Goal: Task Accomplishment & Management: Manage account settings

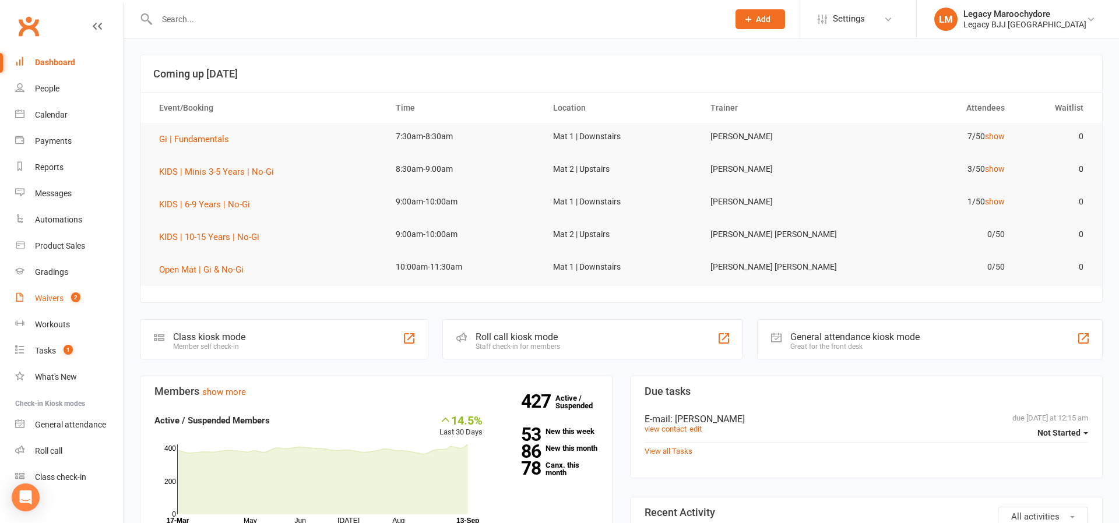
click at [36, 297] on div "Waivers" at bounding box center [49, 298] width 29 height 9
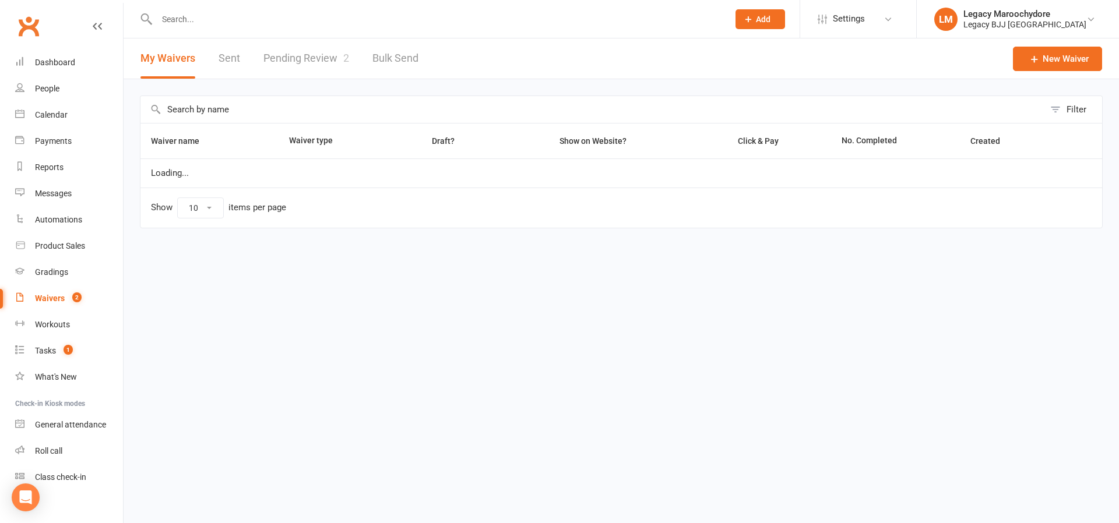
select select "25"
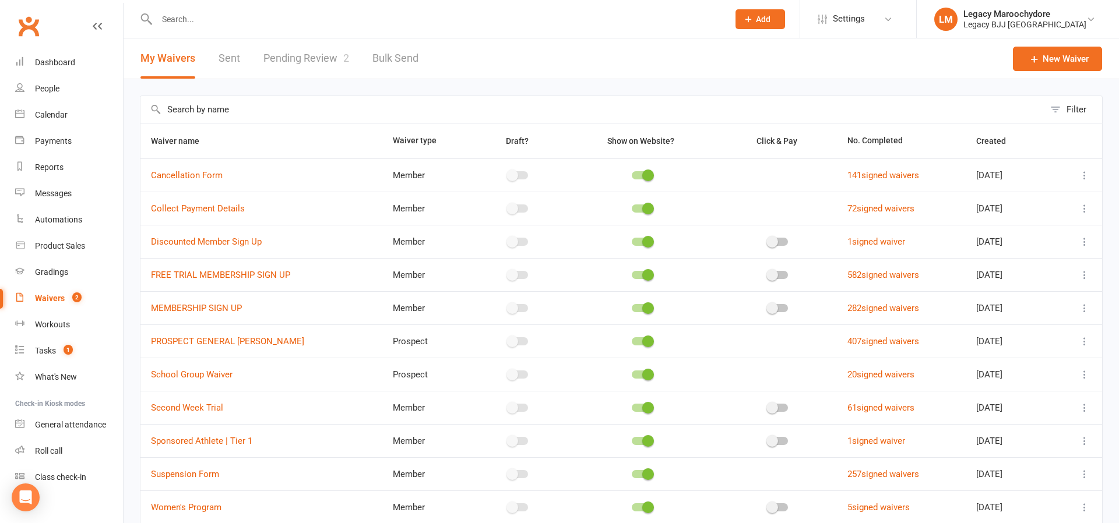
click at [309, 62] on link "Pending Review 2" at bounding box center [306, 58] width 86 height 40
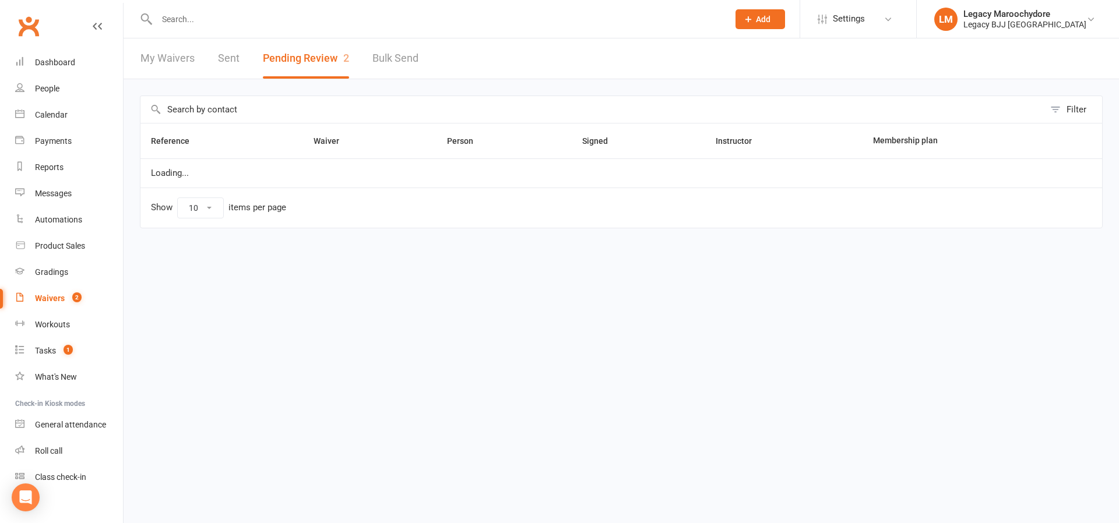
select select "100"
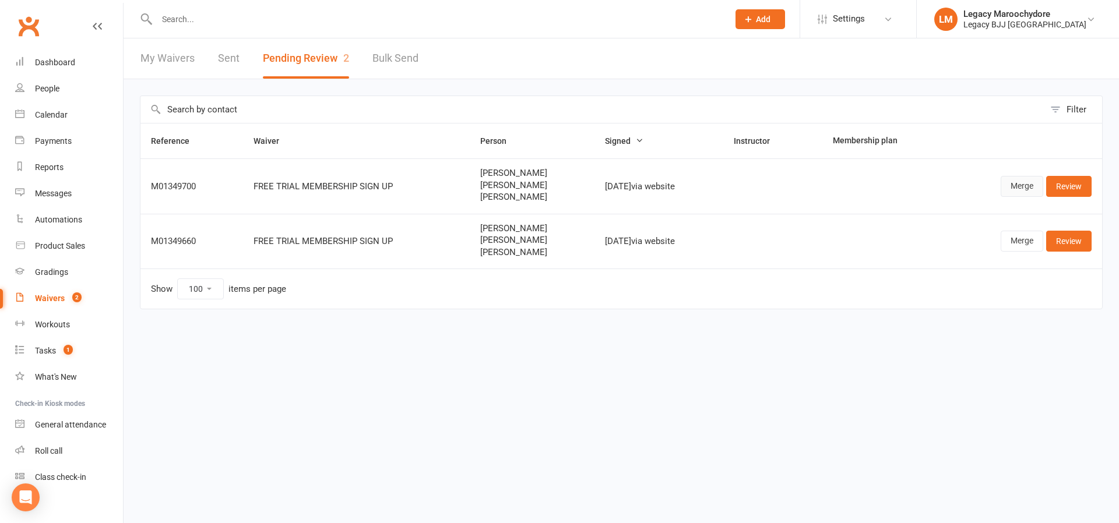
click at [1020, 186] on link "Merge" at bounding box center [1021, 186] width 43 height 21
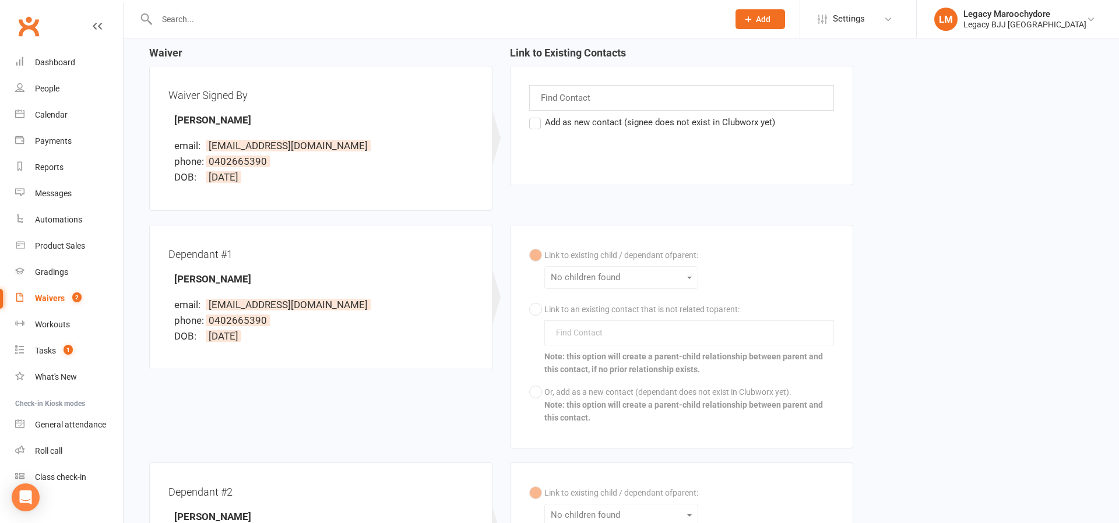
scroll to position [124, 0]
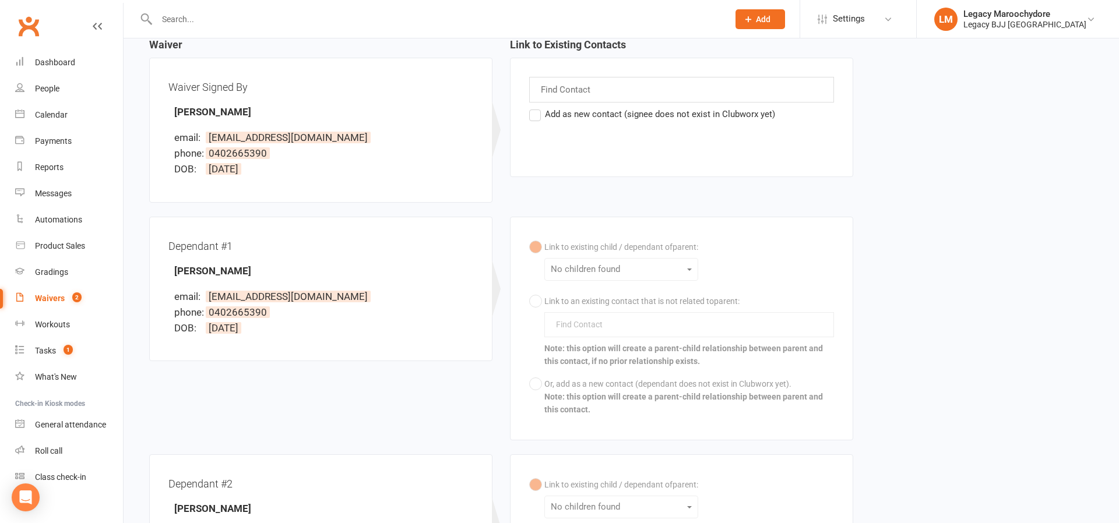
click at [531, 114] on label "Add as new contact (signee does not exist in Clubworx yet)" at bounding box center [652, 114] width 246 height 14
click at [531, 107] on input "Add as new contact (signee does not exist in Clubworx yet)" at bounding box center [533, 107] width 8 height 0
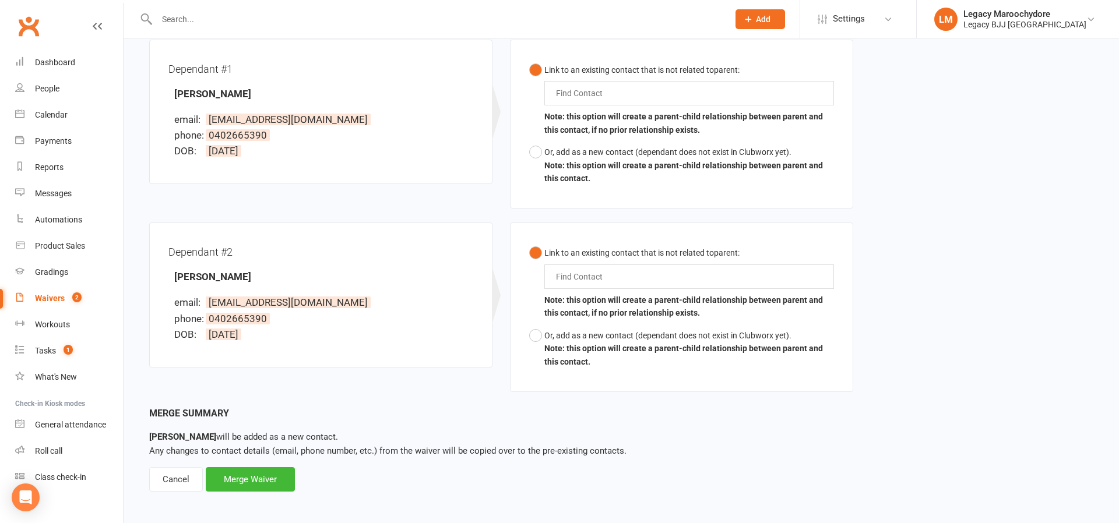
scroll to position [301, 0]
click at [260, 488] on div "Associate Waiver with Contact Waiver: FREE TRIAL MEMBERSHIP SIGN UP Signed: [DA…" at bounding box center [621, 124] width 995 height 773
click at [260, 478] on div "Merge Waiver" at bounding box center [250, 480] width 89 height 24
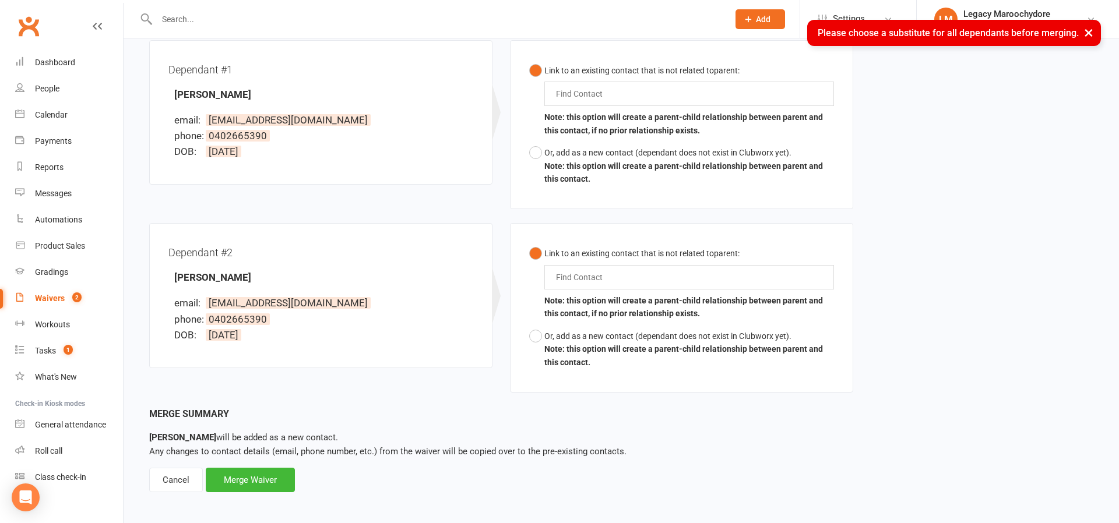
click at [823, 296] on b "Note: this option will create a parent-child relationship between parent and th…" at bounding box center [683, 307] width 279 height 22
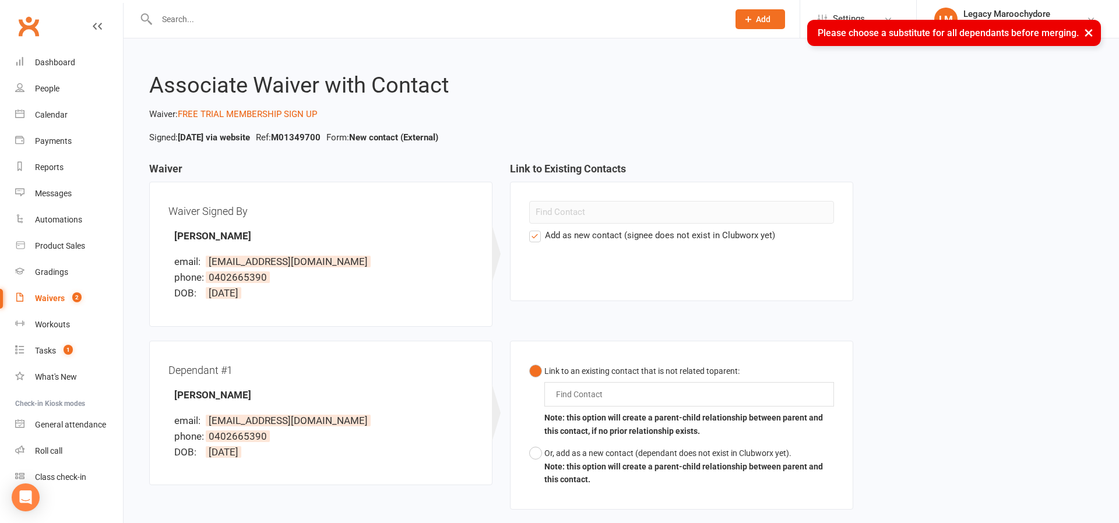
scroll to position [0, 1]
click at [541, 219] on input at bounding box center [681, 212] width 305 height 23
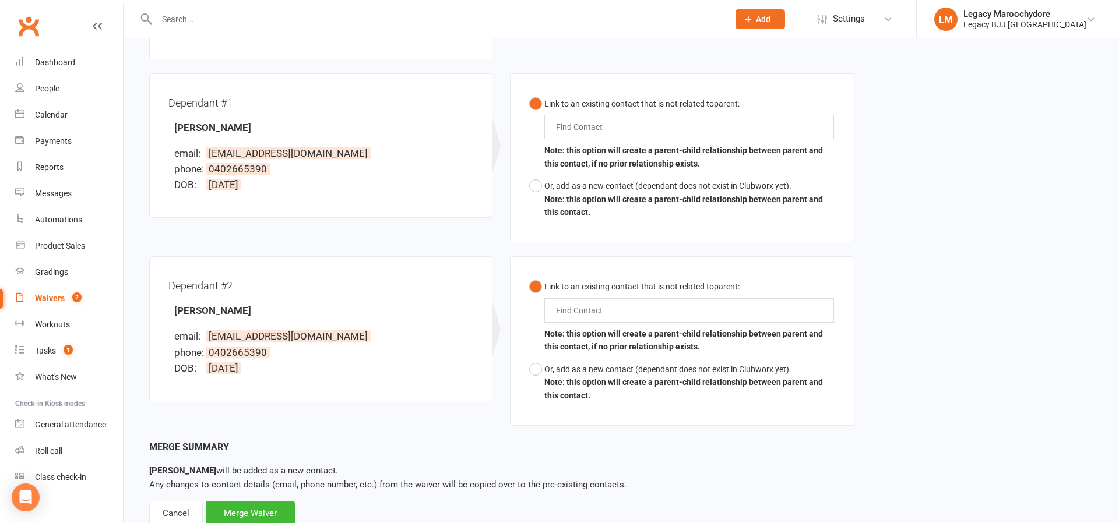
scroll to position [272, 0]
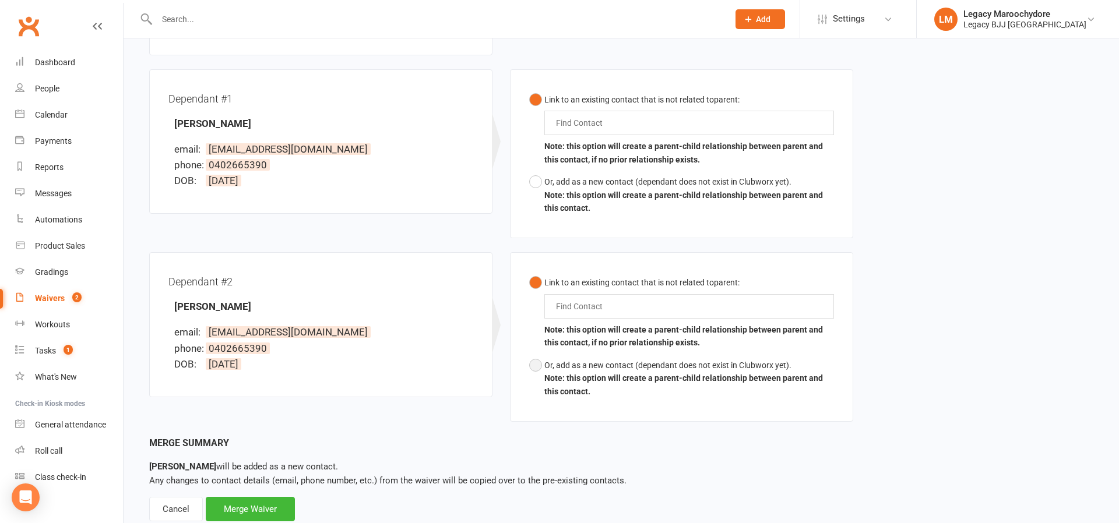
click at [535, 360] on button "Or, add as a new contact (dependant does not exist in Clubworx yet). Note: this…" at bounding box center [681, 378] width 305 height 48
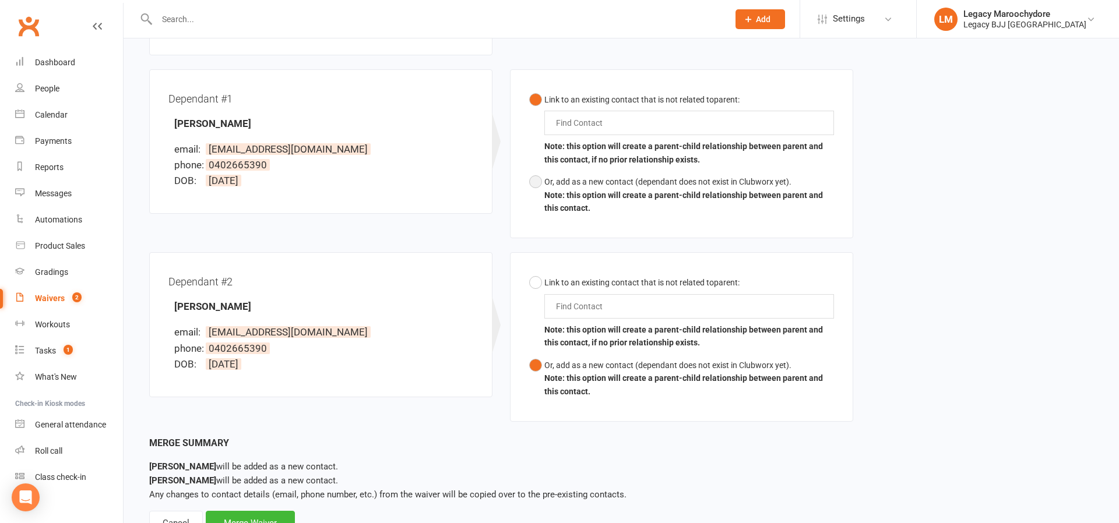
click at [533, 176] on button "Or, add as a new contact (dependant does not exist in Clubworx yet). Note: this…" at bounding box center [681, 195] width 305 height 48
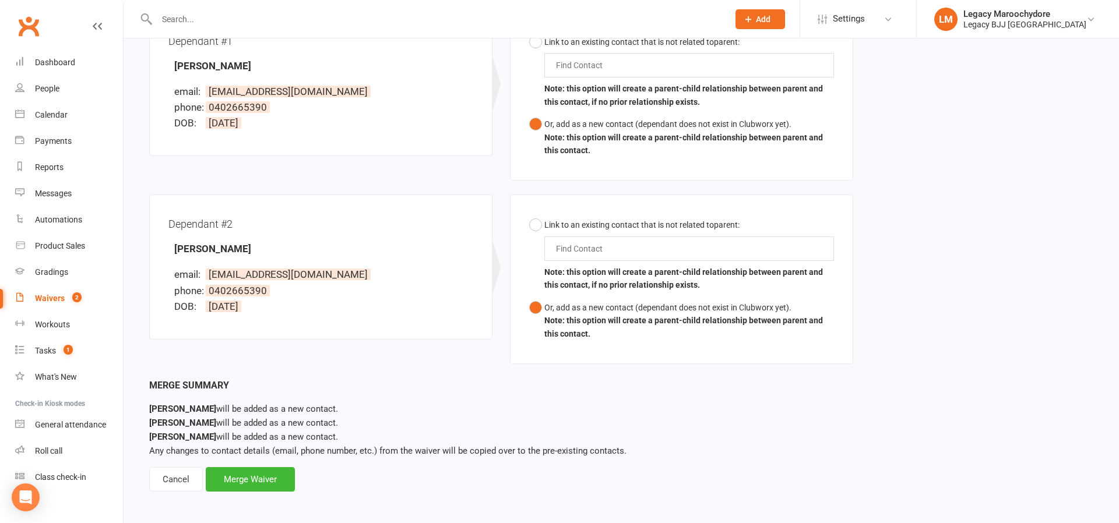
scroll to position [329, 0]
click at [264, 475] on div "Merge Waiver" at bounding box center [250, 480] width 89 height 24
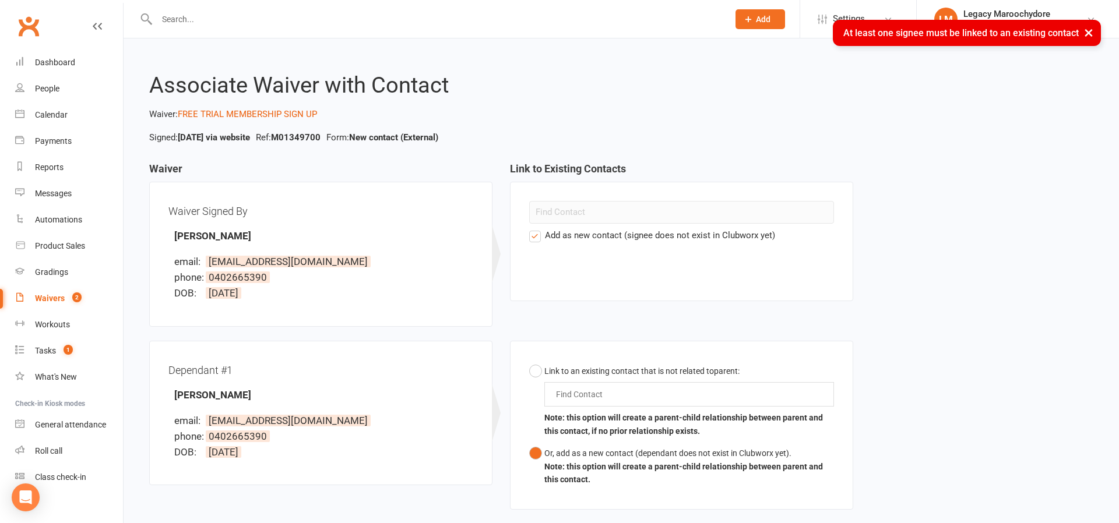
scroll to position [0, 0]
click at [532, 237] on label "Add as new contact (signee does not exist in Clubworx yet)" at bounding box center [652, 235] width 246 height 14
click at [532, 228] on input "Add as new contact (signee does not exist in Clubworx yet)" at bounding box center [533, 228] width 8 height 0
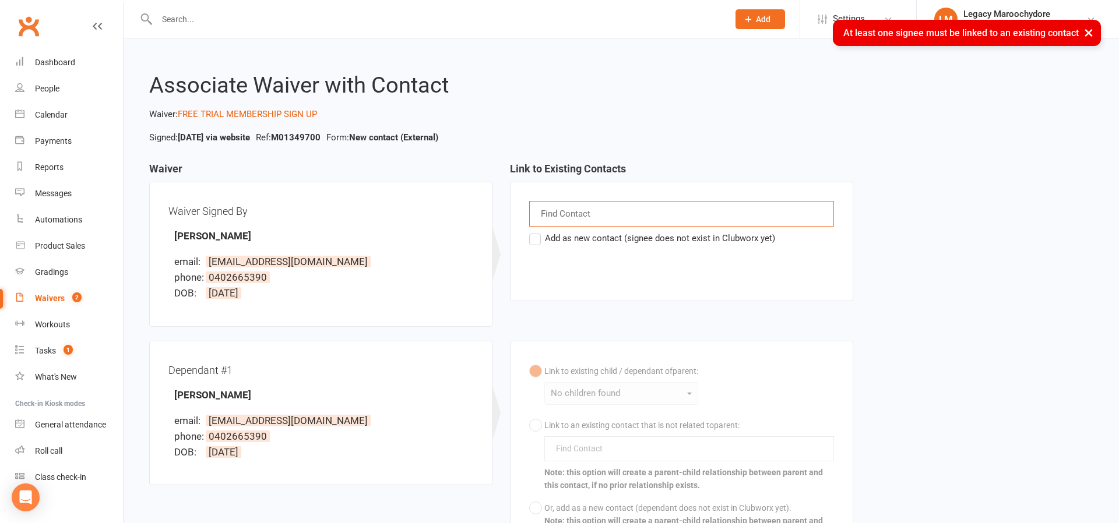
click at [554, 220] on input "text" at bounding box center [567, 213] width 55 height 15
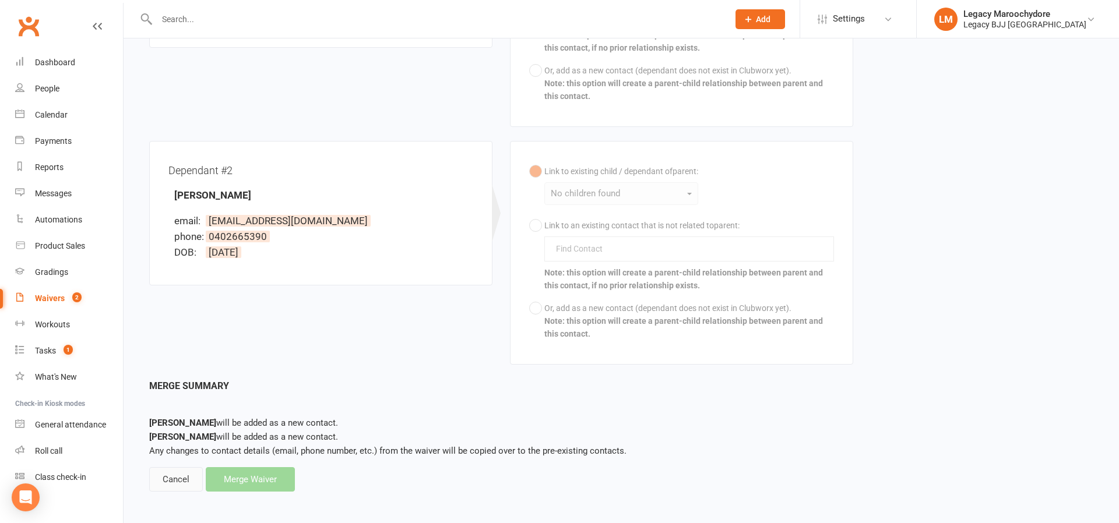
scroll to position [437, 0]
click at [153, 474] on div "Cancel" at bounding box center [176, 480] width 54 height 24
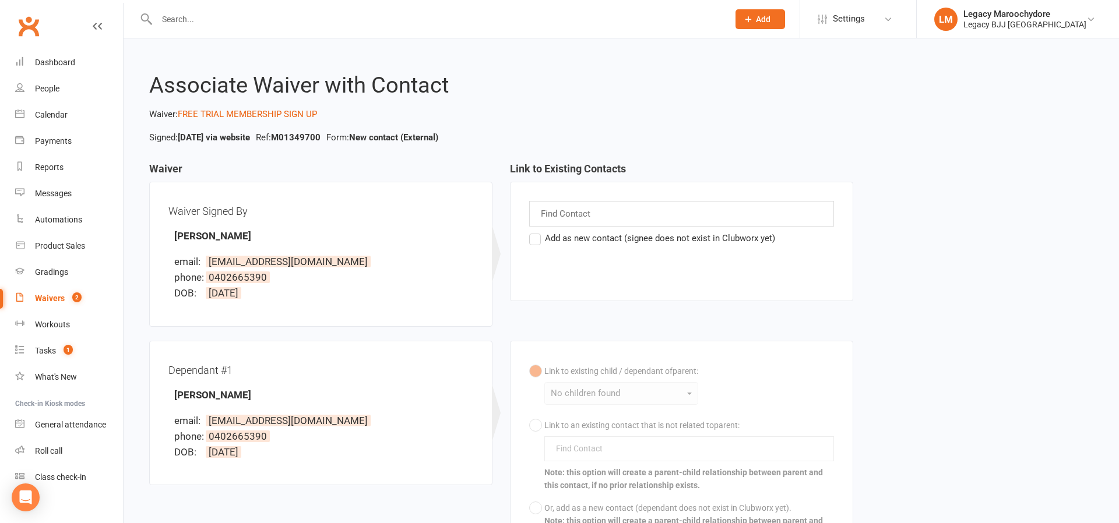
select select "100"
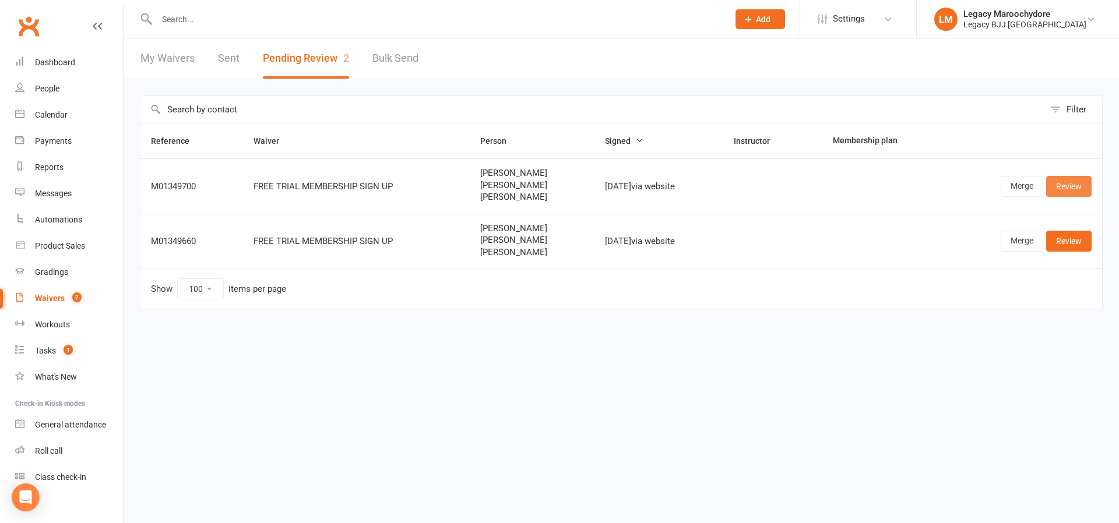
click at [1054, 185] on link "Review" at bounding box center [1068, 186] width 45 height 21
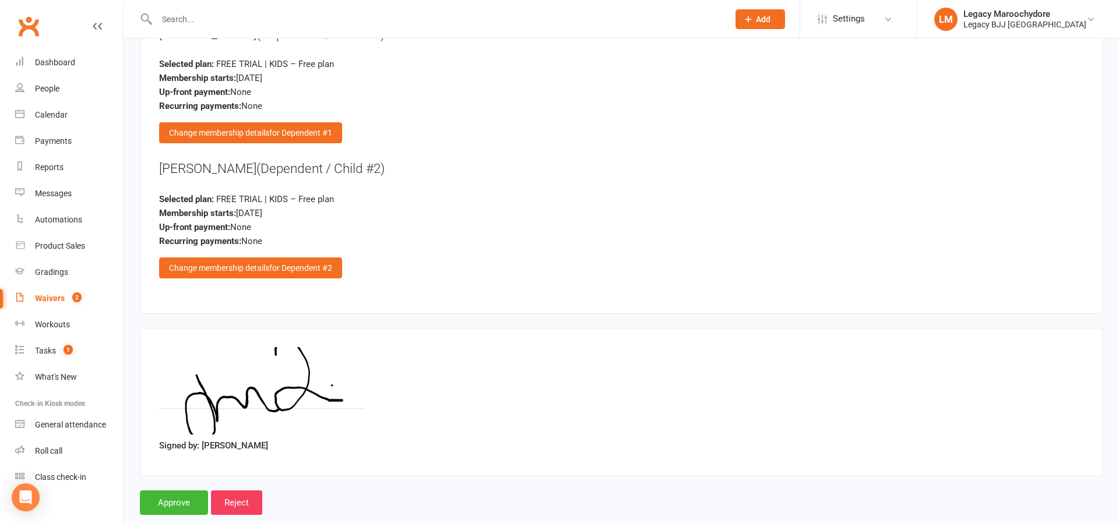
scroll to position [1788, 0]
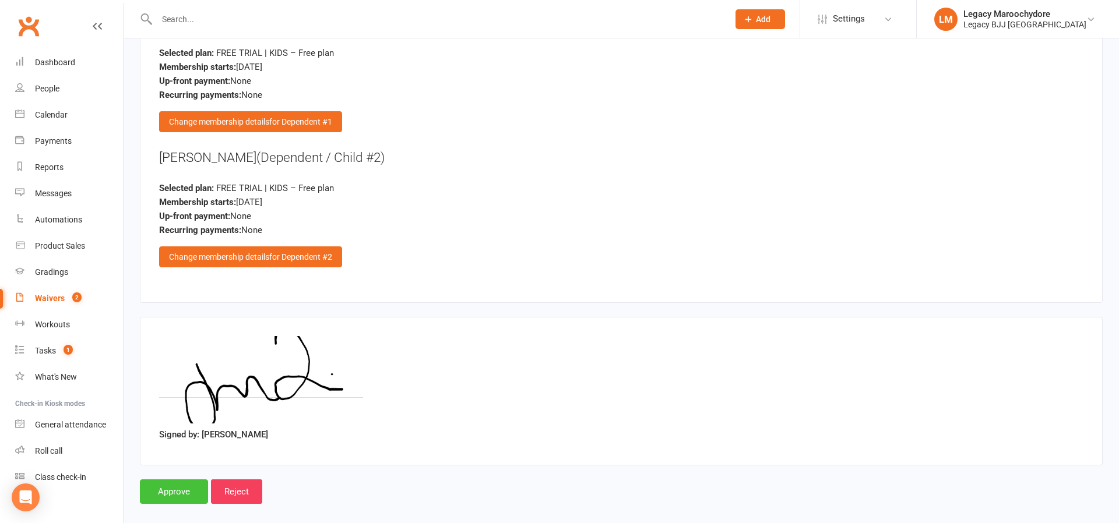
click at [167, 491] on input "Approve" at bounding box center [174, 492] width 68 height 24
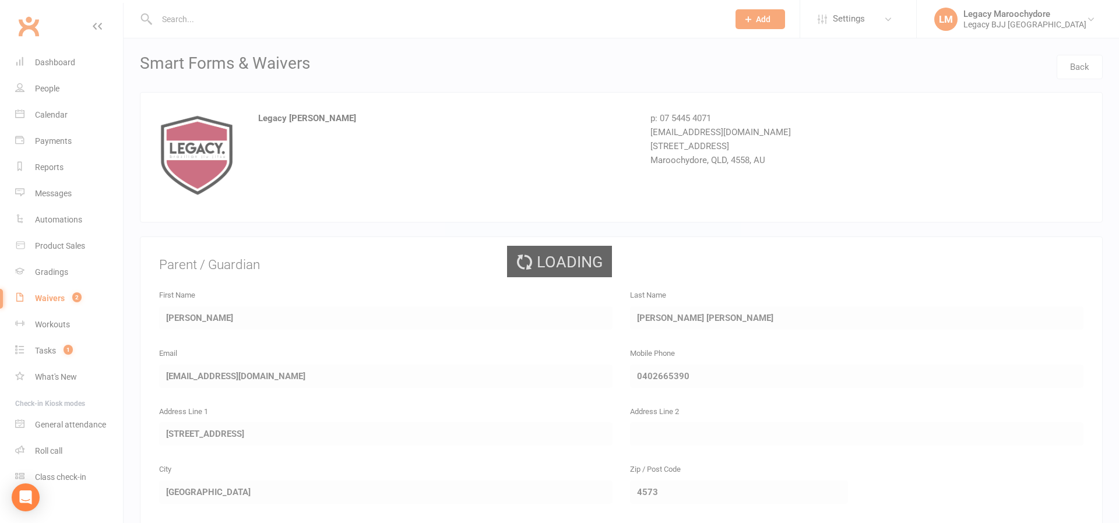
select select "100"
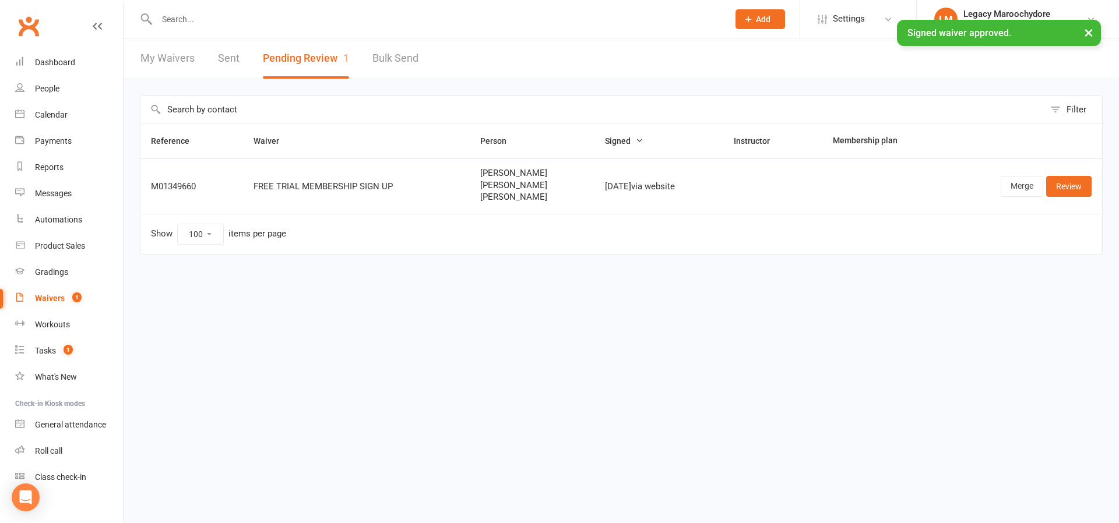
scroll to position [1, 2]
click at [258, 16] on input "text" at bounding box center [436, 19] width 567 height 16
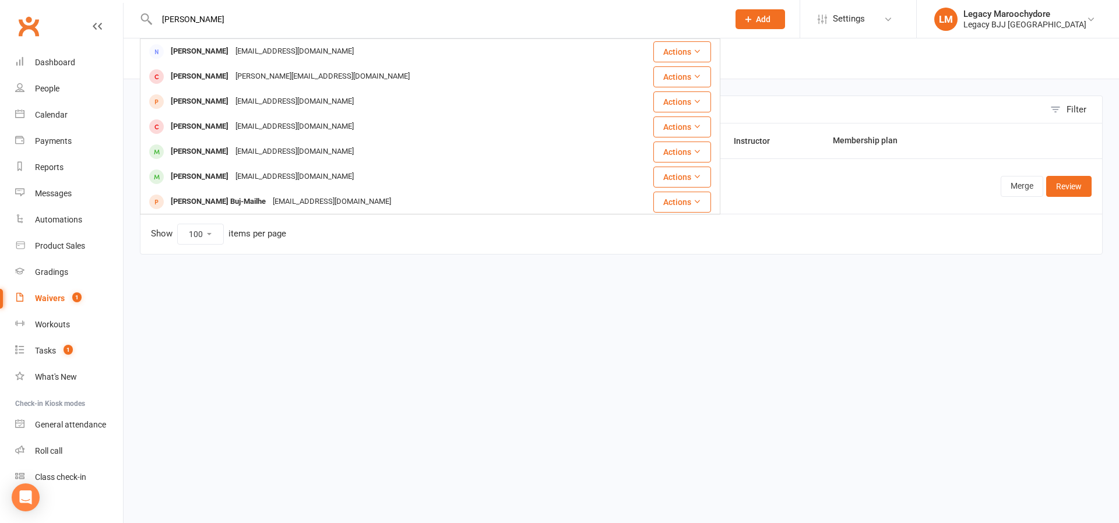
type input "[PERSON_NAME]"
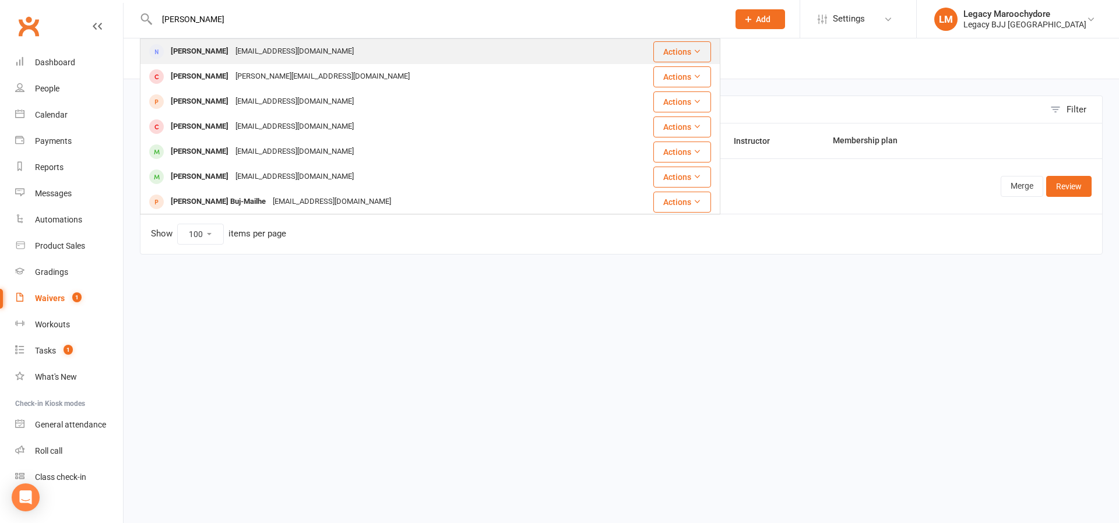
click at [211, 51] on div "[PERSON_NAME]" at bounding box center [199, 51] width 65 height 17
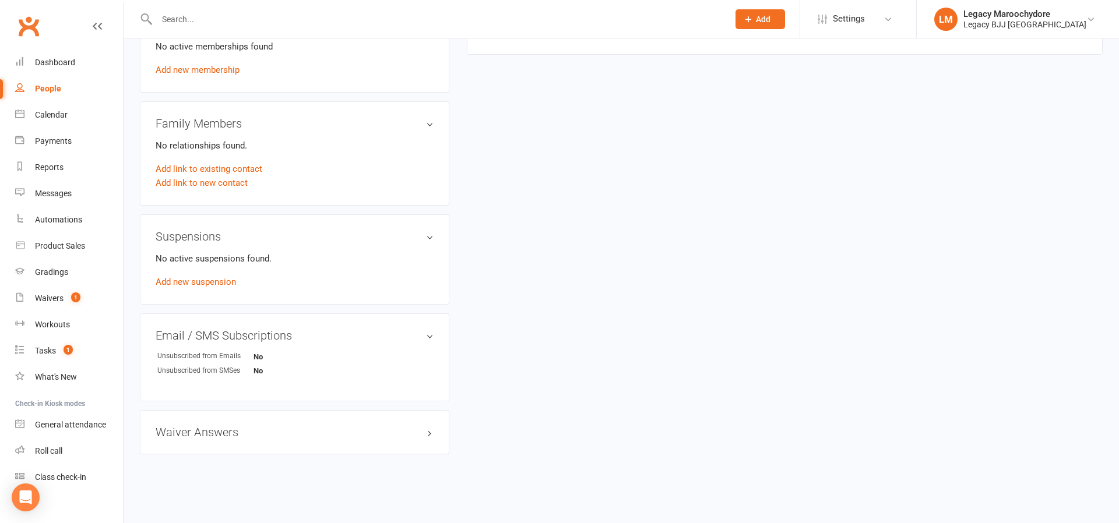
scroll to position [502, 0]
click at [199, 167] on link "Add link to existing contact" at bounding box center [209, 170] width 107 height 14
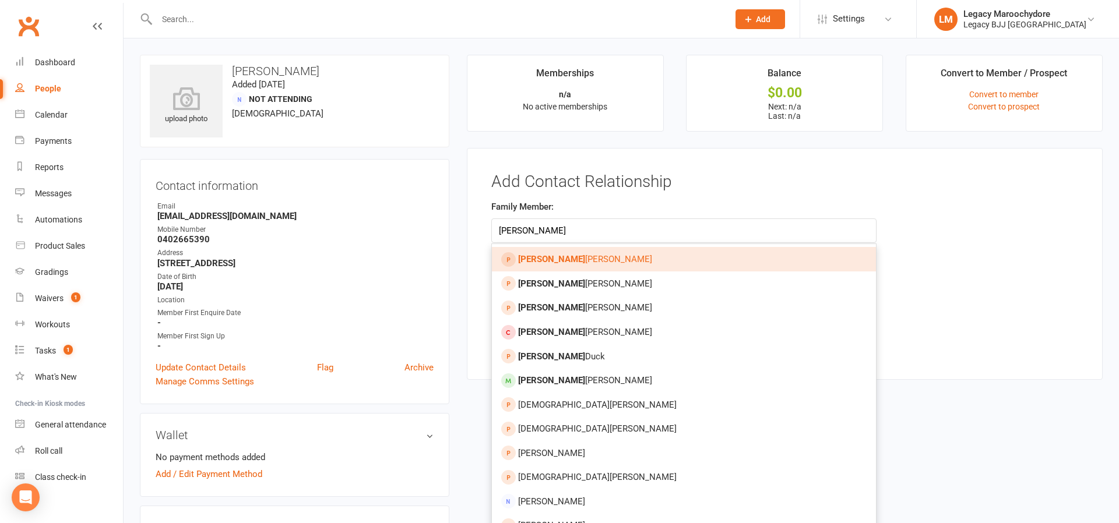
type input "[PERSON_NAME]"
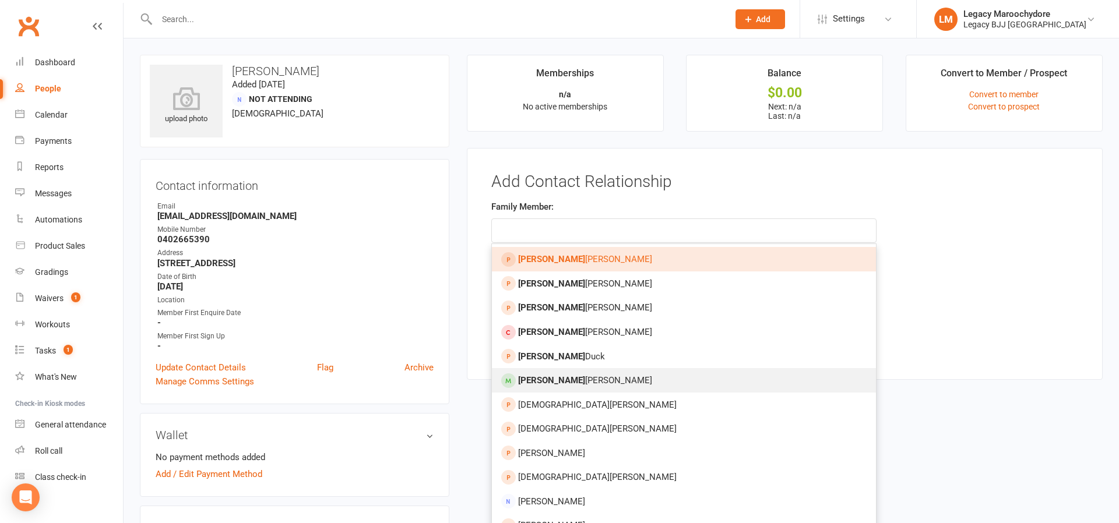
drag, startPoint x: 612, startPoint y: 210, endPoint x: 579, endPoint y: 383, distance: 176.1
click at [579, 383] on span "[PERSON_NAME]" at bounding box center [585, 380] width 134 height 10
type input "[PERSON_NAME]"
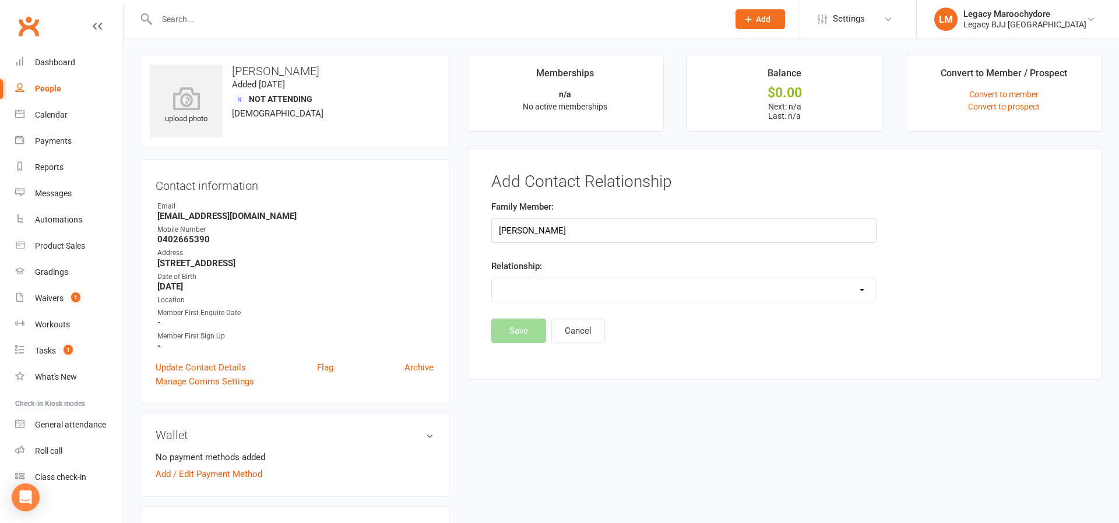
select select "1"
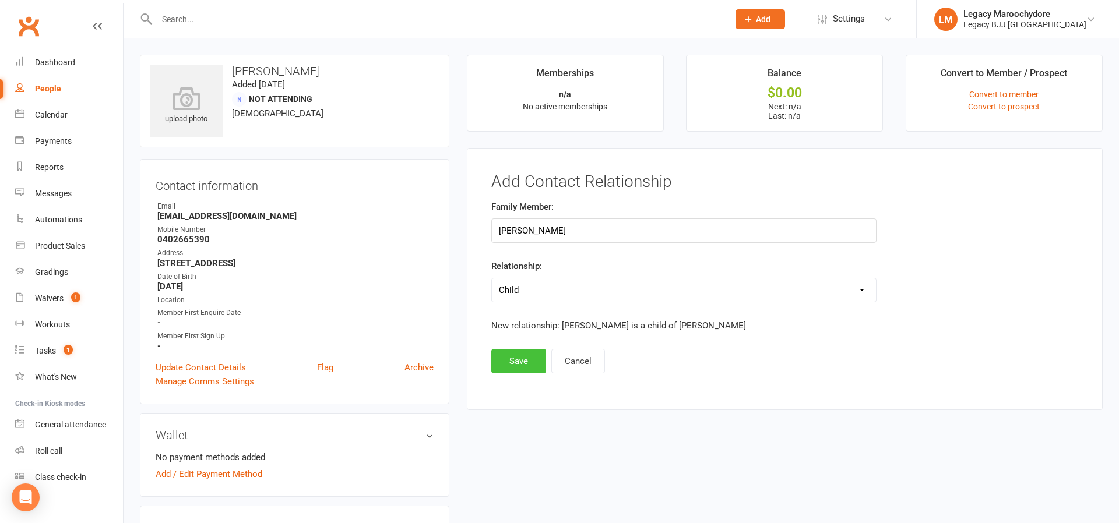
click at [505, 361] on button "Save" at bounding box center [518, 361] width 55 height 24
click at [1088, 29] on link "LM Legacy Maroochydore Legacy BJJ [GEOGRAPHIC_DATA]" at bounding box center [1017, 19] width 167 height 23
click at [520, 353] on button "Save" at bounding box center [518, 361] width 55 height 24
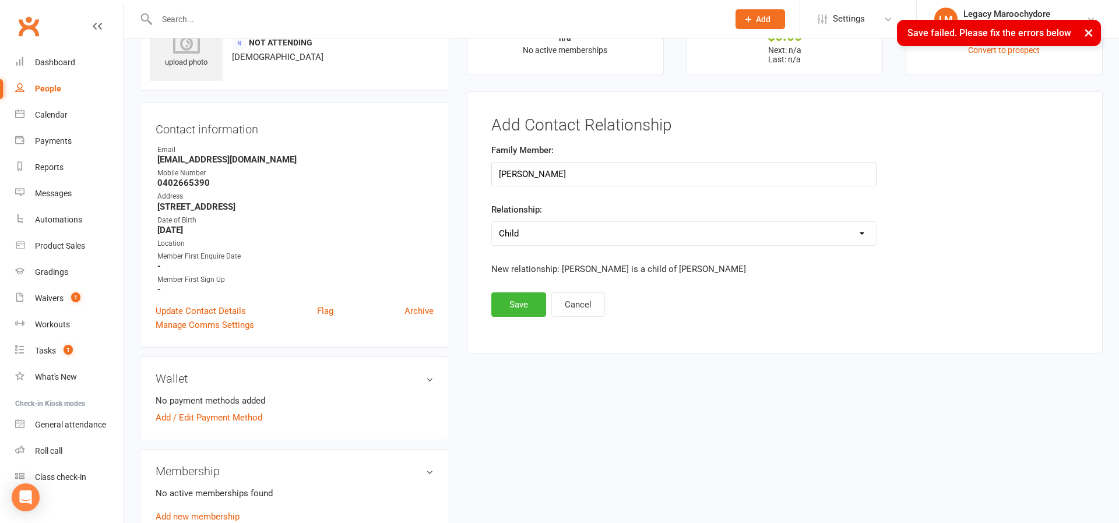
scroll to position [51, 0]
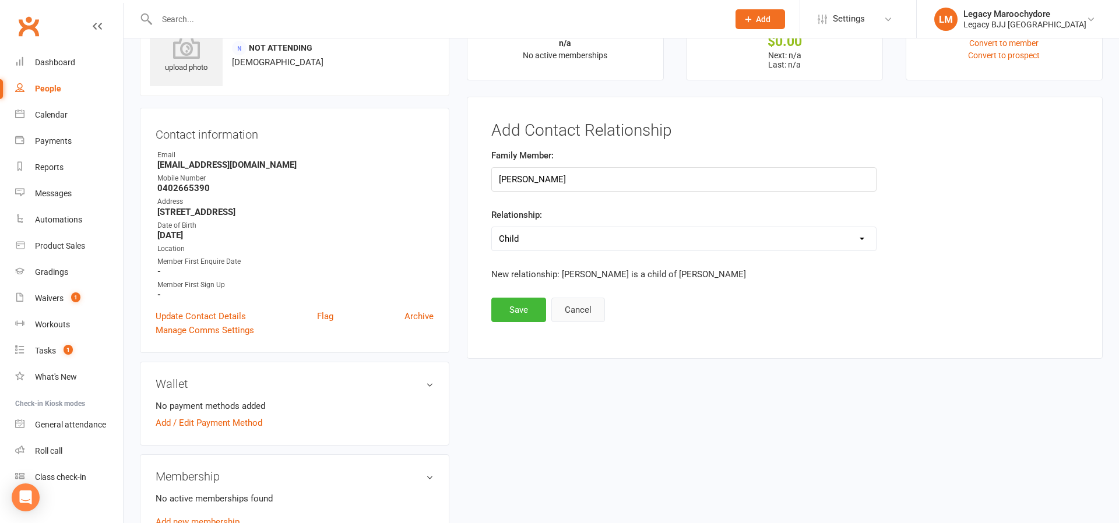
click at [594, 306] on button "Cancel" at bounding box center [578, 310] width 54 height 24
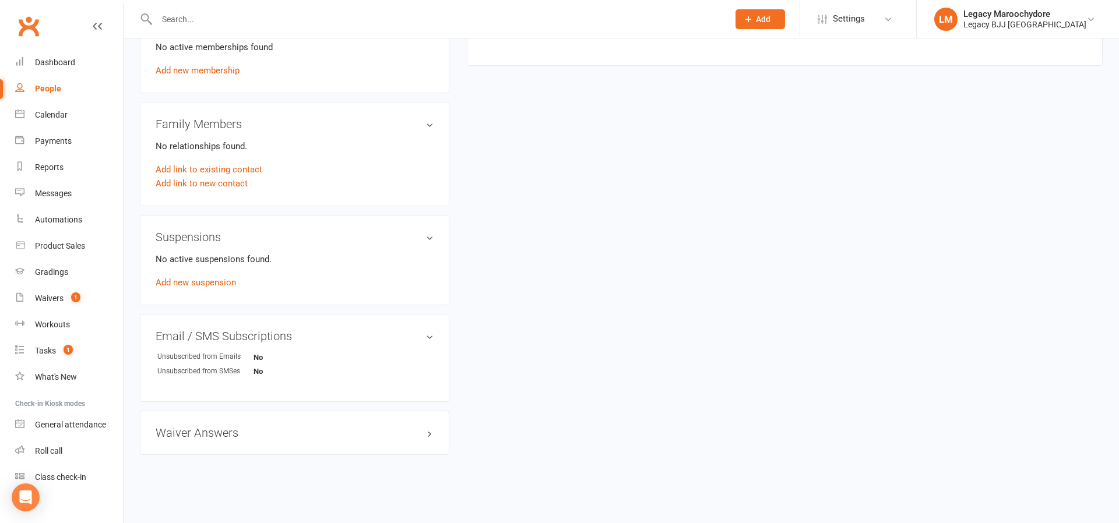
scroll to position [502, 0]
click at [186, 168] on link "Add link to existing contact" at bounding box center [209, 170] width 107 height 14
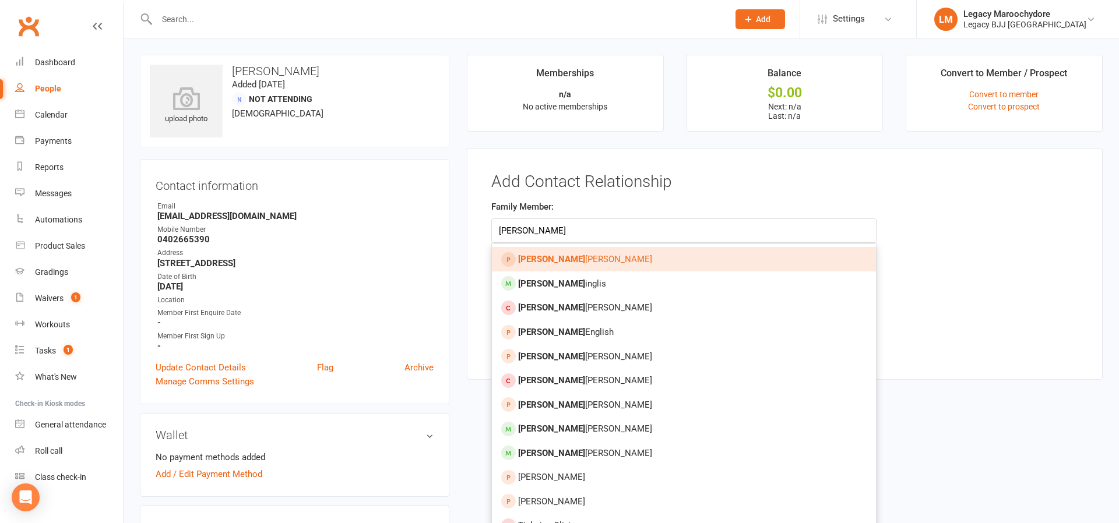
type input "[PERSON_NAME]"
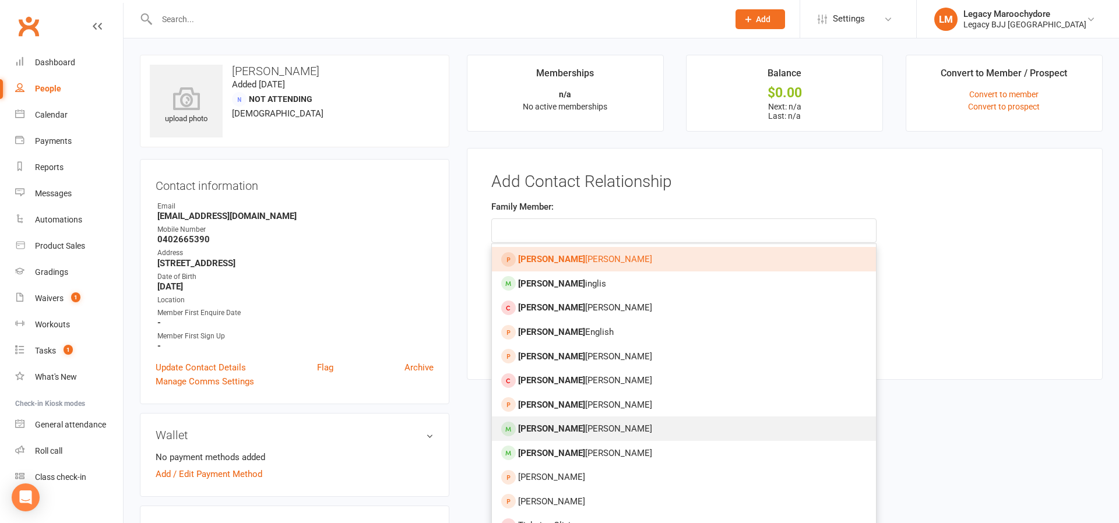
drag, startPoint x: 584, startPoint y: 234, endPoint x: 583, endPoint y: 429, distance: 194.6
click at [583, 429] on span "[PERSON_NAME]" at bounding box center [585, 429] width 134 height 10
type input "[PERSON_NAME]"
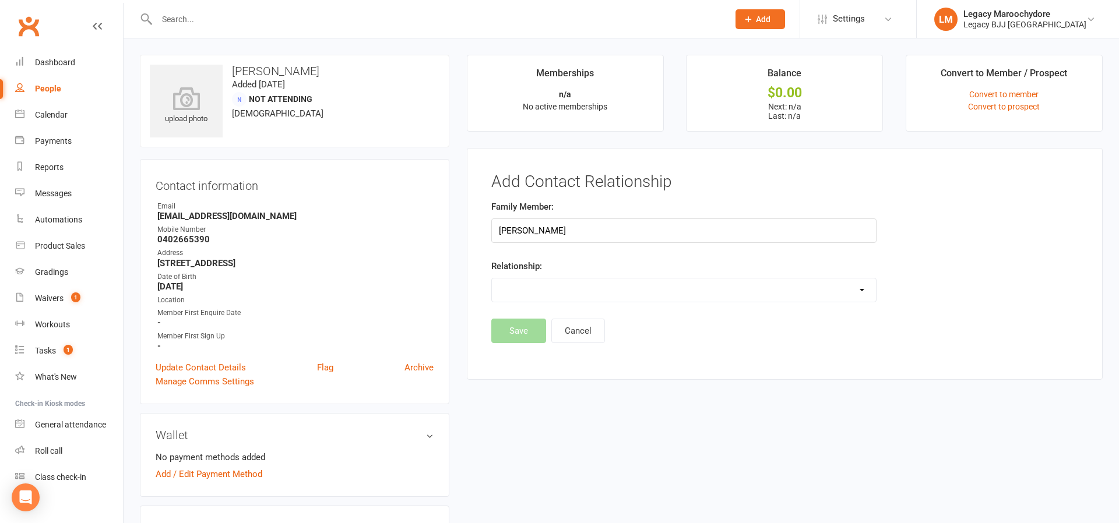
select select "1"
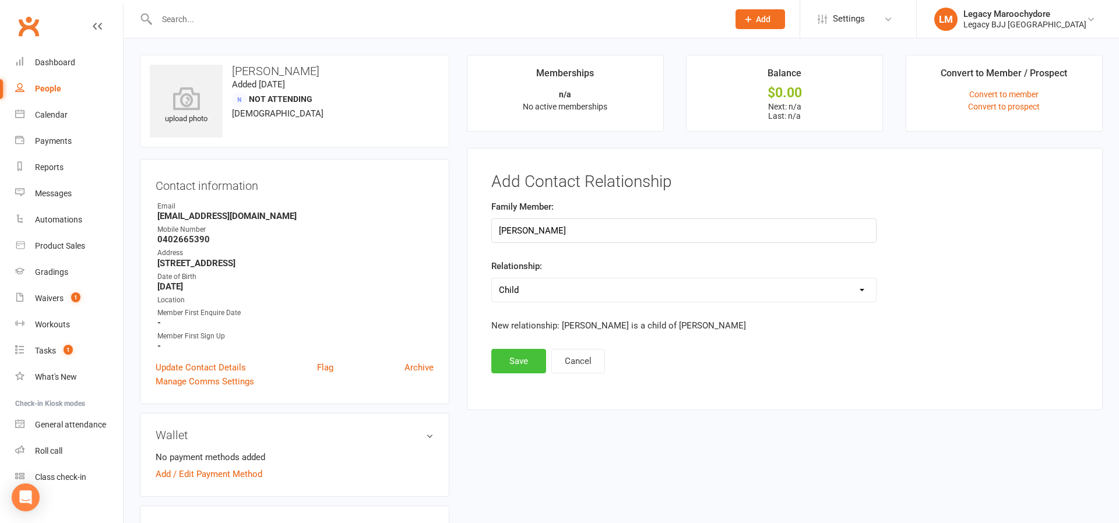
click at [523, 360] on button "Save" at bounding box center [518, 361] width 55 height 24
click at [185, 21] on input "text" at bounding box center [436, 19] width 567 height 16
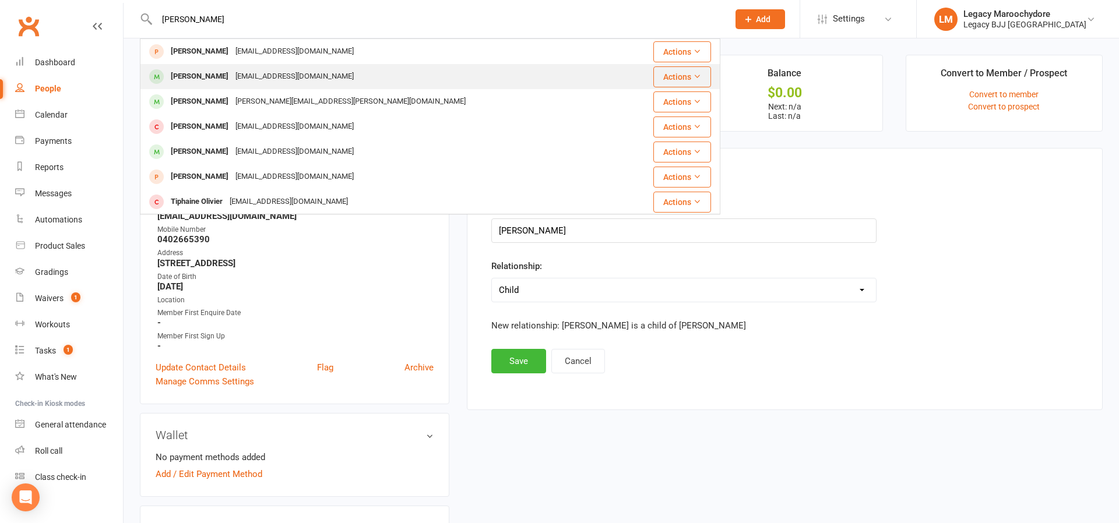
type input "[PERSON_NAME]"
click at [220, 78] on div "[PERSON_NAME]" at bounding box center [199, 76] width 65 height 17
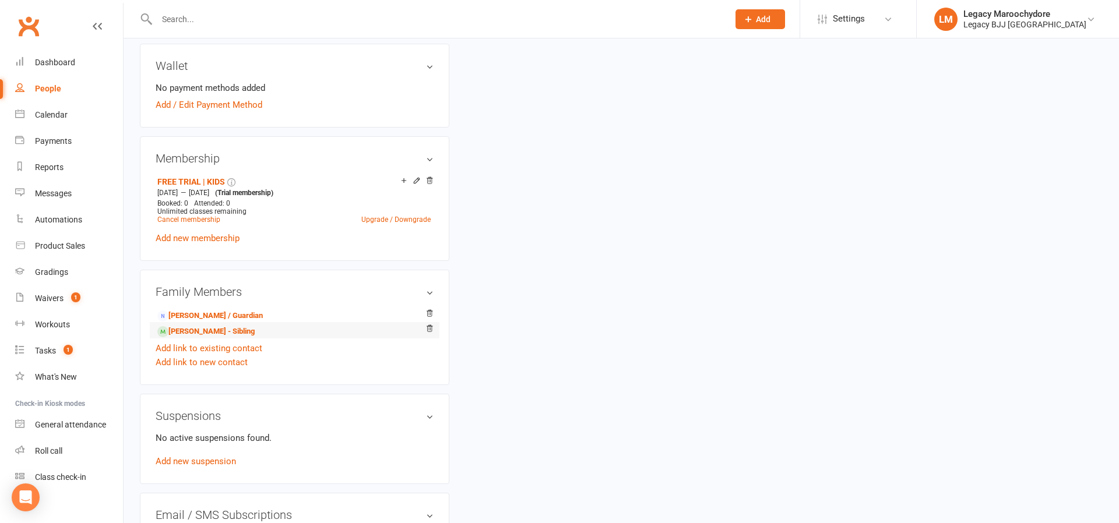
scroll to position [397, 0]
click at [202, 311] on link "[PERSON_NAME] / Guardian" at bounding box center [209, 315] width 105 height 12
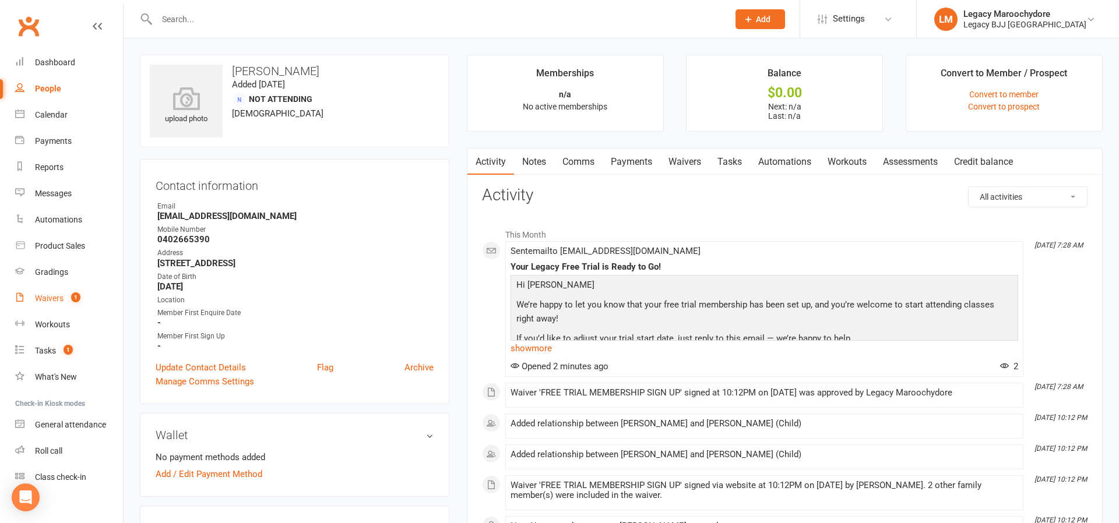
click at [61, 294] on div "Waivers" at bounding box center [49, 298] width 29 height 9
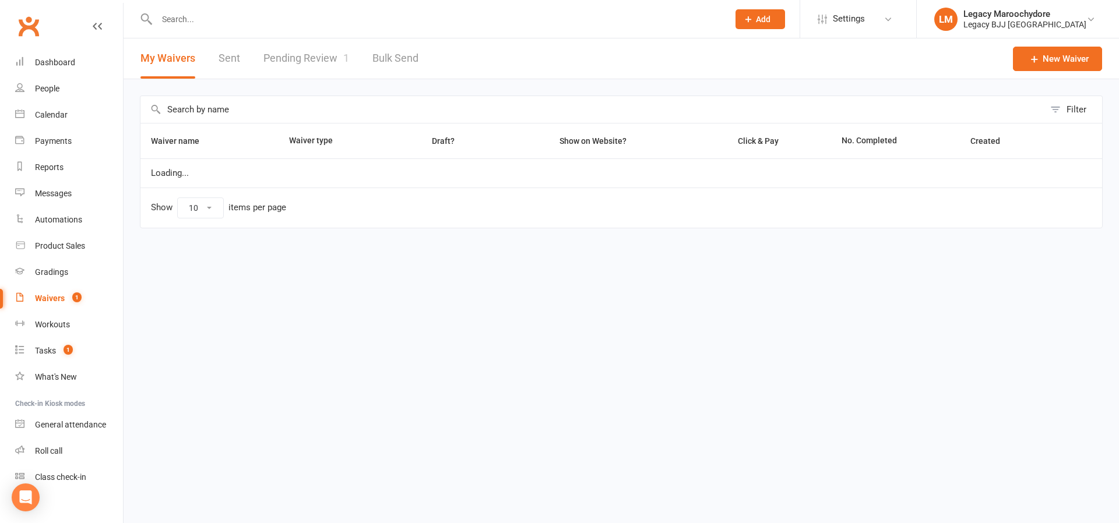
select select "25"
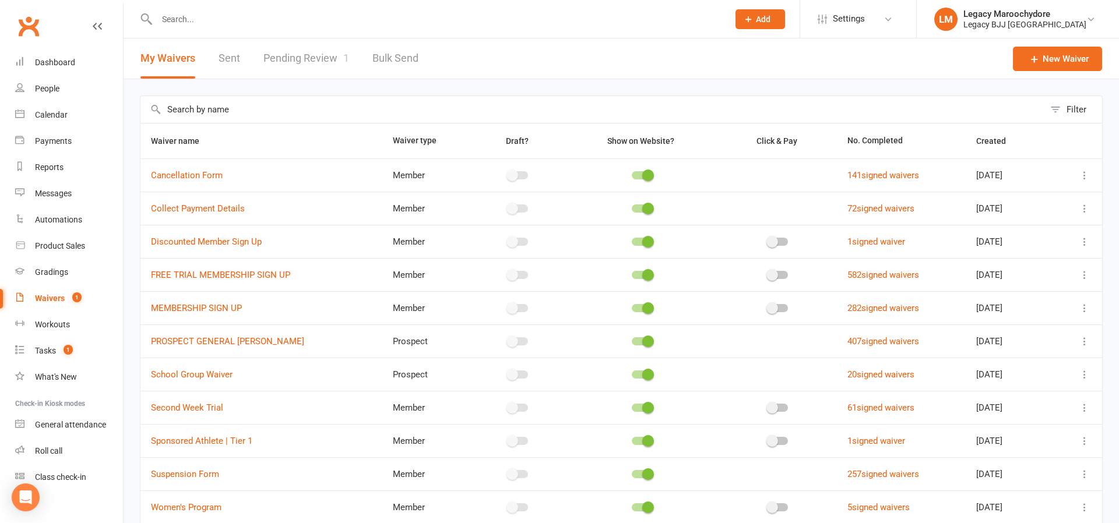
click at [303, 64] on link "Pending Review 1" at bounding box center [306, 58] width 86 height 40
select select "100"
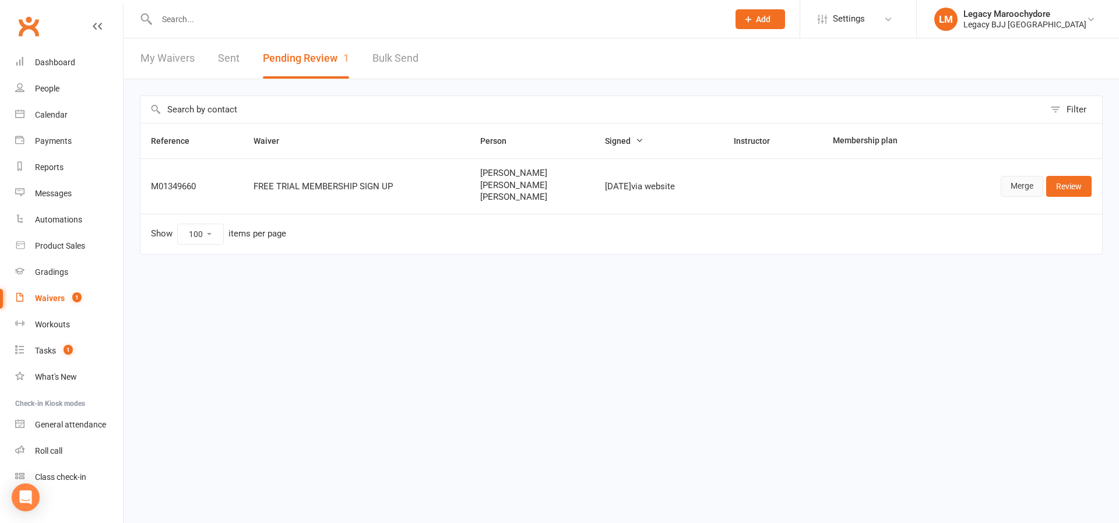
click at [1020, 184] on link "Merge" at bounding box center [1021, 186] width 43 height 21
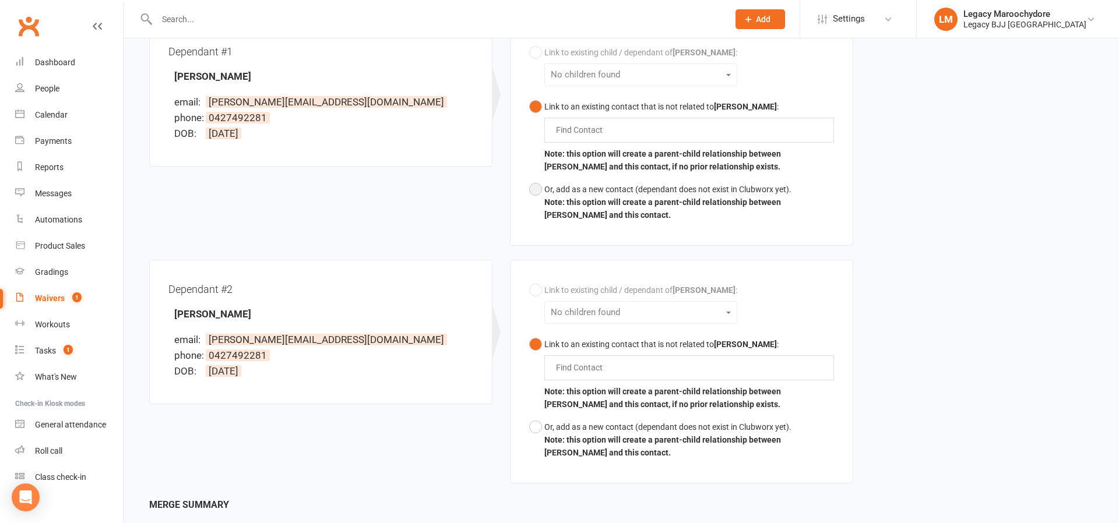
scroll to position [338, 0]
click at [539, 188] on button "Or, add as a new contact (dependant does not exist in Clubworx yet). Note: this…" at bounding box center [681, 201] width 305 height 48
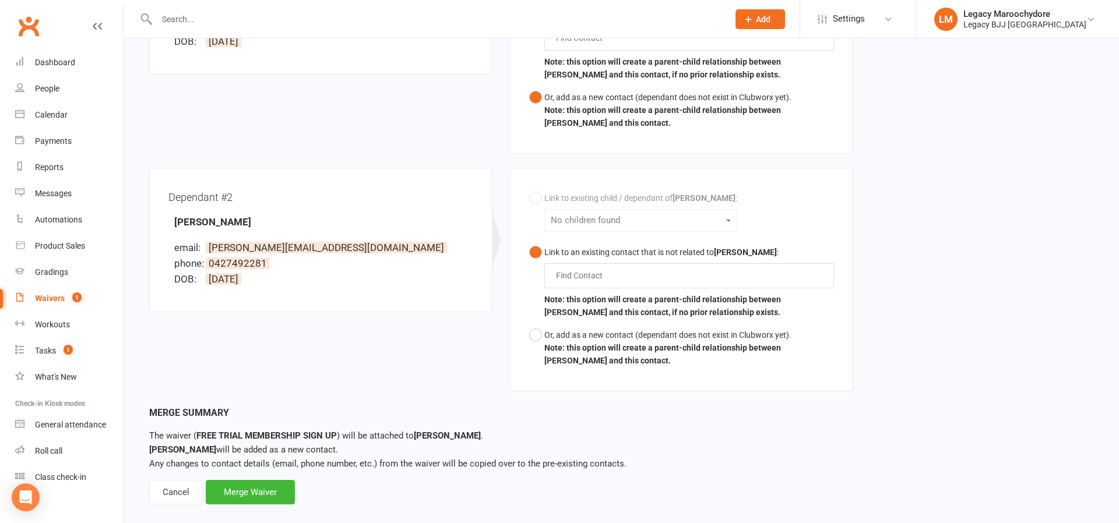
scroll to position [431, 0]
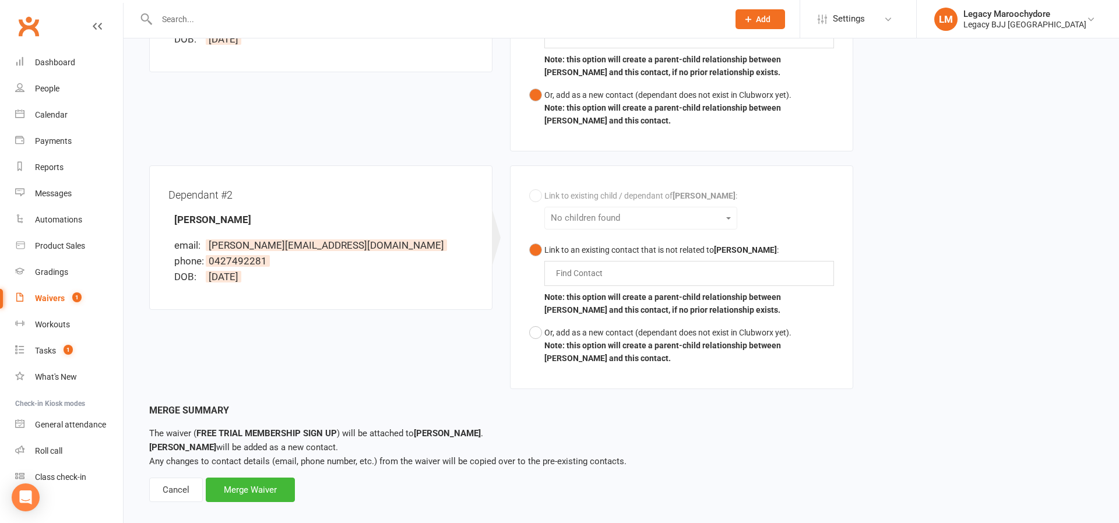
drag, startPoint x: 538, startPoint y: 326, endPoint x: 525, endPoint y: 323, distance: 13.1
click at [538, 326] on button "Or, add as a new contact (dependant does not exist in Clubworx yet). Note: this…" at bounding box center [681, 346] width 305 height 48
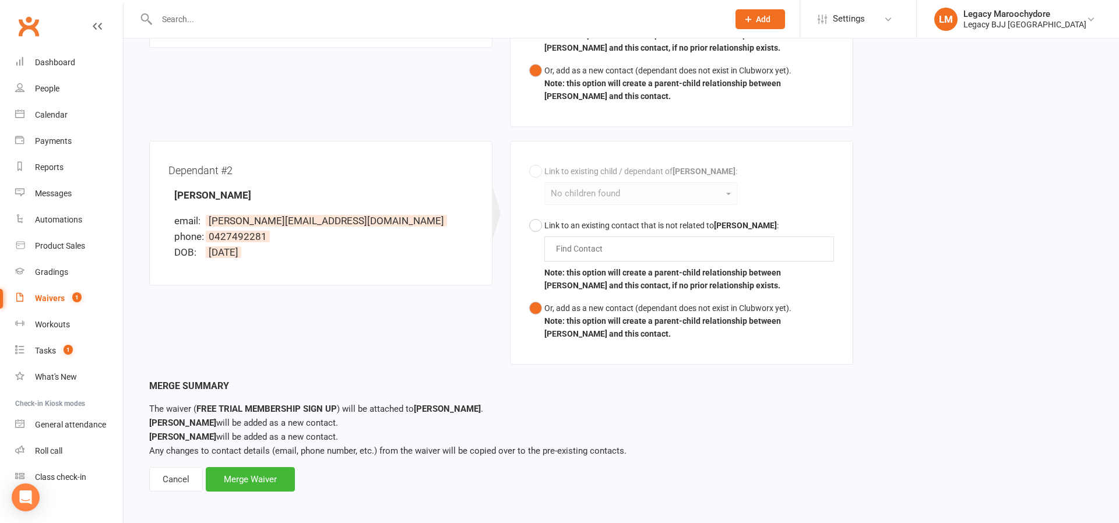
scroll to position [455, 0]
click at [255, 483] on div "Merge Waiver" at bounding box center [250, 480] width 89 height 24
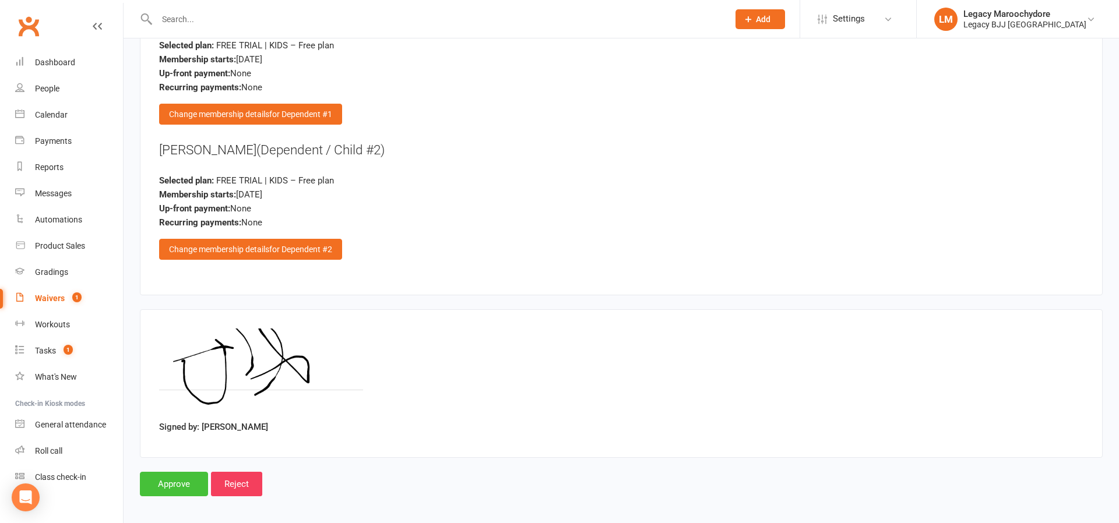
scroll to position [1795, 0]
click at [174, 488] on input "Approve" at bounding box center [174, 485] width 68 height 24
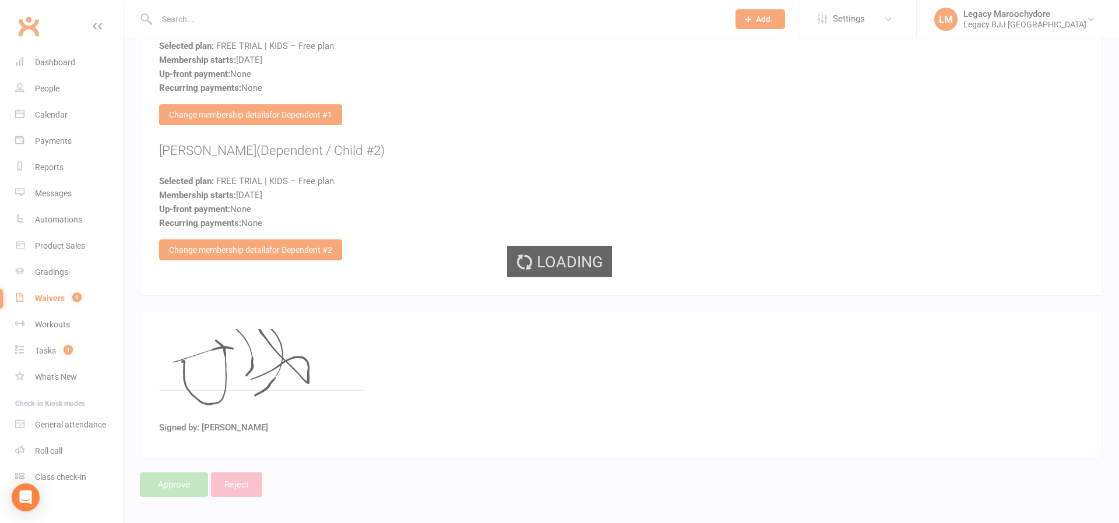
select select "100"
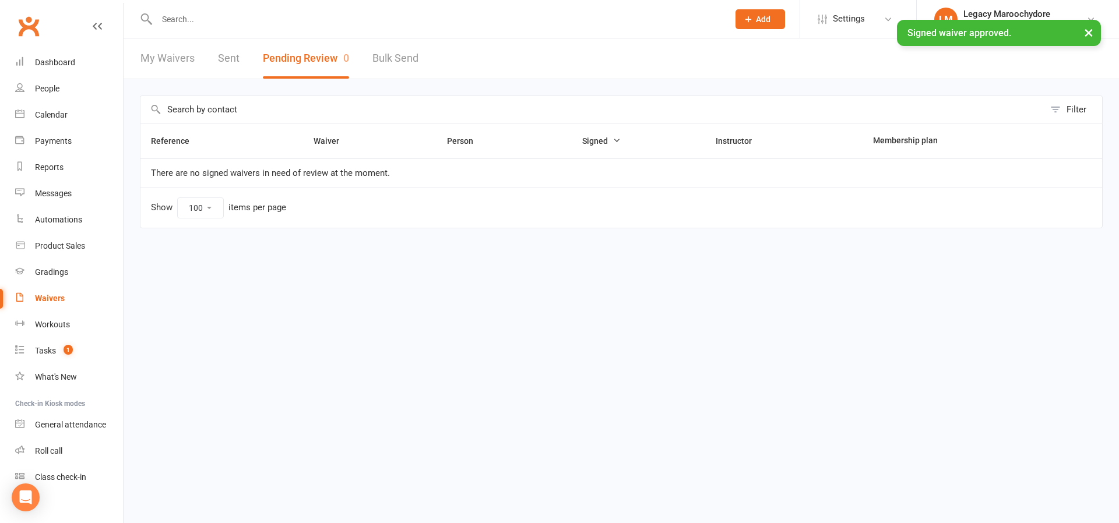
click at [199, 20] on div "× Signed waiver approved." at bounding box center [552, 20] width 1104 height 0
click at [199, 17] on input "text" at bounding box center [436, 19] width 567 height 16
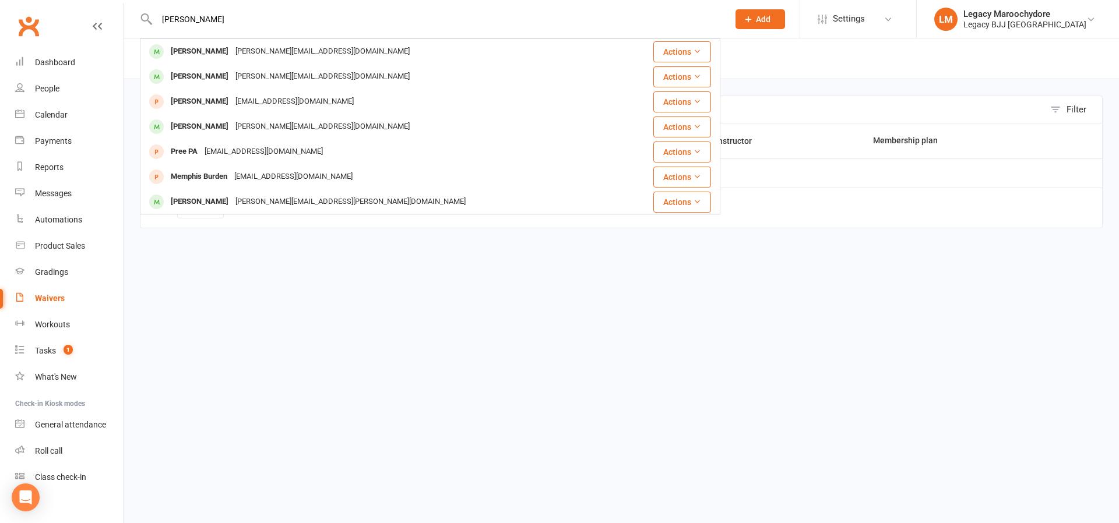
type input "[PERSON_NAME]"
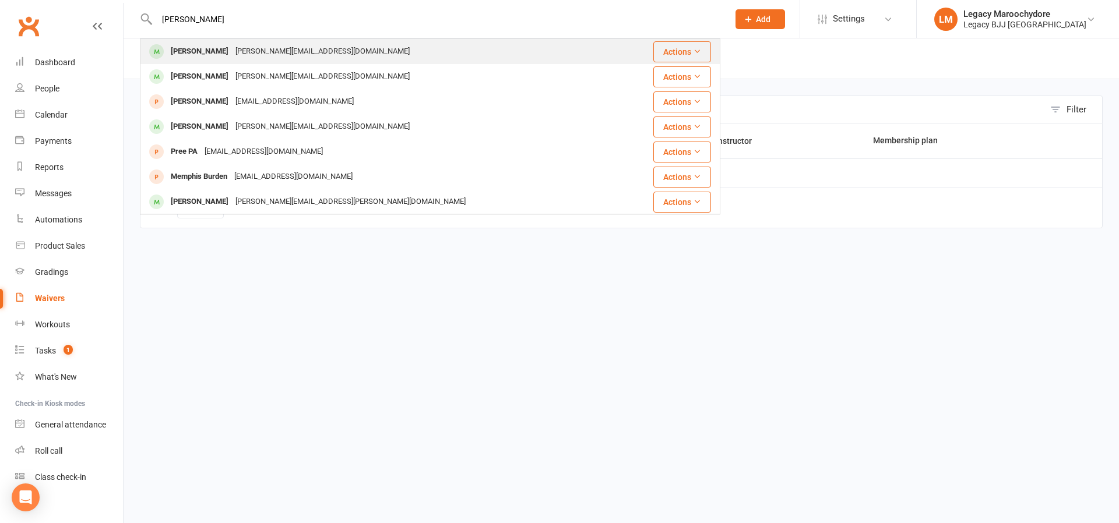
drag, startPoint x: 199, startPoint y: 17, endPoint x: 193, endPoint y: 52, distance: 35.4
click at [193, 52] on div "[PERSON_NAME]" at bounding box center [199, 51] width 65 height 17
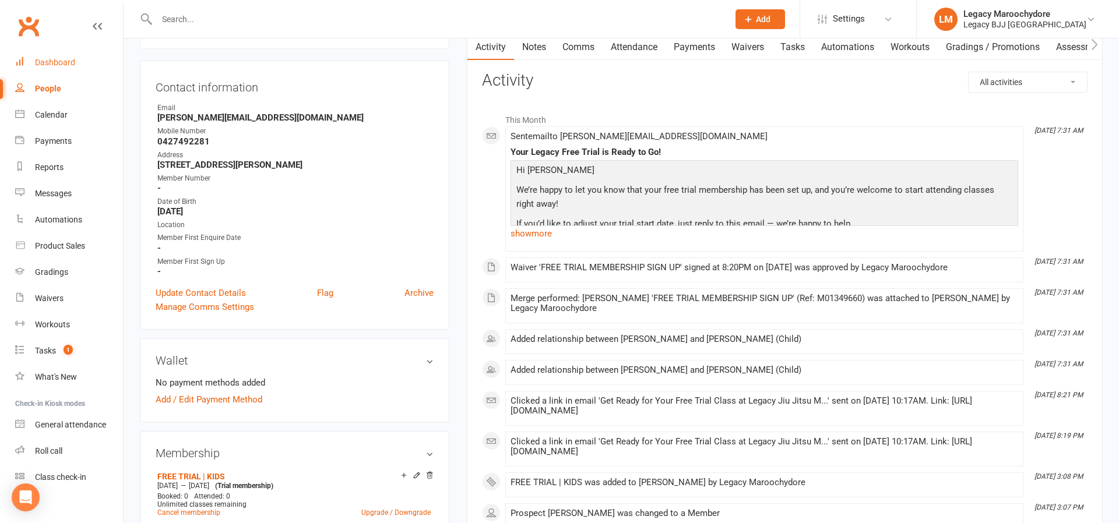
scroll to position [2, 0]
click at [39, 60] on div "Dashboard" at bounding box center [55, 60] width 40 height 9
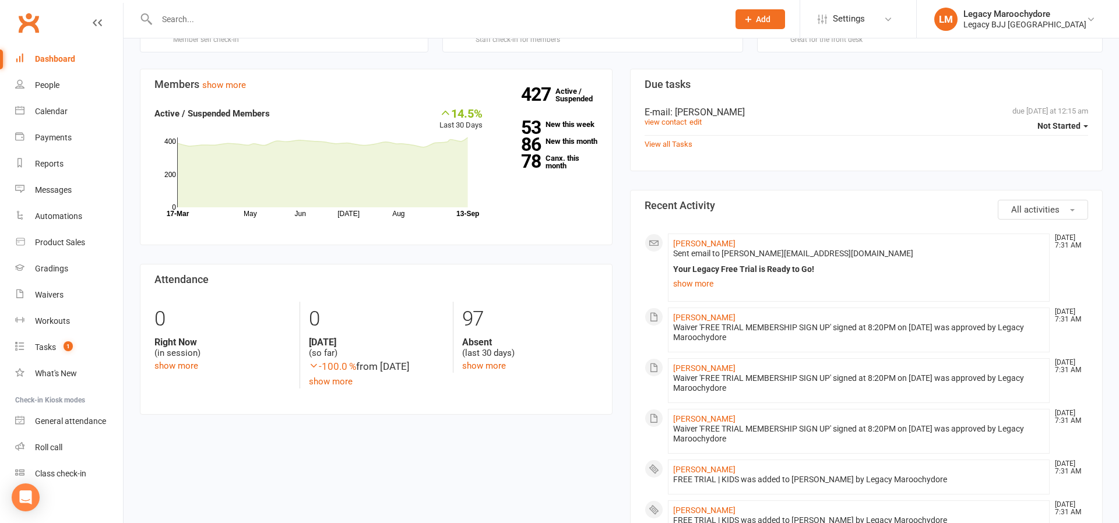
scroll to position [314, 0]
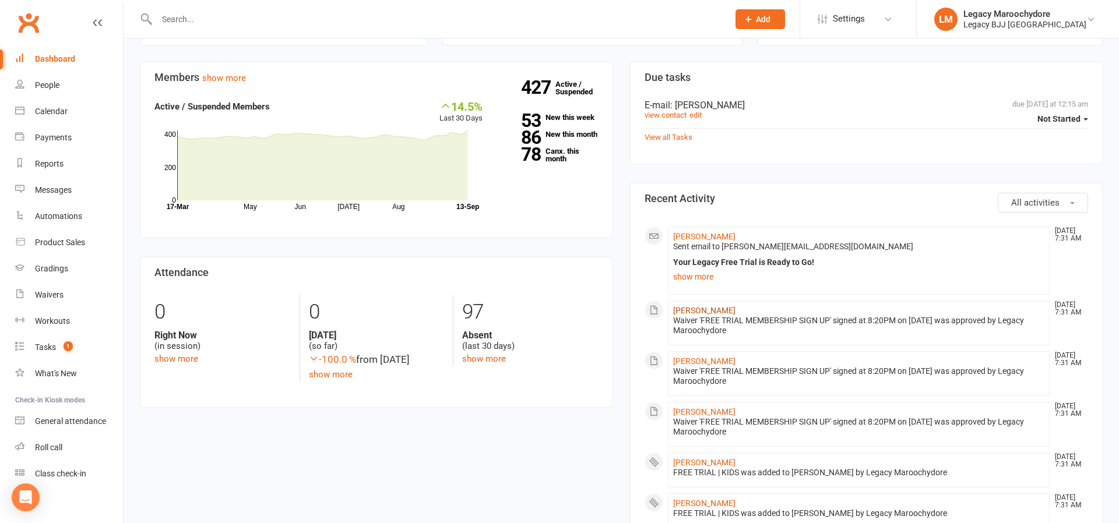
click at [709, 306] on link "[PERSON_NAME]" at bounding box center [704, 310] width 62 height 9
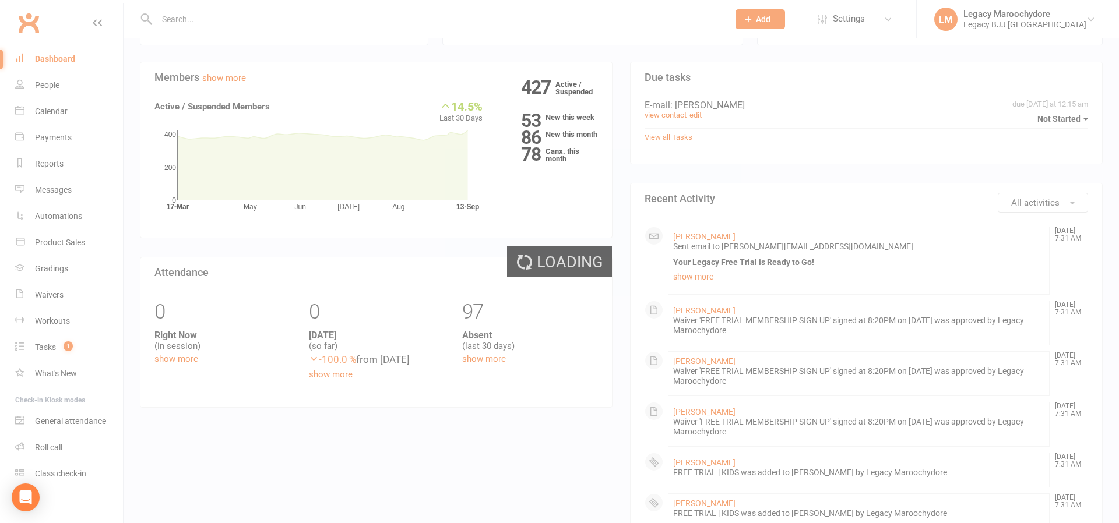
scroll to position [319, 0]
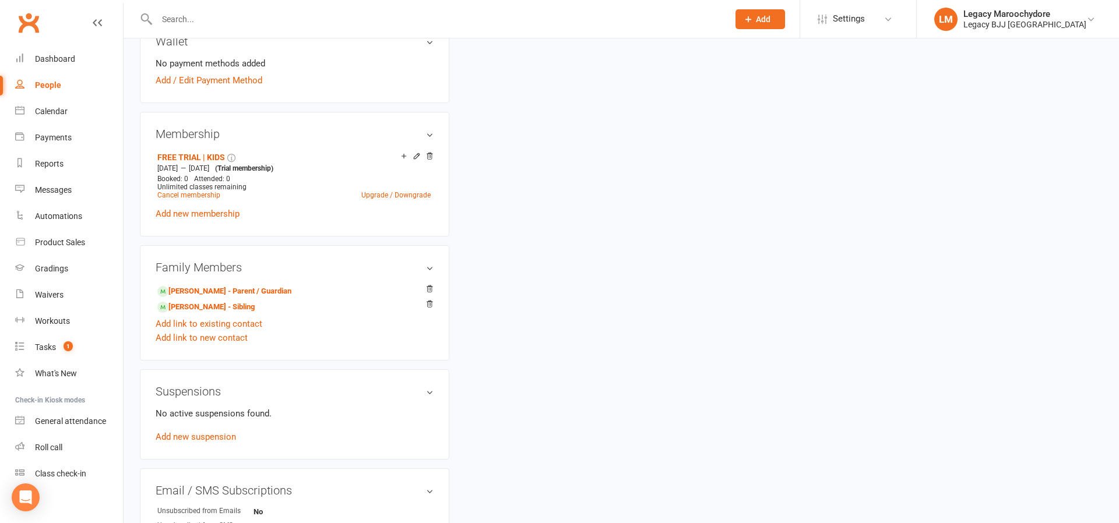
scroll to position [425, 0]
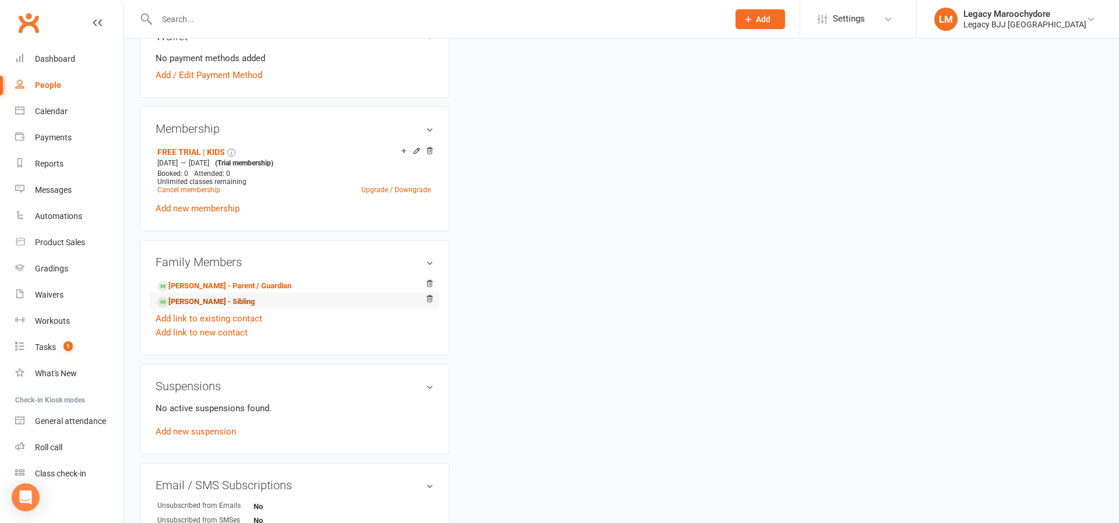
click at [216, 300] on link "[PERSON_NAME] - Sibling" at bounding box center [205, 302] width 97 height 12
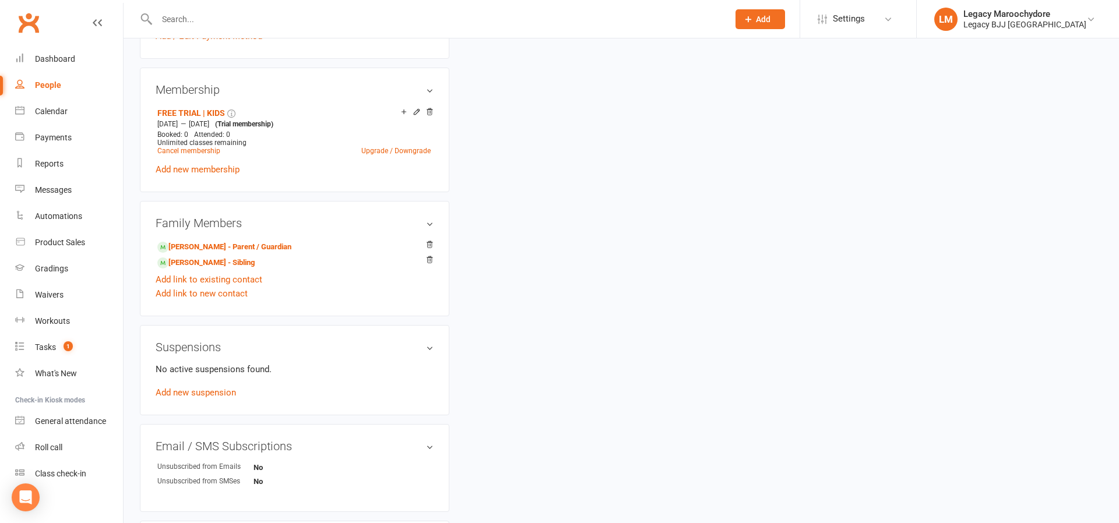
scroll to position [466, 0]
click at [230, 252] on li "[PERSON_NAME] - Sibling" at bounding box center [295, 260] width 278 height 16
click at [230, 246] on link "[PERSON_NAME] - Parent / Guardian" at bounding box center [224, 246] width 134 height 12
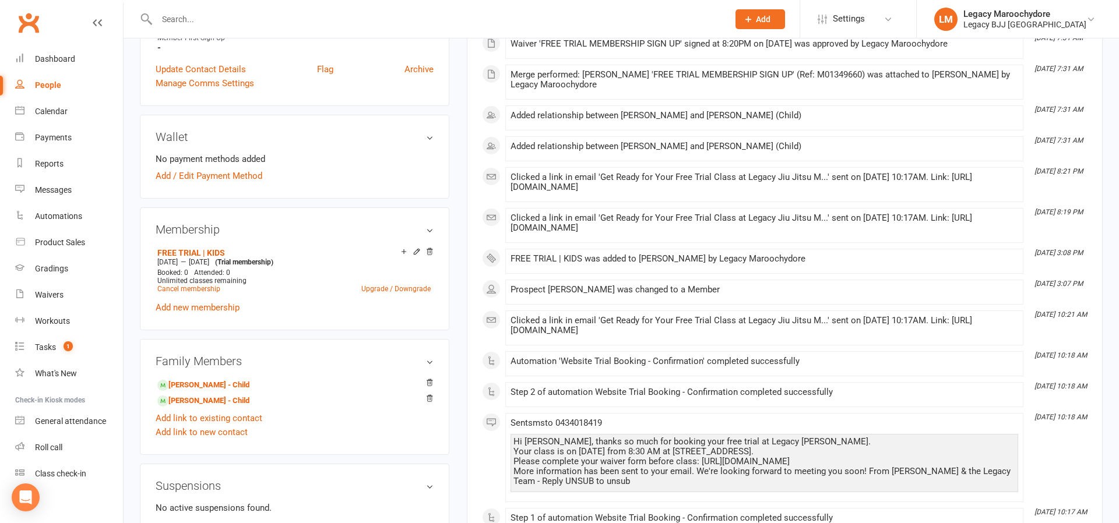
scroll to position [340, 0]
click at [431, 250] on icon at bounding box center [429, 250] width 8 height 8
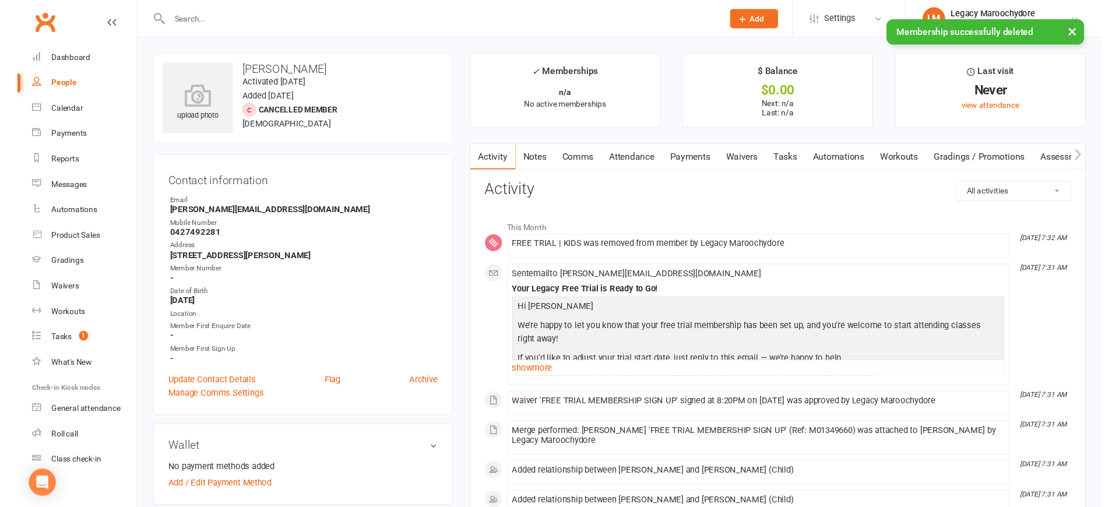
scroll to position [0, 0]
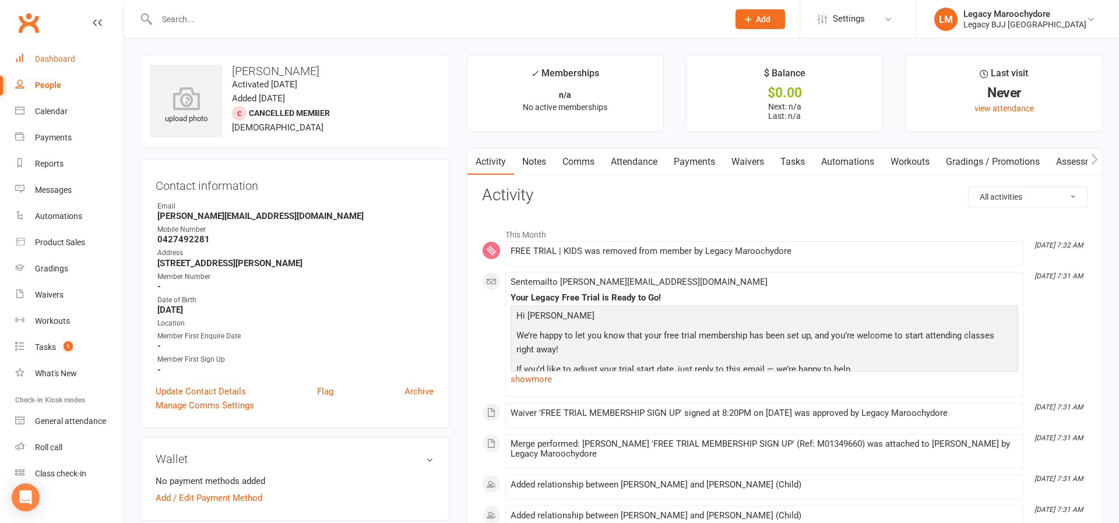
click at [66, 58] on div "Dashboard" at bounding box center [55, 58] width 40 height 9
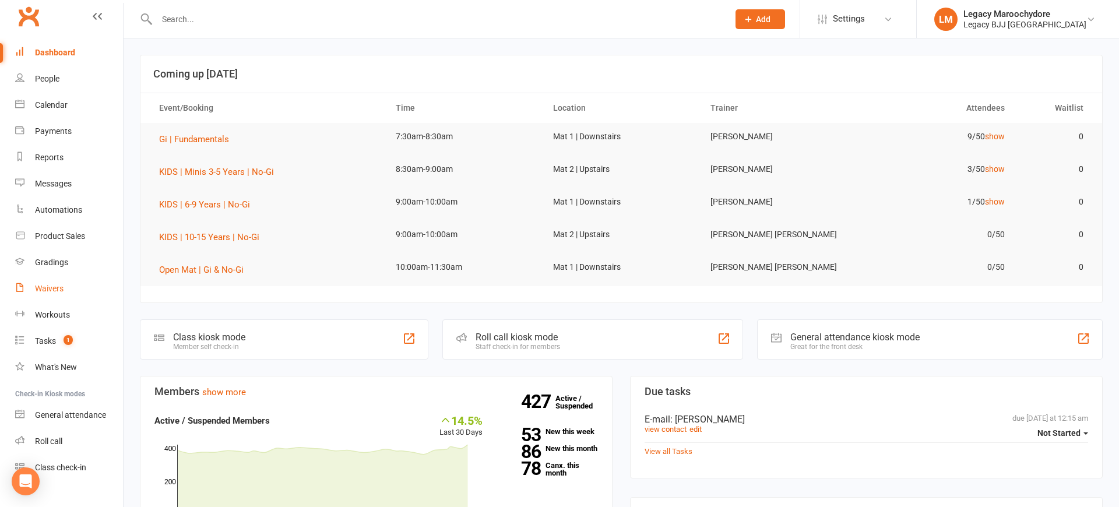
scroll to position [9, 0]
click at [52, 293] on div "Waivers" at bounding box center [49, 289] width 29 height 9
select select "25"
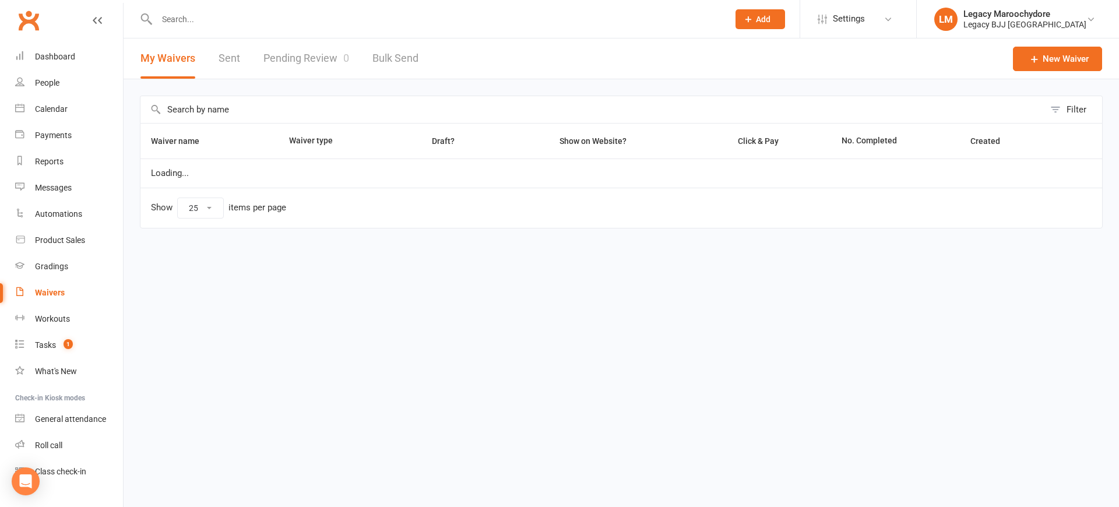
scroll to position [0, 0]
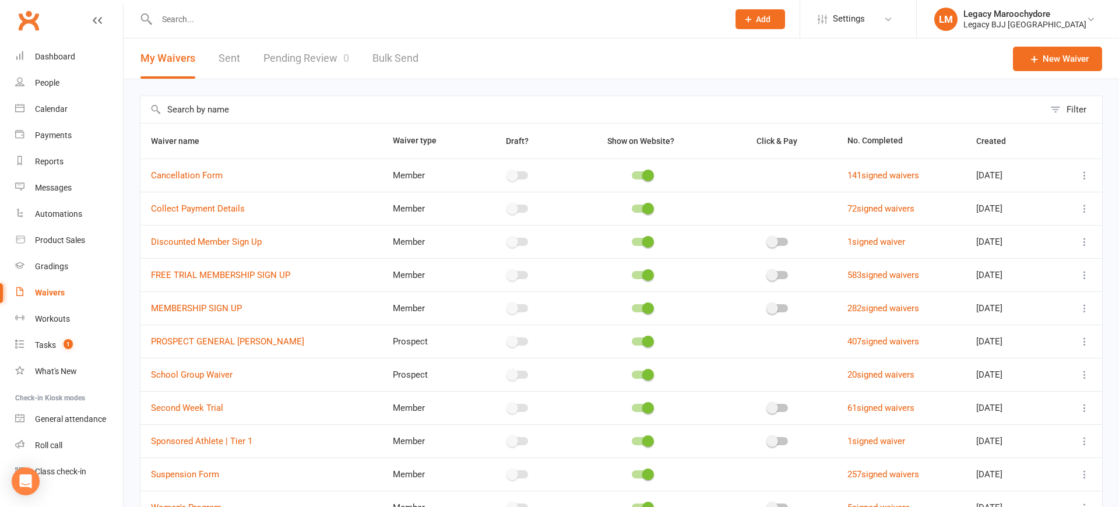
click at [337, 55] on link "Pending Review 0" at bounding box center [306, 58] width 86 height 40
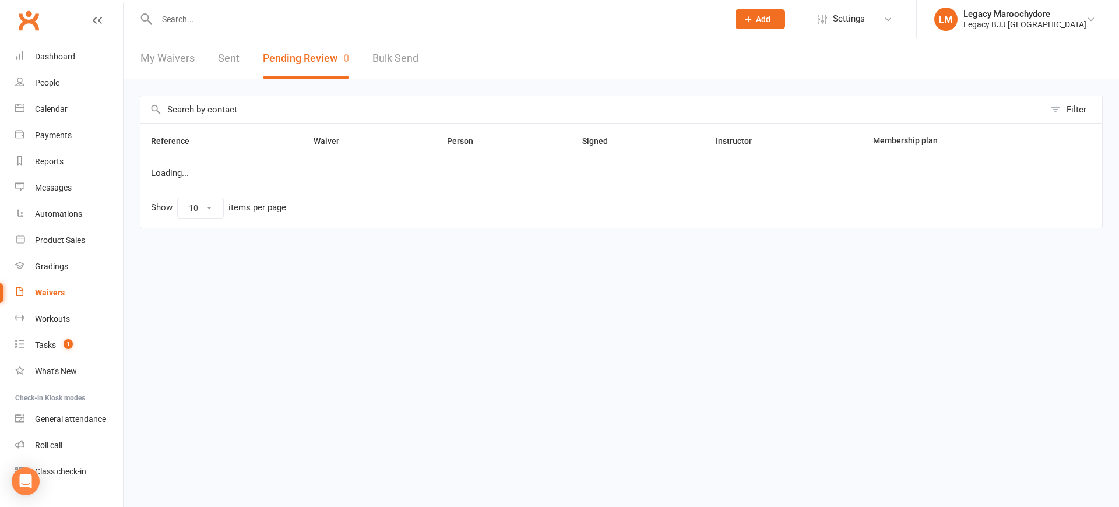
select select "100"
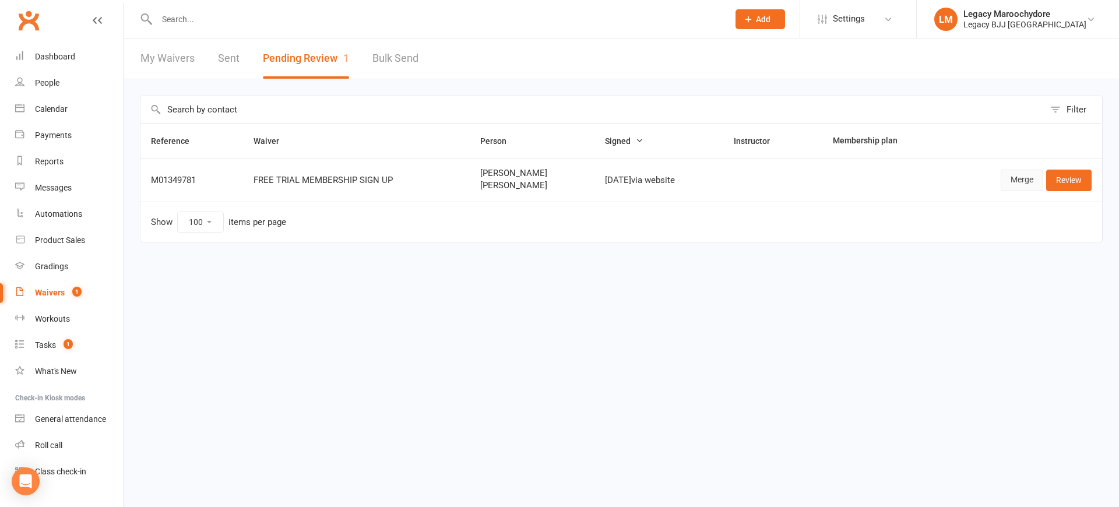
scroll to position [1, 1]
click at [1025, 178] on link "Merge" at bounding box center [1021, 180] width 43 height 21
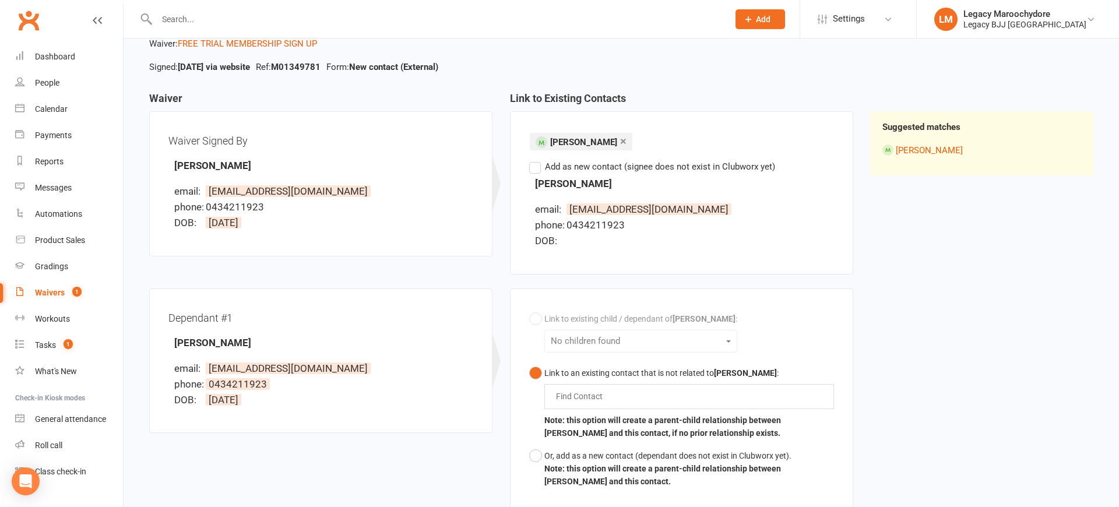
scroll to position [72, 0]
click at [534, 169] on label "Add as new contact (signee does not exist in Clubworx yet)" at bounding box center [652, 165] width 246 height 14
click at [534, 158] on input "Add as new contact (signee does not exist in Clubworx yet)" at bounding box center [533, 158] width 8 height 0
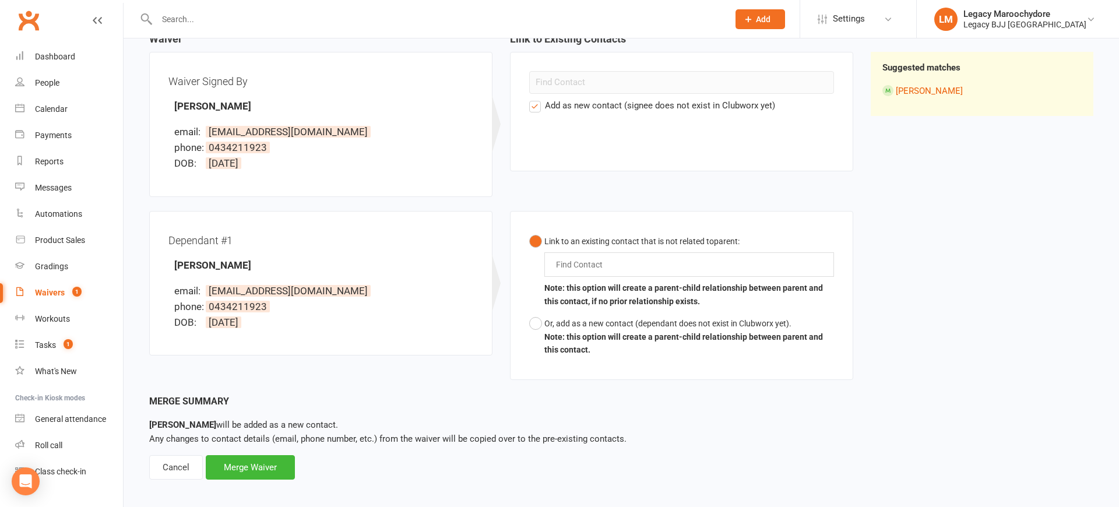
scroll to position [132, 0]
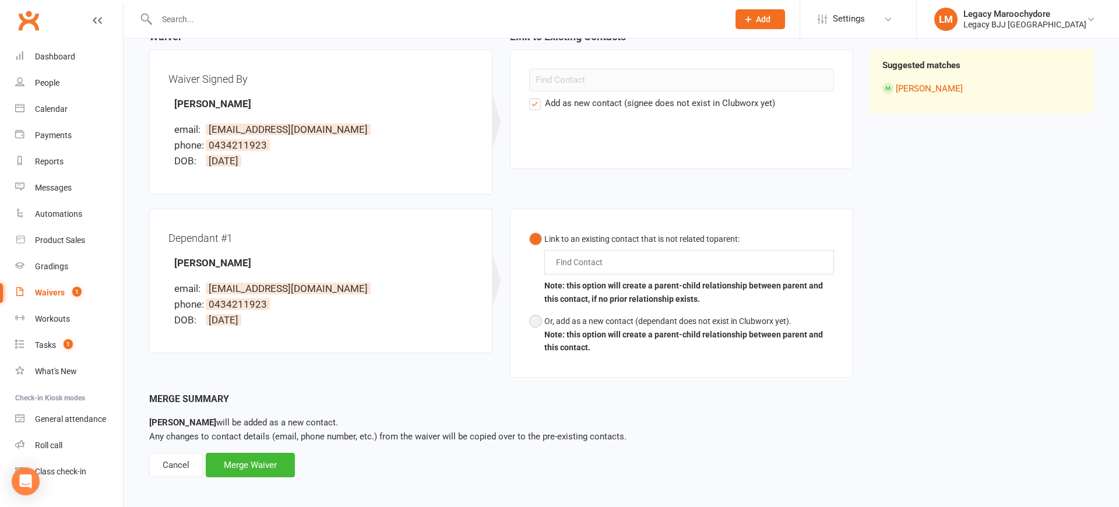
click at [542, 320] on button "Or, add as a new contact (dependant does not exist in Clubworx yet). Note: this…" at bounding box center [681, 334] width 305 height 48
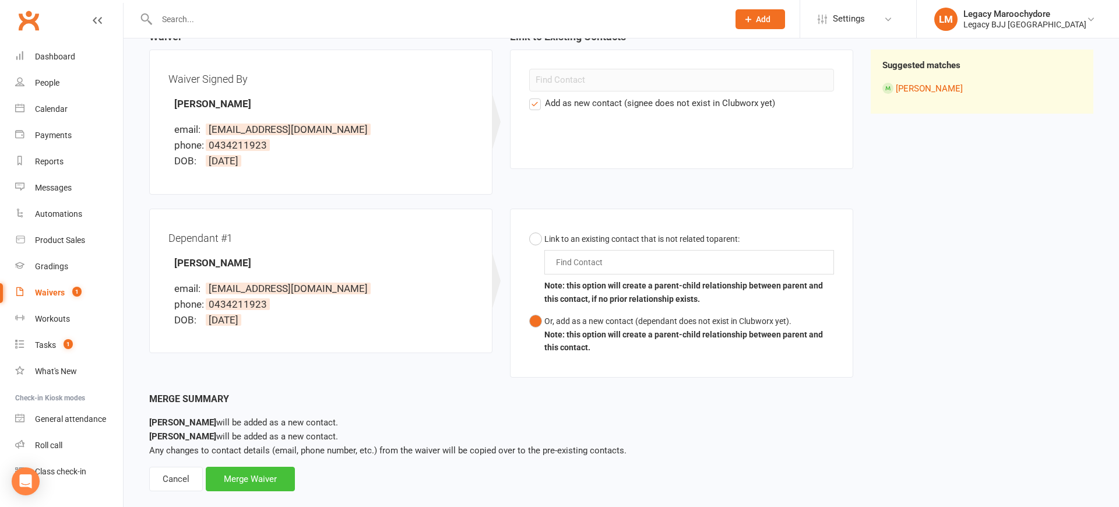
click at [241, 471] on div "Merge Waiver" at bounding box center [250, 479] width 89 height 24
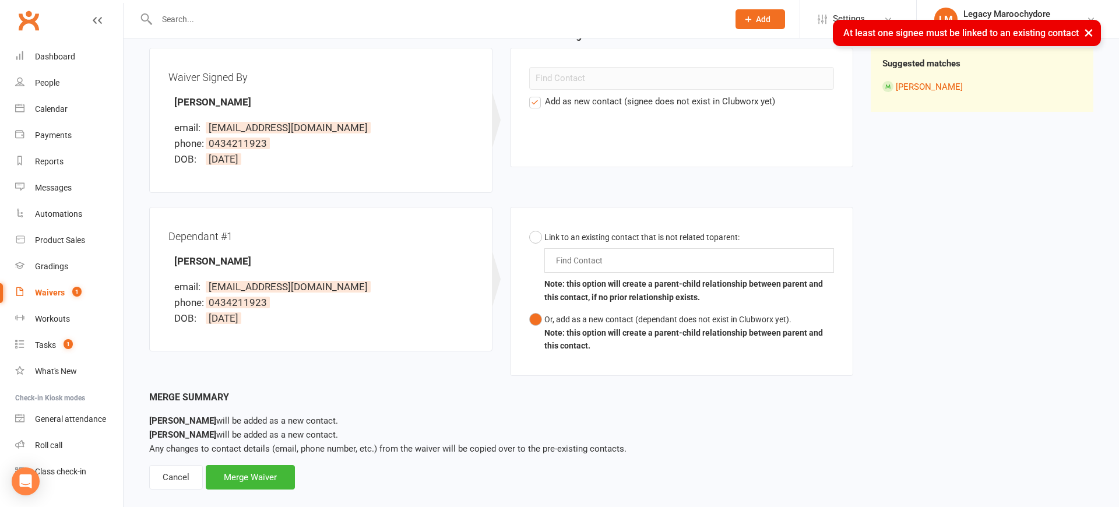
click at [1088, 32] on button "×" at bounding box center [1088, 32] width 21 height 25
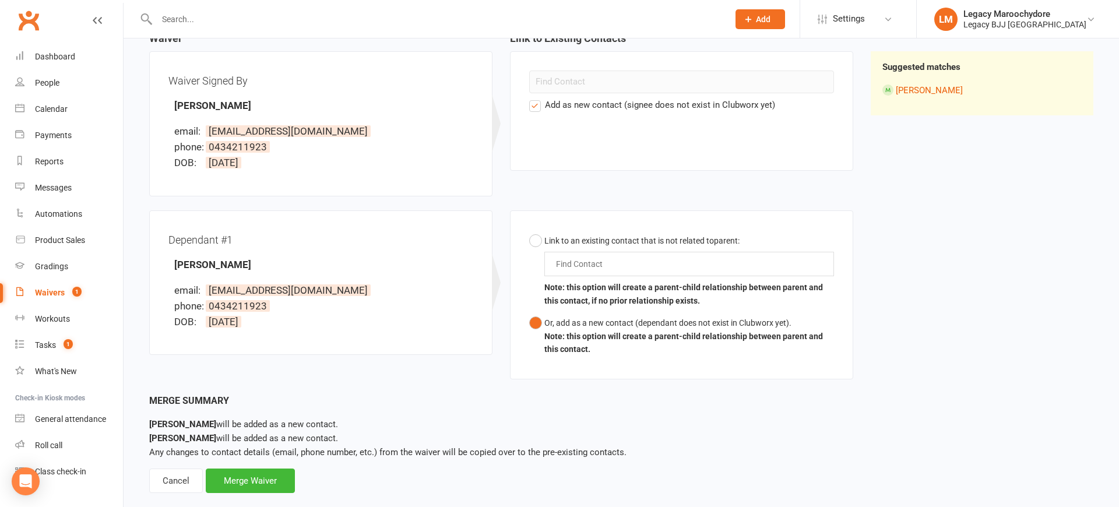
scroll to position [131, 0]
click at [533, 241] on button "Link to an existing contact that is not related to parent : Find Contact Note: …" at bounding box center [681, 270] width 305 height 83
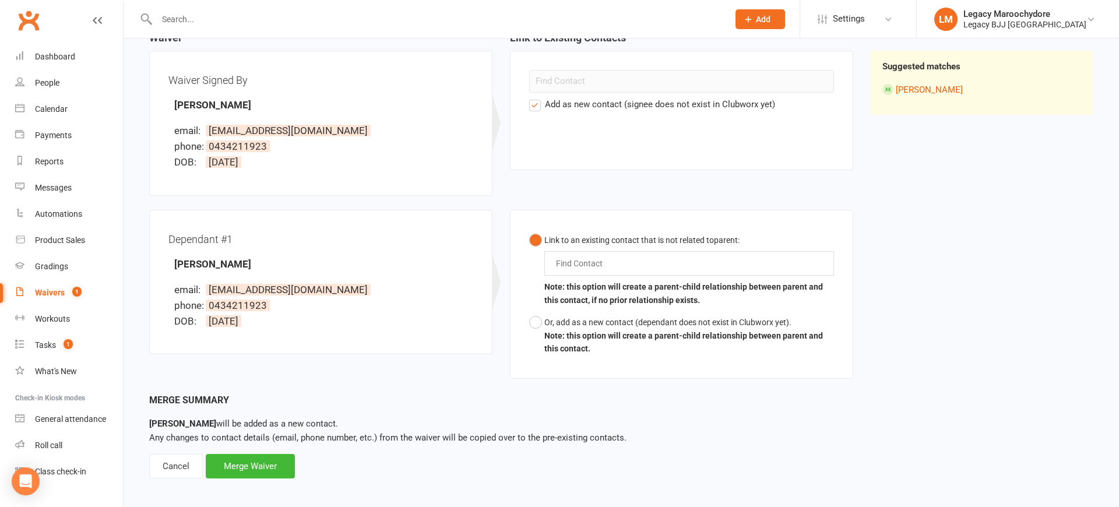
click at [587, 263] on input "text" at bounding box center [582, 263] width 55 height 14
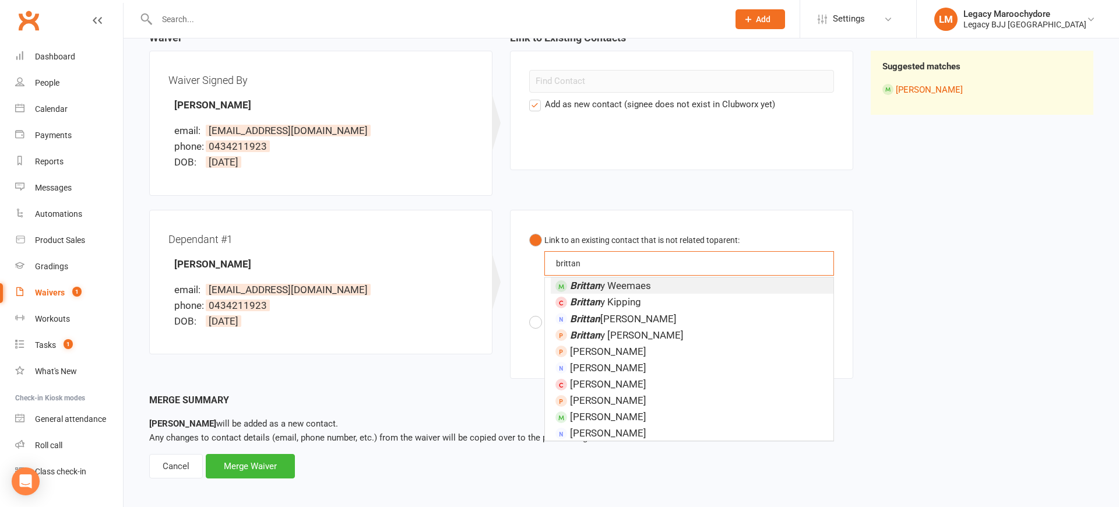
type input "brittan"
click at [665, 287] on li "[PERSON_NAME]" at bounding box center [692, 285] width 283 height 16
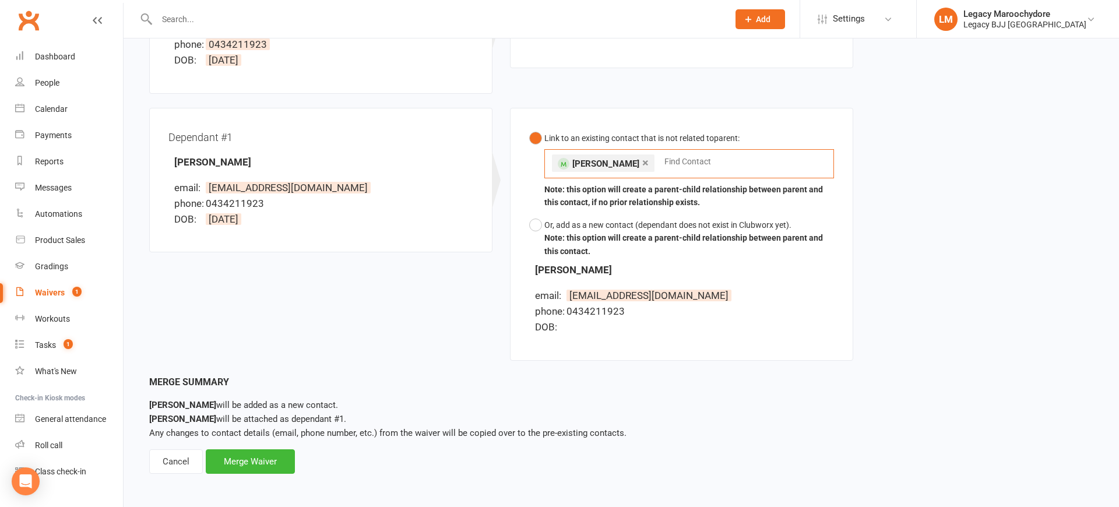
scroll to position [232, 0]
click at [253, 468] on div "Merge Waiver" at bounding box center [250, 462] width 89 height 24
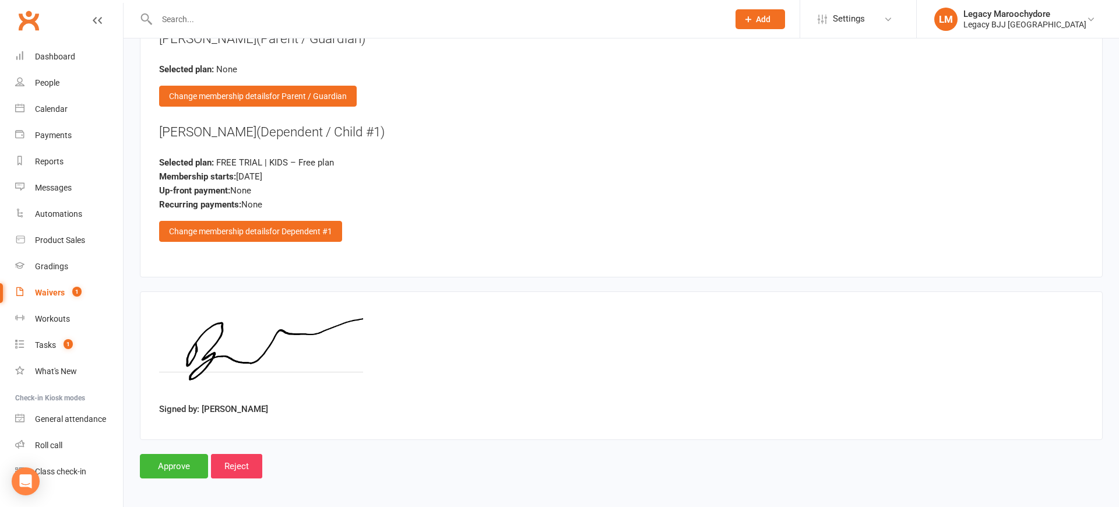
scroll to position [1298, 0]
click at [189, 468] on input "Approve" at bounding box center [174, 466] width 68 height 24
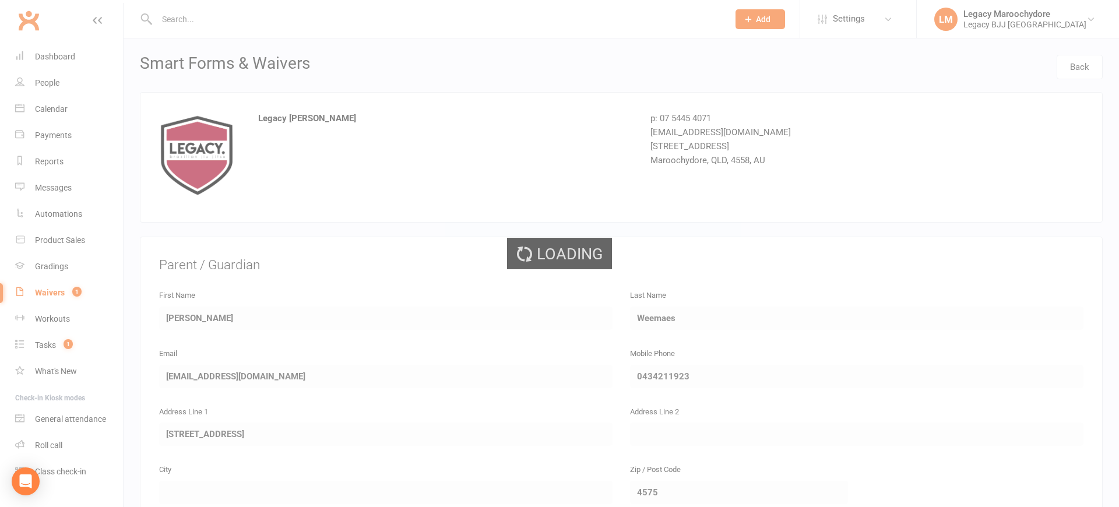
select select "100"
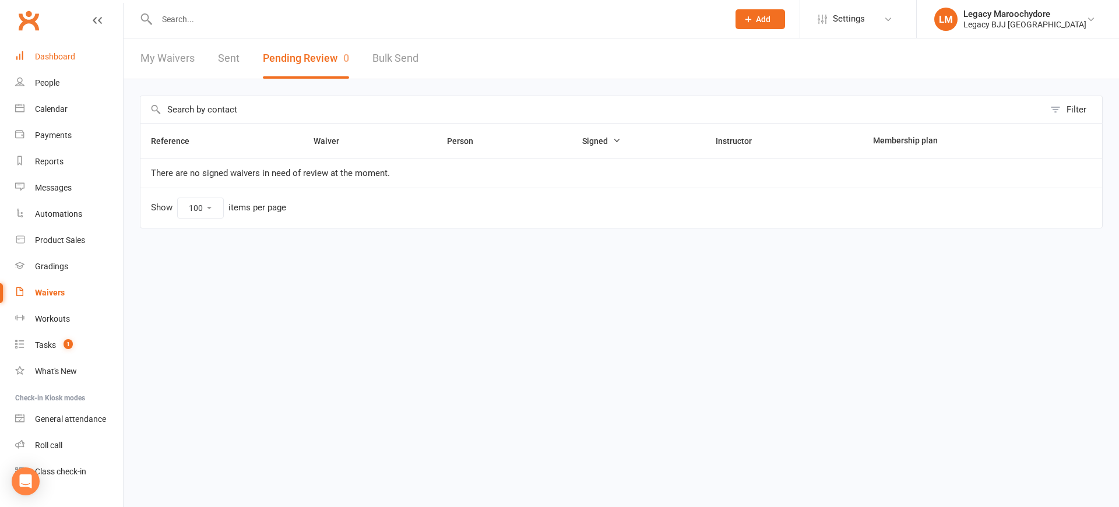
click at [43, 58] on div "Dashboard" at bounding box center [55, 56] width 40 height 9
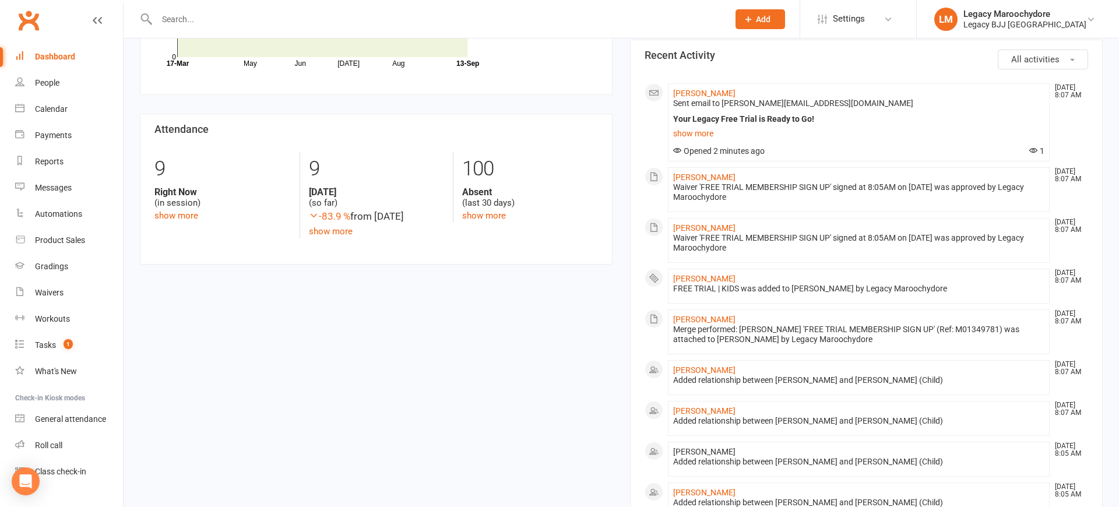
scroll to position [458, 0]
click at [167, 19] on input "text" at bounding box center [436, 19] width 567 height 16
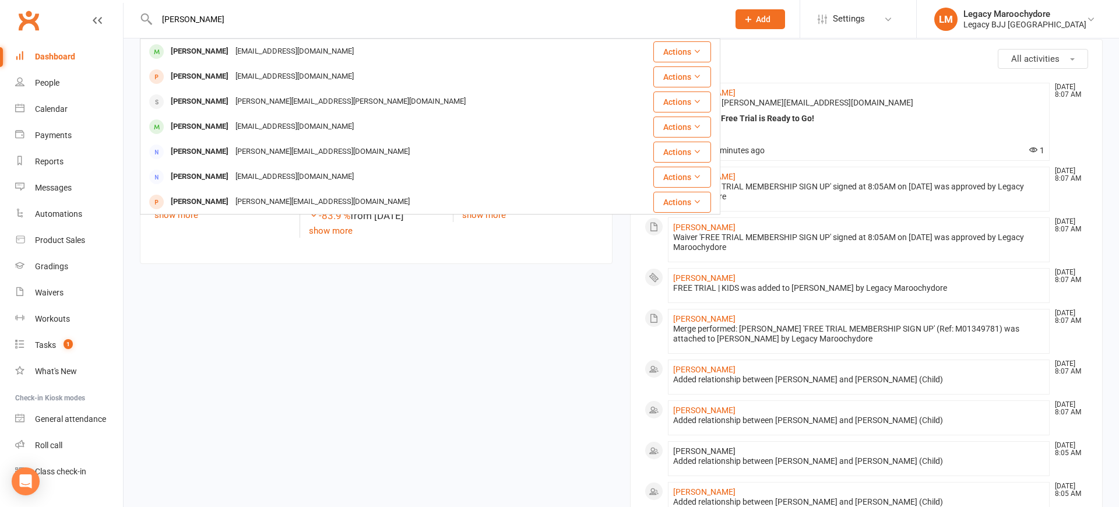
type input "[PERSON_NAME]"
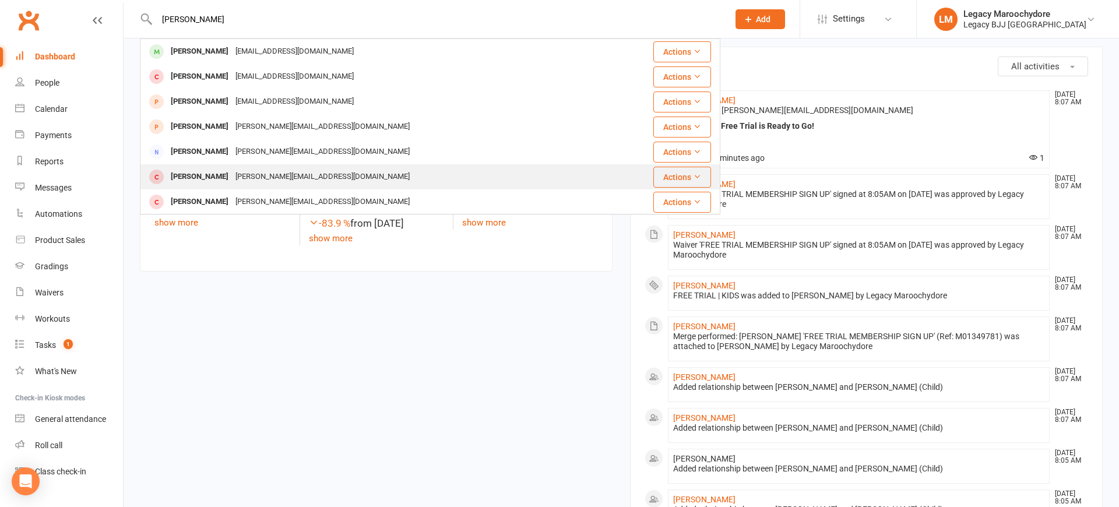
scroll to position [0, 0]
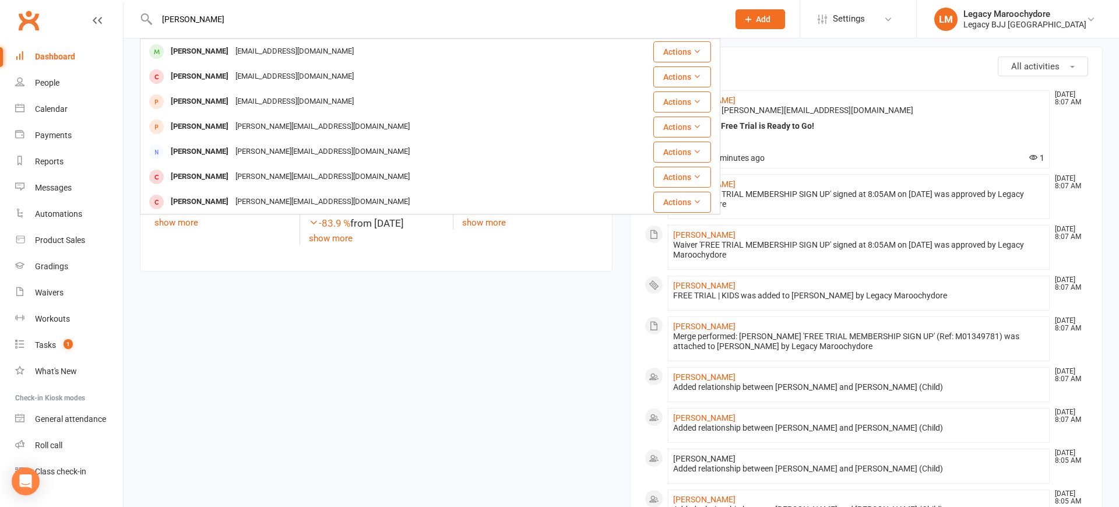
drag, startPoint x: 267, startPoint y: 21, endPoint x: 124, endPoint y: 22, distance: 143.9
click at [124, 22] on react-component "[PERSON_NAME] [PERSON_NAME] [EMAIL_ADDRESS][DOMAIN_NAME] Actions [PERSON_NAME] …" at bounding box center [360, 19] width 720 height 38
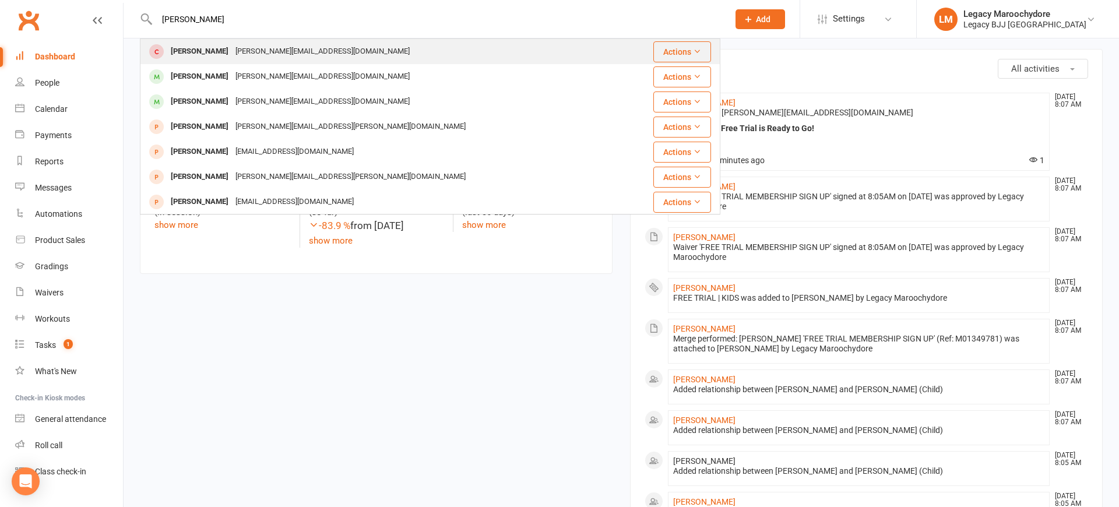
scroll to position [3, 0]
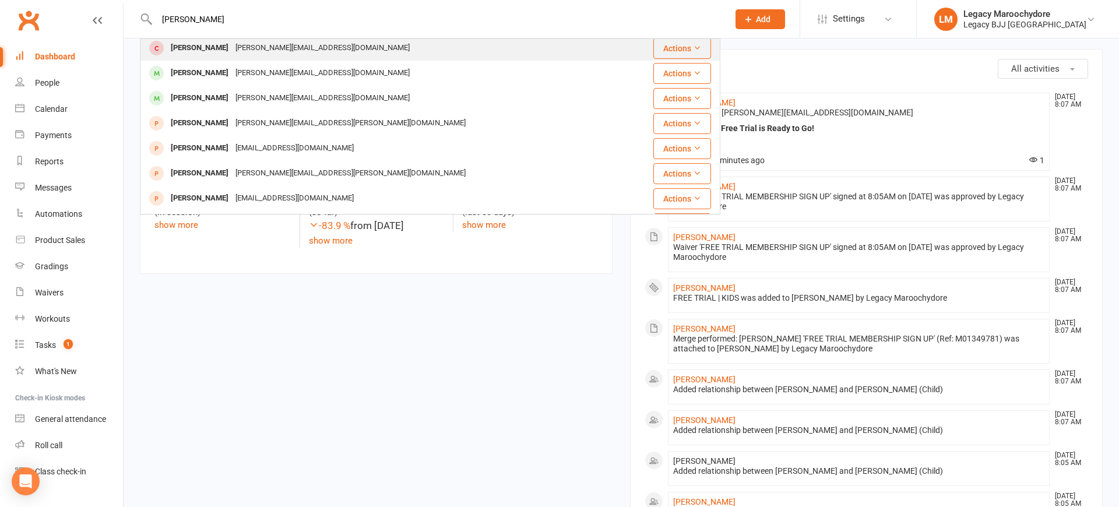
type input "[PERSON_NAME]"
click at [188, 49] on div "[PERSON_NAME]" at bounding box center [199, 48] width 65 height 17
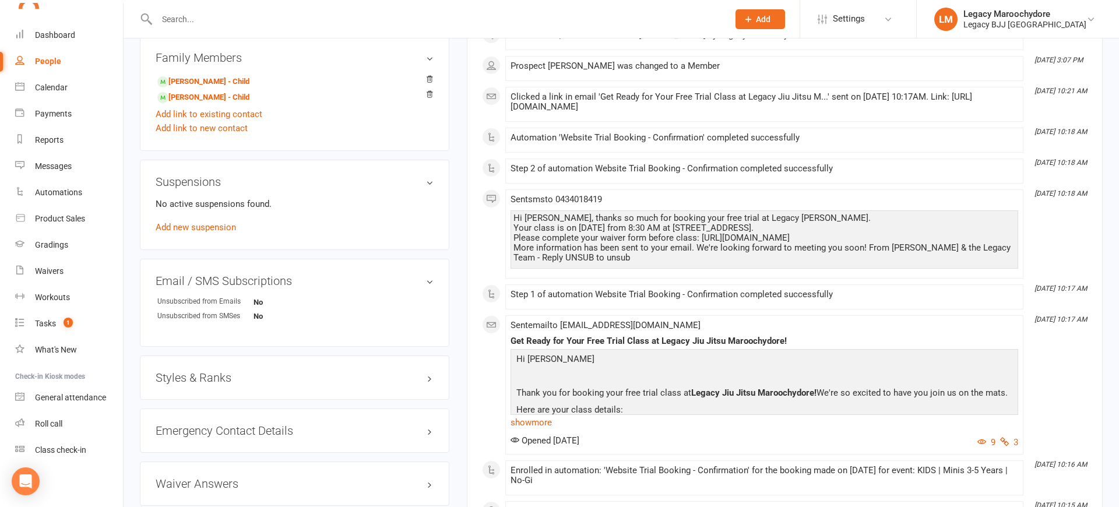
scroll to position [590, 0]
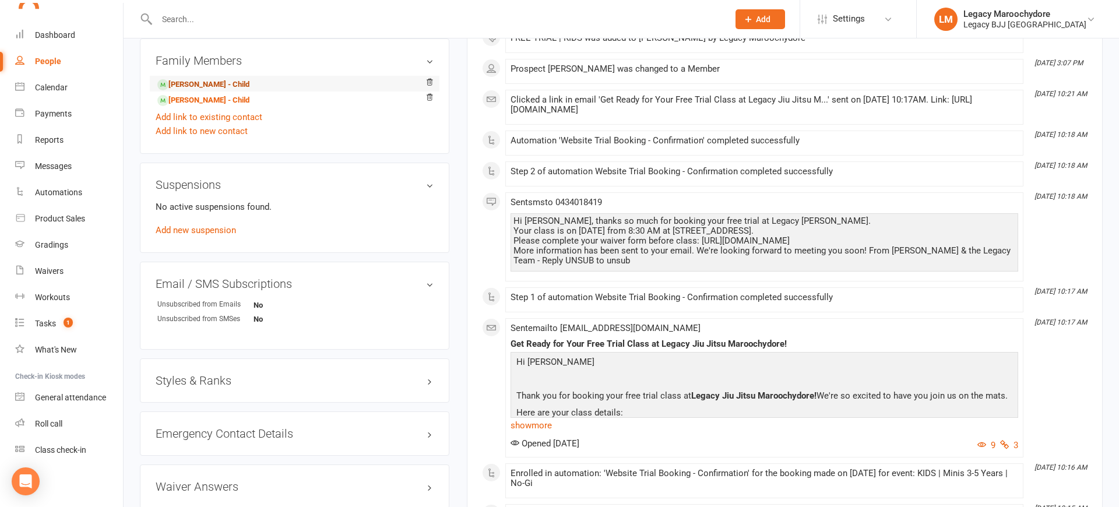
click at [202, 81] on link "[PERSON_NAME] - Child" at bounding box center [203, 85] width 92 height 12
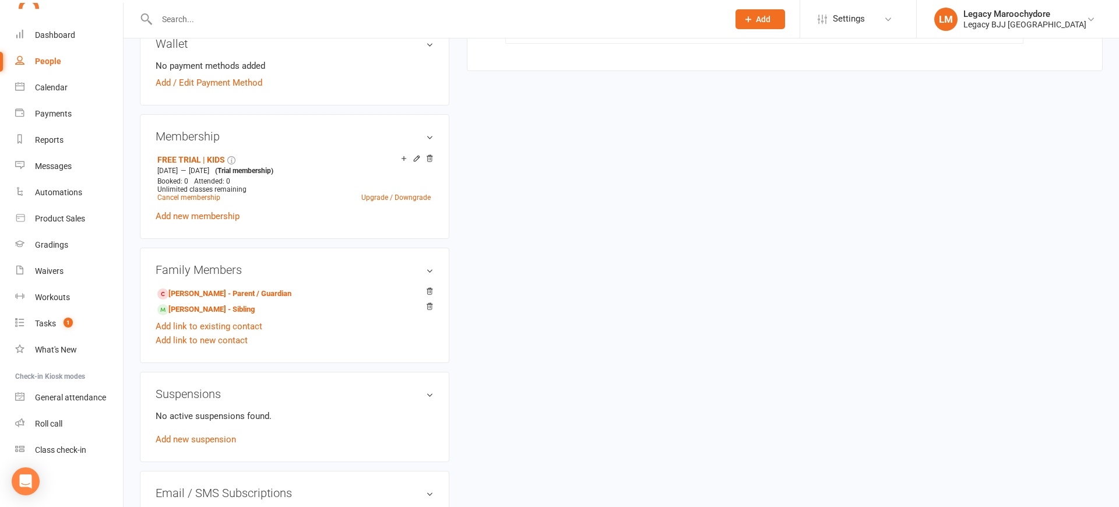
scroll to position [422, 0]
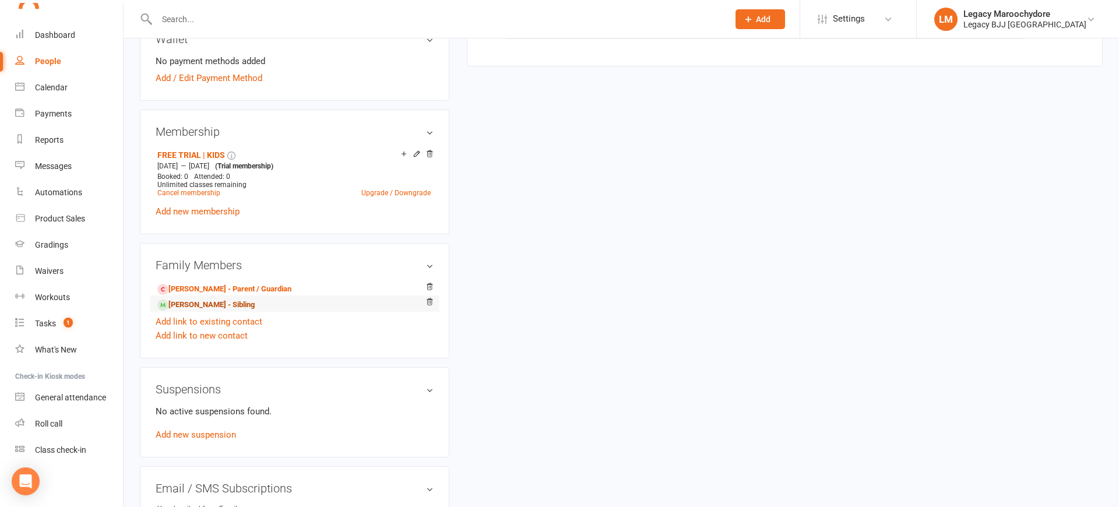
click at [202, 304] on link "[PERSON_NAME] - Sibling" at bounding box center [205, 305] width 97 height 12
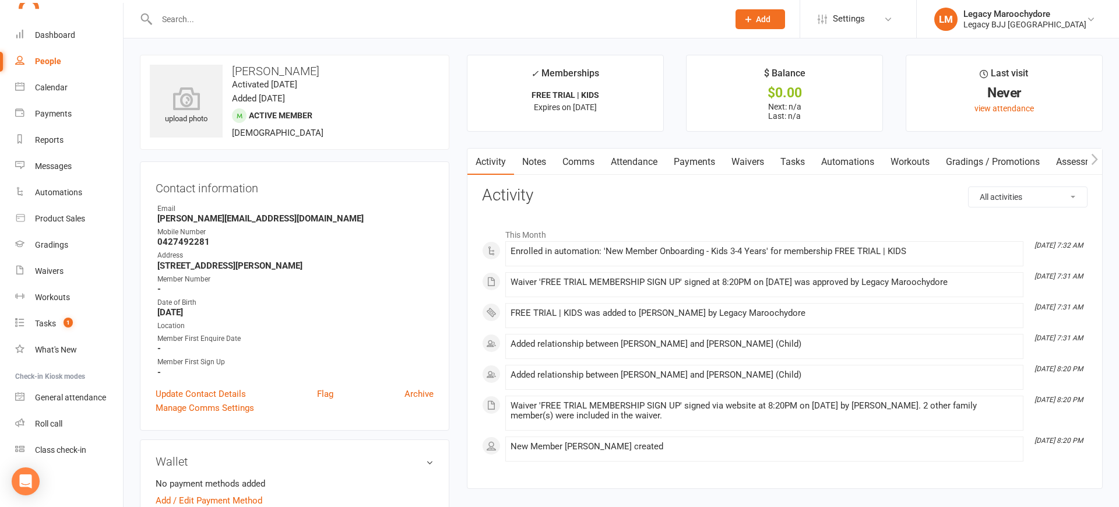
scroll to position [2, 0]
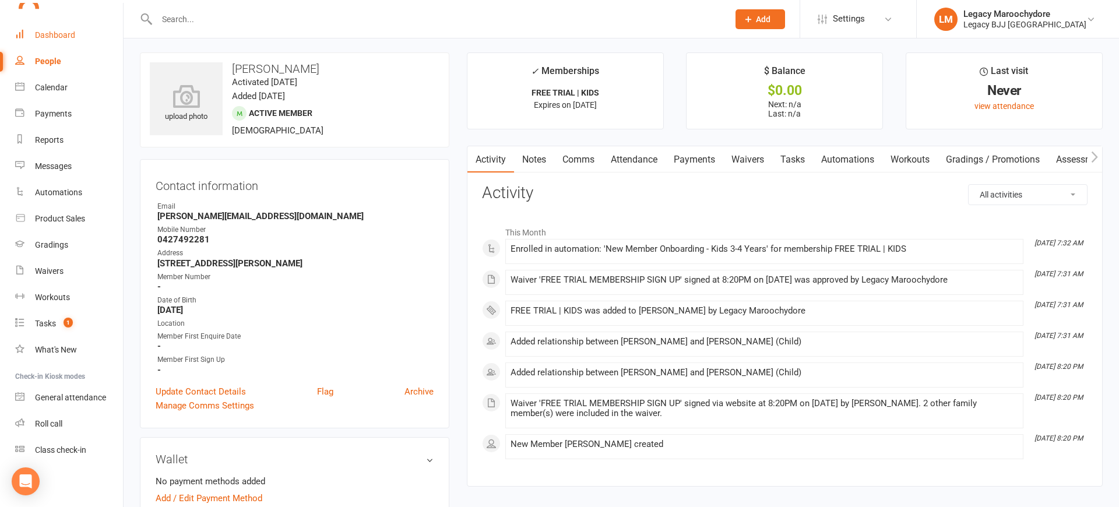
click at [45, 30] on div "Dashboard" at bounding box center [55, 34] width 40 height 9
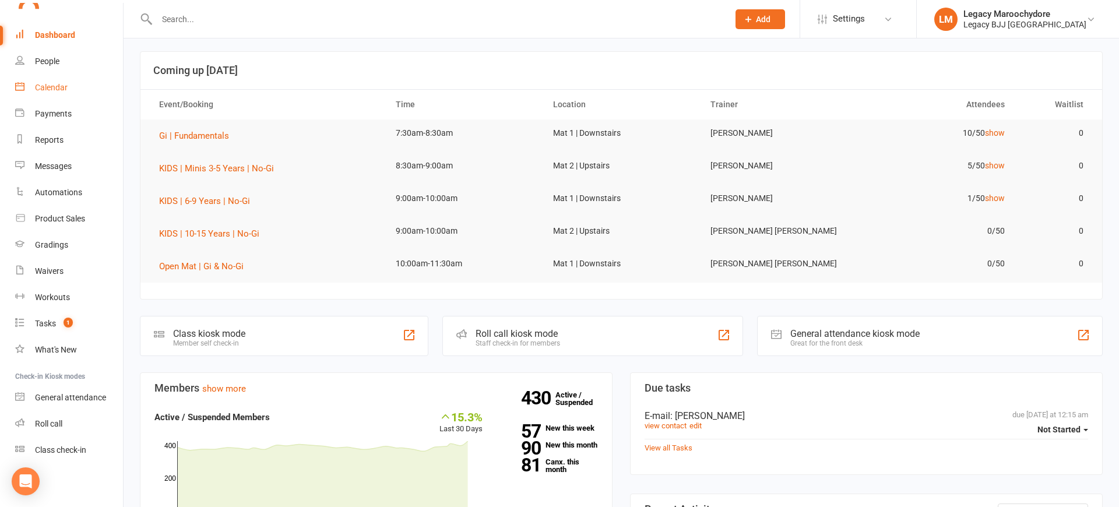
scroll to position [2, 1]
click at [55, 91] on div "Calendar" at bounding box center [51, 87] width 33 height 9
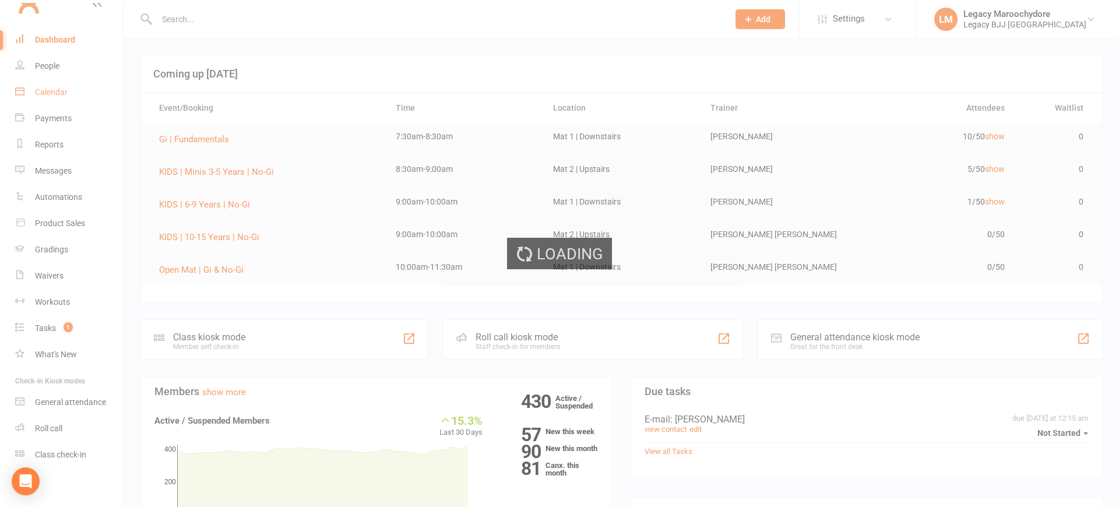
scroll to position [0, 0]
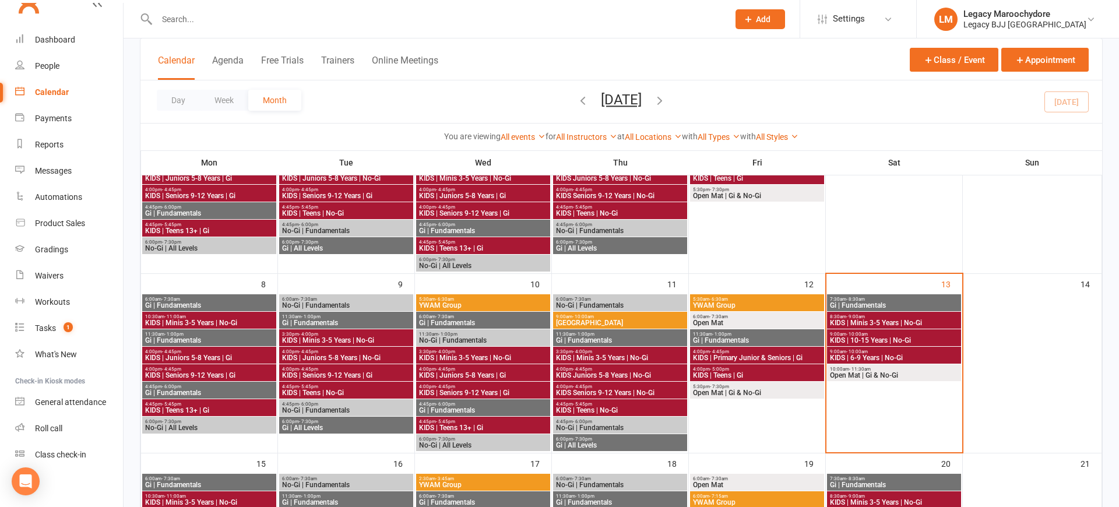
scroll to position [168, 0]
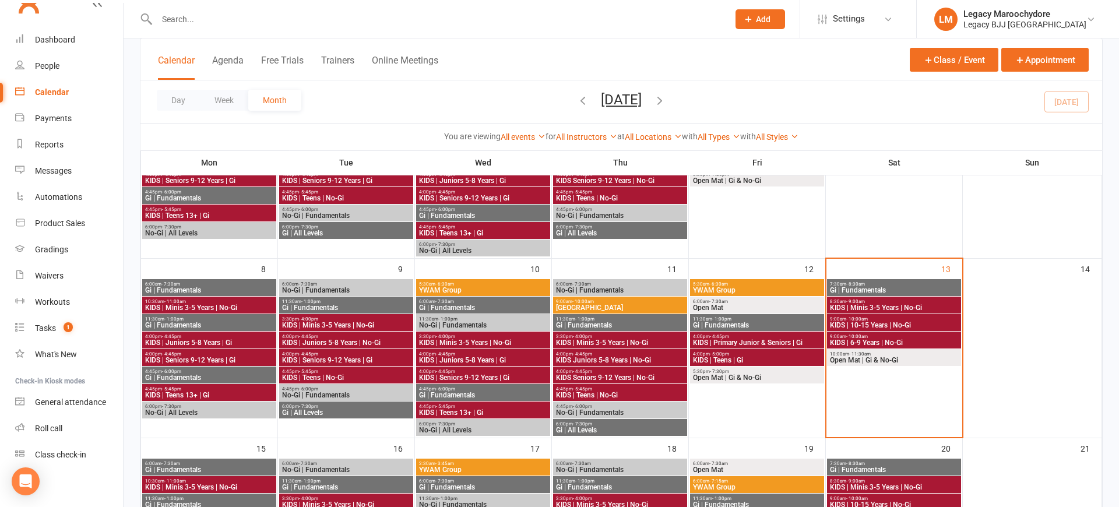
click at [918, 309] on span "KIDS | Minis 3-5 Years | No-Gi" at bounding box center [893, 307] width 129 height 7
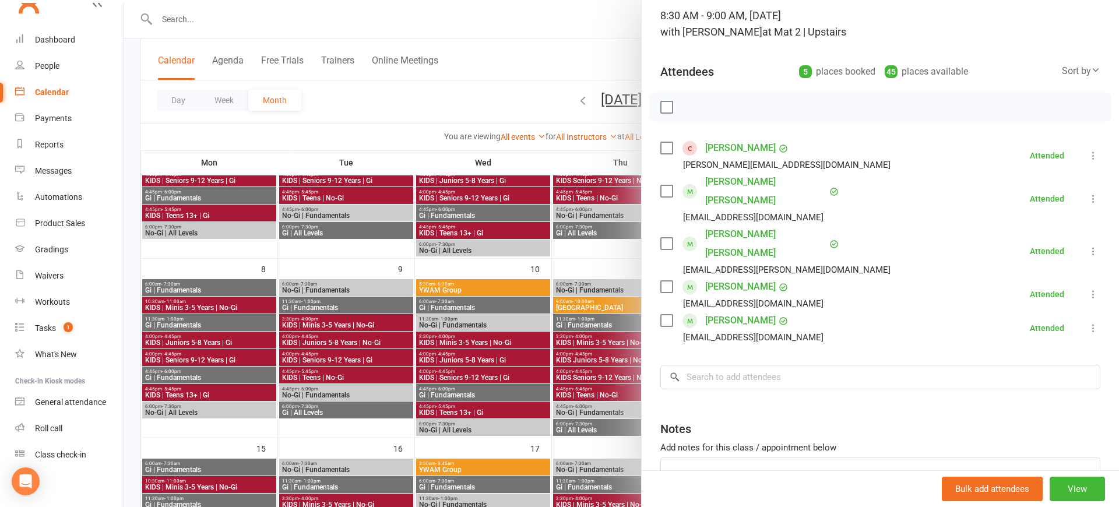
scroll to position [79, 0]
click at [1090, 151] on icon at bounding box center [1093, 155] width 12 height 12
click at [1029, 199] on link "Remove" at bounding box center [1036, 200] width 125 height 23
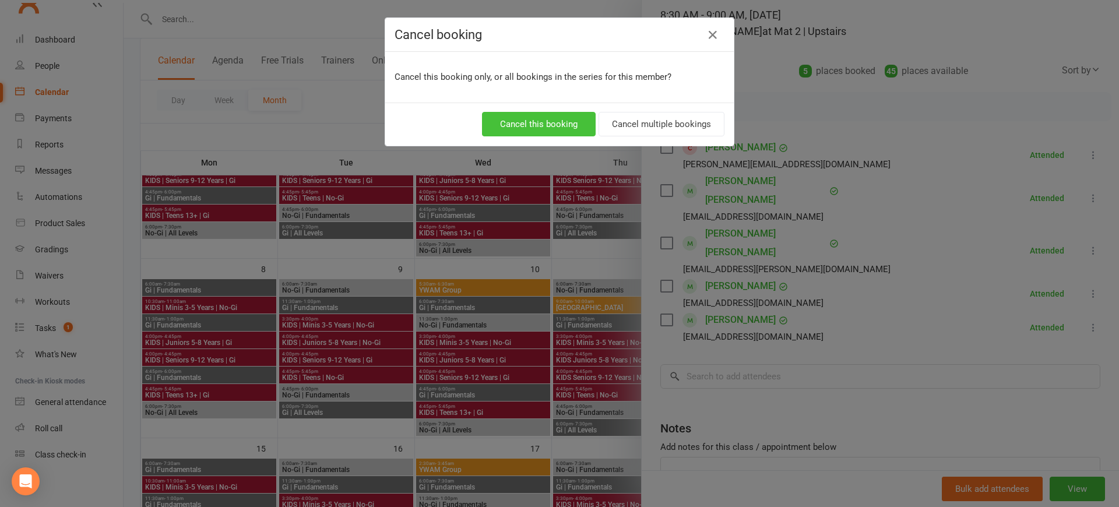
click at [572, 129] on button "Cancel this booking" at bounding box center [539, 124] width 114 height 24
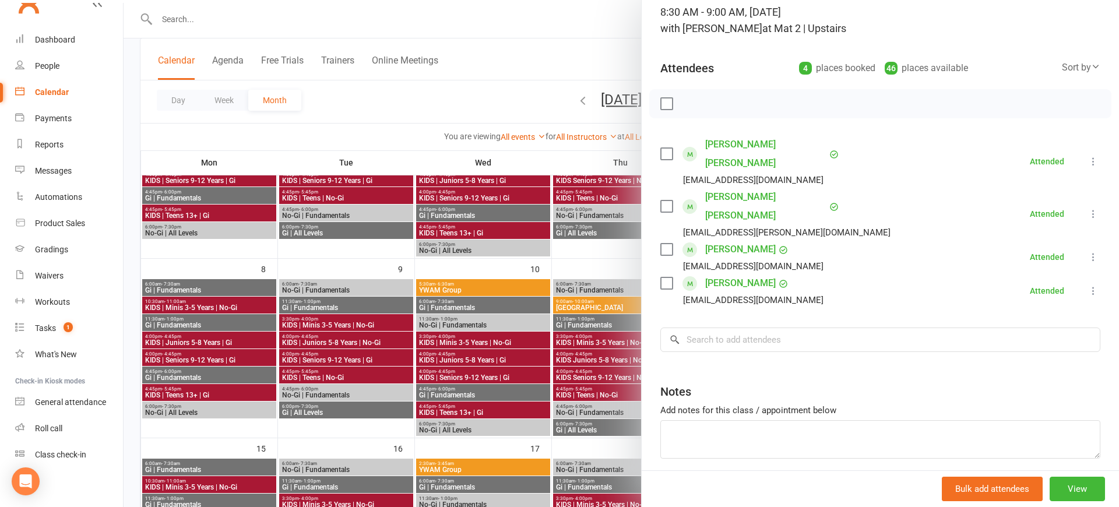
scroll to position [168, 0]
click at [577, 71] on div at bounding box center [621, 253] width 995 height 507
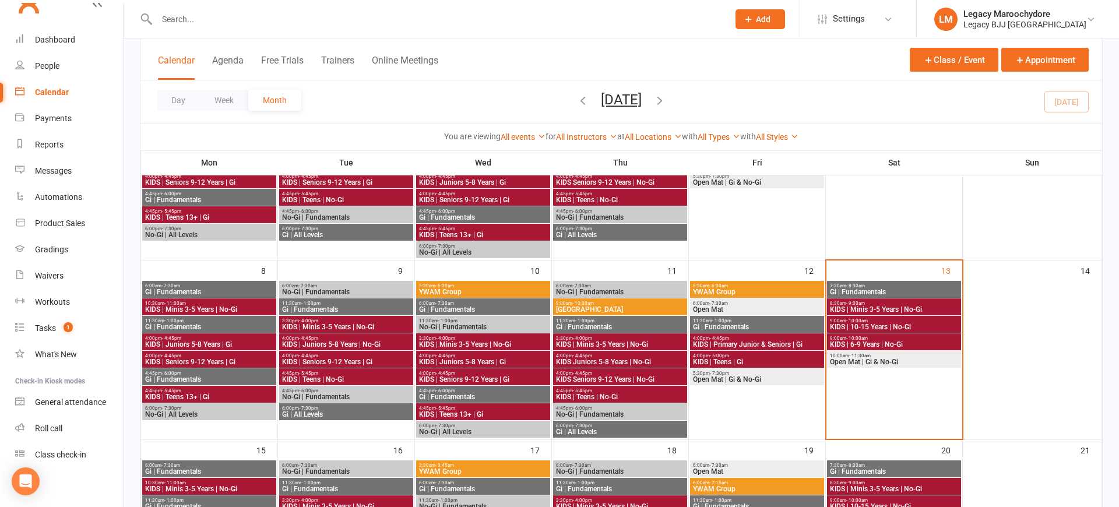
scroll to position [165, 0]
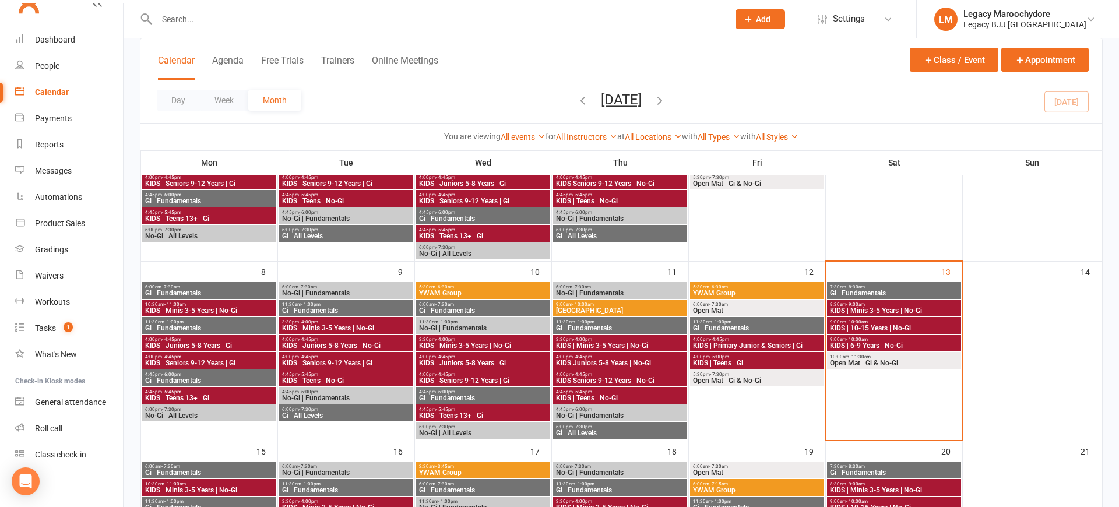
click at [263, 26] on input "text" at bounding box center [436, 19] width 567 height 16
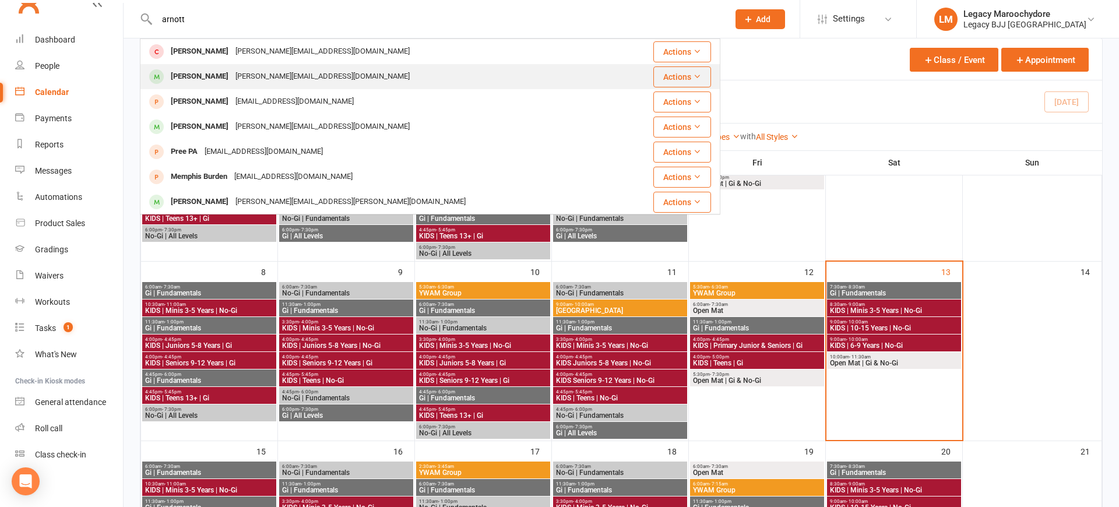
type input "arnott"
click at [209, 72] on div "[PERSON_NAME]" at bounding box center [199, 76] width 65 height 17
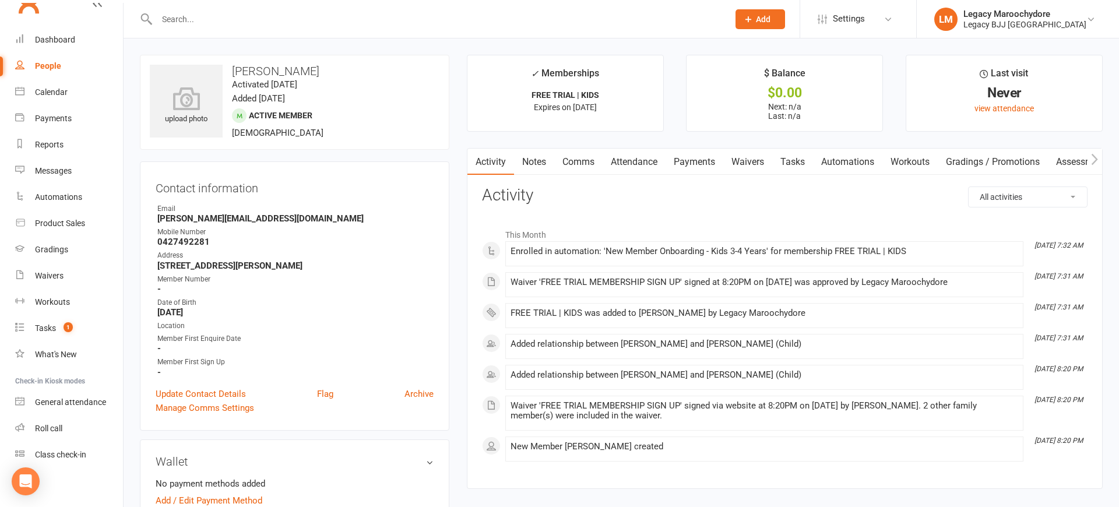
click at [626, 168] on link "Attendance" at bounding box center [634, 162] width 63 height 27
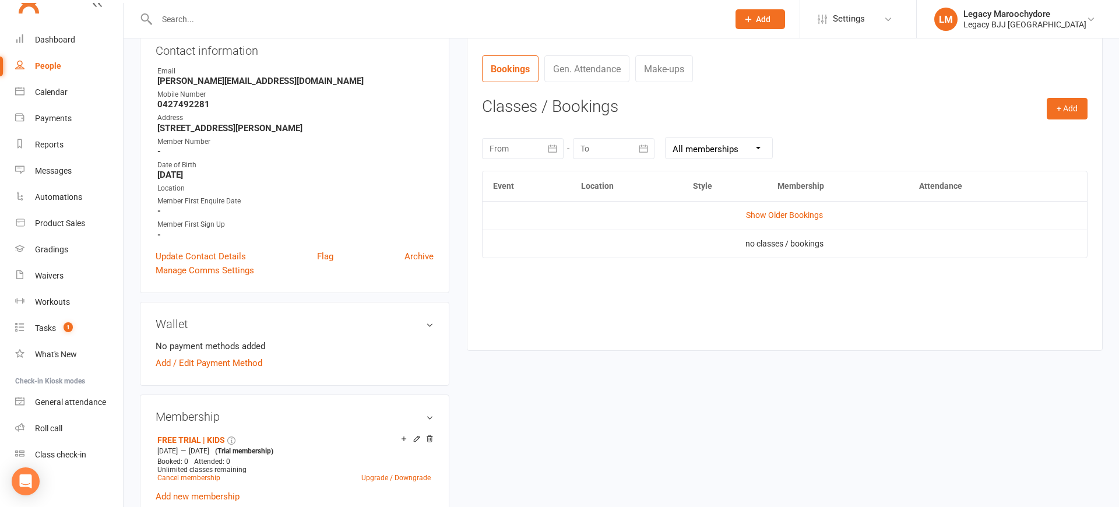
scroll to position [138, 0]
click at [1069, 107] on button "+ Add" at bounding box center [1067, 107] width 41 height 21
click at [1017, 131] on link "Book Event" at bounding box center [1028, 134] width 115 height 23
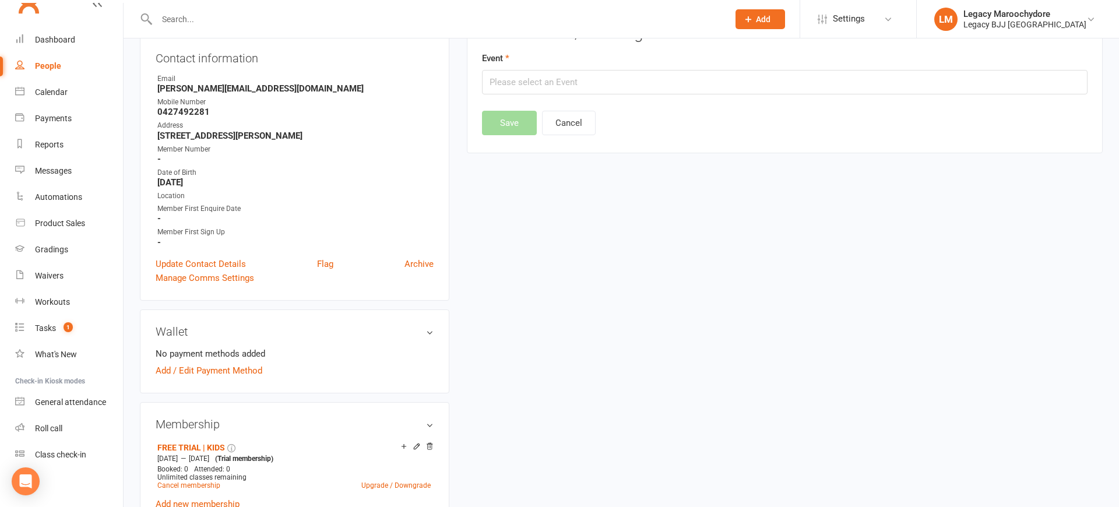
scroll to position [89, 0]
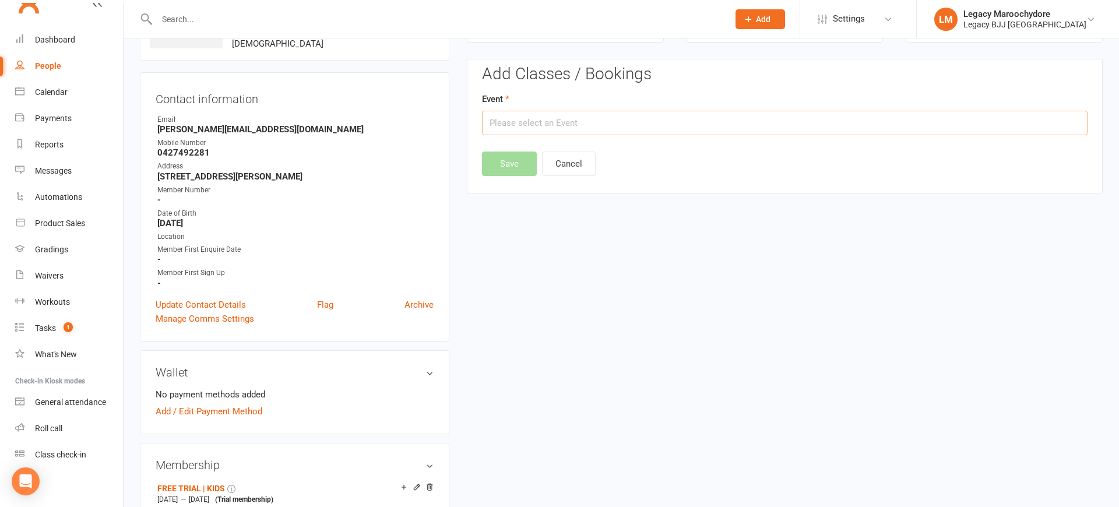
click at [542, 124] on input "text" at bounding box center [784, 123] width 605 height 24
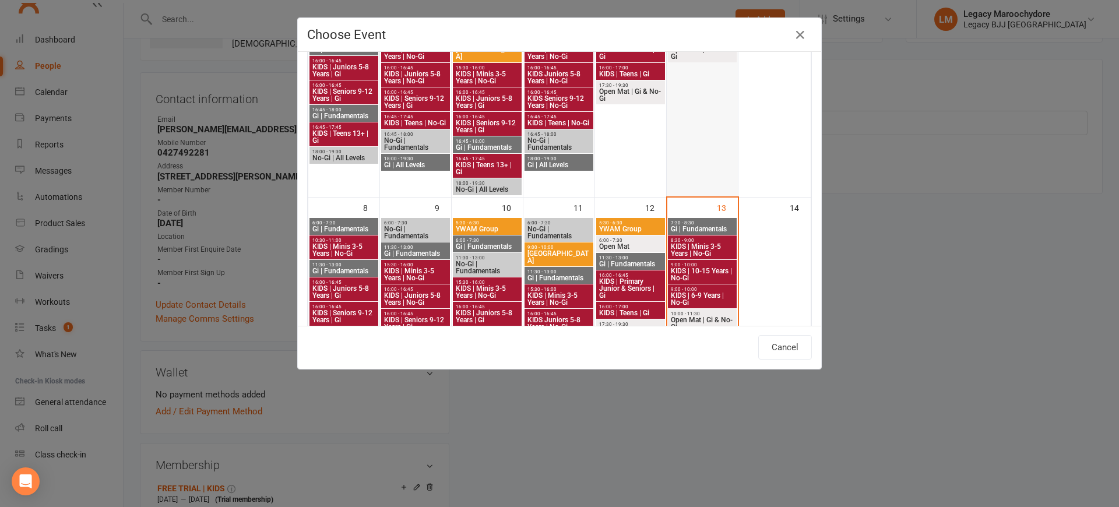
scroll to position [173, 0]
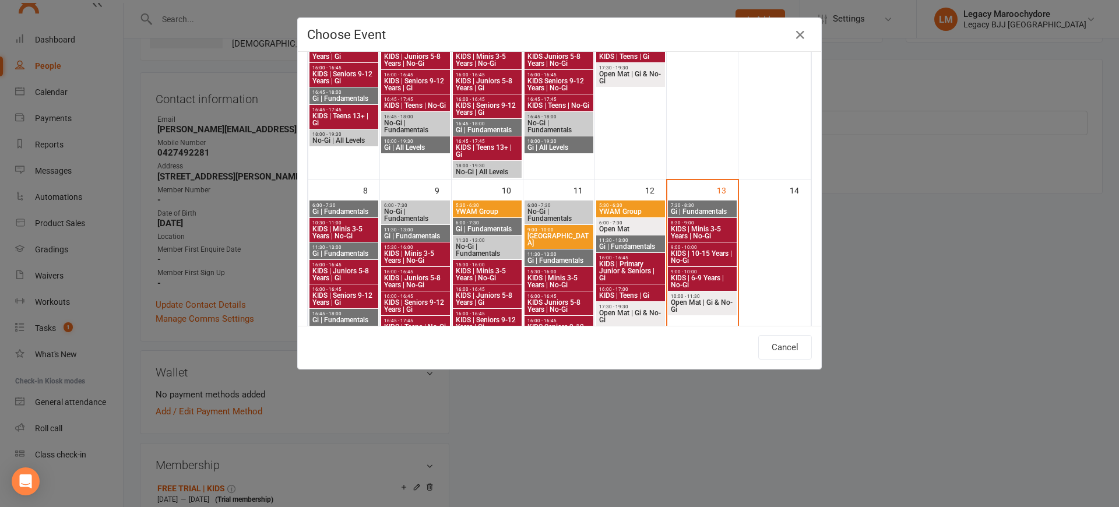
click at [700, 229] on span "KIDS | Minis 3-5 Years | No-Gi" at bounding box center [702, 233] width 64 height 14
type input "KIDS | Minis 3-5 Years | No-Gi - [DATE] 8:30:00 AM"
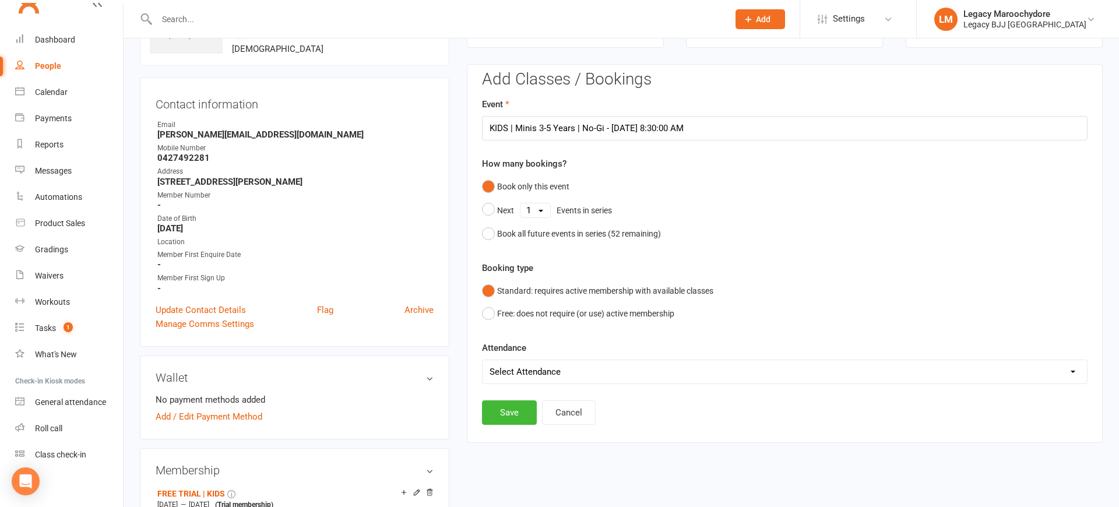
scroll to position [83, 0]
select select "0"
click at [512, 411] on button "Save" at bounding box center [509, 413] width 55 height 24
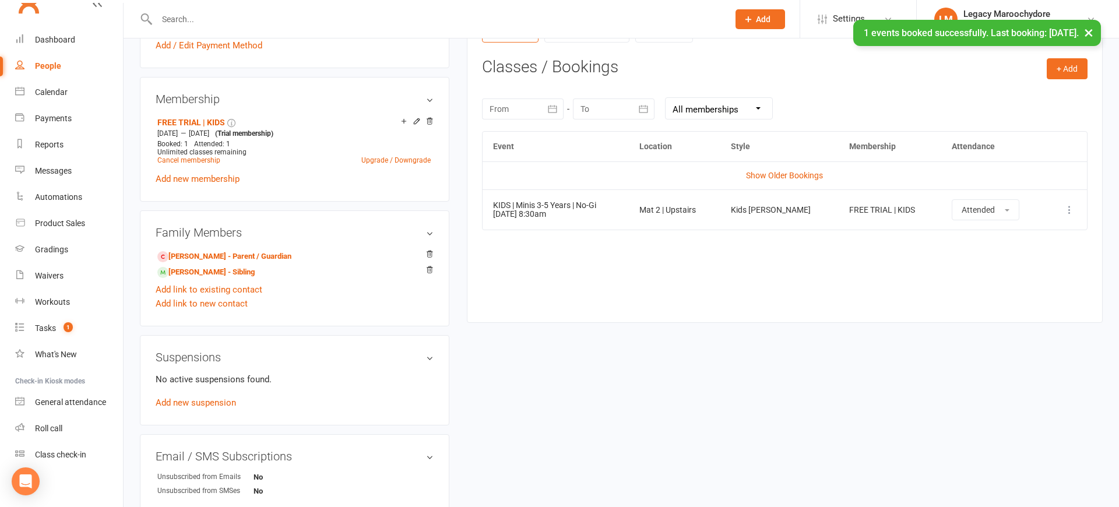
scroll to position [523, 0]
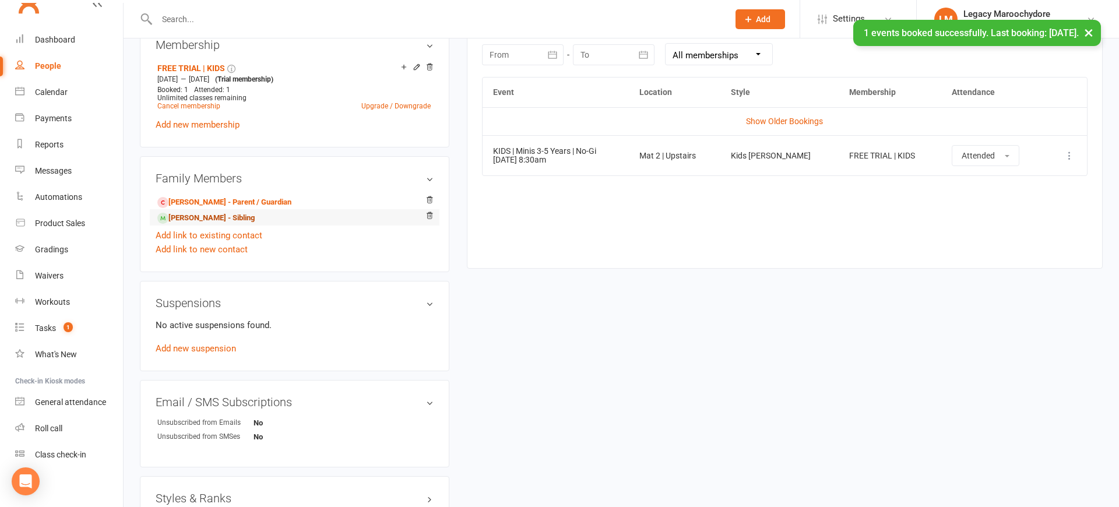
click at [196, 215] on link "[PERSON_NAME] - Sibling" at bounding box center [205, 218] width 97 height 12
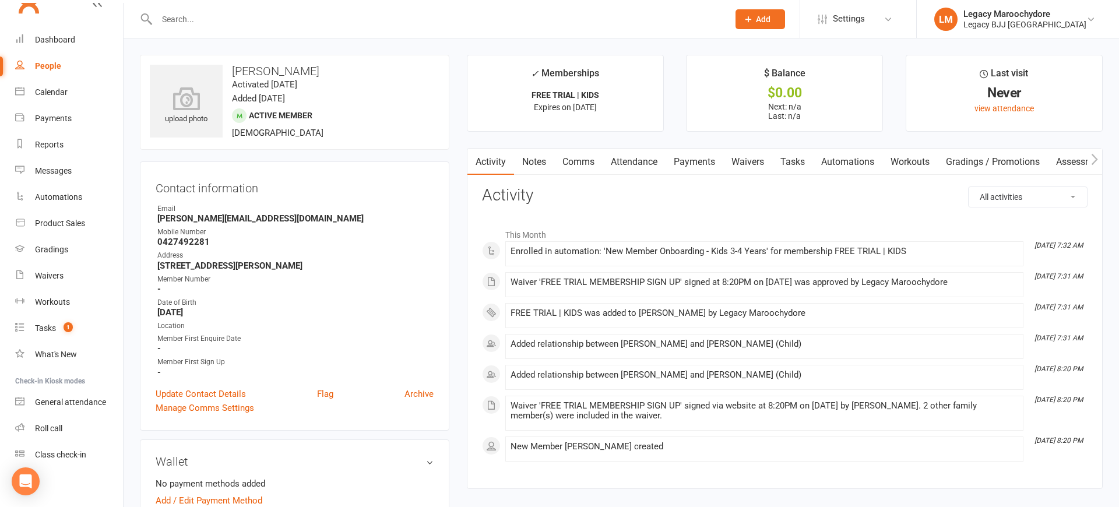
click at [643, 161] on link "Attendance" at bounding box center [634, 162] width 63 height 27
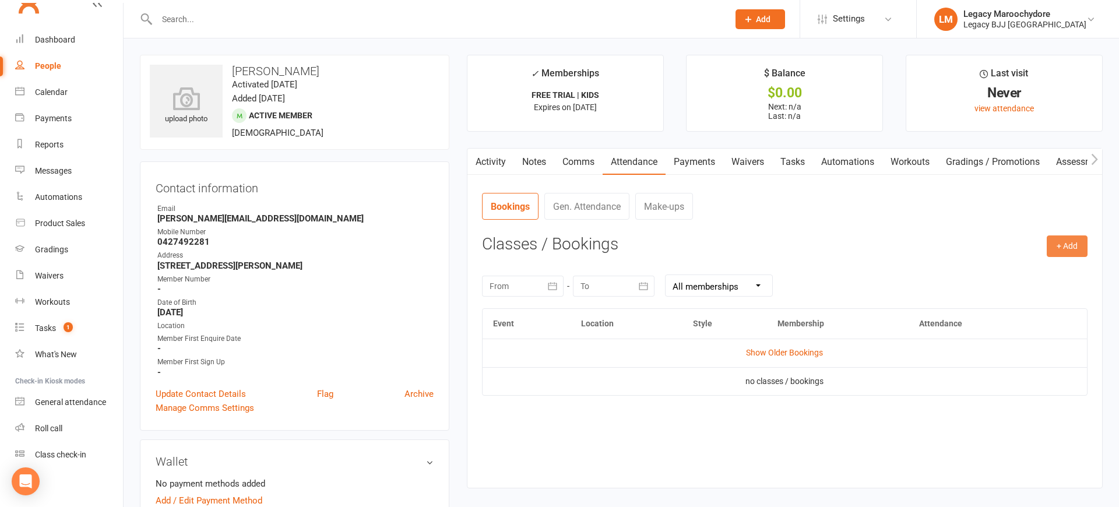
click at [1059, 237] on button "+ Add" at bounding box center [1067, 245] width 41 height 21
click at [999, 274] on link "Book Event" at bounding box center [1028, 272] width 115 height 23
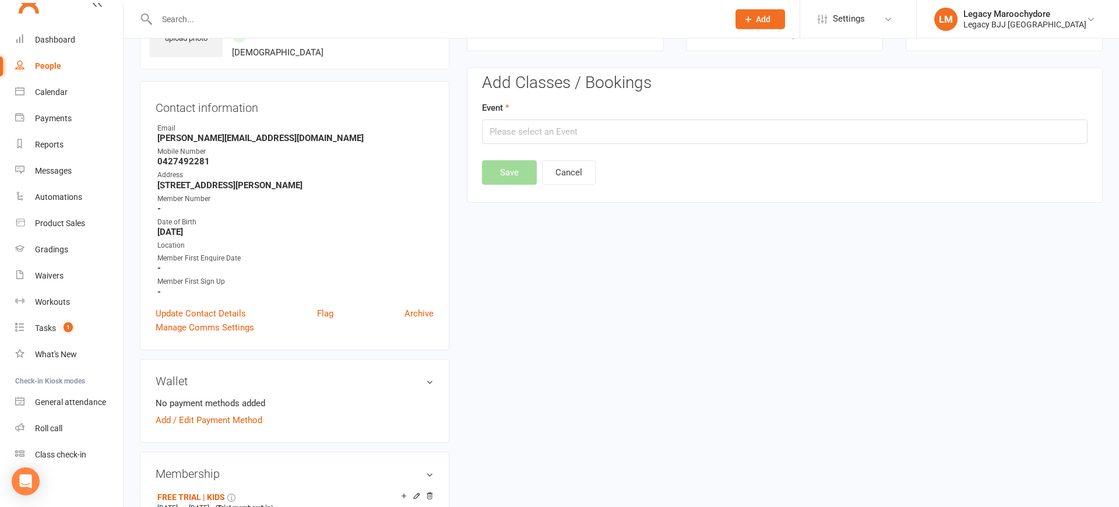
scroll to position [89, 0]
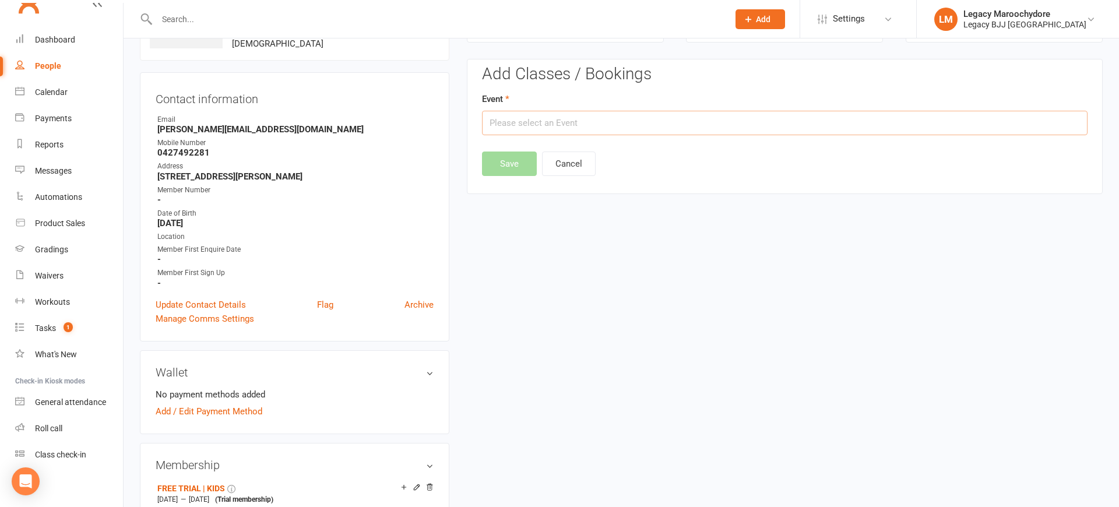
click at [498, 122] on input "text" at bounding box center [784, 123] width 605 height 24
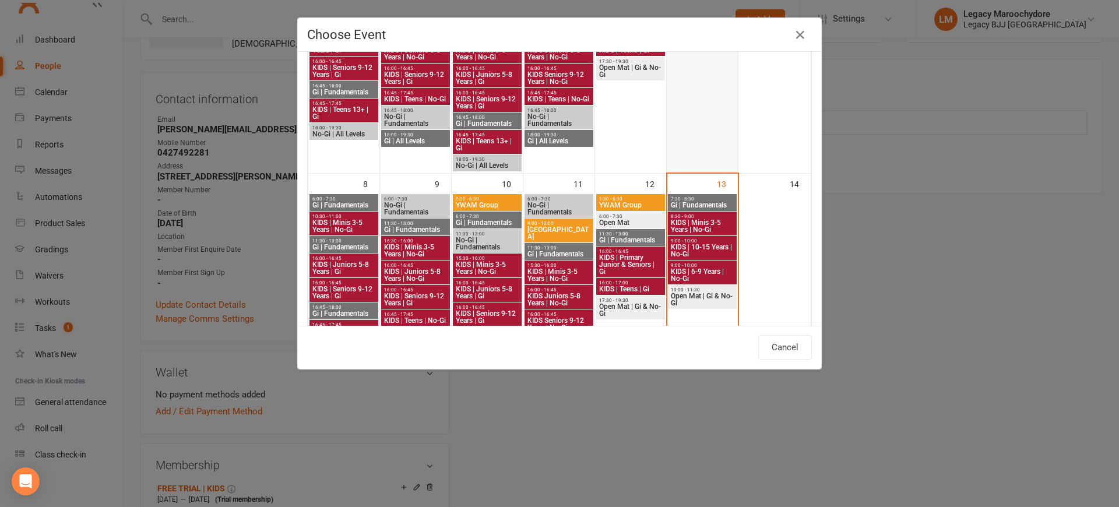
scroll to position [188, 0]
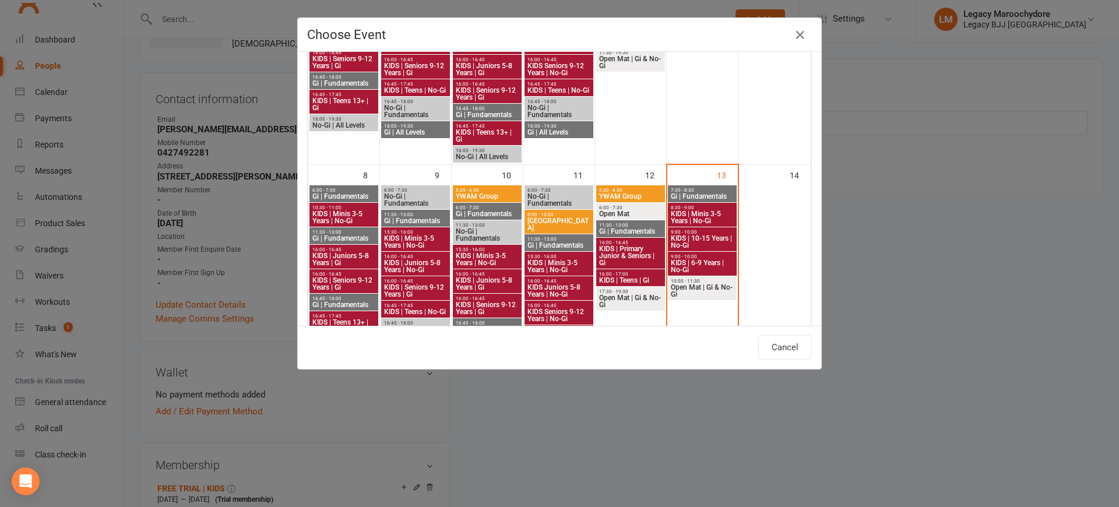
click at [716, 218] on span "KIDS | Minis 3-5 Years | No-Gi" at bounding box center [702, 217] width 64 height 14
type input "KIDS | Minis 3-5 Years | No-Gi - [DATE] 8:30:00 AM"
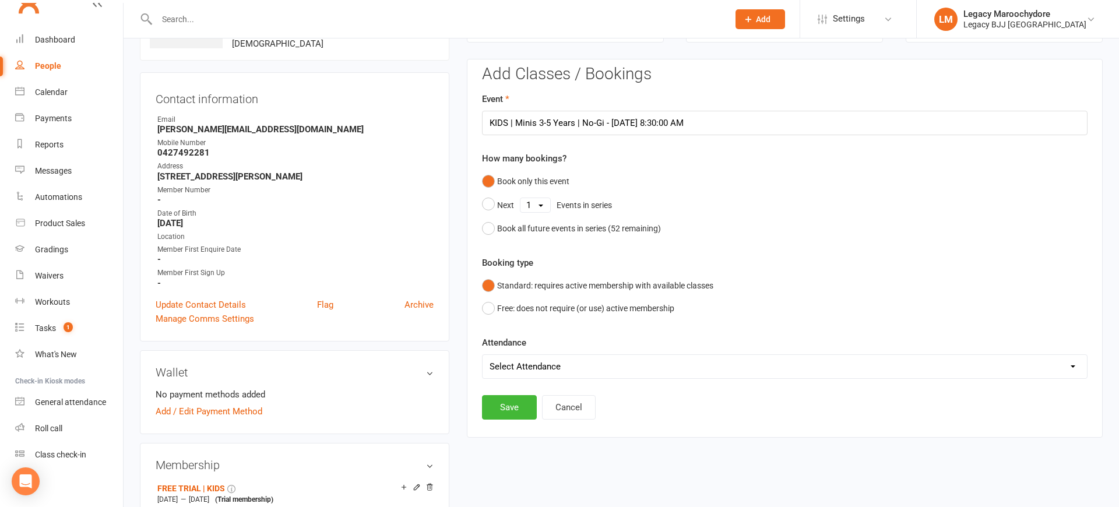
select select "0"
click at [519, 411] on button "Save" at bounding box center [509, 407] width 55 height 24
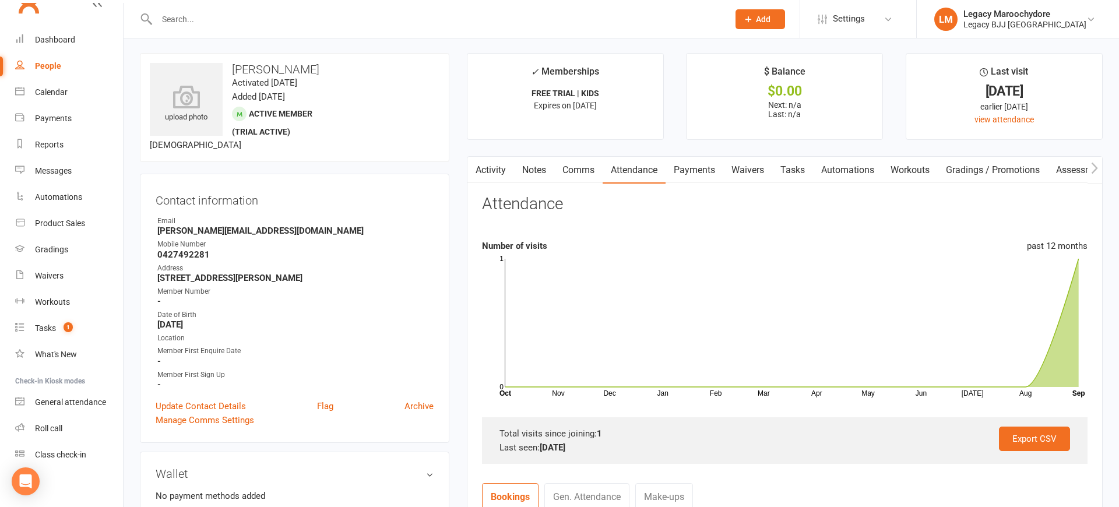
scroll to position [2, 0]
click at [58, 36] on div "Dashboard" at bounding box center [55, 39] width 40 height 9
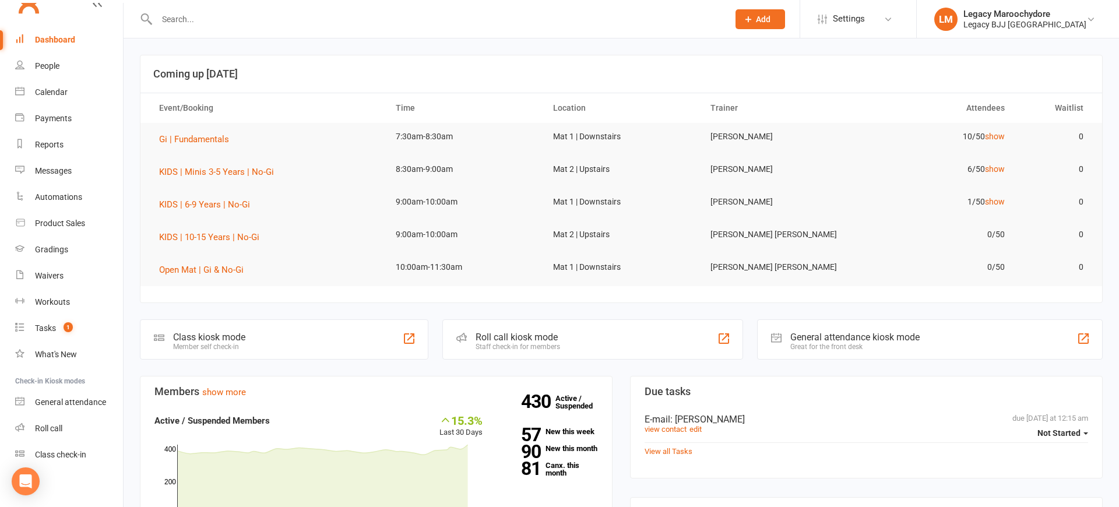
click at [174, 23] on input "text" at bounding box center [436, 19] width 567 height 16
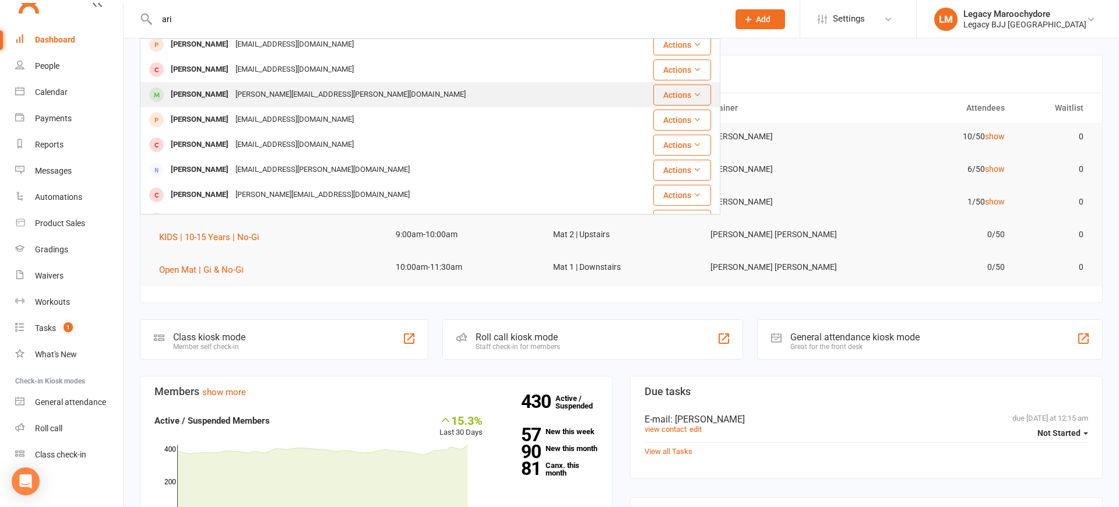
scroll to position [9, 0]
type input "ari"
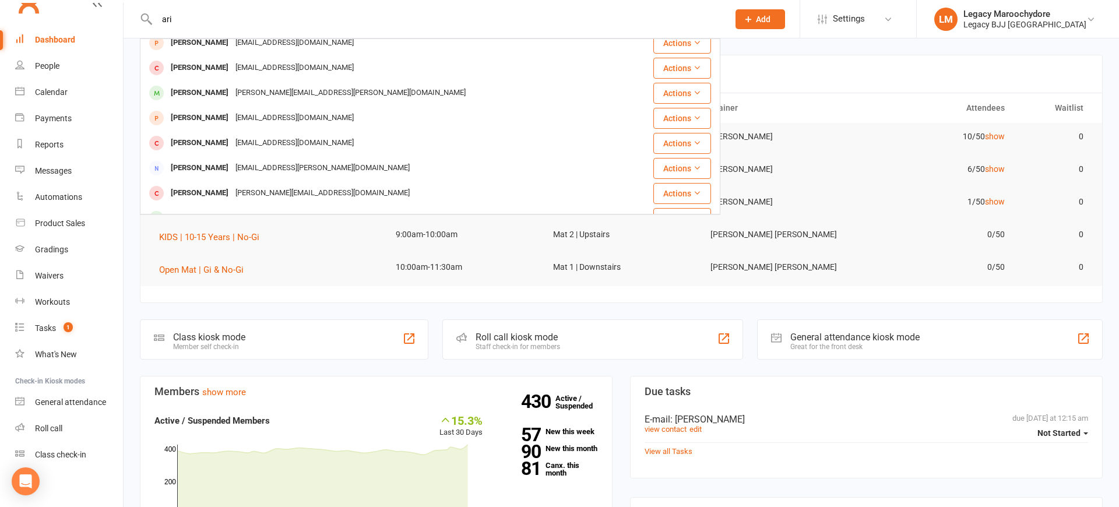
click at [201, 99] on div "[PERSON_NAME]" at bounding box center [199, 92] width 65 height 17
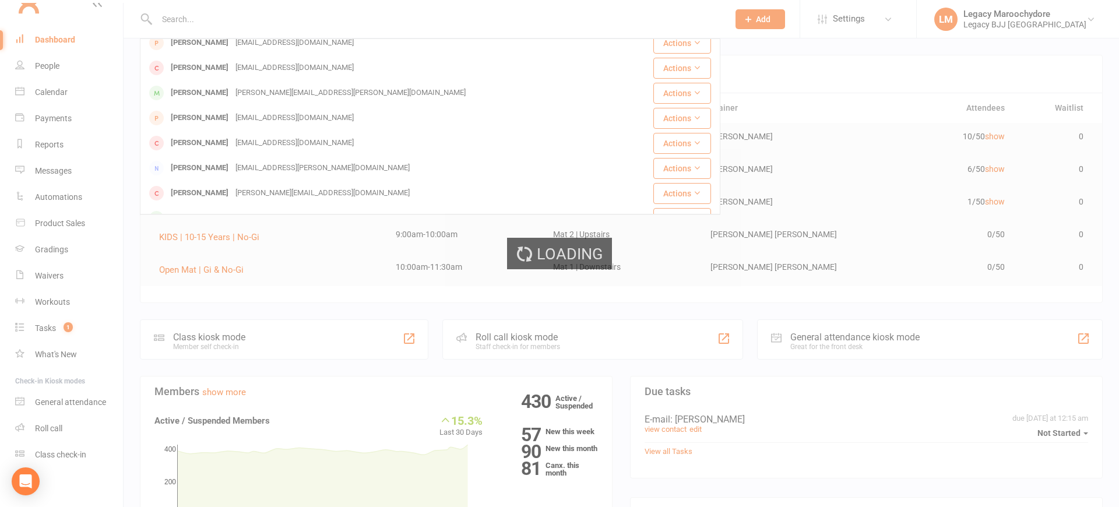
scroll to position [0, 0]
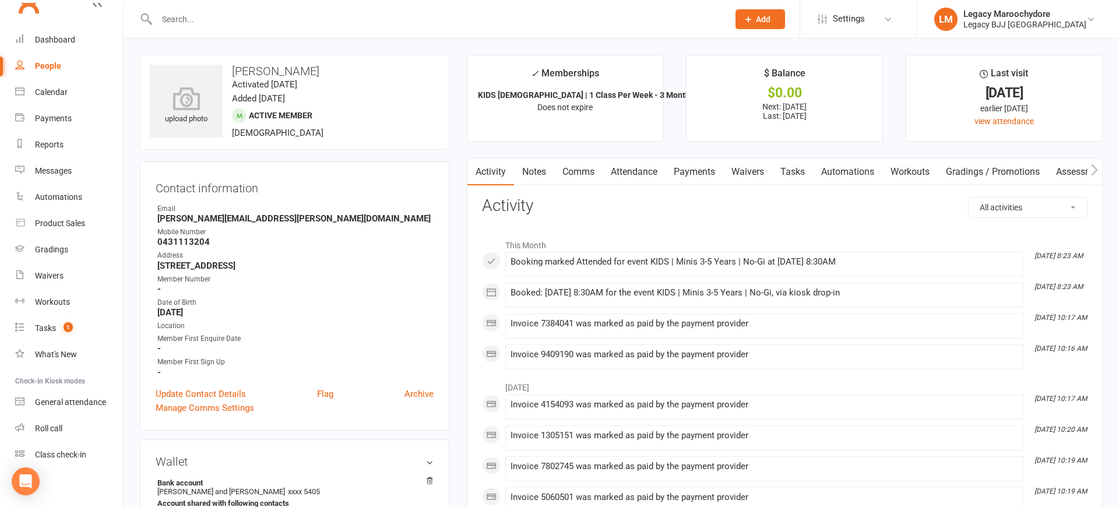
click at [596, 169] on link "Comms" at bounding box center [578, 171] width 48 height 27
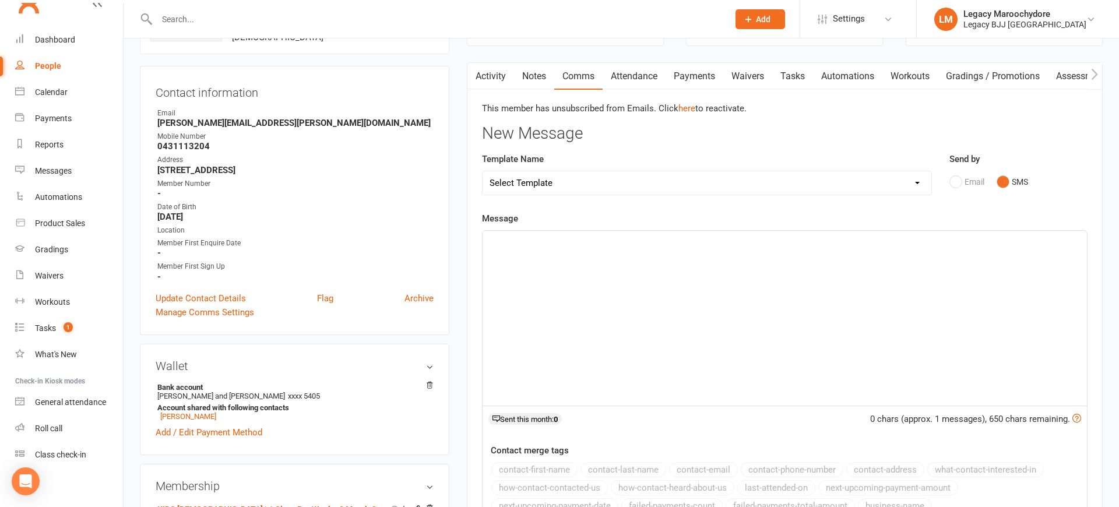
scroll to position [96, 0]
click at [497, 72] on link "Activity" at bounding box center [490, 75] width 47 height 27
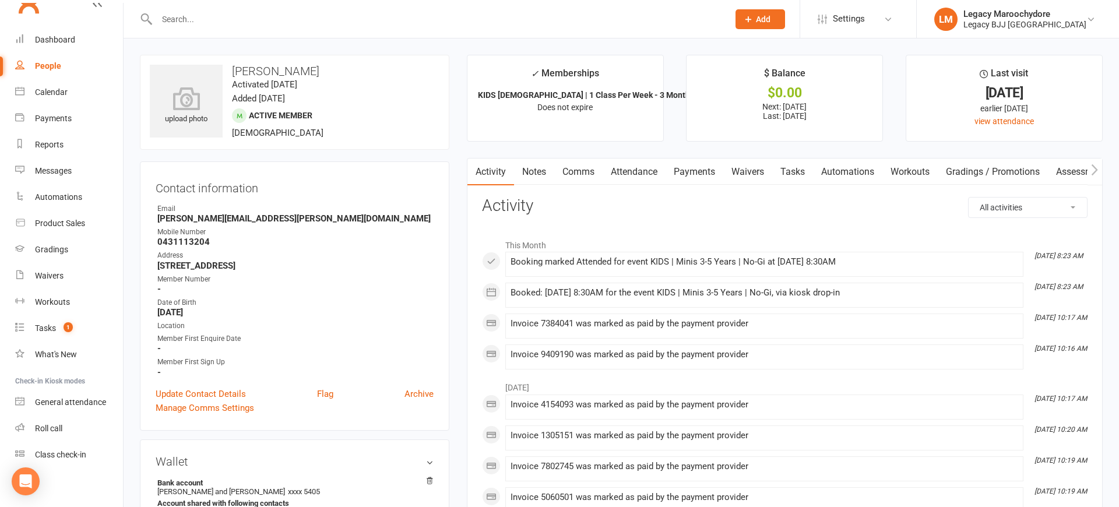
click at [186, 21] on input "text" at bounding box center [436, 19] width 567 height 16
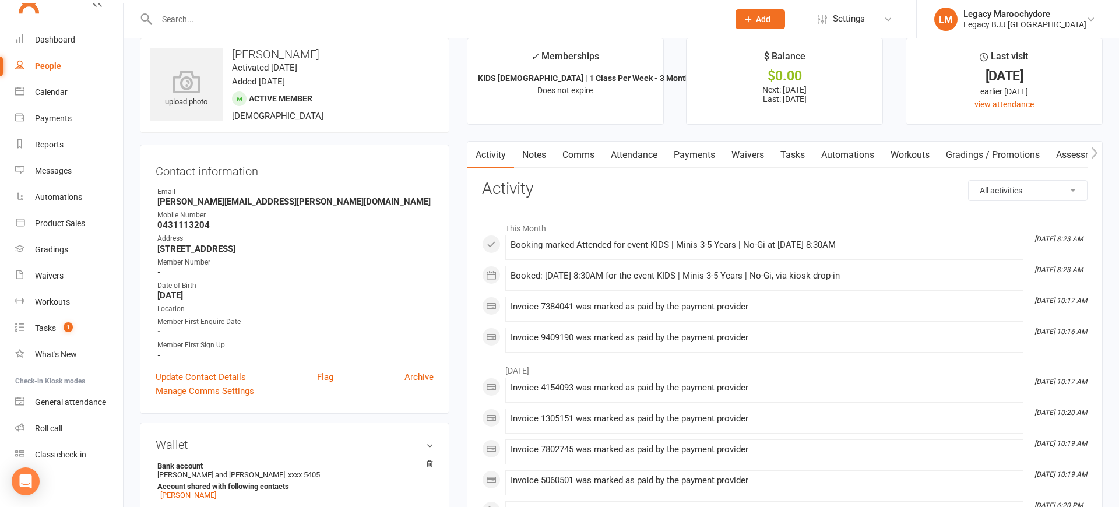
click at [186, 21] on input "text" at bounding box center [436, 19] width 567 height 16
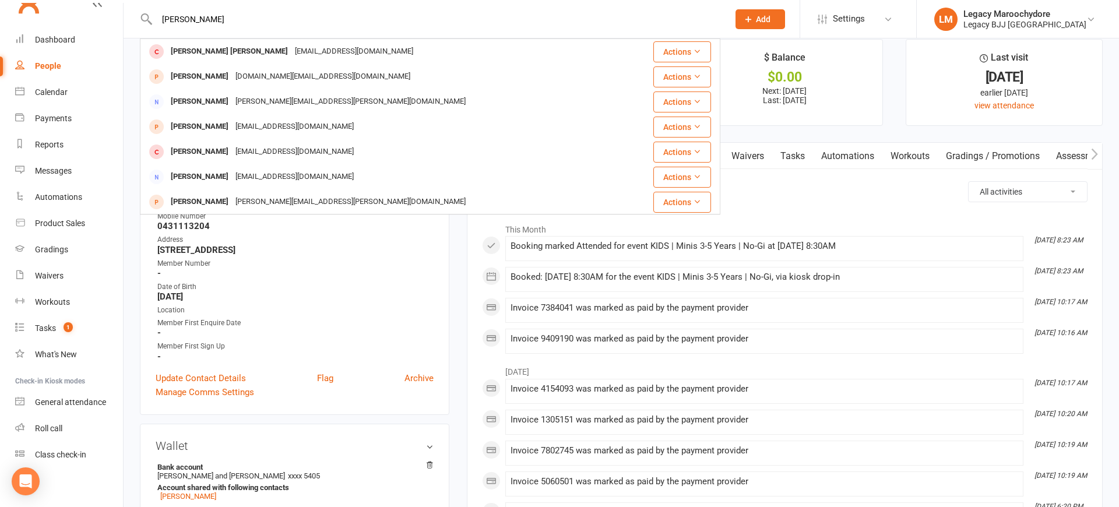
type input "[PERSON_NAME]"
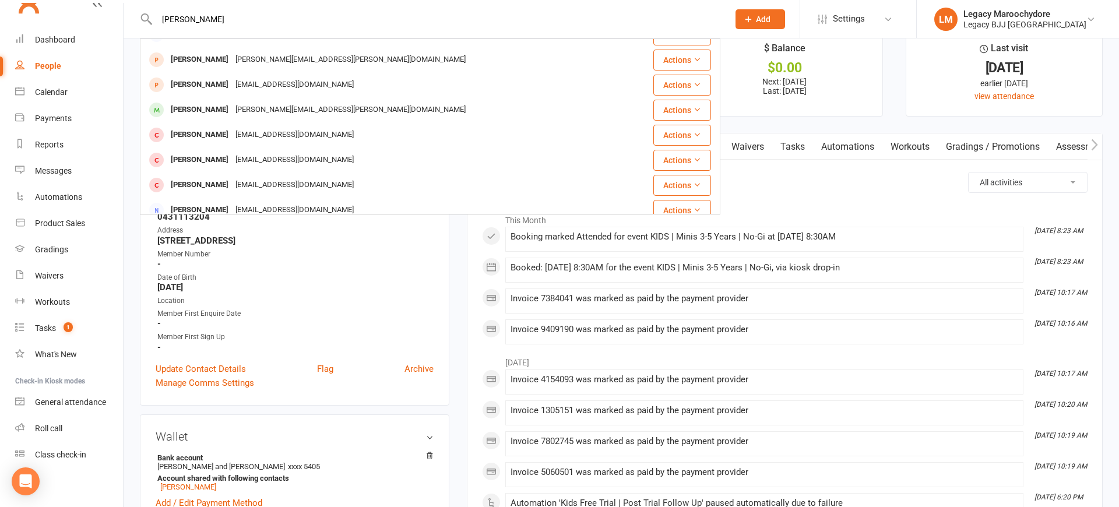
scroll to position [122, 0]
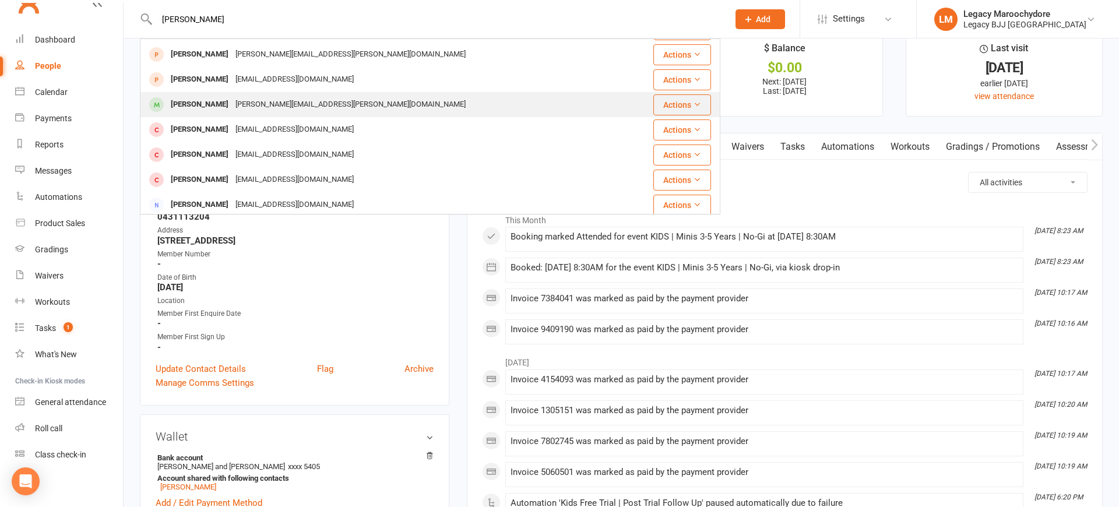
click at [216, 108] on div "[PERSON_NAME]" at bounding box center [199, 104] width 65 height 17
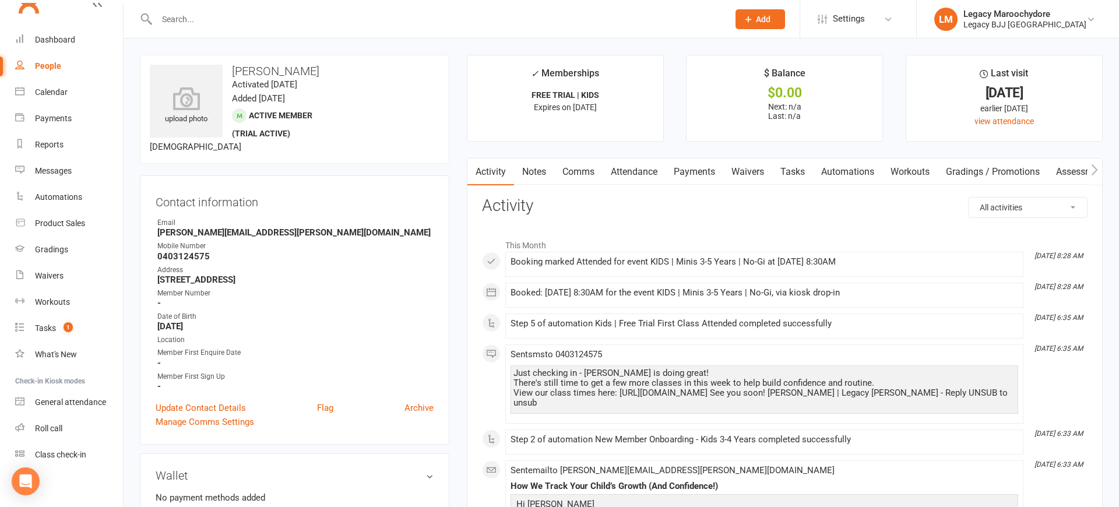
click at [184, 21] on input "text" at bounding box center [436, 19] width 567 height 16
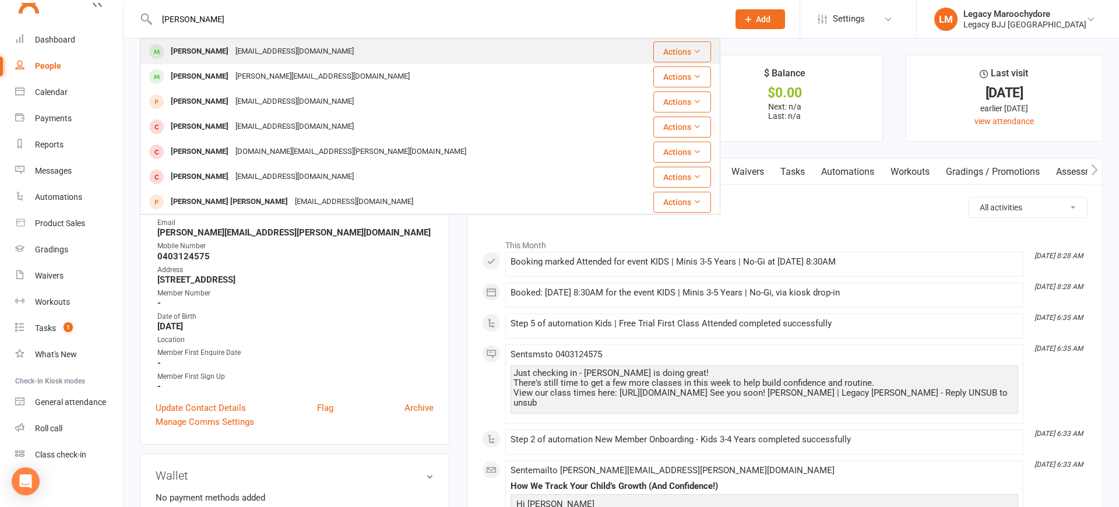
type input "[PERSON_NAME]"
click at [216, 54] on div "[PERSON_NAME]" at bounding box center [199, 51] width 65 height 17
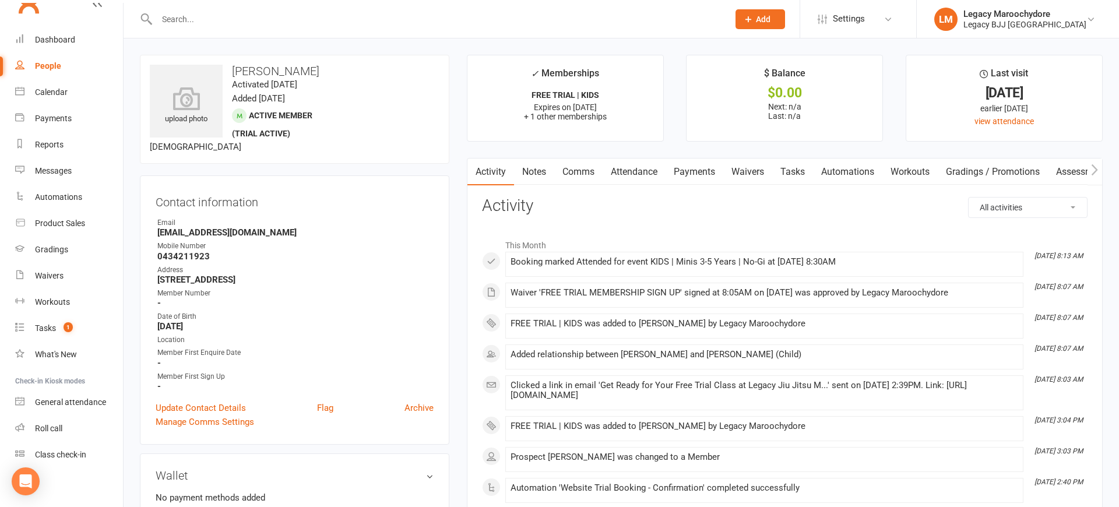
click at [230, 13] on input "text" at bounding box center [436, 19] width 567 height 16
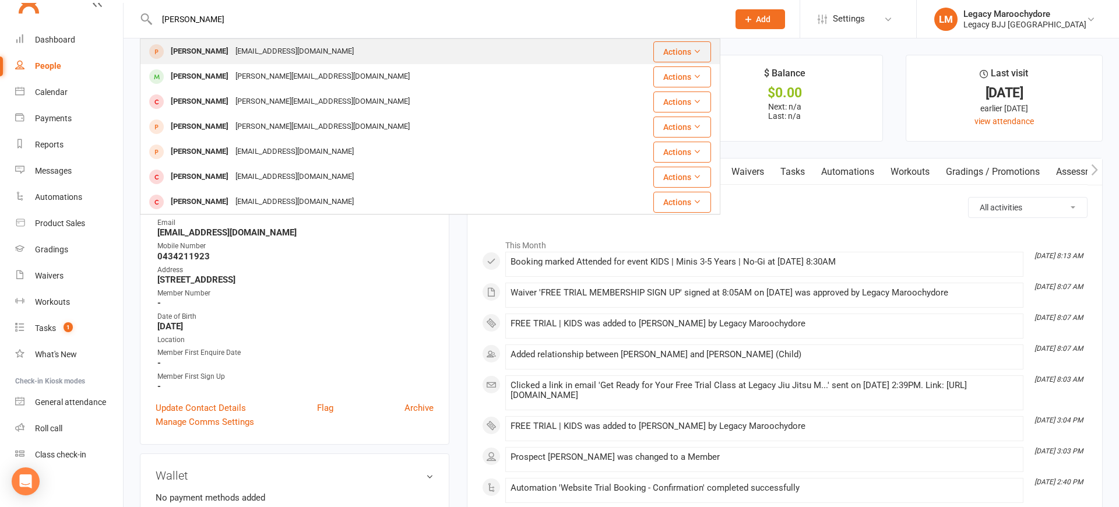
type input "[PERSON_NAME]"
click at [196, 54] on div "[PERSON_NAME]" at bounding box center [199, 51] width 65 height 17
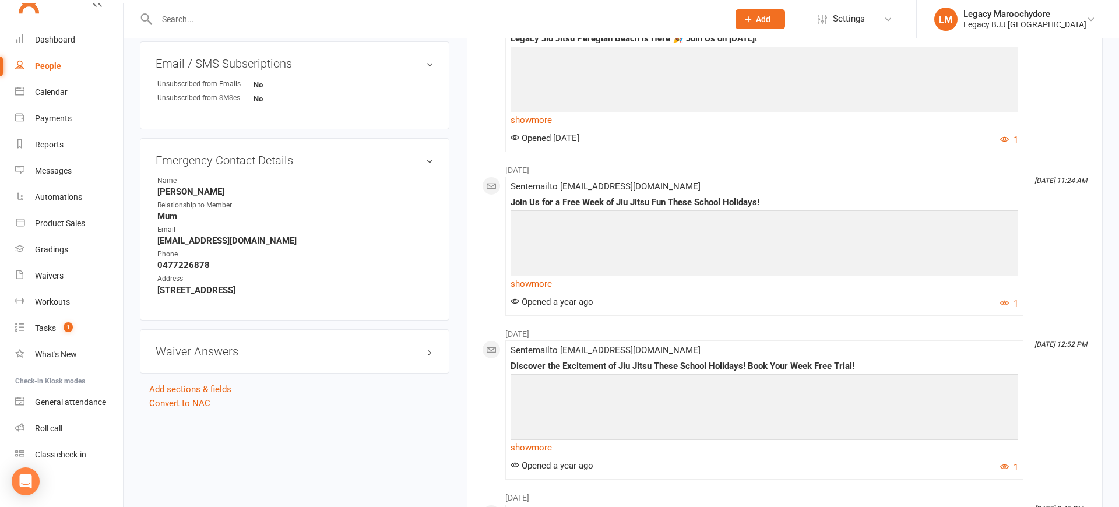
scroll to position [610, 0]
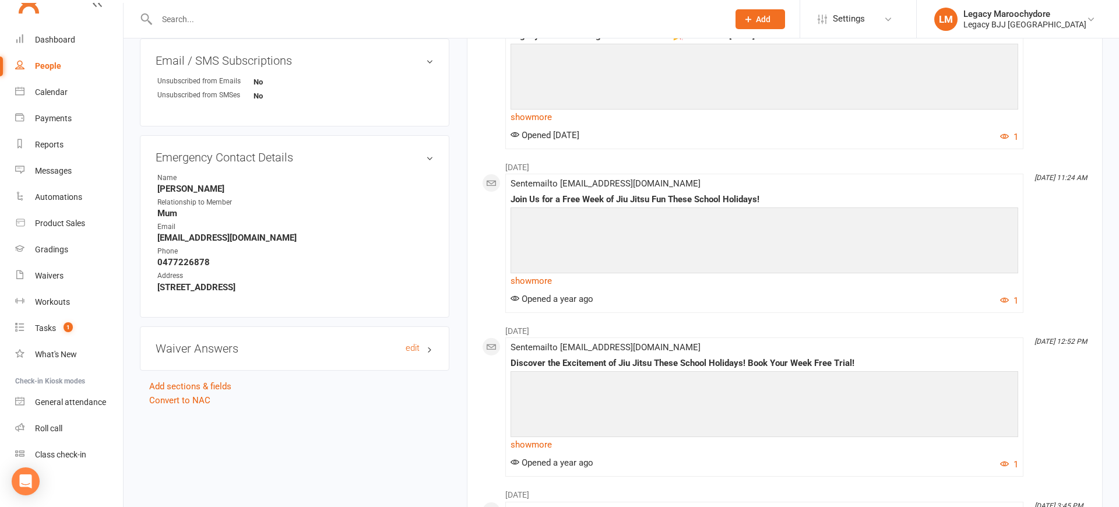
click at [406, 342] on h3 "Waiver Answers edit" at bounding box center [295, 348] width 278 height 13
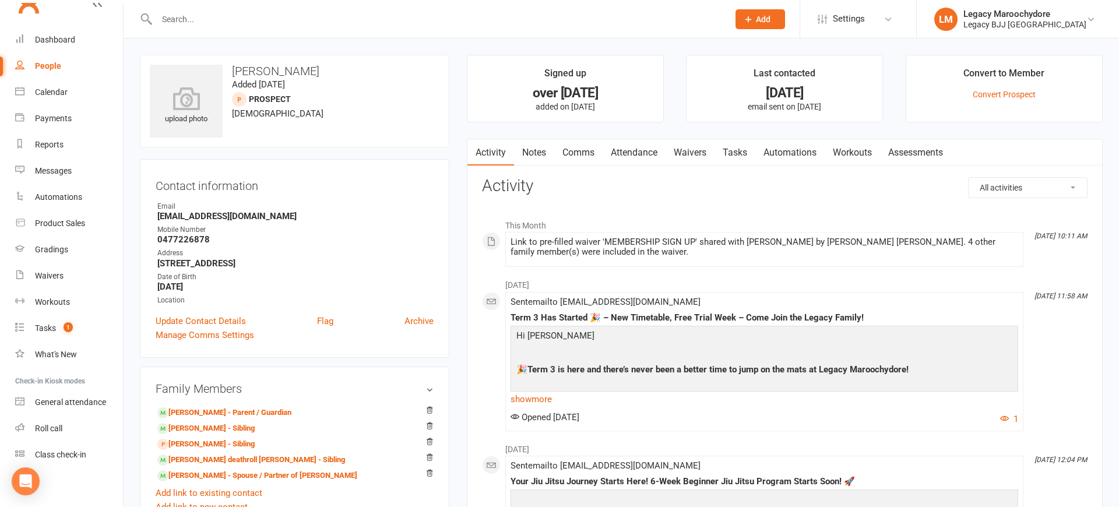
scroll to position [0, 0]
click at [693, 150] on link "Waivers" at bounding box center [689, 152] width 49 height 27
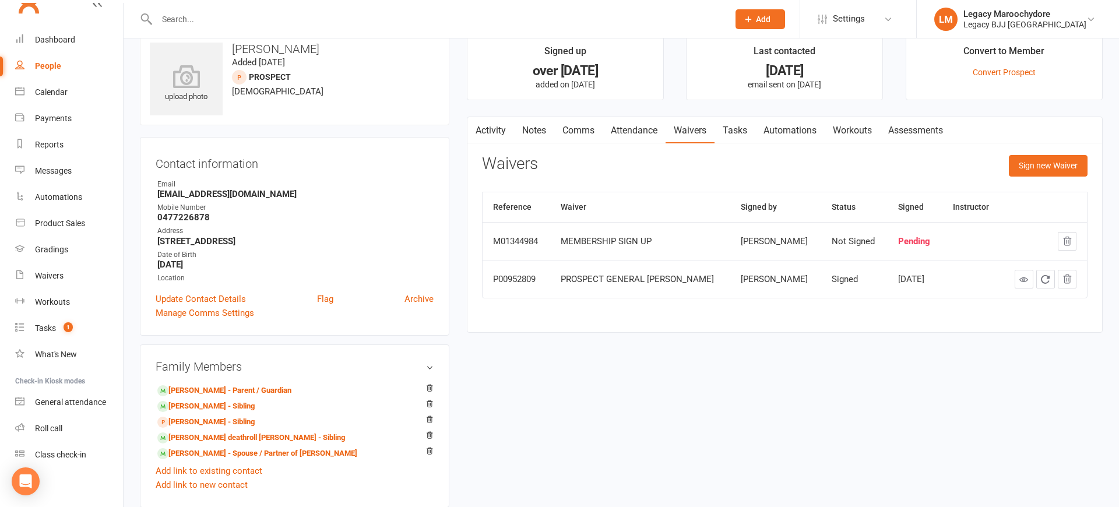
scroll to position [22, 0]
click at [643, 241] on div "MEMBERSHIP SIGN UP" at bounding box center [640, 242] width 159 height 10
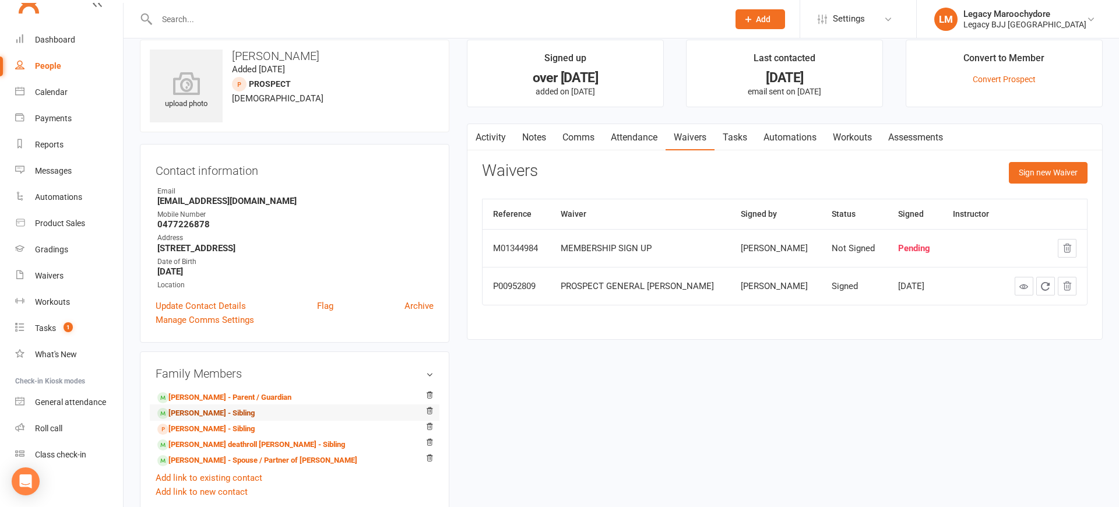
click at [216, 413] on link "[PERSON_NAME] - Sibling" at bounding box center [205, 413] width 97 height 12
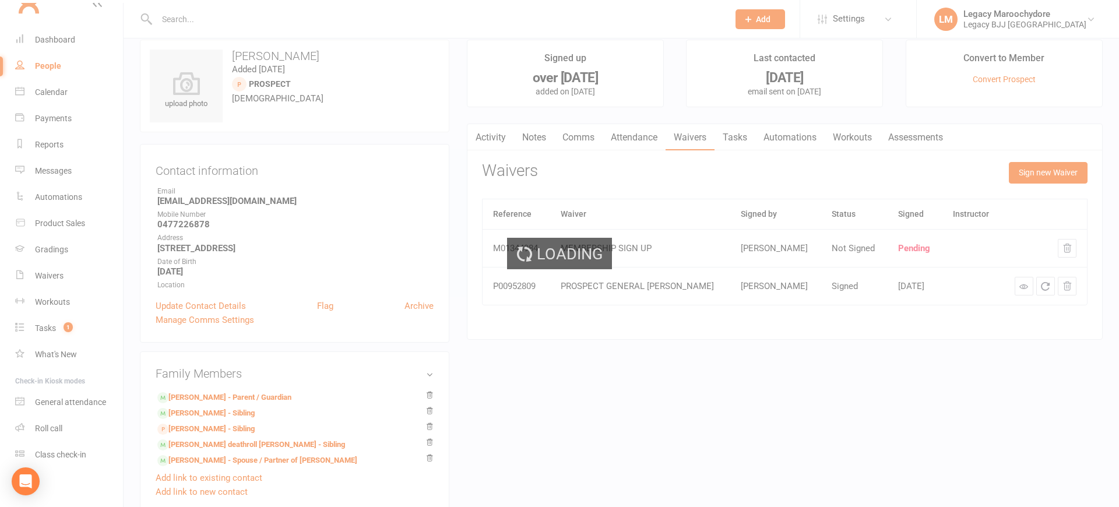
scroll to position [12, 0]
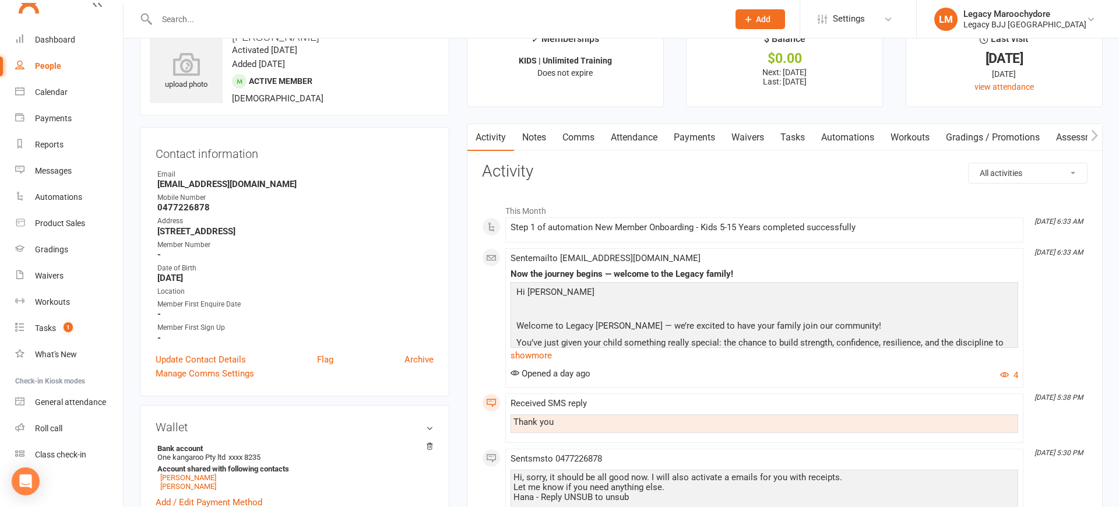
scroll to position [31, 0]
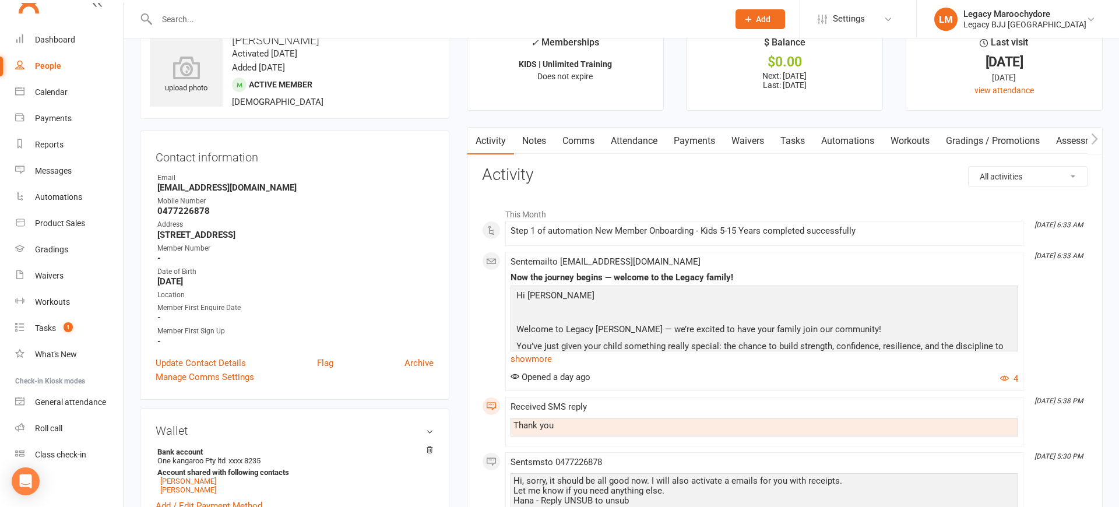
click at [679, 136] on link "Payments" at bounding box center [694, 141] width 58 height 27
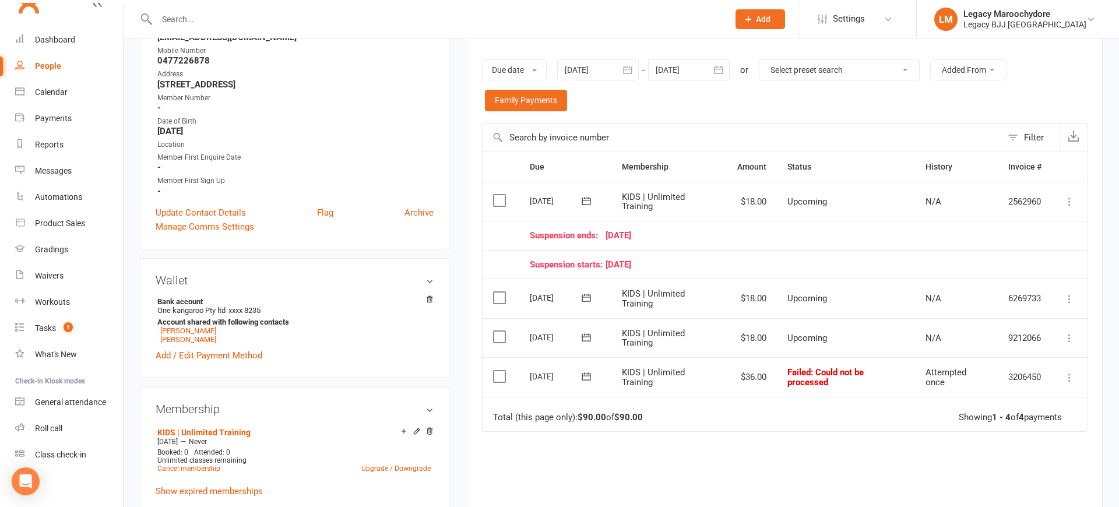
scroll to position [198, 0]
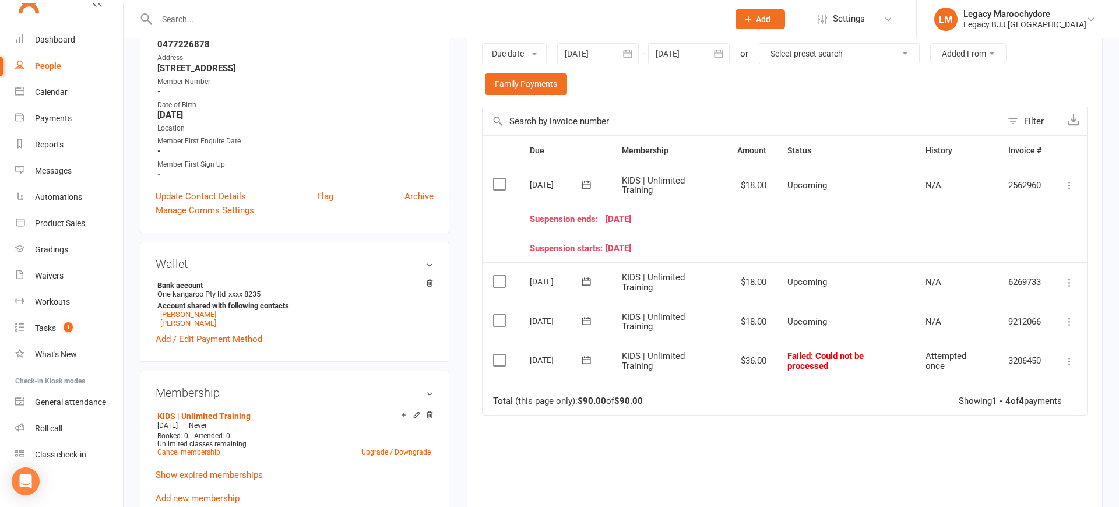
click at [1065, 355] on icon at bounding box center [1069, 361] width 12 height 12
click at [774, 457] on div "Due Contact Membership Amount Status History Invoice # Select this [DATE] [PERS…" at bounding box center [784, 350] width 605 height 431
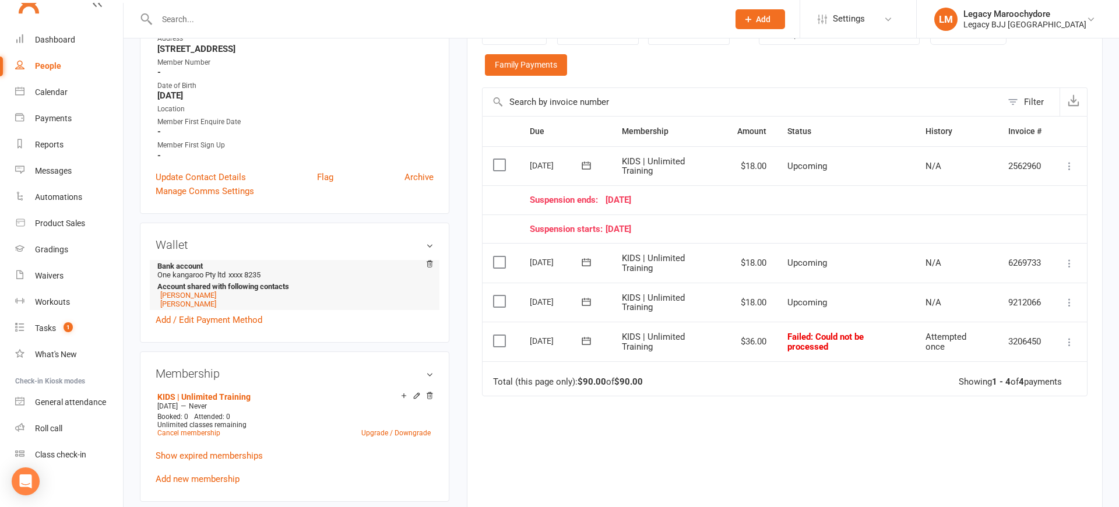
scroll to position [219, 0]
click at [1072, 334] on icon at bounding box center [1069, 340] width 12 height 12
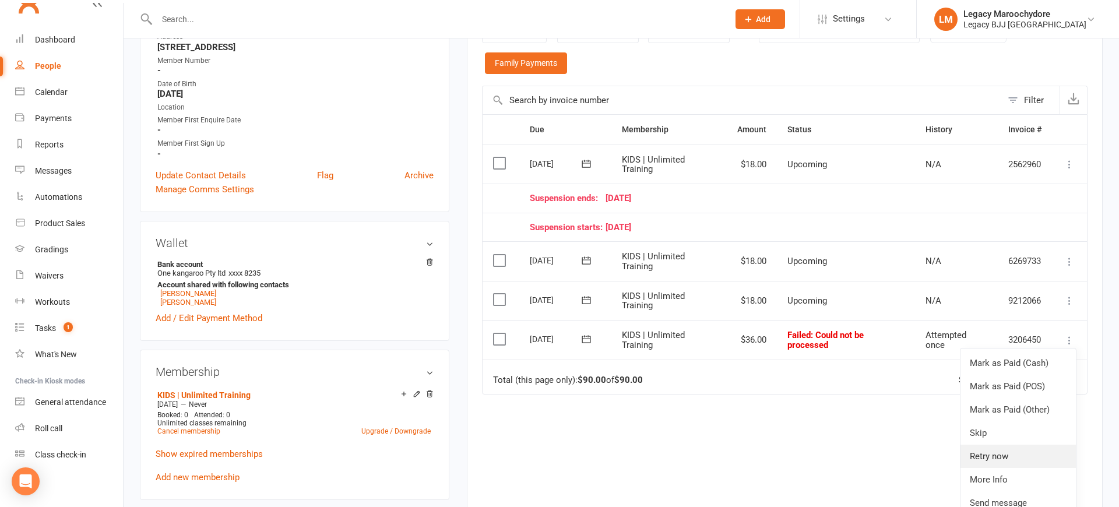
click at [1055, 448] on link "Retry now" at bounding box center [1017, 456] width 115 height 23
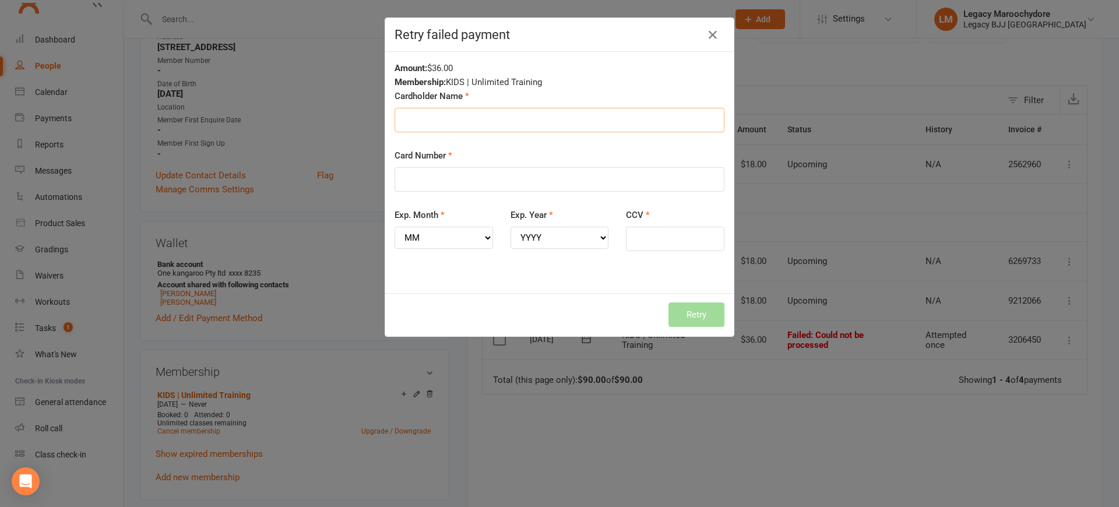
click at [441, 115] on input "Cardholder Name" at bounding box center [559, 120] width 330 height 24
click at [448, 188] on input "Card Number" at bounding box center [559, 179] width 330 height 24
click at [718, 33] on icon "button" at bounding box center [713, 35] width 14 height 14
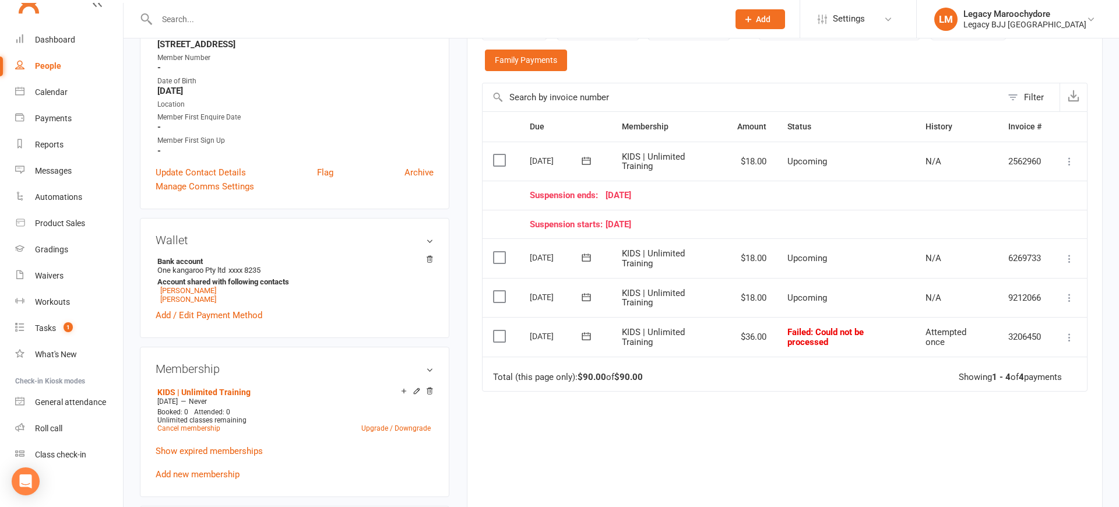
scroll to position [220, 0]
click at [1072, 333] on icon at bounding box center [1069, 339] width 12 height 12
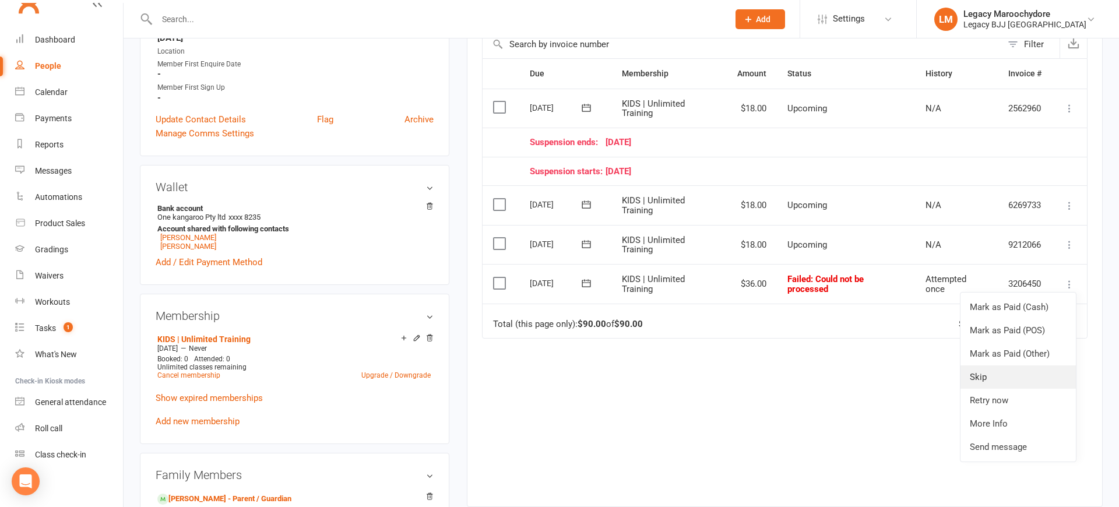
scroll to position [279, 0]
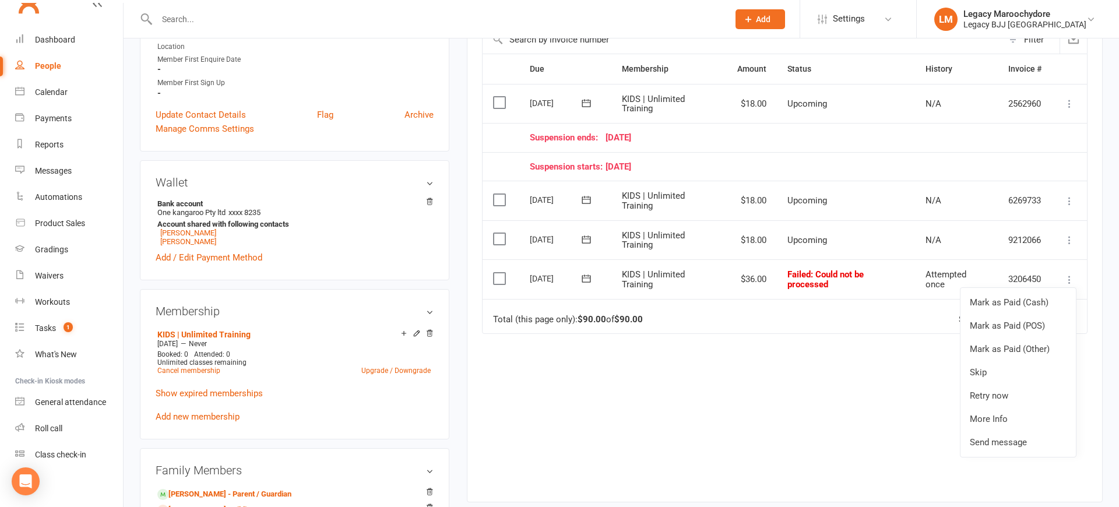
click at [777, 355] on div "Due Contact Membership Amount Status History Invoice # Select this [DATE] [PERS…" at bounding box center [784, 269] width 605 height 431
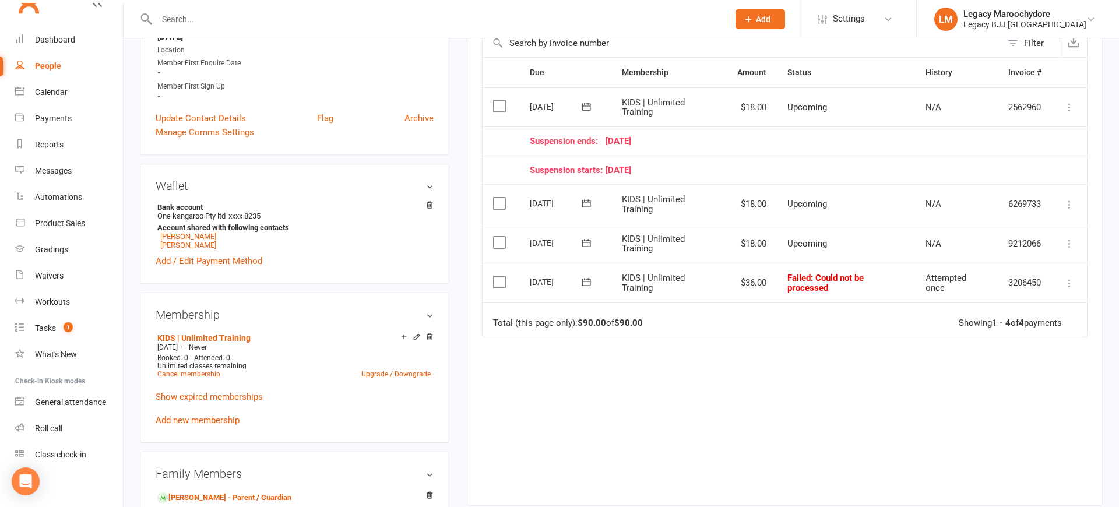
scroll to position [276, 0]
click at [1066, 278] on icon at bounding box center [1069, 283] width 12 height 12
click at [989, 392] on link "Retry now" at bounding box center [1017, 398] width 115 height 23
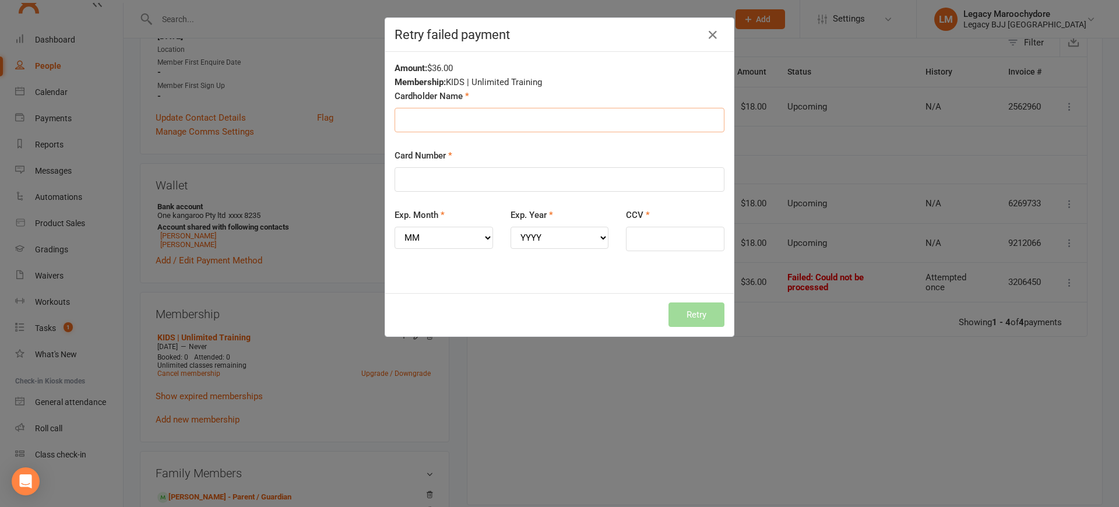
click at [495, 119] on input "Cardholder Name" at bounding box center [559, 120] width 330 height 24
click at [710, 35] on icon "button" at bounding box center [713, 35] width 14 height 14
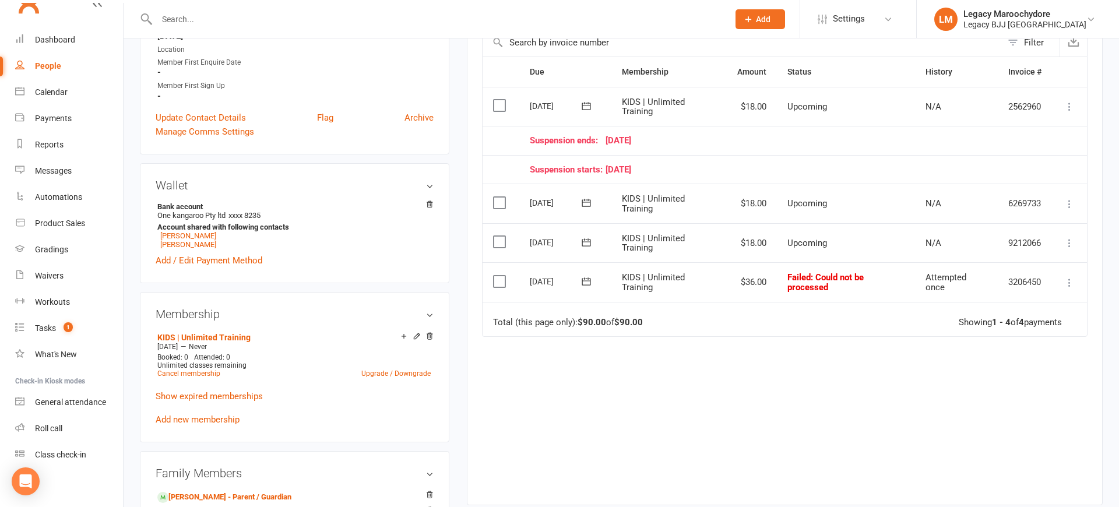
click at [1069, 277] on icon at bounding box center [1069, 283] width 12 height 12
click at [1020, 414] on link "More Info" at bounding box center [1017, 421] width 115 height 23
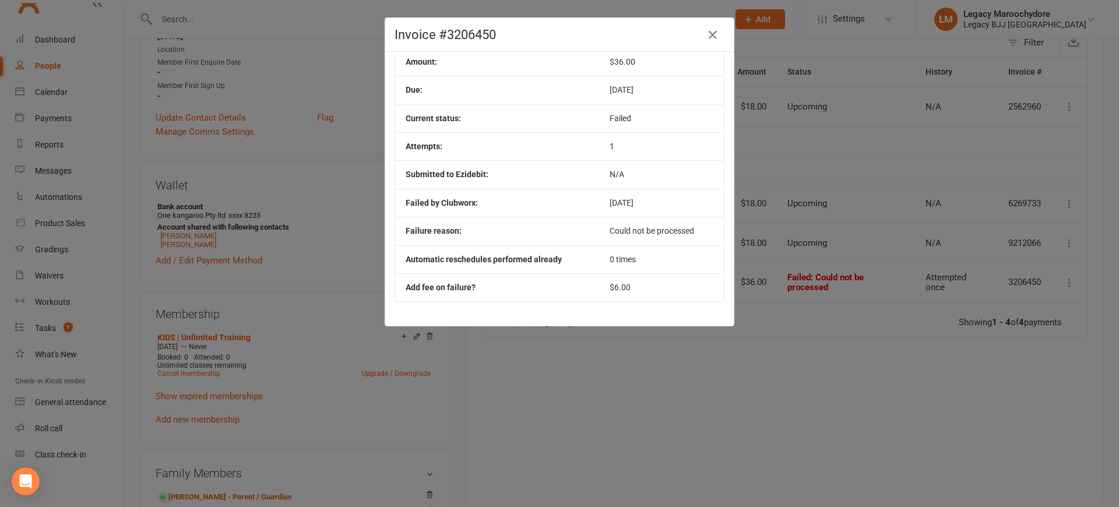
scroll to position [70, 0]
click at [706, 36] on icon "button" at bounding box center [713, 35] width 14 height 14
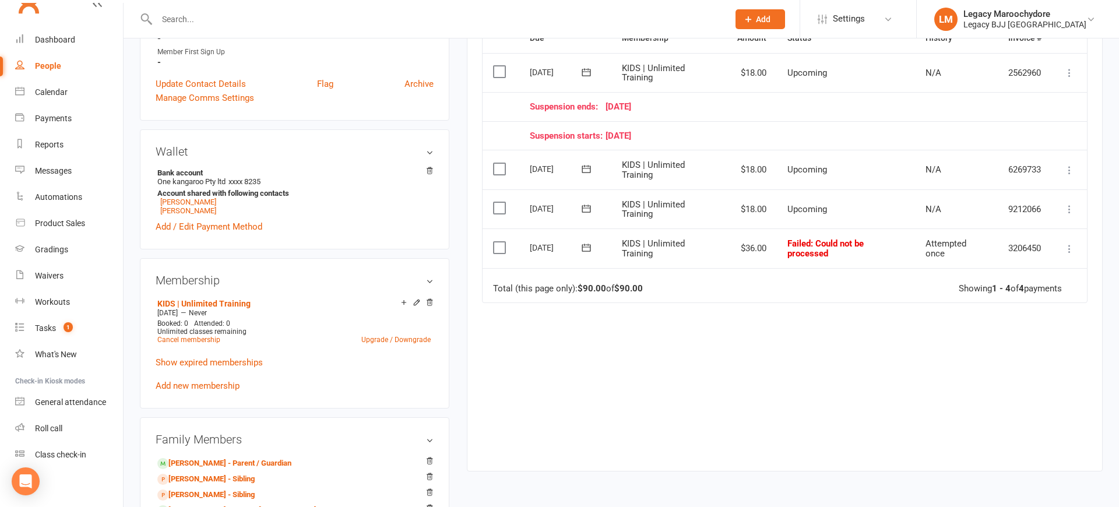
scroll to position [312, 0]
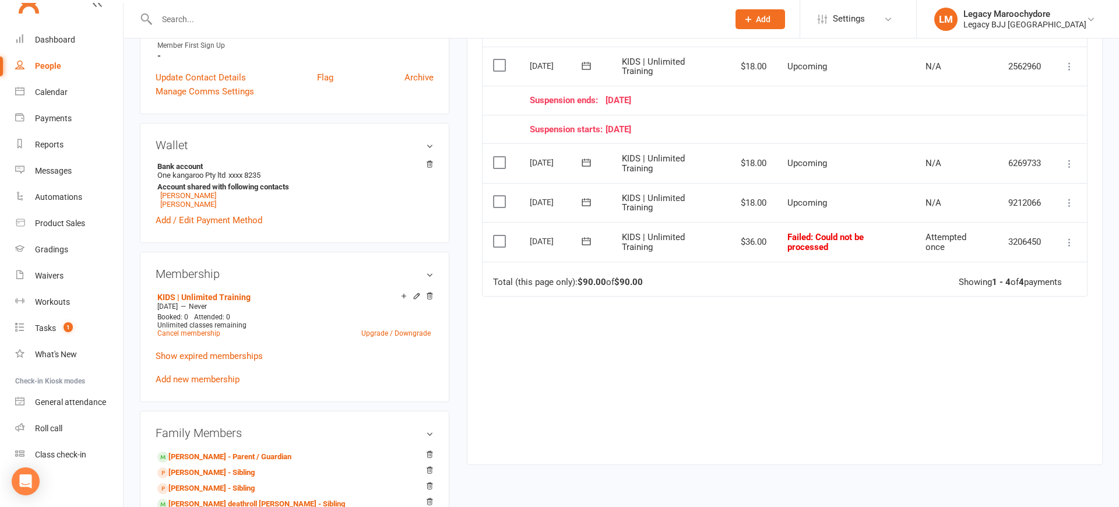
click at [1068, 239] on icon at bounding box center [1069, 243] width 12 height 12
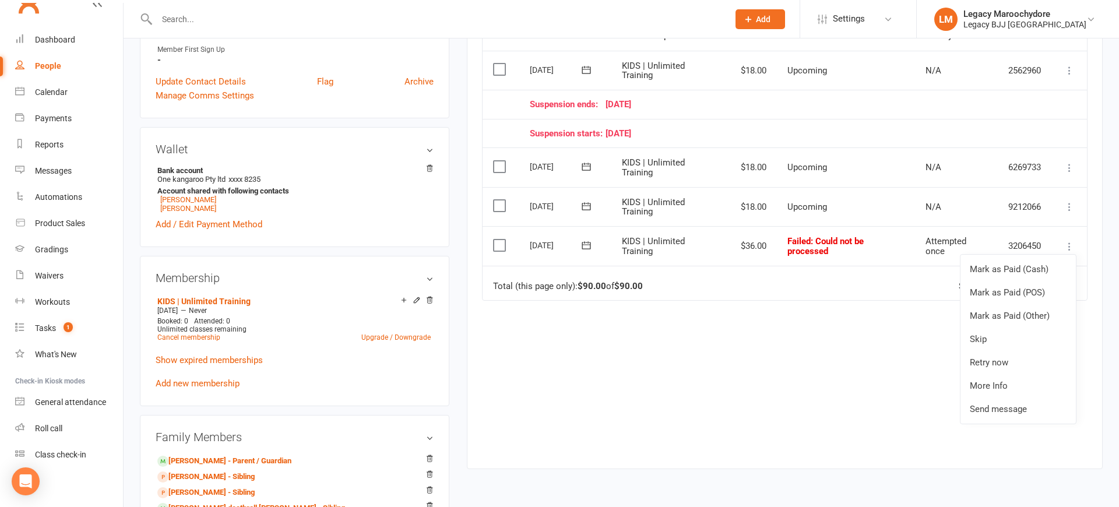
click at [805, 354] on div "Due Contact Membership Amount Status History Invoice # Select this [DATE] [PERS…" at bounding box center [784, 235] width 605 height 431
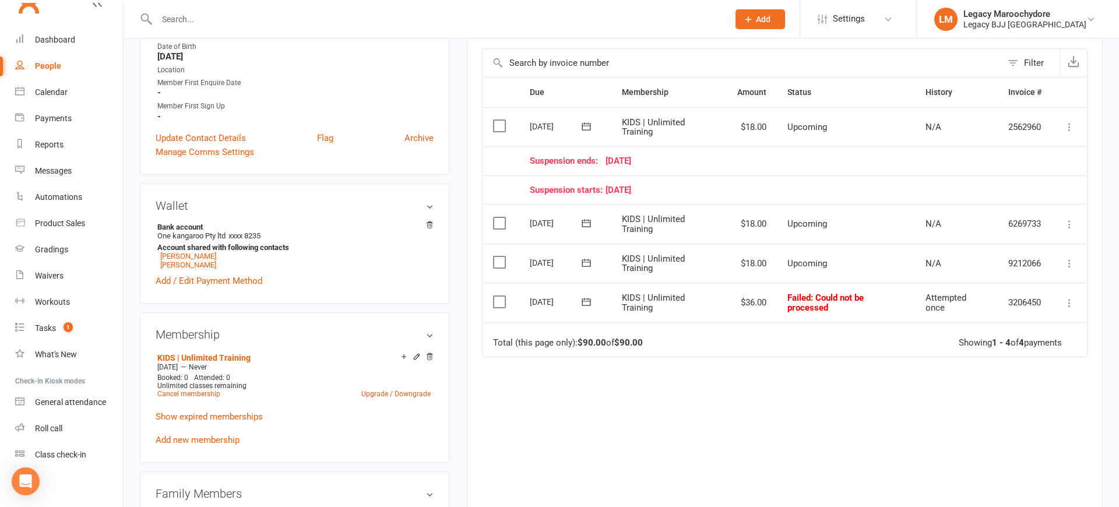
scroll to position [256, 0]
click at [588, 298] on icon at bounding box center [586, 302] width 9 height 8
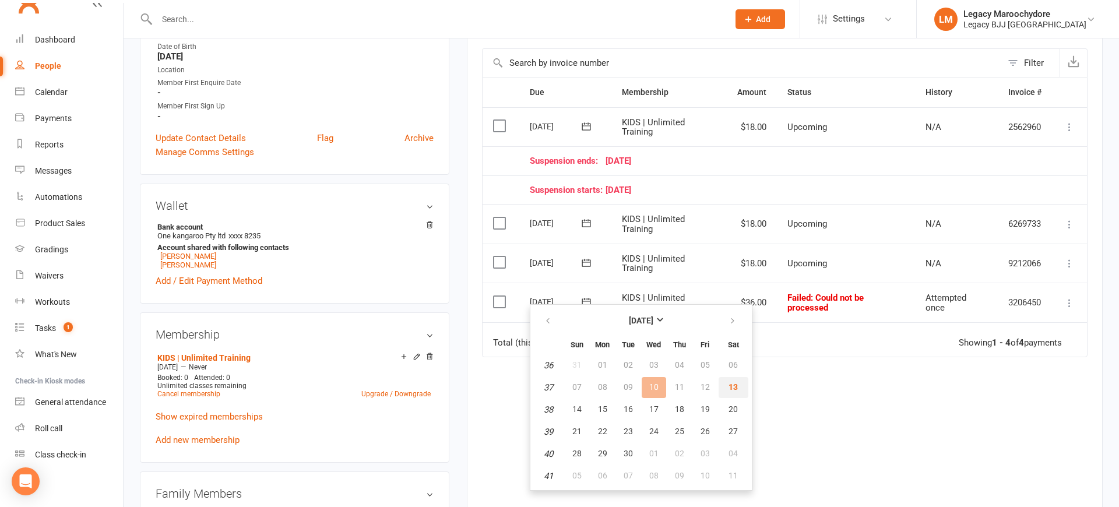
click at [724, 385] on button "13" at bounding box center [733, 387] width 30 height 21
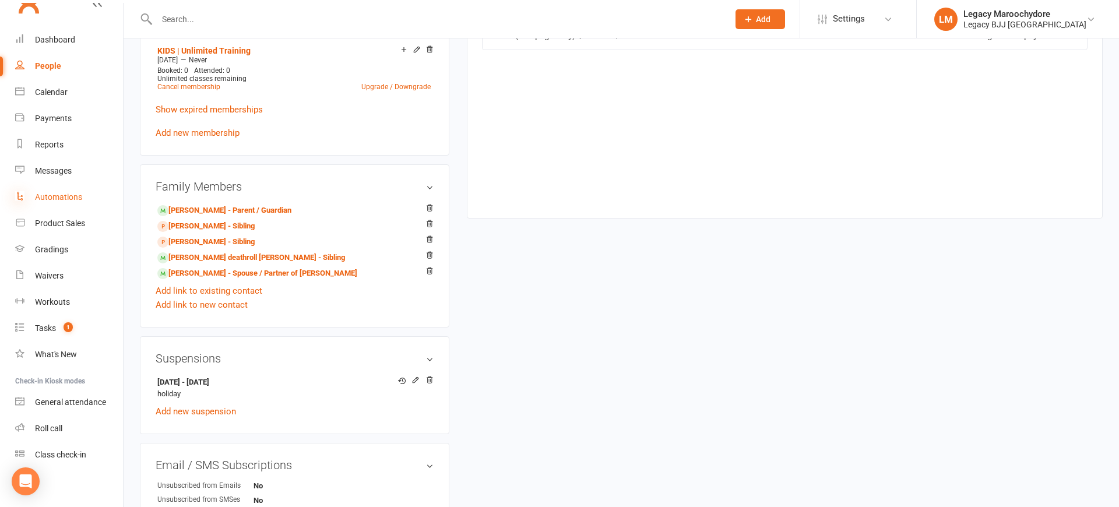
scroll to position [566, 0]
click at [201, 238] on link "[PERSON_NAME] - Sibling" at bounding box center [205, 242] width 97 height 12
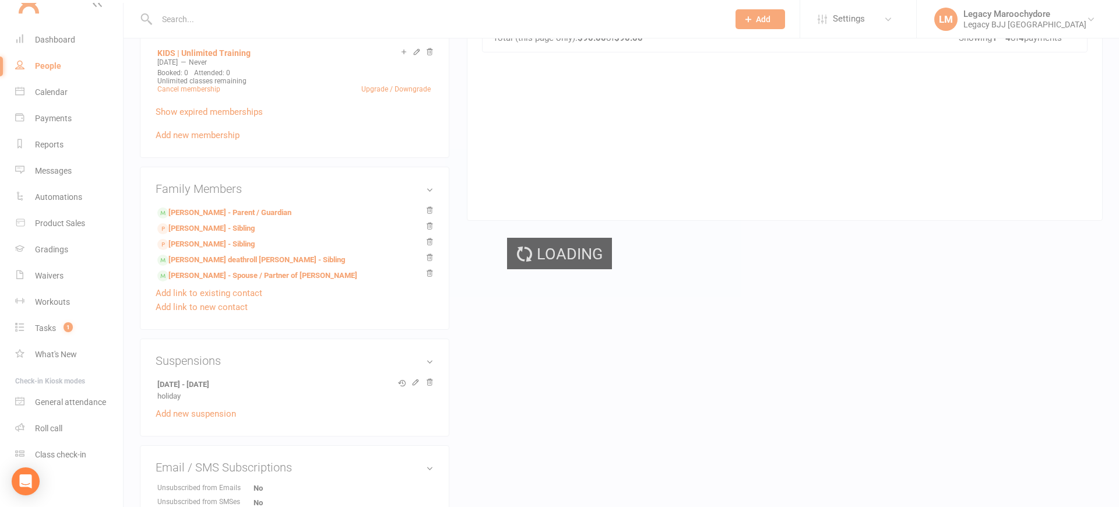
scroll to position [561, 0]
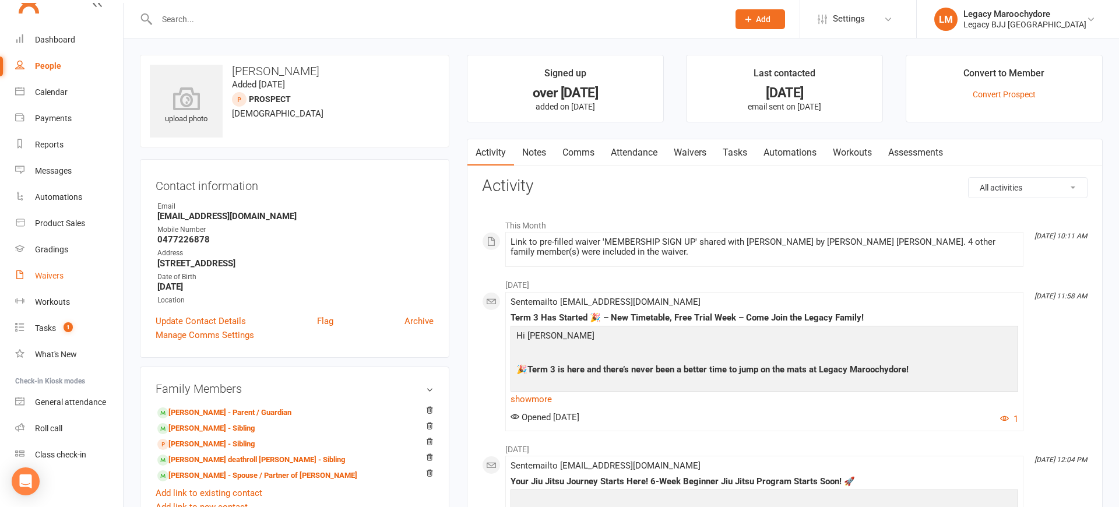
click at [57, 272] on div "Waivers" at bounding box center [49, 275] width 29 height 9
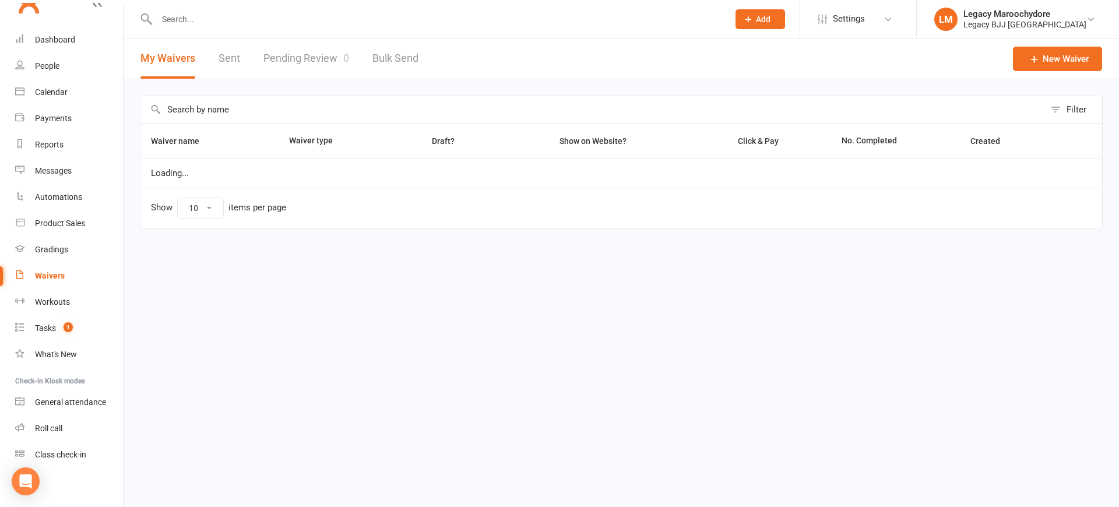
select select "25"
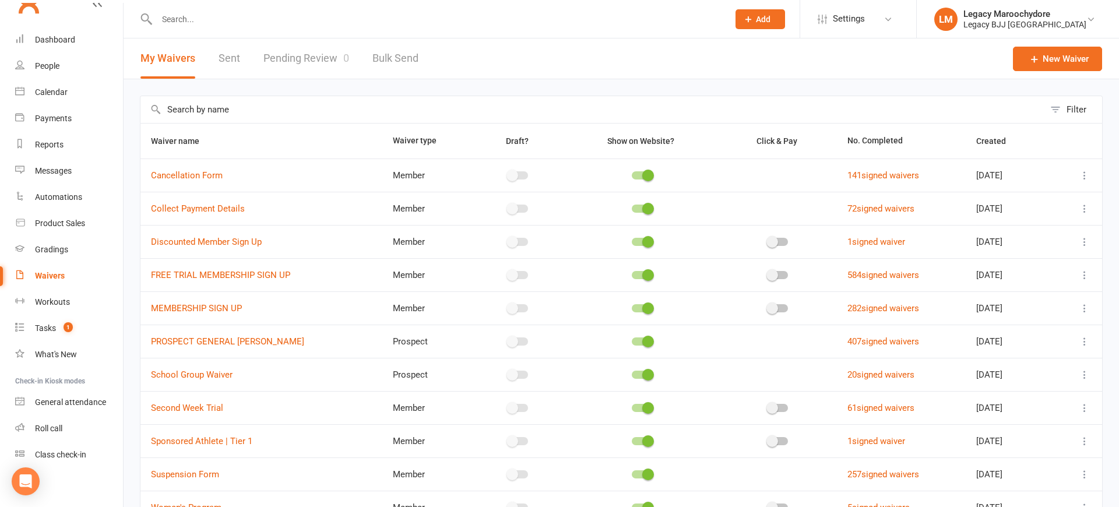
click at [309, 54] on link "Pending Review 0" at bounding box center [306, 58] width 86 height 40
select select "100"
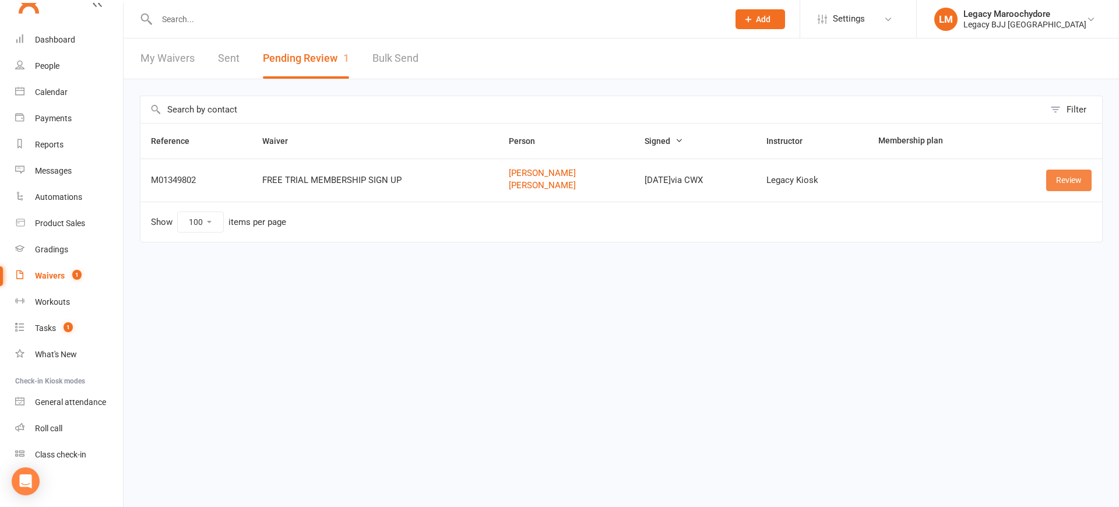
click at [1070, 179] on link "Review" at bounding box center [1068, 180] width 45 height 21
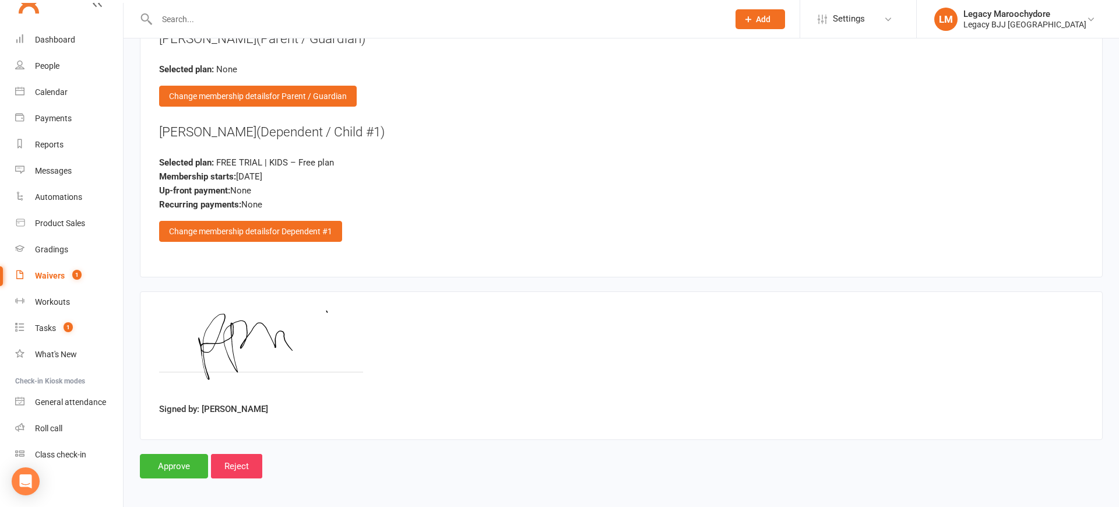
scroll to position [1298, 0]
click at [192, 454] on input "Approve" at bounding box center [174, 466] width 68 height 24
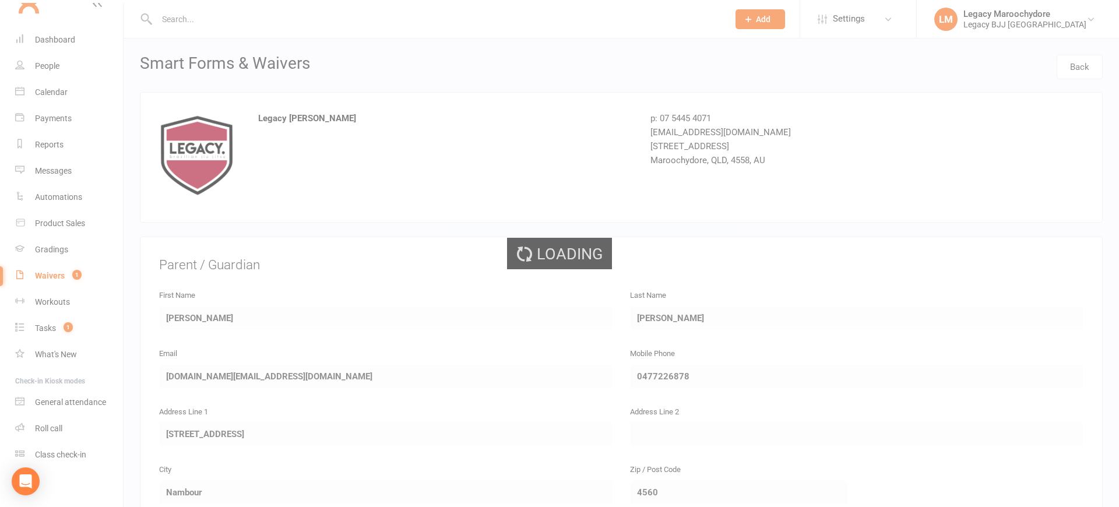
select select "100"
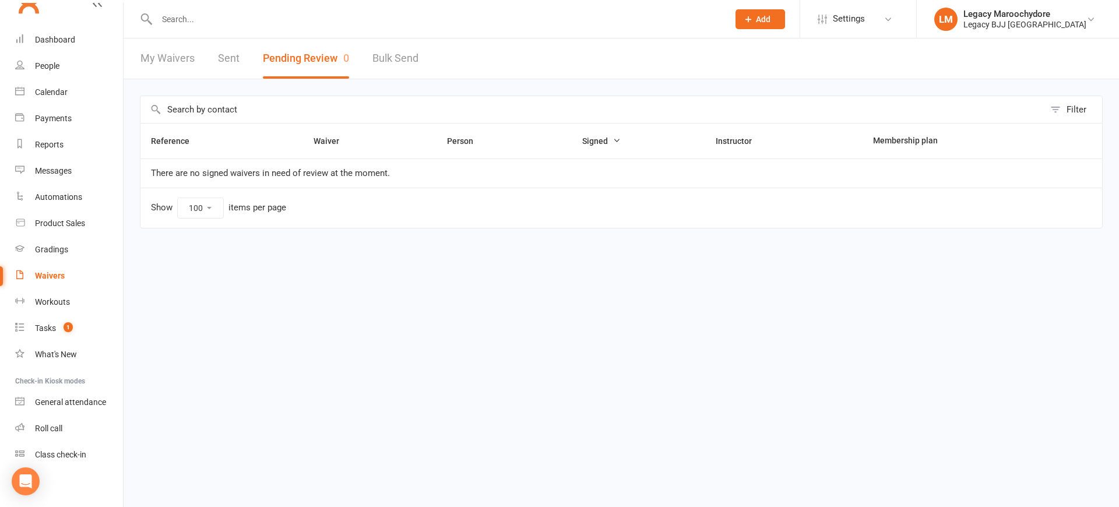
click at [232, 23] on input "text" at bounding box center [436, 19] width 567 height 16
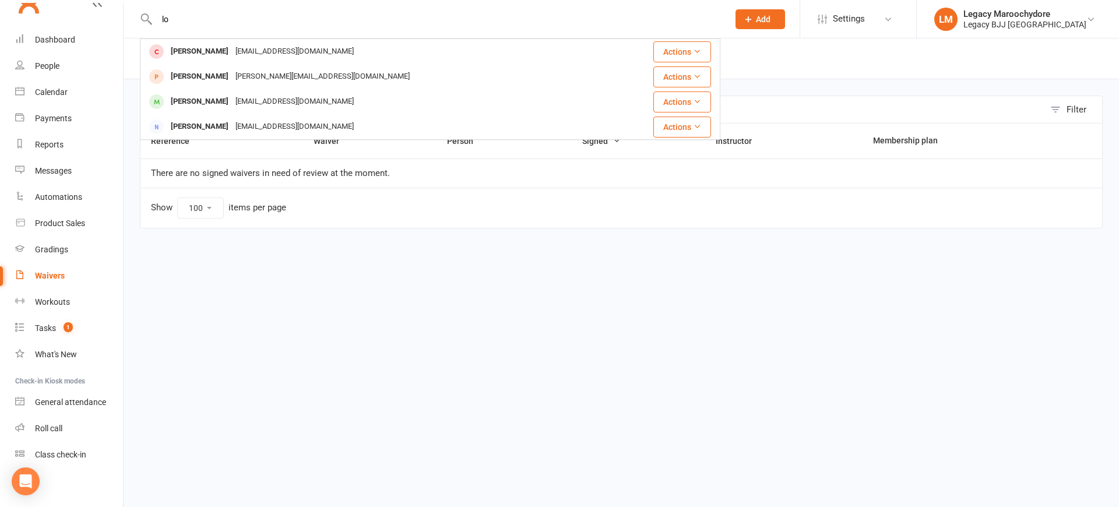
type input "l"
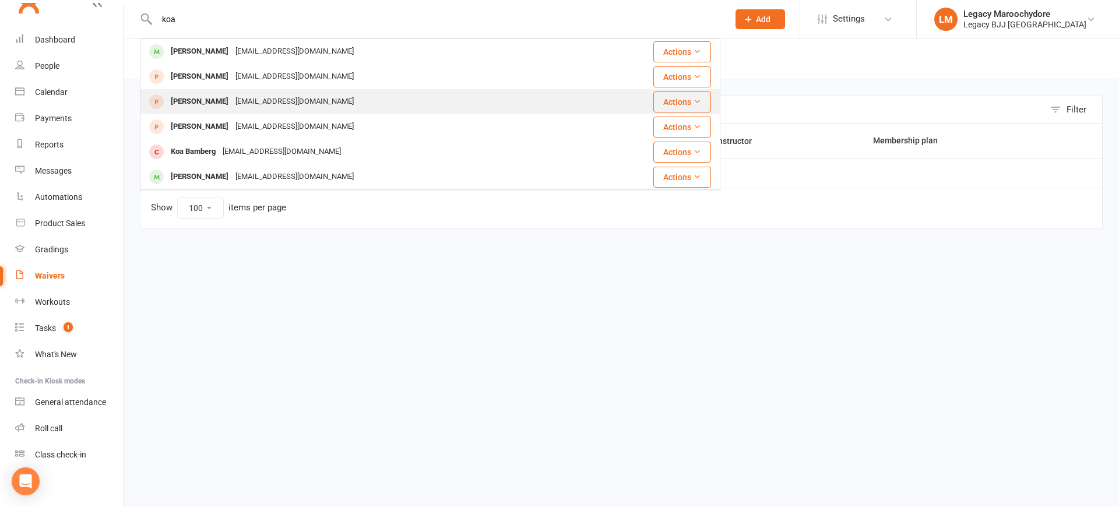
scroll to position [-1, 2]
type input "koa"
click at [196, 107] on div "[PERSON_NAME]" at bounding box center [199, 101] width 65 height 17
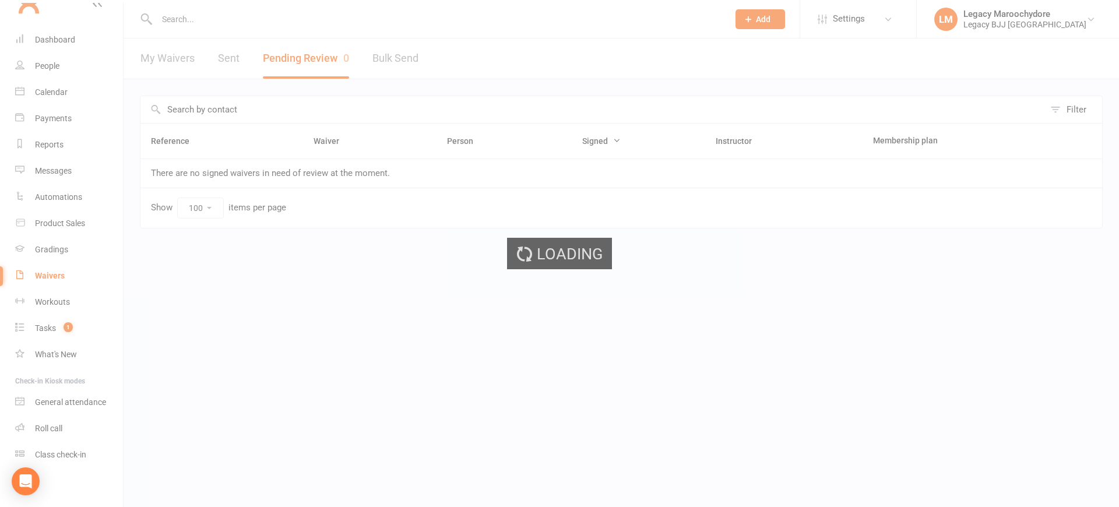
scroll to position [0, 0]
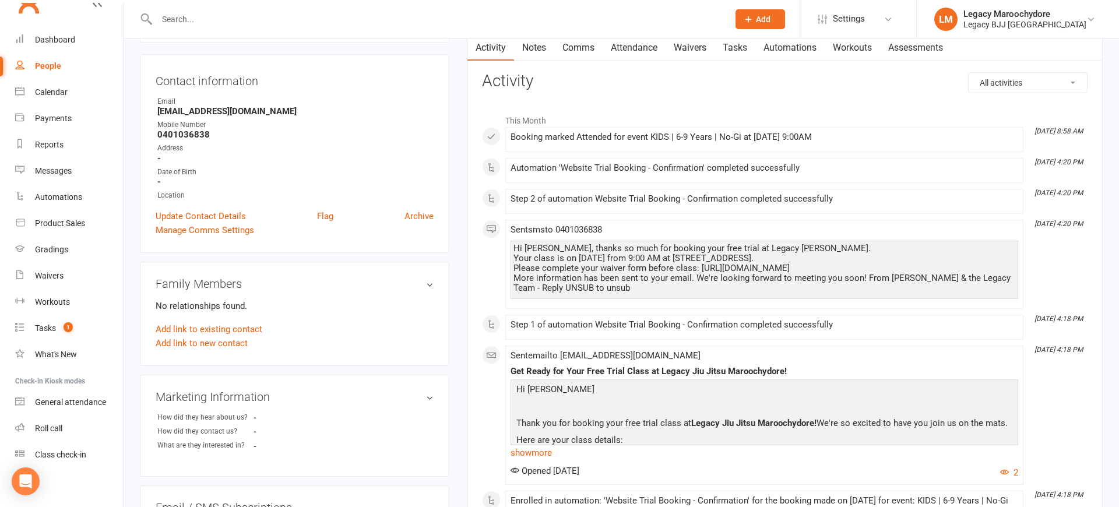
scroll to position [104, 0]
click at [689, 47] on link "Waivers" at bounding box center [689, 49] width 49 height 27
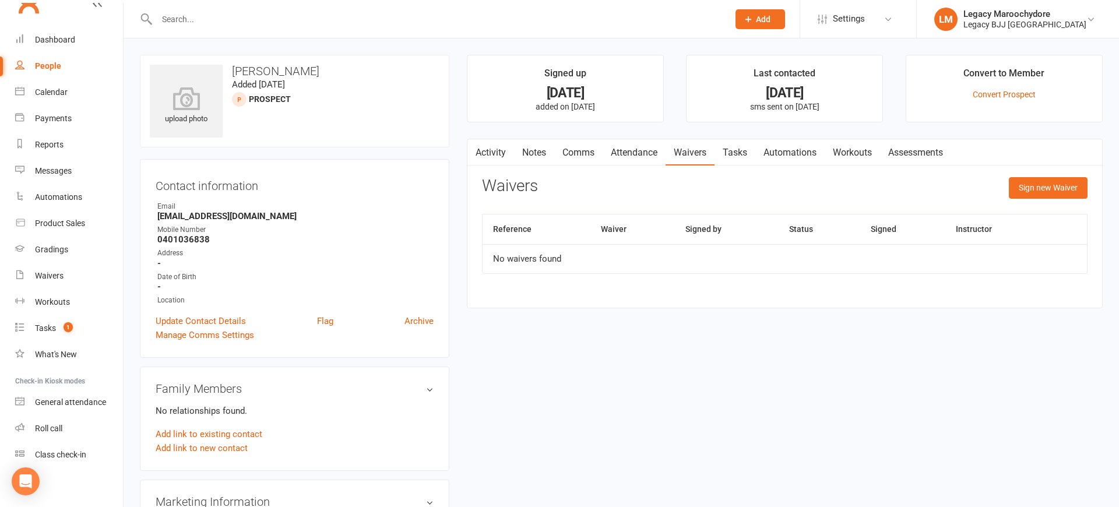
click at [192, 24] on input "text" at bounding box center [436, 19] width 567 height 16
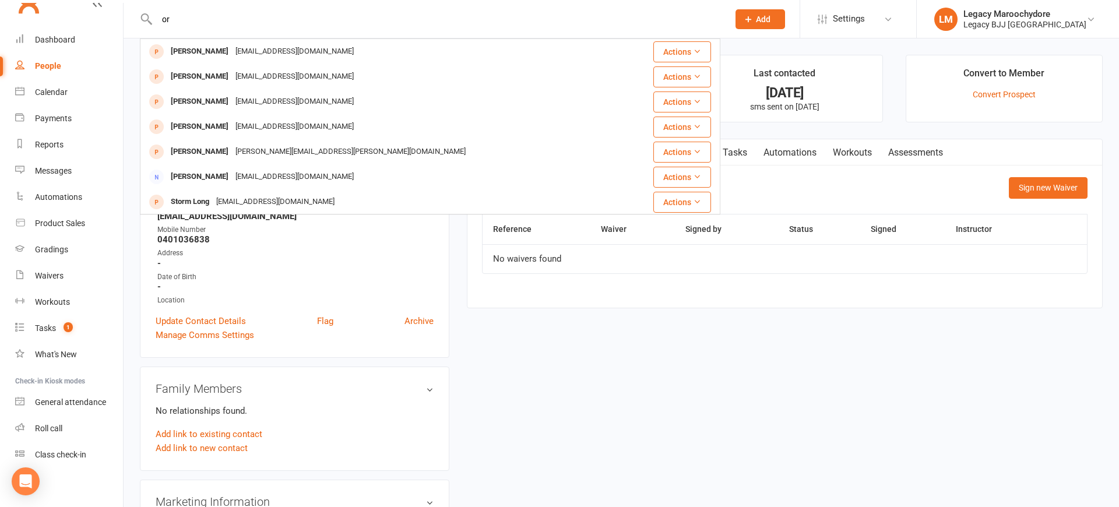
type input "o"
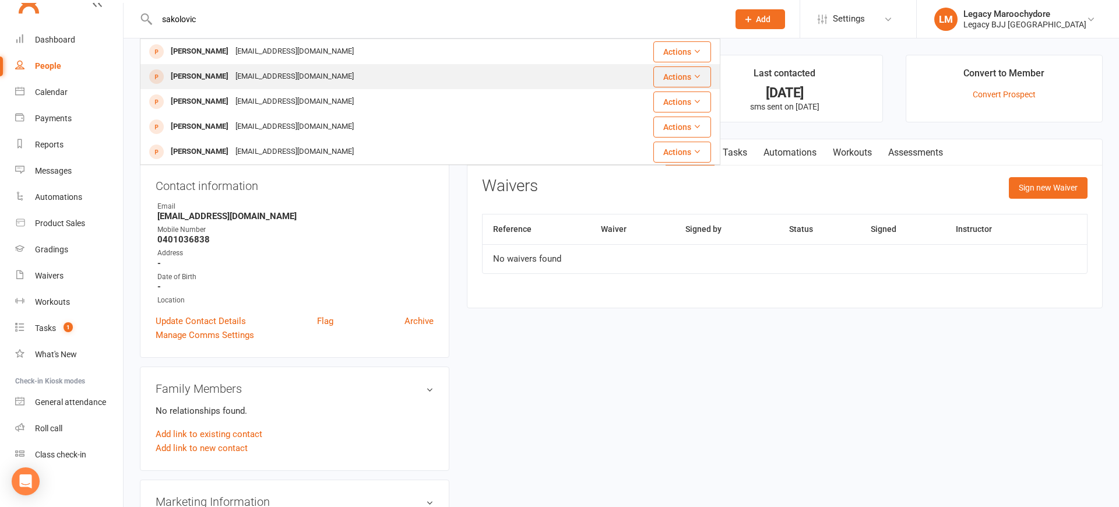
type input "sakolovic"
click at [298, 69] on div "[EMAIL_ADDRESS][DOMAIN_NAME]" at bounding box center [294, 76] width 125 height 17
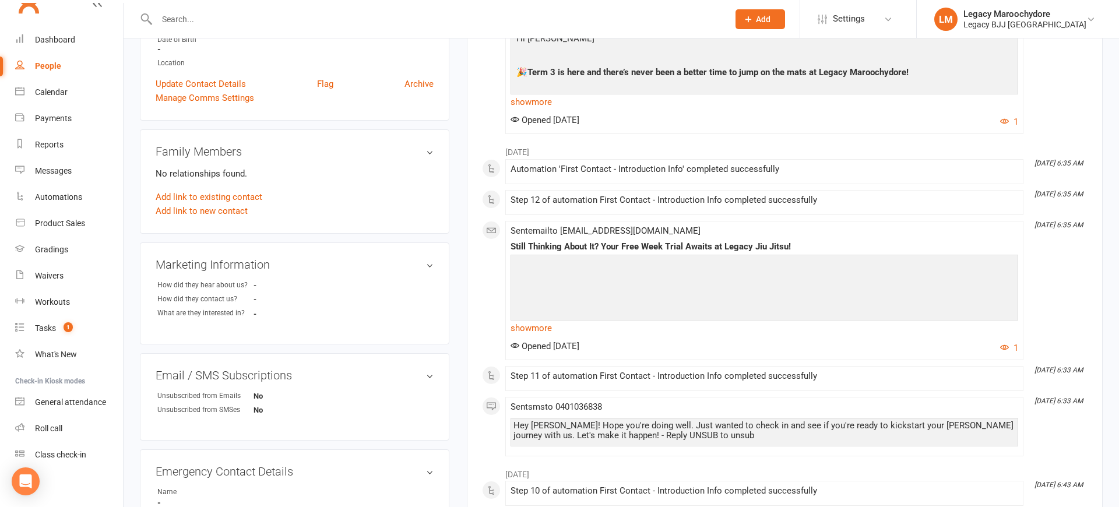
scroll to position [238, 0]
click at [214, 199] on link "Add link to existing contact" at bounding box center [209, 196] width 107 height 14
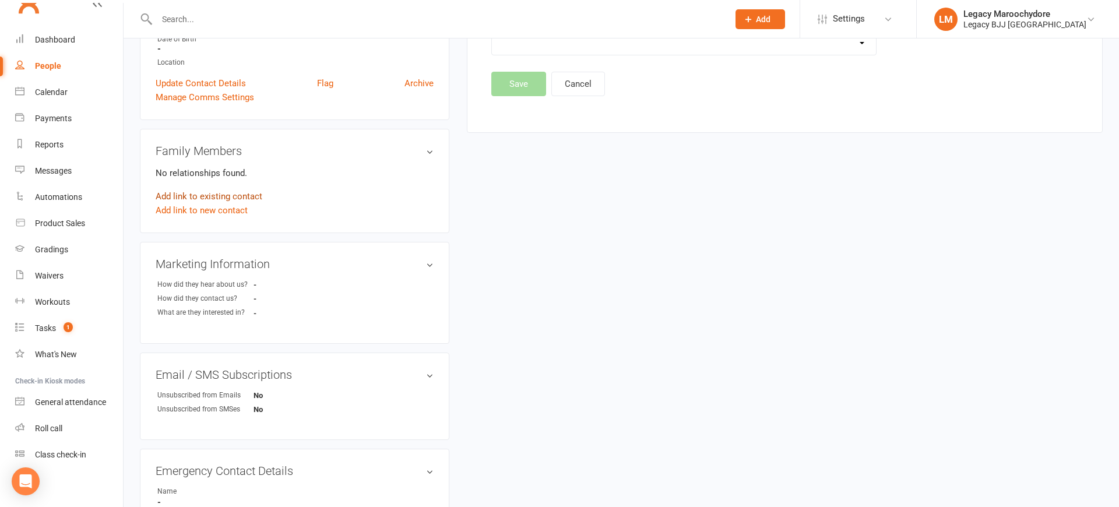
scroll to position [0, 0]
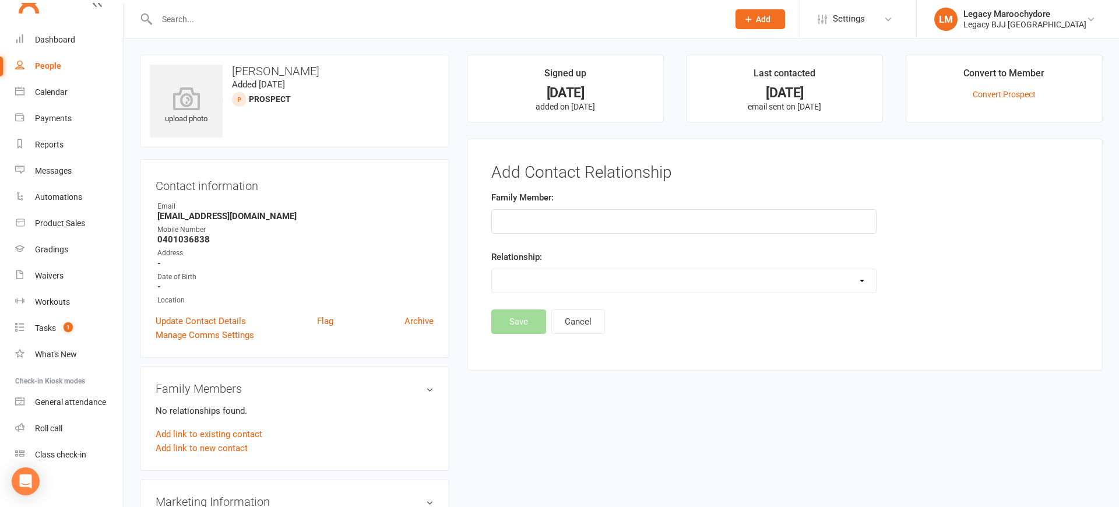
click at [236, 19] on input "text" at bounding box center [436, 19] width 567 height 16
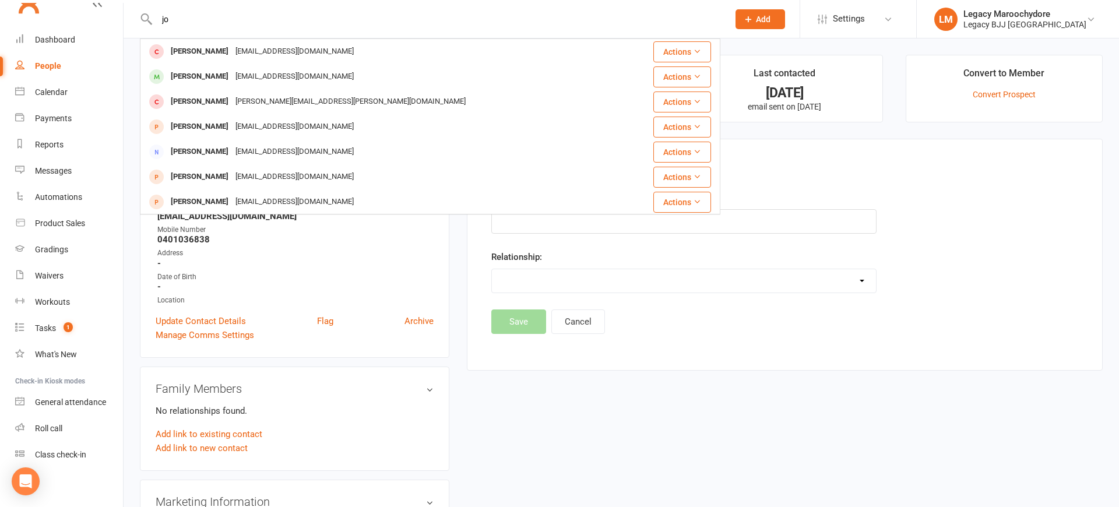
type input "j"
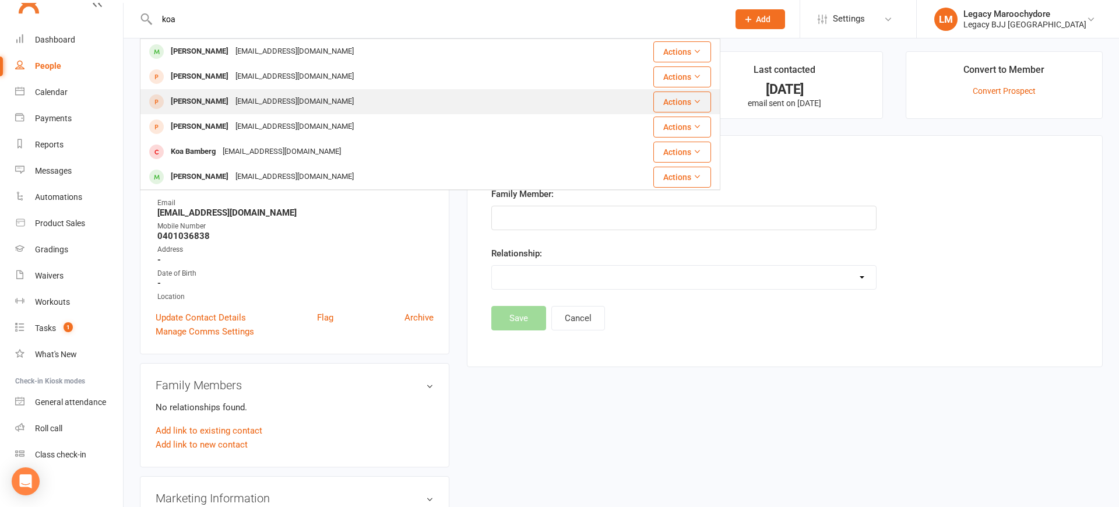
scroll to position [2, 0]
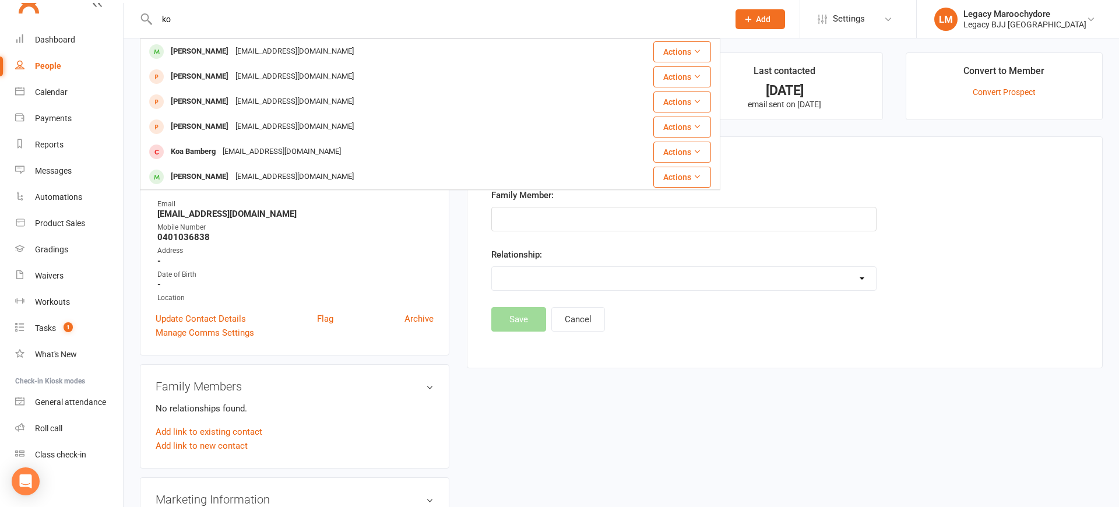
type input "k"
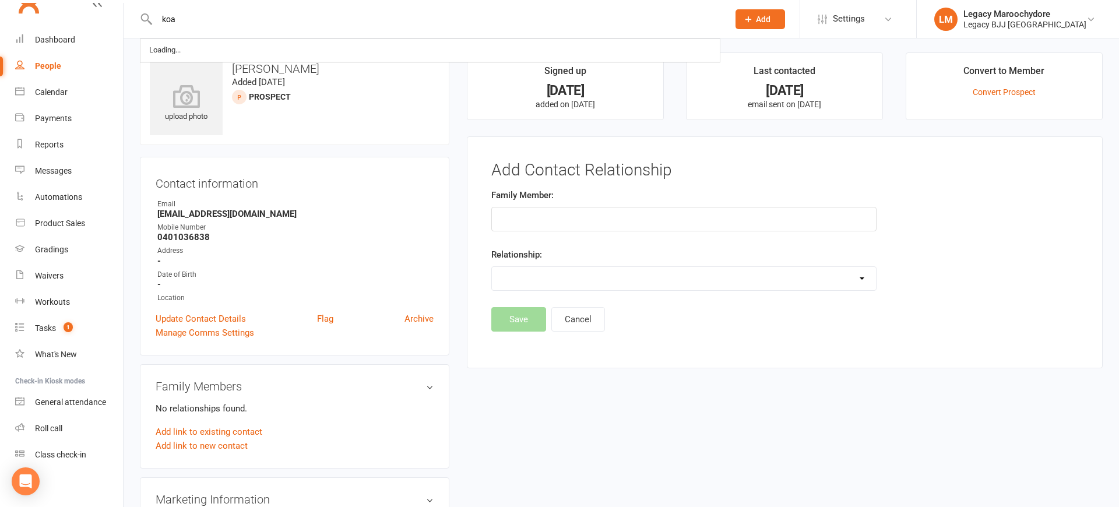
type input "koa"
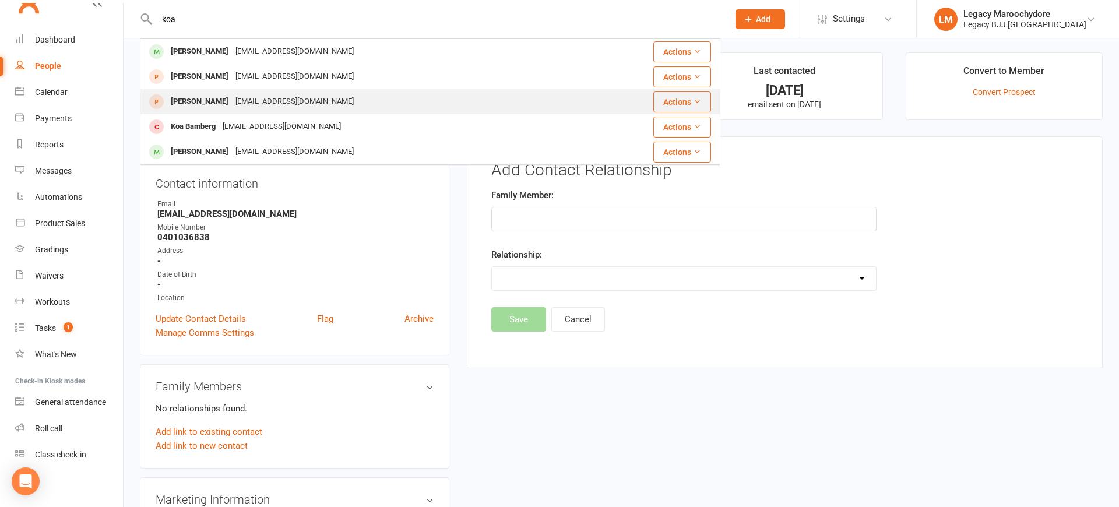
scroll to position [7, 0]
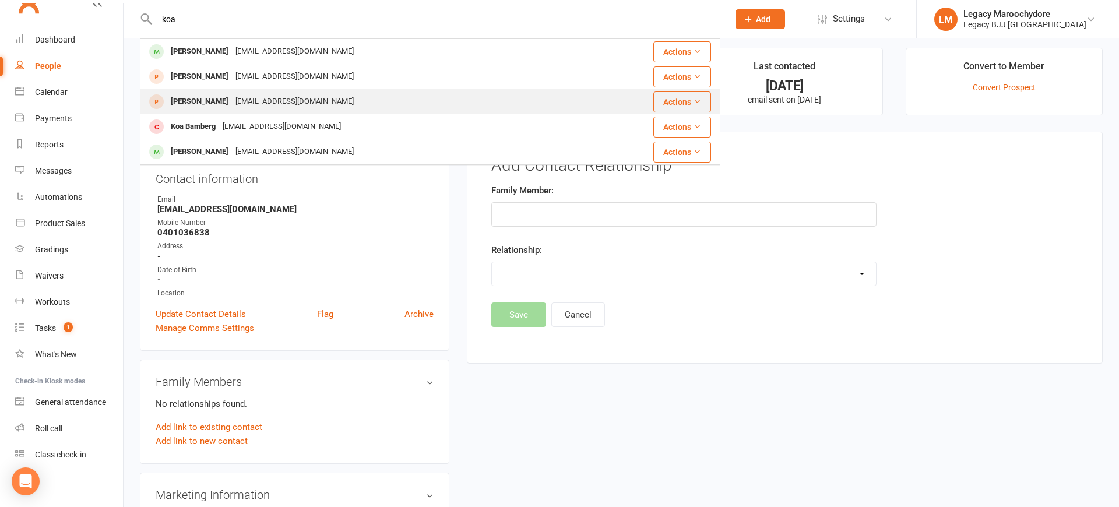
click at [212, 103] on div "[PERSON_NAME]" at bounding box center [199, 101] width 65 height 17
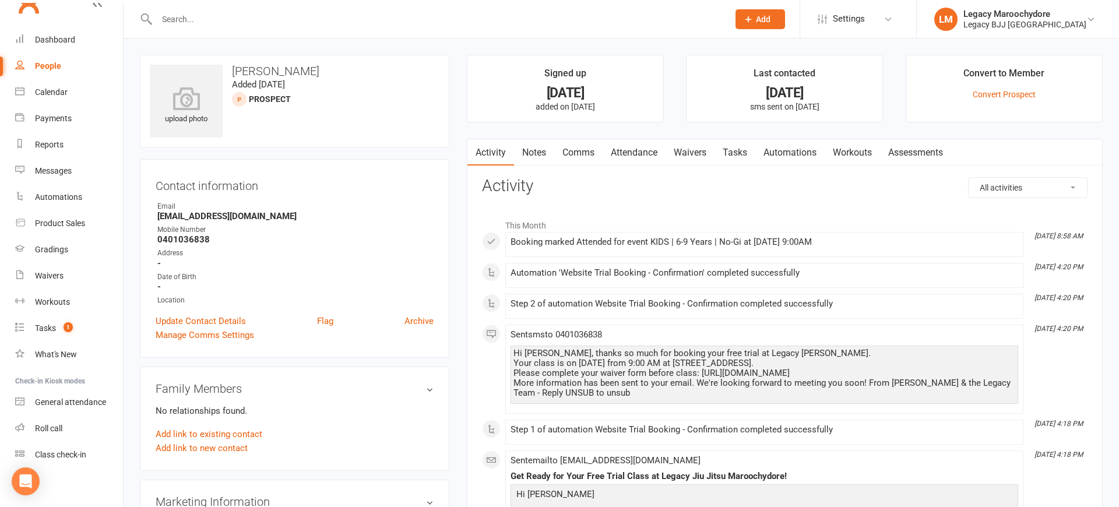
click at [220, 22] on input "text" at bounding box center [436, 19] width 567 height 16
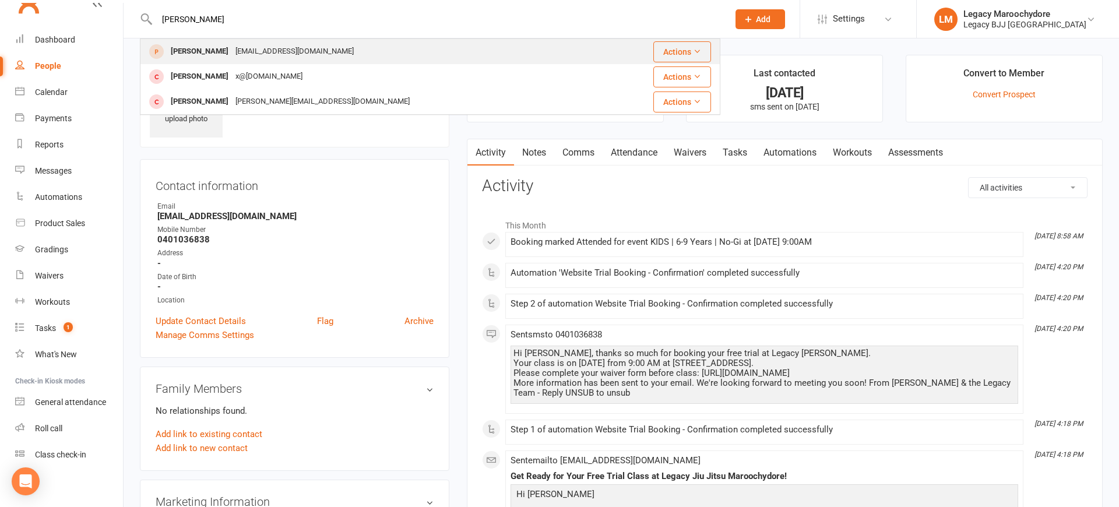
type input "[PERSON_NAME]"
click at [224, 44] on div "[PERSON_NAME]" at bounding box center [199, 51] width 65 height 17
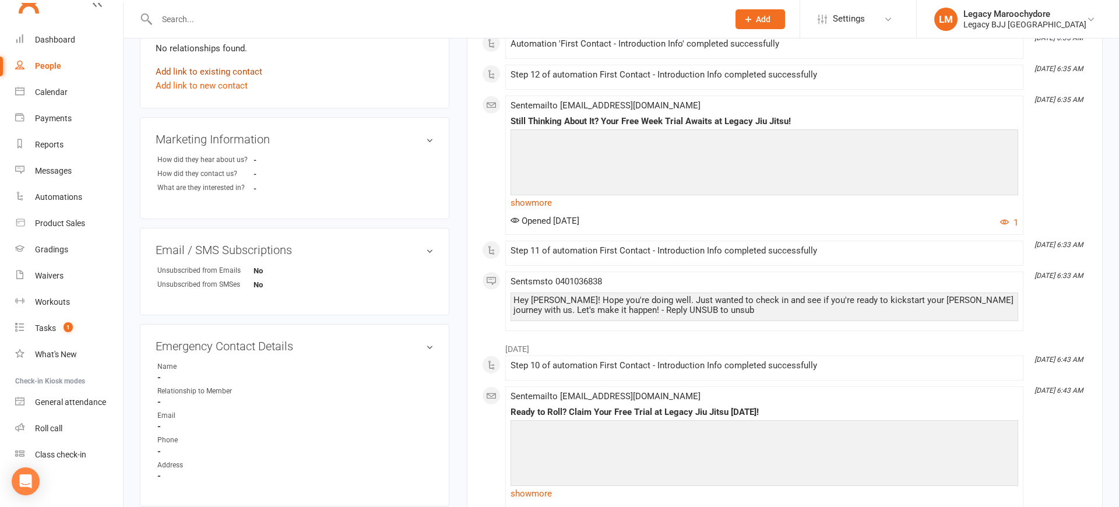
scroll to position [361, 0]
click at [198, 75] on link "Add link to existing contact" at bounding box center [209, 73] width 107 height 14
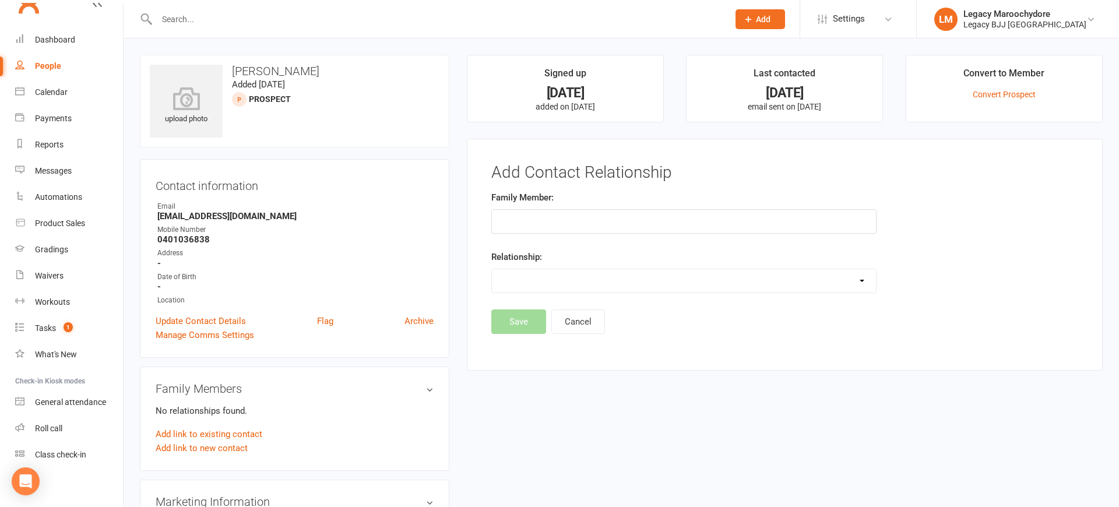
scroll to position [0, 0]
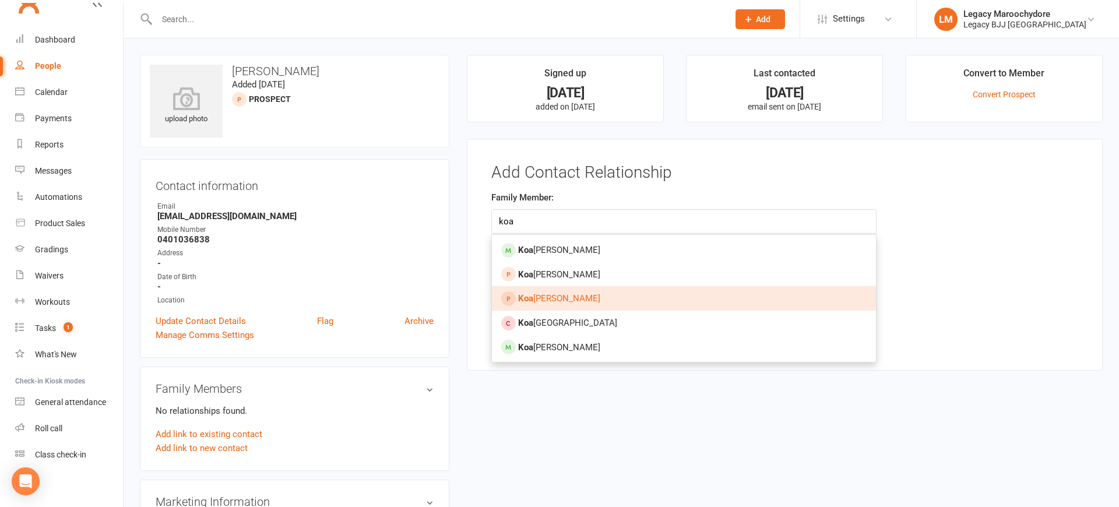
type input "koa"
click at [548, 295] on span "[PERSON_NAME]" at bounding box center [559, 298] width 82 height 10
type input "[PERSON_NAME]"
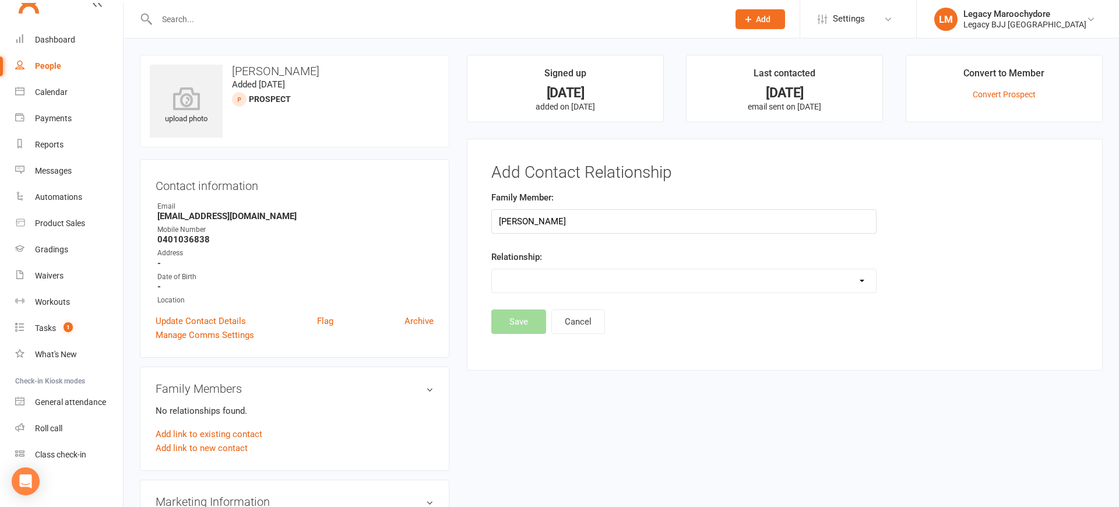
select select "1"
click at [523, 350] on button "Save" at bounding box center [518, 352] width 55 height 24
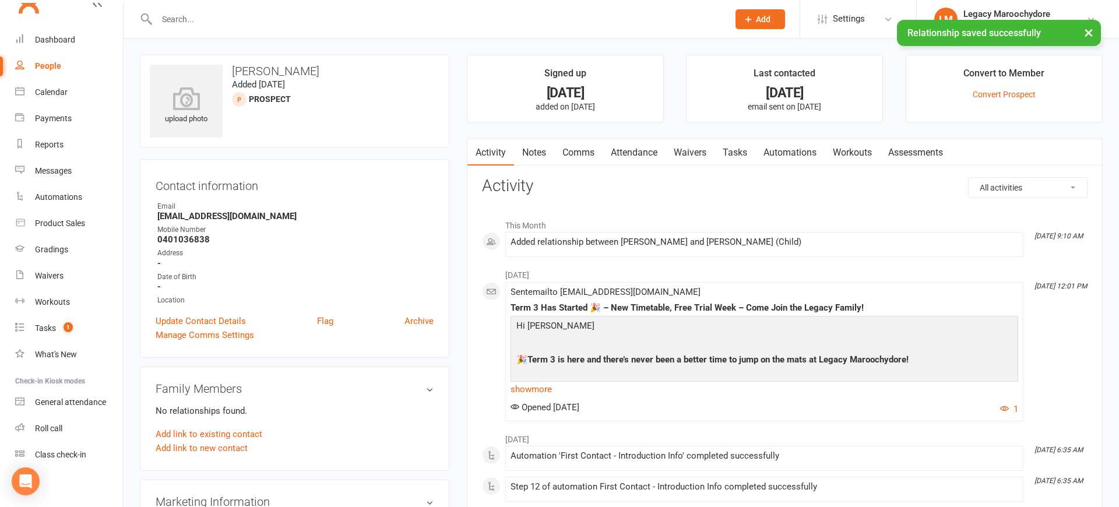
click at [259, 19] on input "text" at bounding box center [436, 19] width 567 height 16
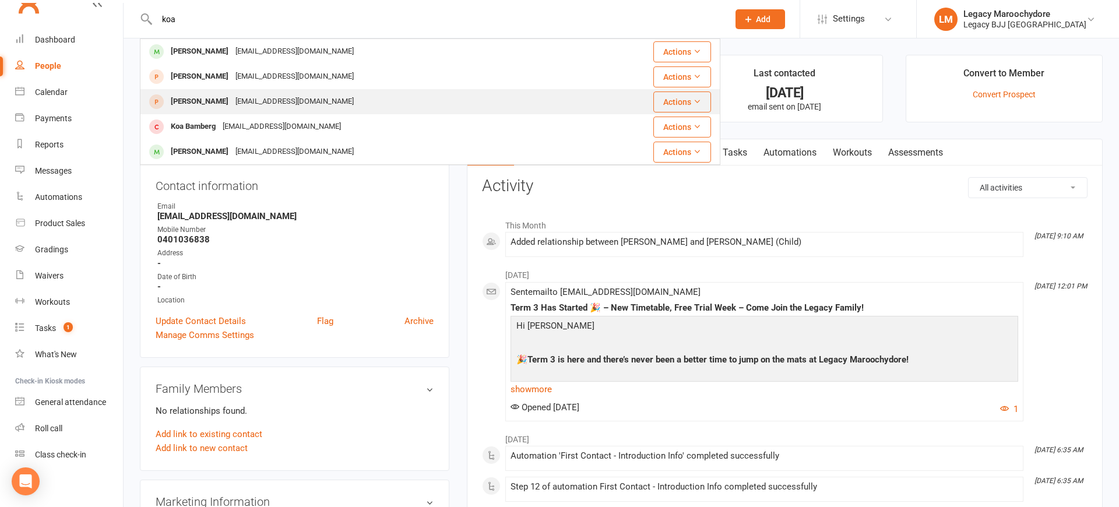
type input "koa"
click at [202, 98] on div "[PERSON_NAME]" at bounding box center [199, 101] width 65 height 17
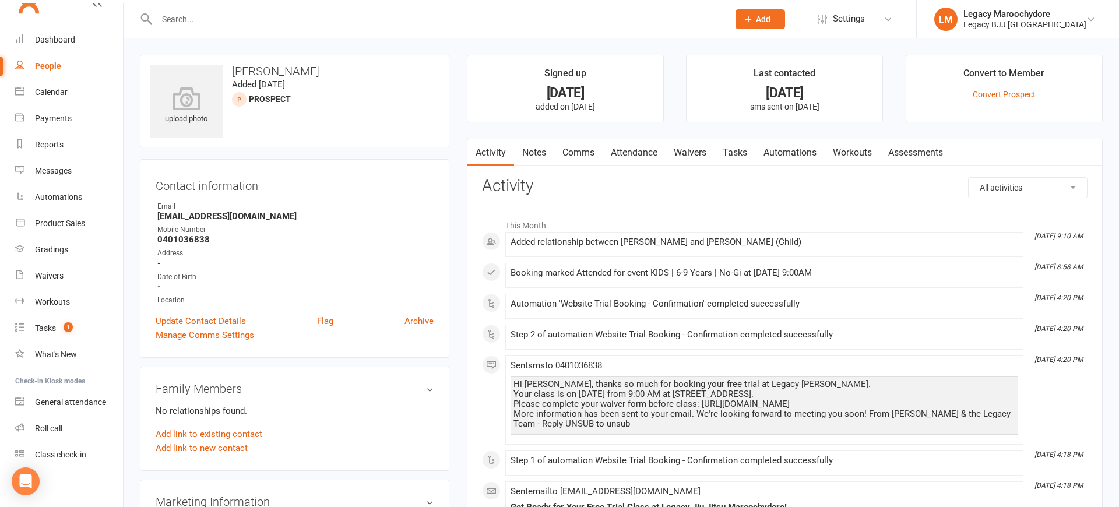
click at [702, 154] on link "Waivers" at bounding box center [689, 152] width 49 height 27
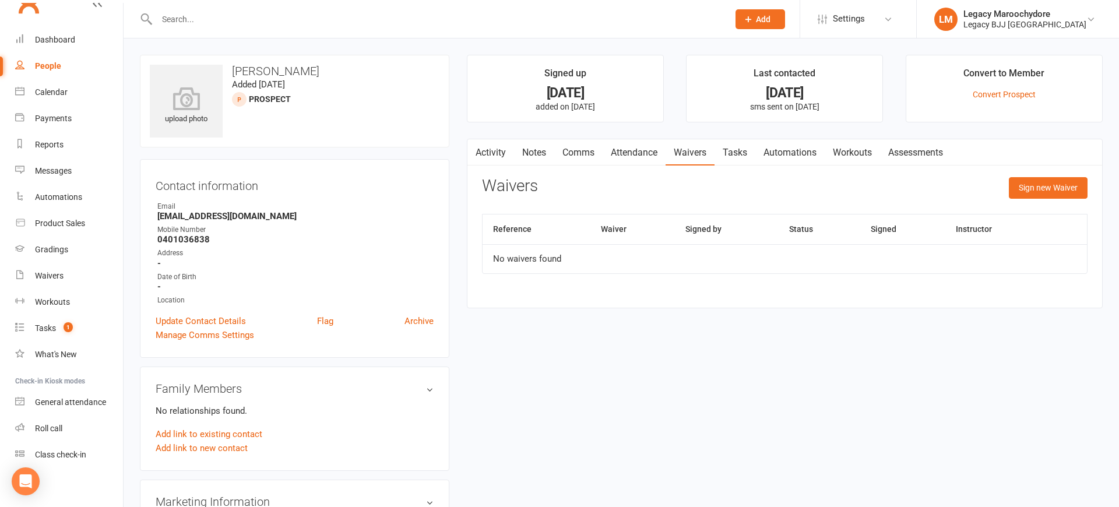
scroll to position [1, 0]
click at [43, 98] on link "Calendar" at bounding box center [69, 92] width 108 height 26
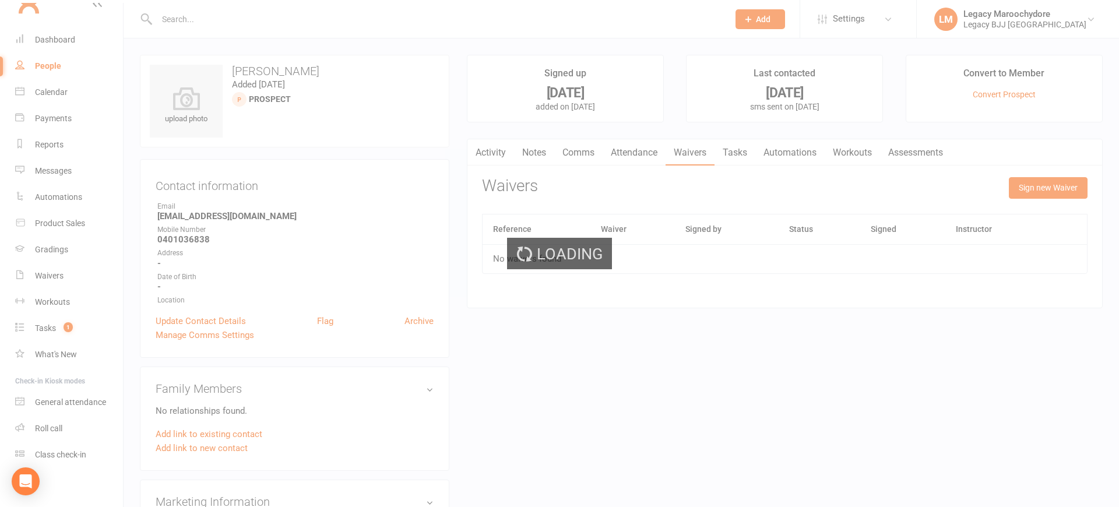
scroll to position [0, 0]
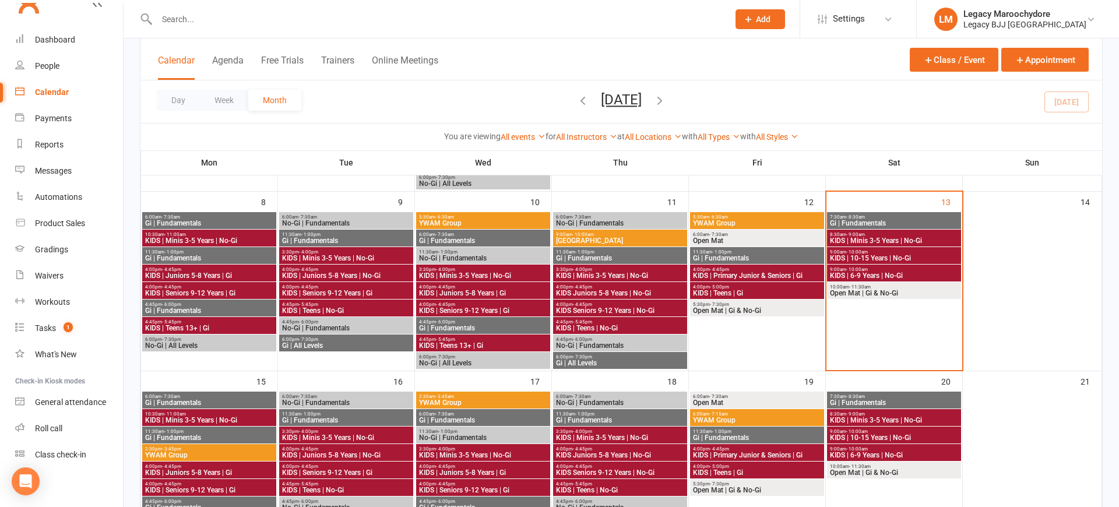
scroll to position [240, 0]
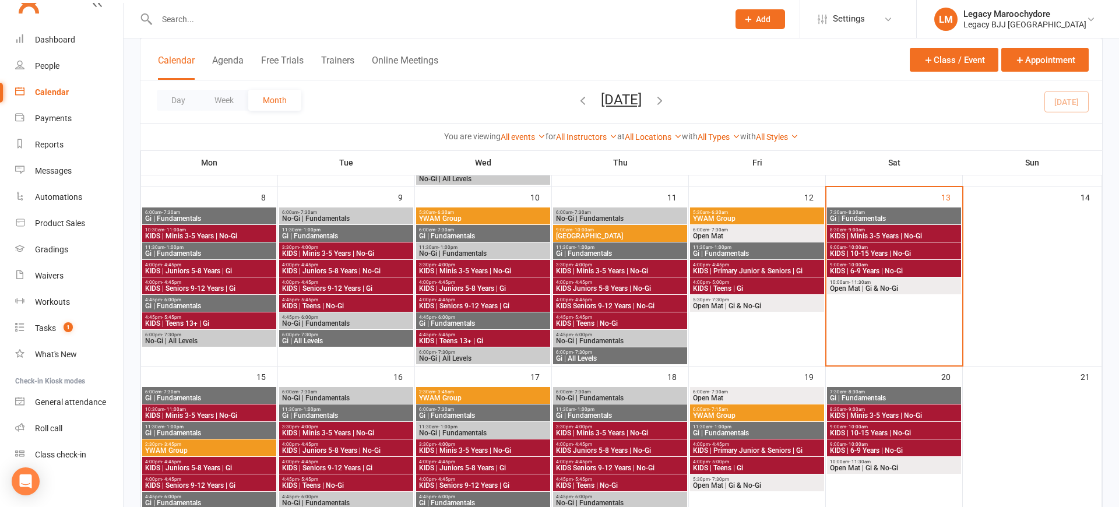
click at [885, 267] on span "KIDS | 6-9 Years | No-Gi" at bounding box center [893, 270] width 129 height 7
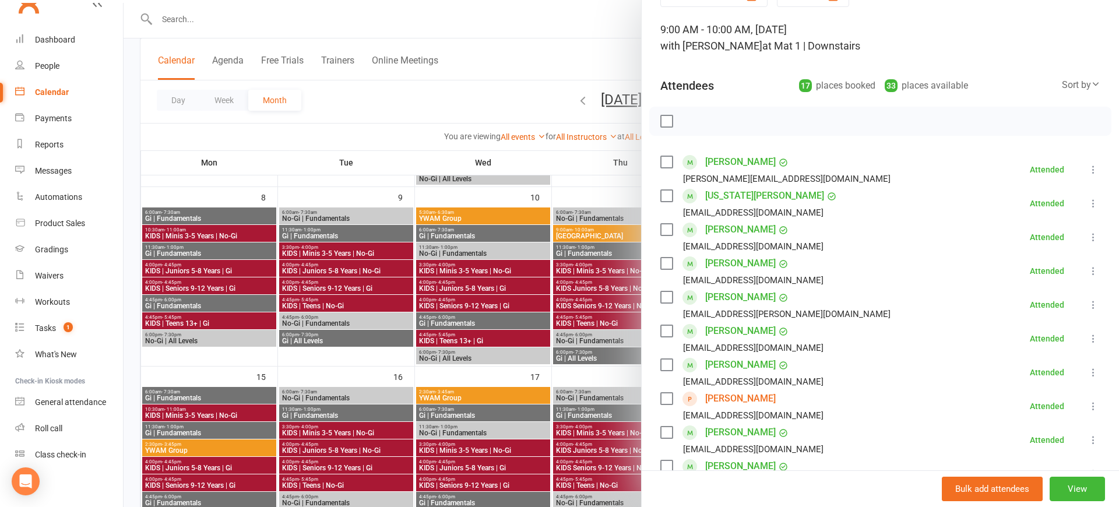
scroll to position [69, 0]
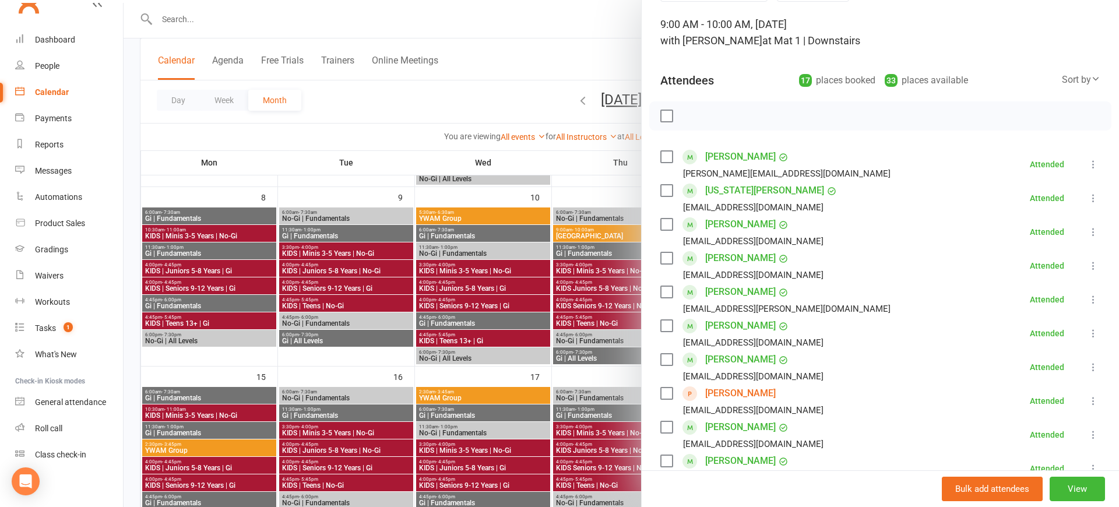
click at [1094, 400] on icon at bounding box center [1093, 401] width 12 height 12
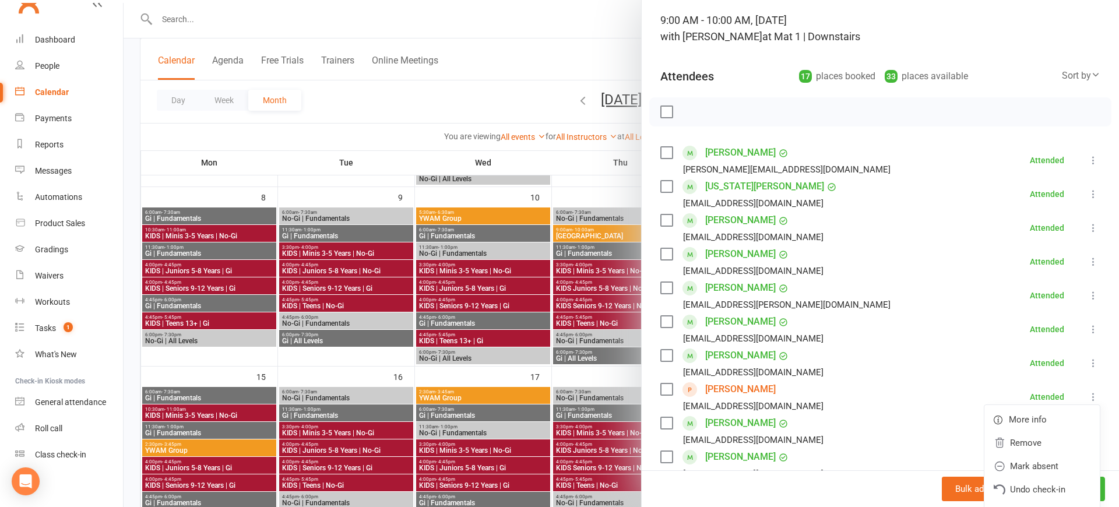
click at [734, 394] on link "[PERSON_NAME]" at bounding box center [740, 389] width 71 height 19
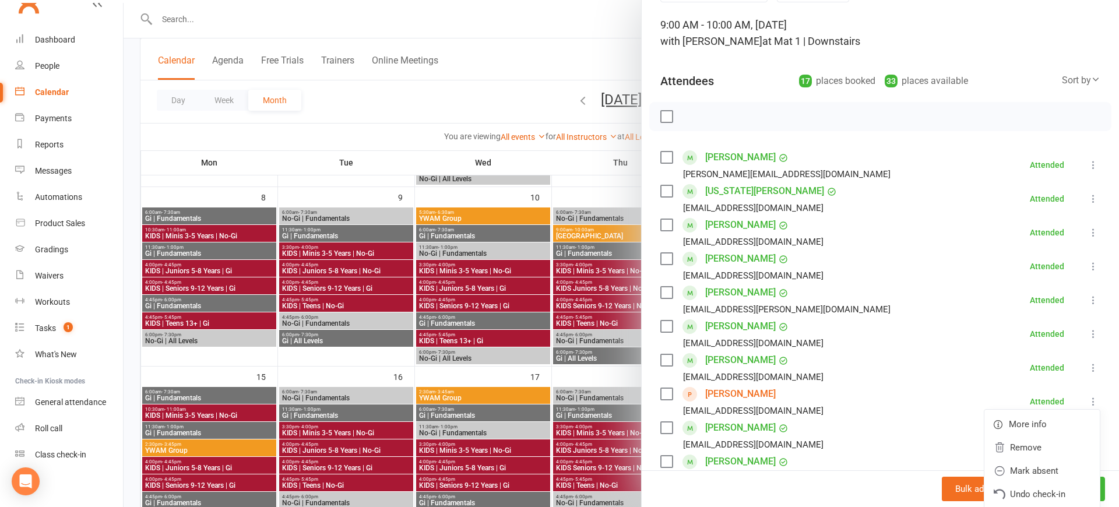
scroll to position [67, 0]
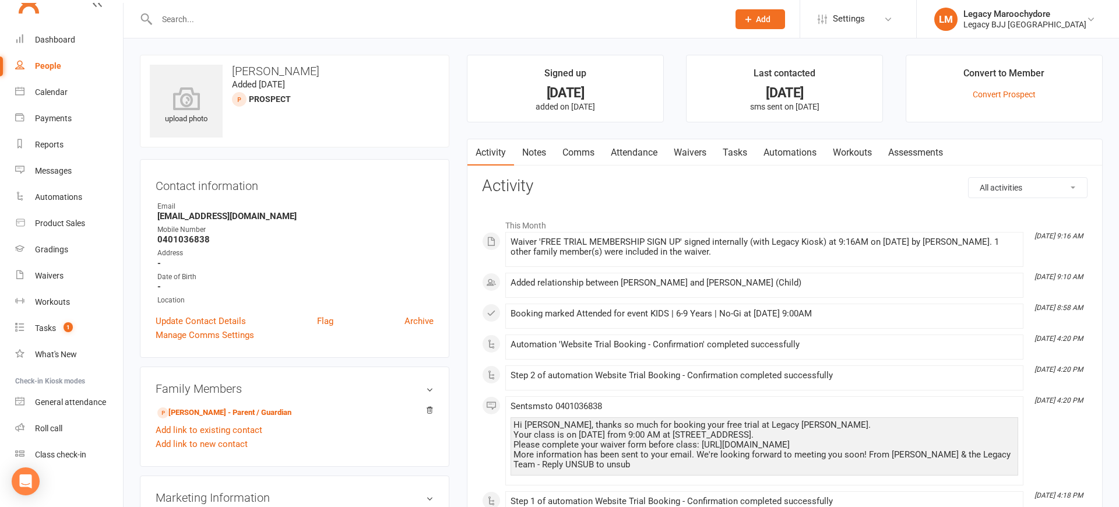
click at [641, 152] on link "Attendance" at bounding box center [634, 152] width 63 height 27
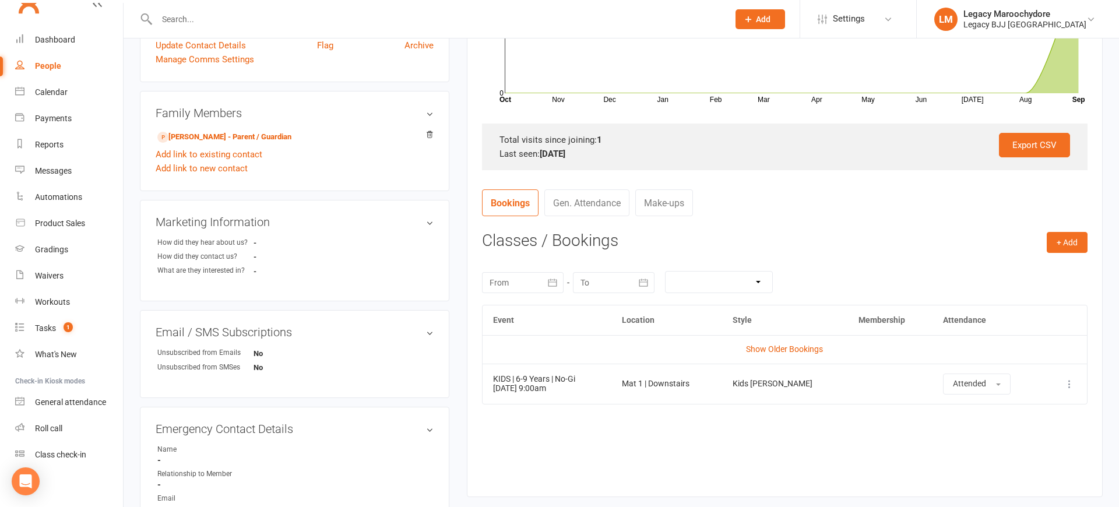
scroll to position [293, 0]
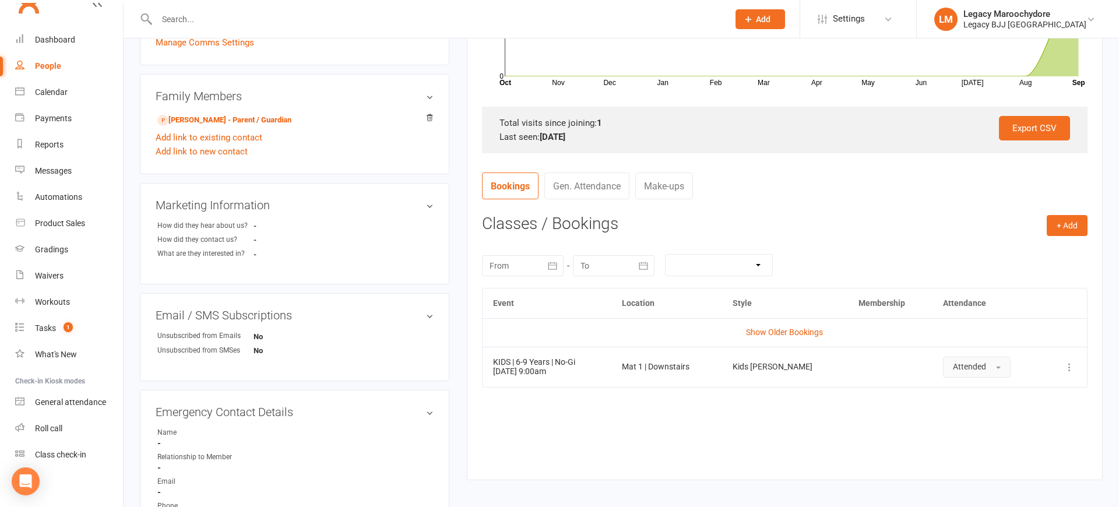
click at [975, 362] on span "Attended" at bounding box center [969, 366] width 33 height 9
click at [974, 388] on span "Attended" at bounding box center [970, 393] width 35 height 10
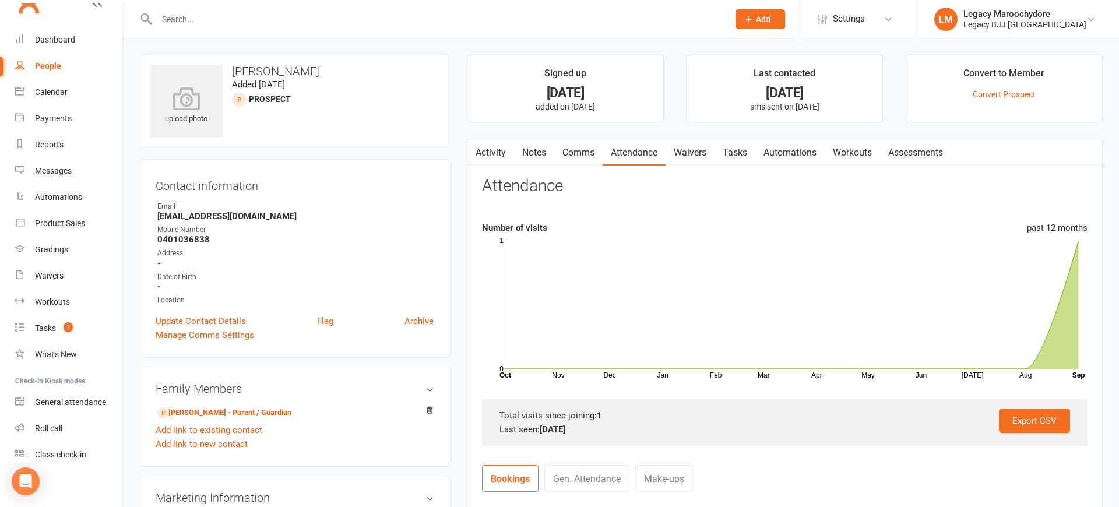
scroll to position [0, 0]
click at [689, 154] on link "Waivers" at bounding box center [689, 152] width 49 height 27
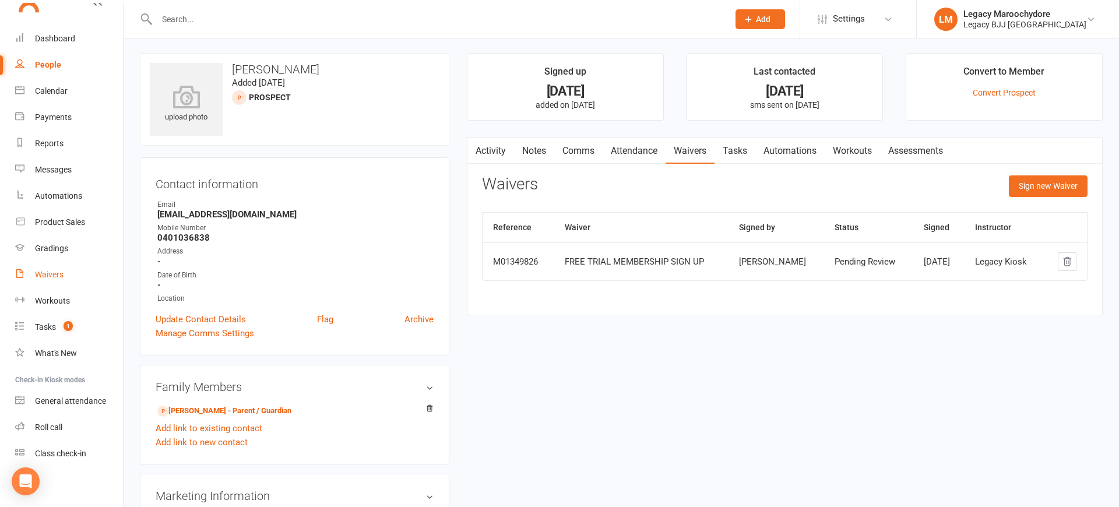
scroll to position [20, 0]
click at [47, 280] on div "Waivers" at bounding box center [49, 277] width 29 height 9
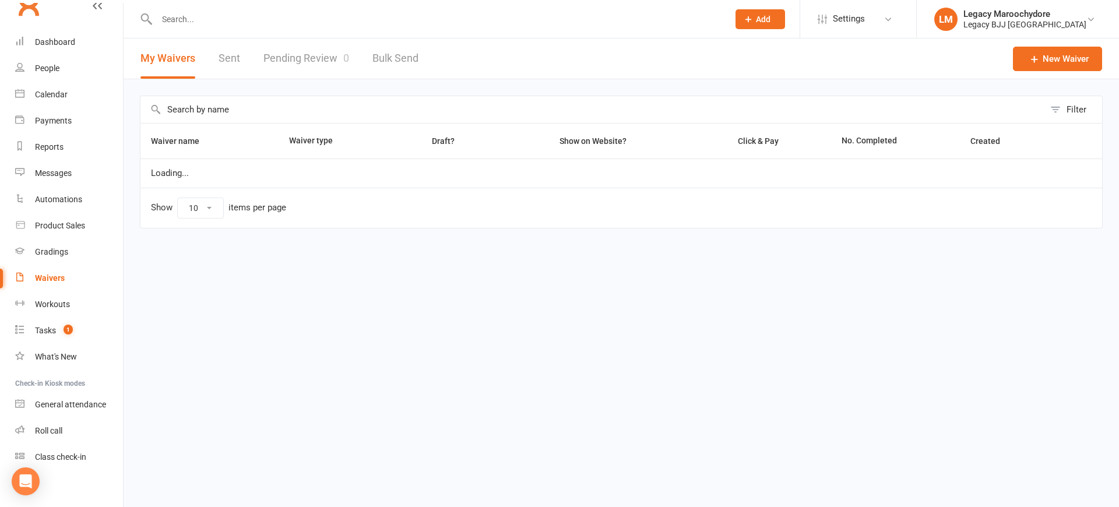
select select "25"
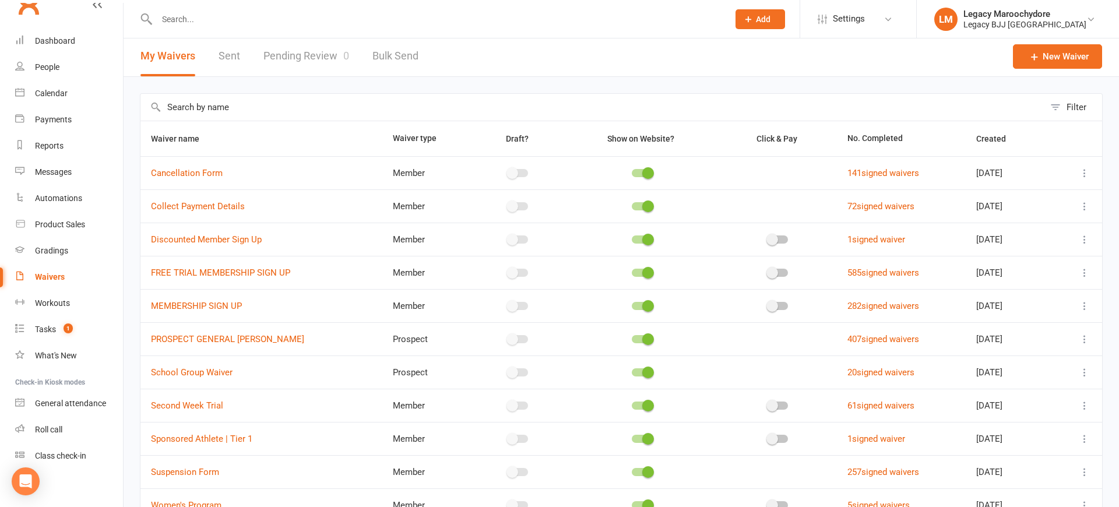
scroll to position [3, 1]
click at [298, 64] on link "Pending Review 0" at bounding box center [306, 55] width 86 height 40
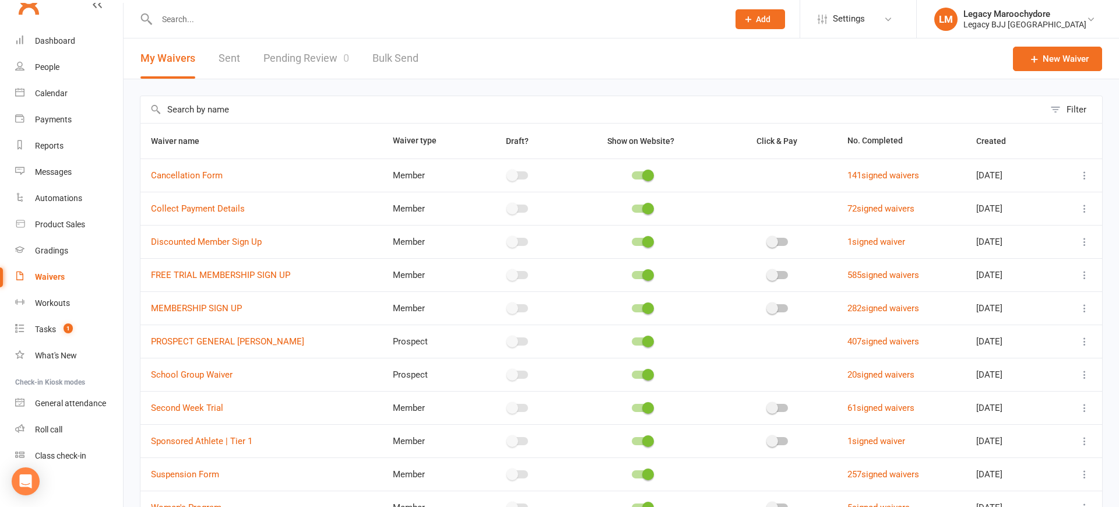
select select "100"
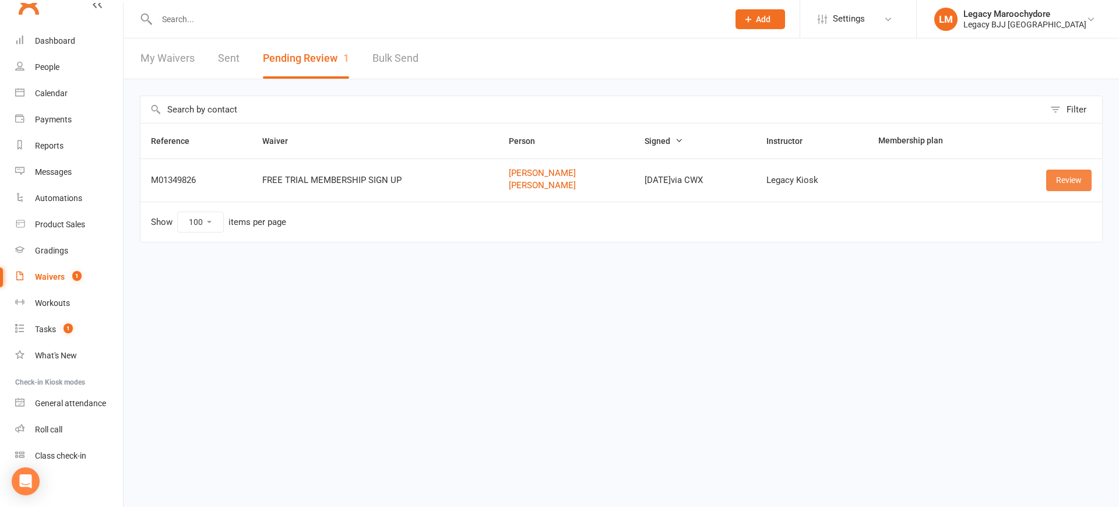
click at [1065, 186] on link "Review" at bounding box center [1068, 180] width 45 height 21
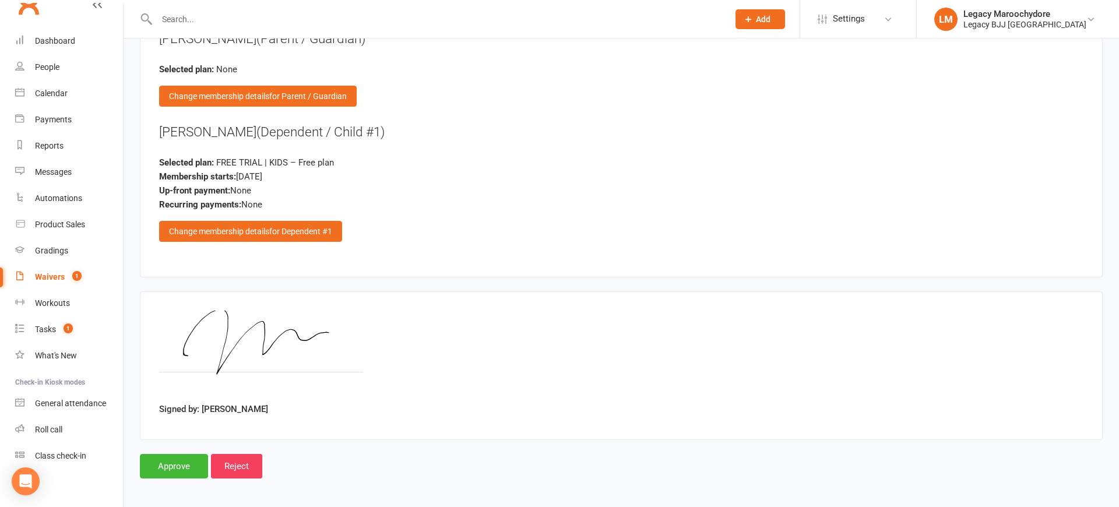
scroll to position [1298, 0]
click at [186, 472] on input "Approve" at bounding box center [174, 466] width 68 height 24
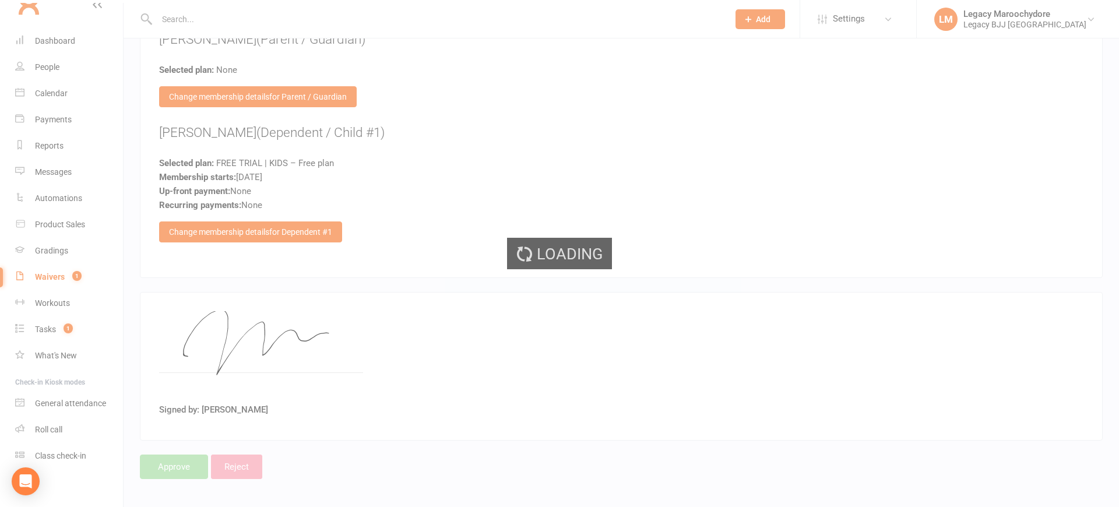
select select "100"
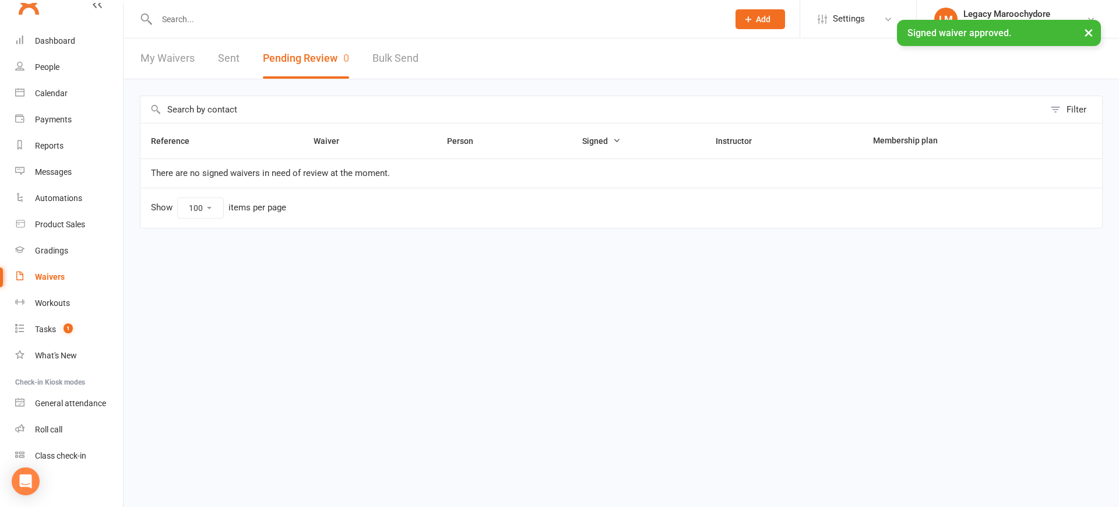
scroll to position [0, 4]
click at [49, 97] on div "Calendar" at bounding box center [51, 93] width 33 height 9
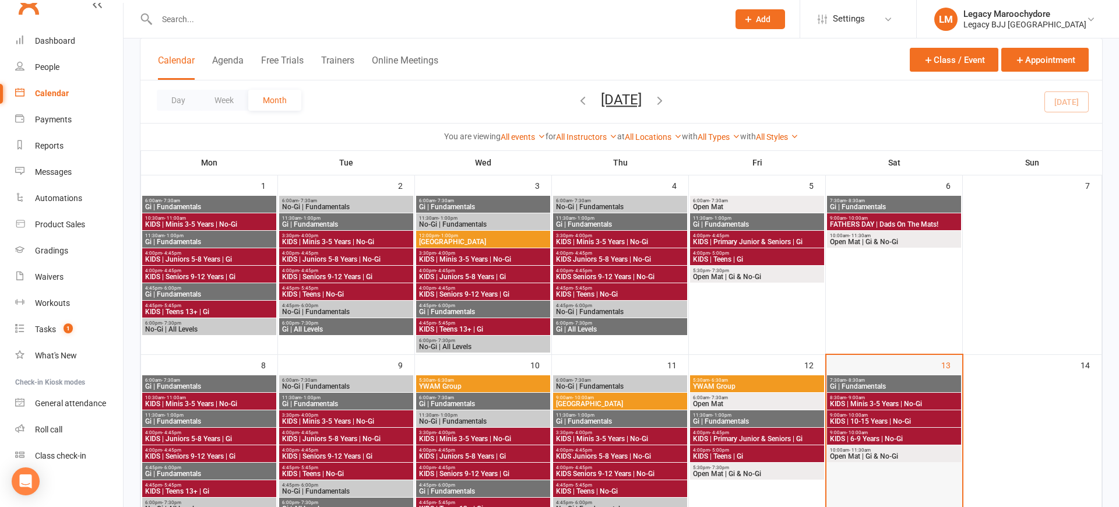
scroll to position [77, 0]
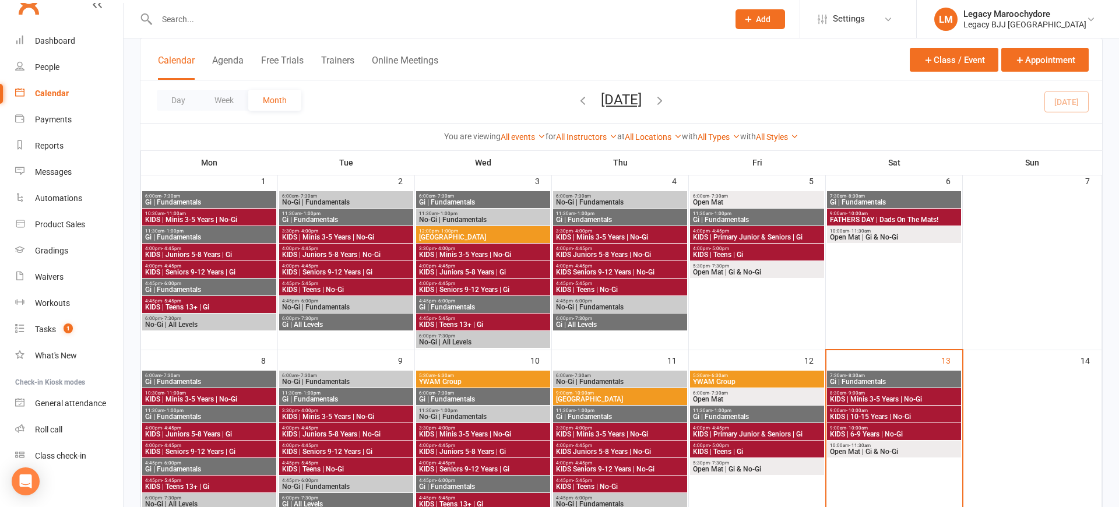
click at [879, 429] on span "9:00am - 10:00am" at bounding box center [893, 427] width 129 height 5
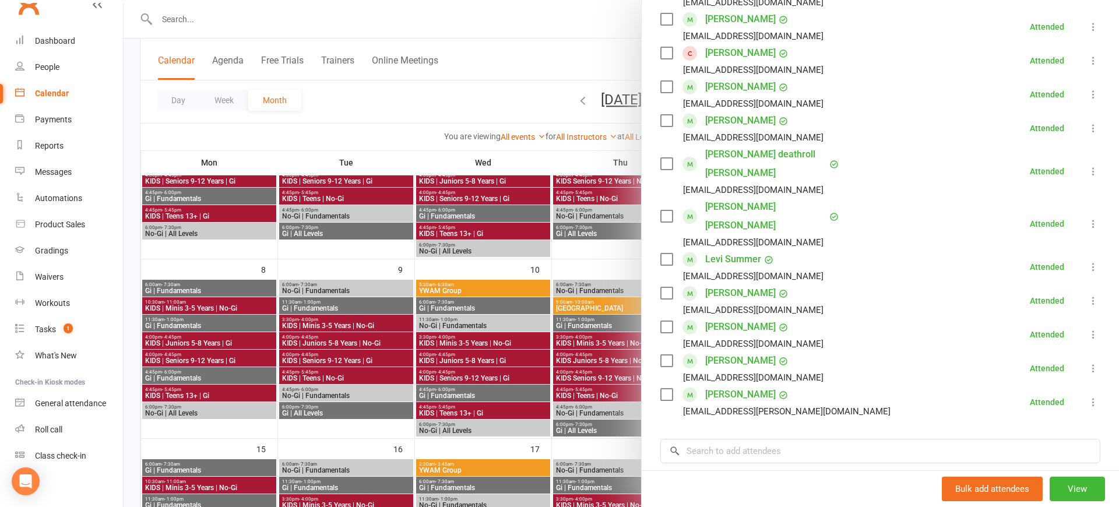
scroll to position [409, 0]
click at [750, 84] on link "[PERSON_NAME]" at bounding box center [740, 87] width 71 height 19
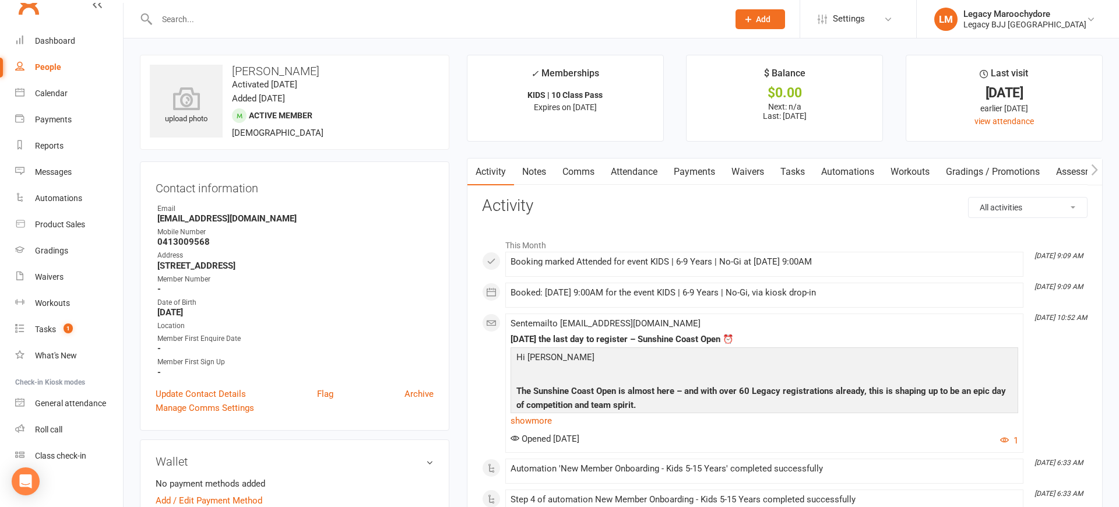
click at [654, 175] on link "Attendance" at bounding box center [634, 171] width 63 height 27
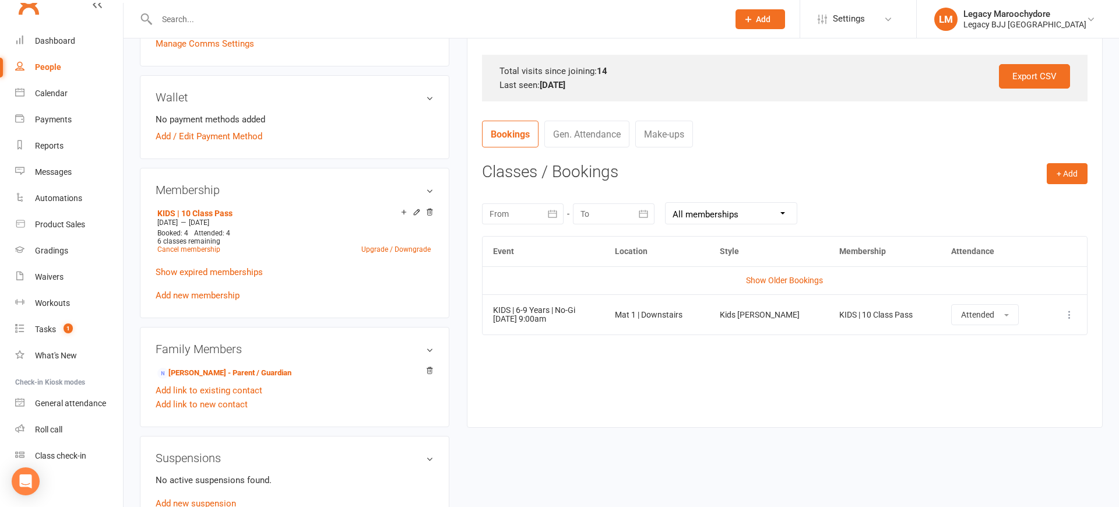
scroll to position [368, 0]
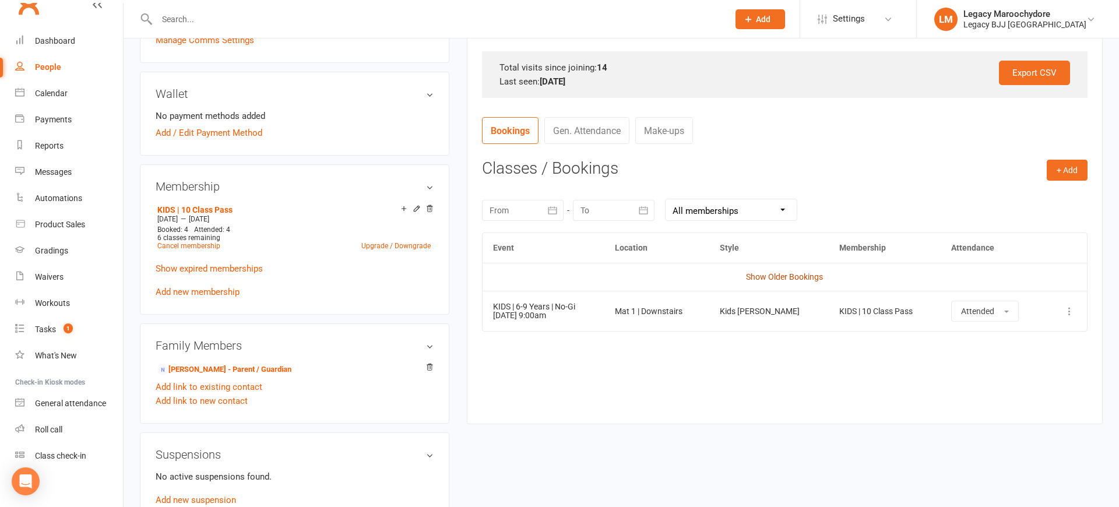
click at [762, 274] on link "Show Older Bookings" at bounding box center [784, 276] width 77 height 9
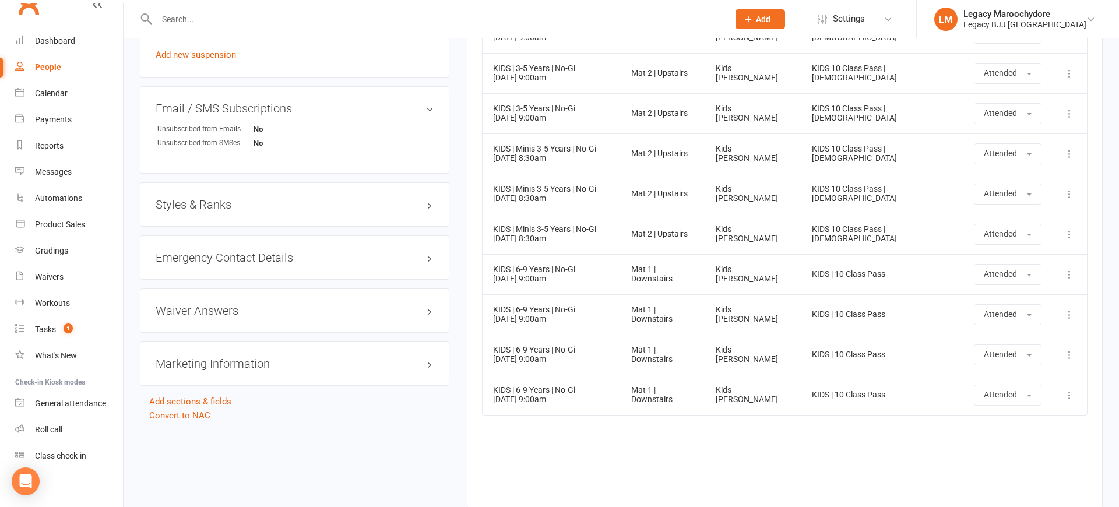
scroll to position [810, 0]
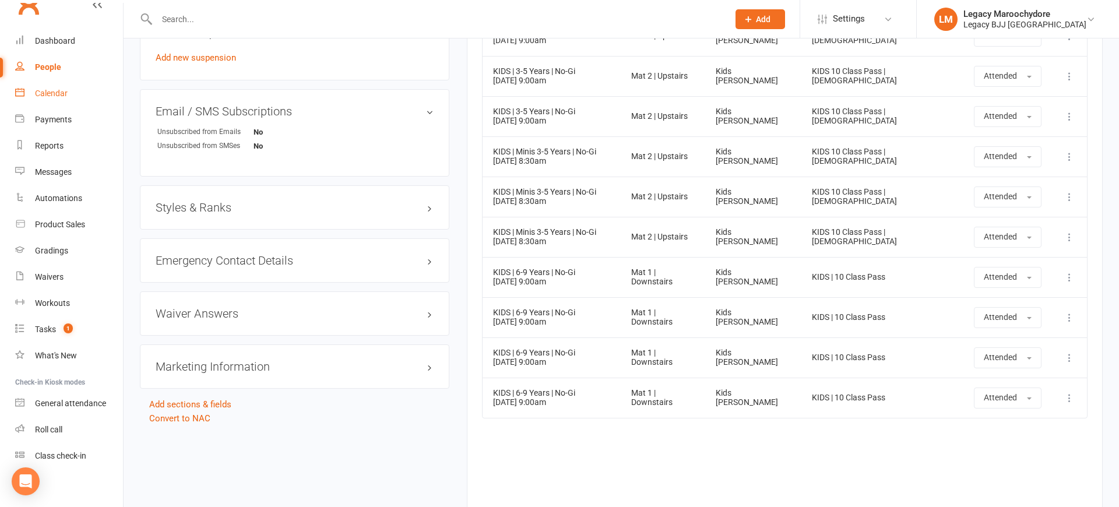
click at [65, 88] on link "Calendar" at bounding box center [69, 93] width 108 height 26
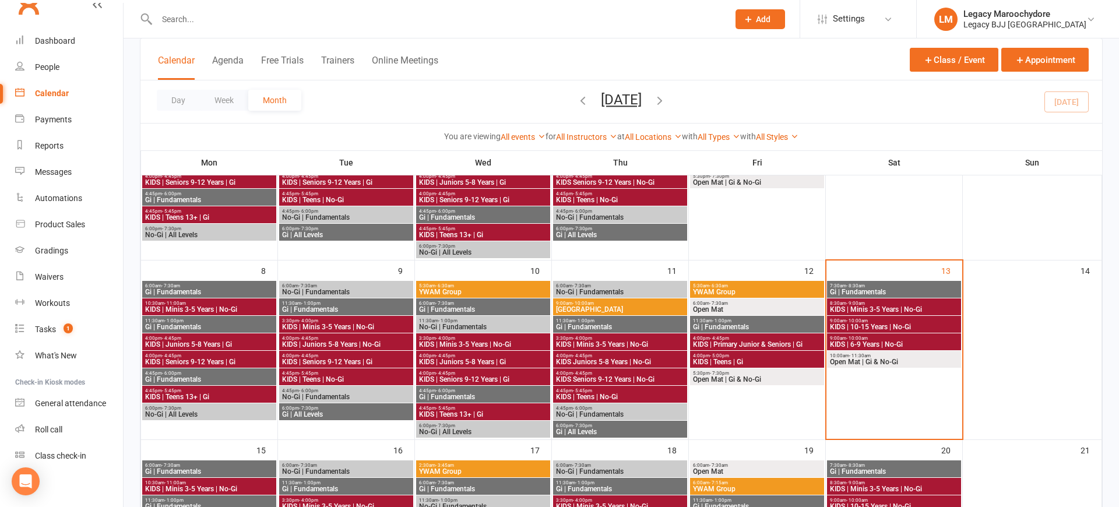
scroll to position [167, 0]
click at [896, 343] on span "KIDS | 6-9 Years | No-Gi" at bounding box center [893, 343] width 129 height 7
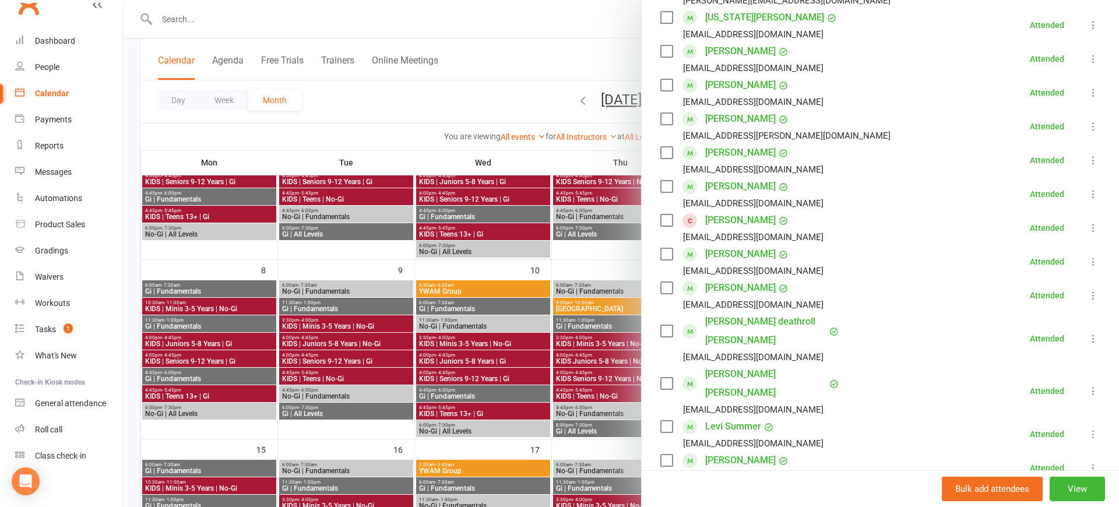
scroll to position [241, 0]
click at [743, 16] on link "[US_STATE][PERSON_NAME]" at bounding box center [764, 18] width 119 height 19
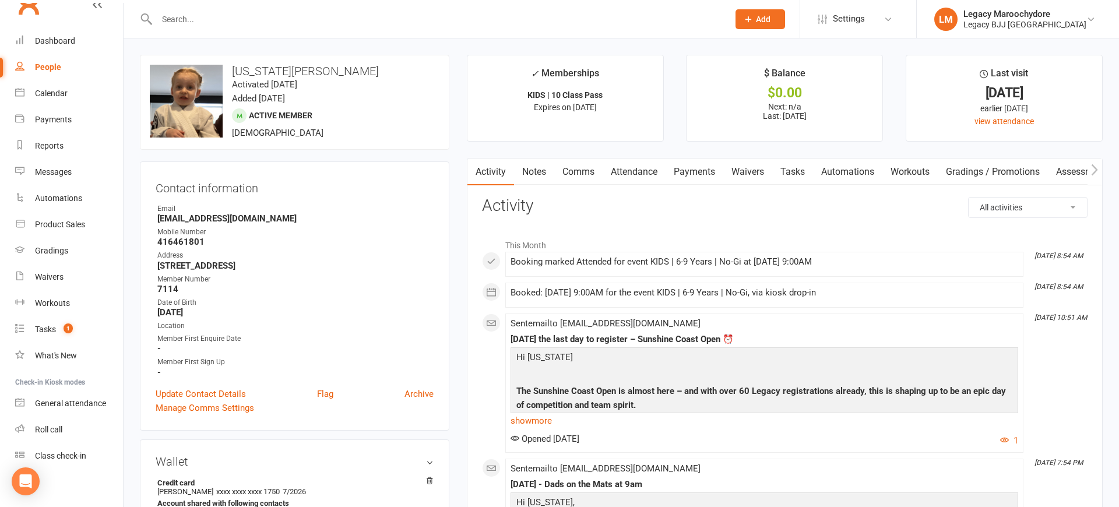
click at [651, 173] on link "Attendance" at bounding box center [634, 171] width 63 height 27
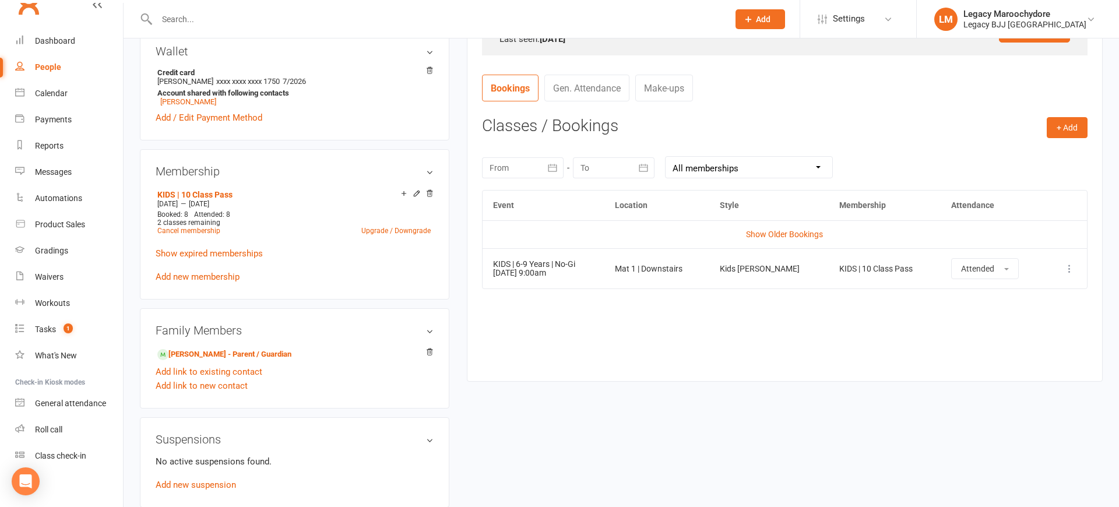
scroll to position [411, 0]
click at [795, 229] on link "Show Older Bookings" at bounding box center [784, 233] width 77 height 9
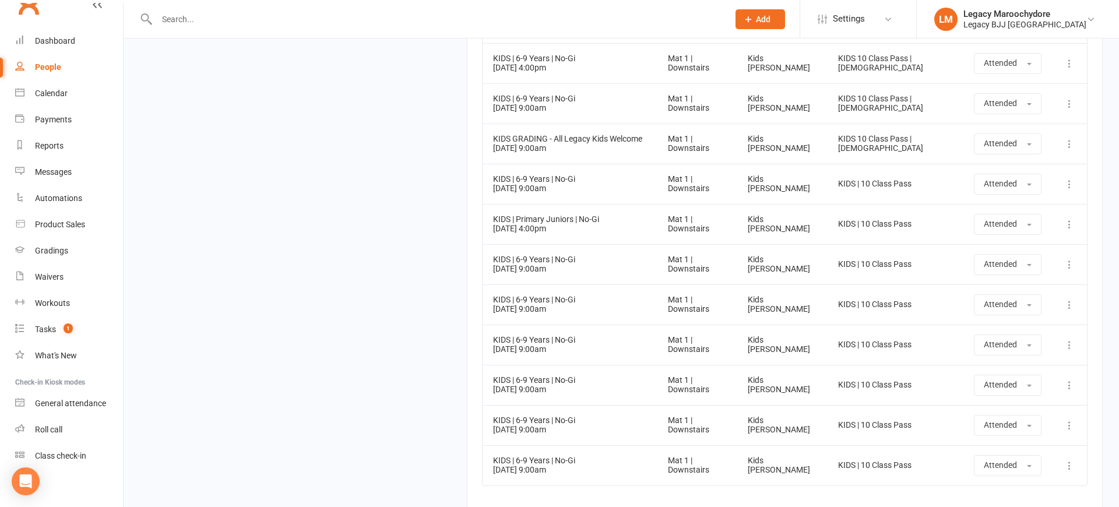
scroll to position [4889, 0]
click at [56, 101] on link "Calendar" at bounding box center [69, 93] width 108 height 26
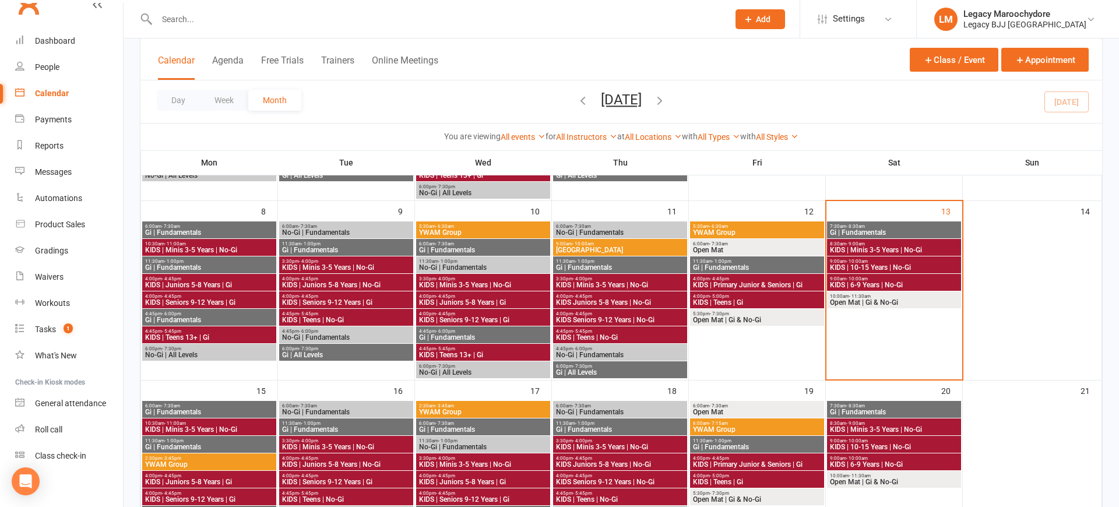
scroll to position [237, 0]
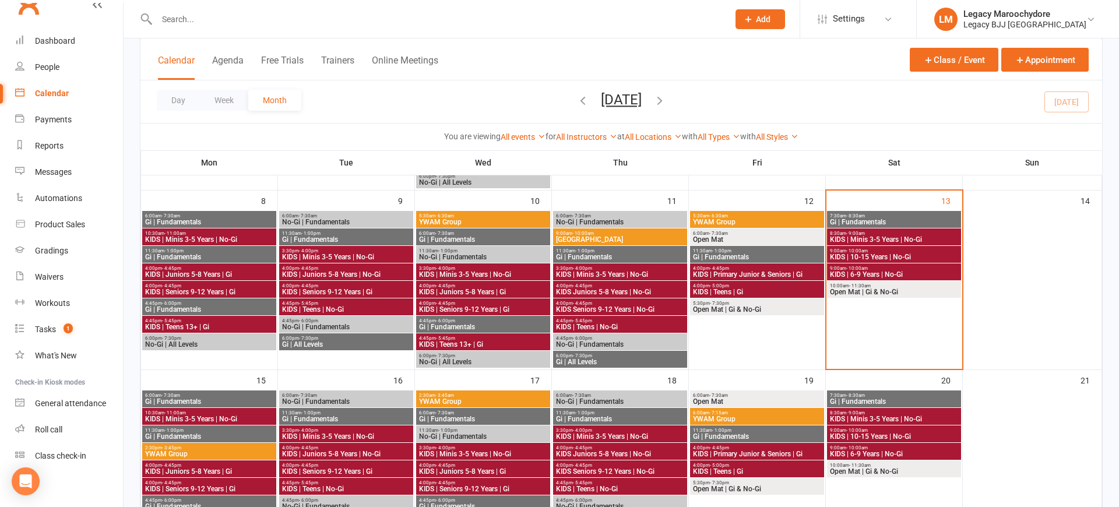
click at [876, 272] on span "KIDS | 6-9 Years | No-Gi" at bounding box center [893, 274] width 129 height 7
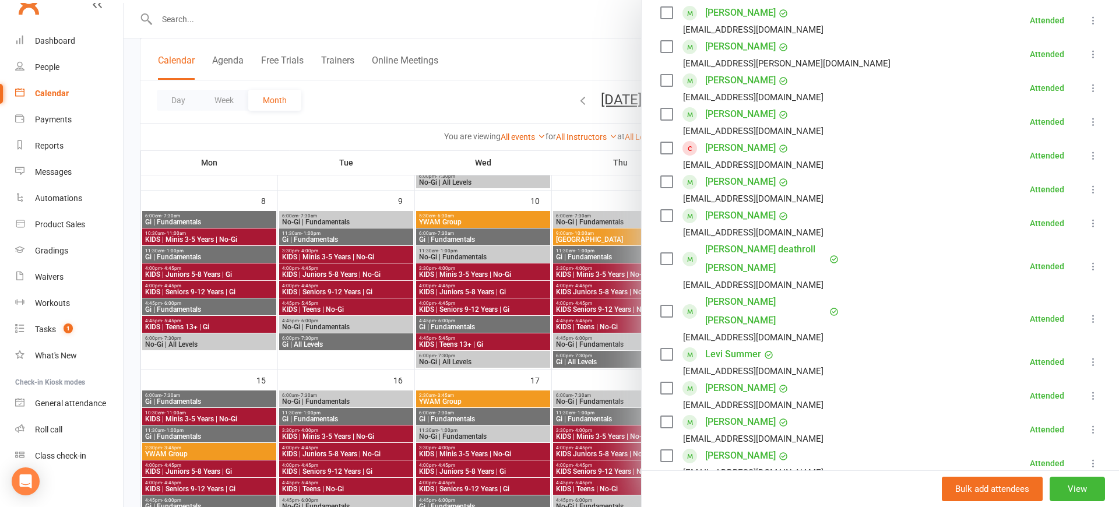
scroll to position [327, 0]
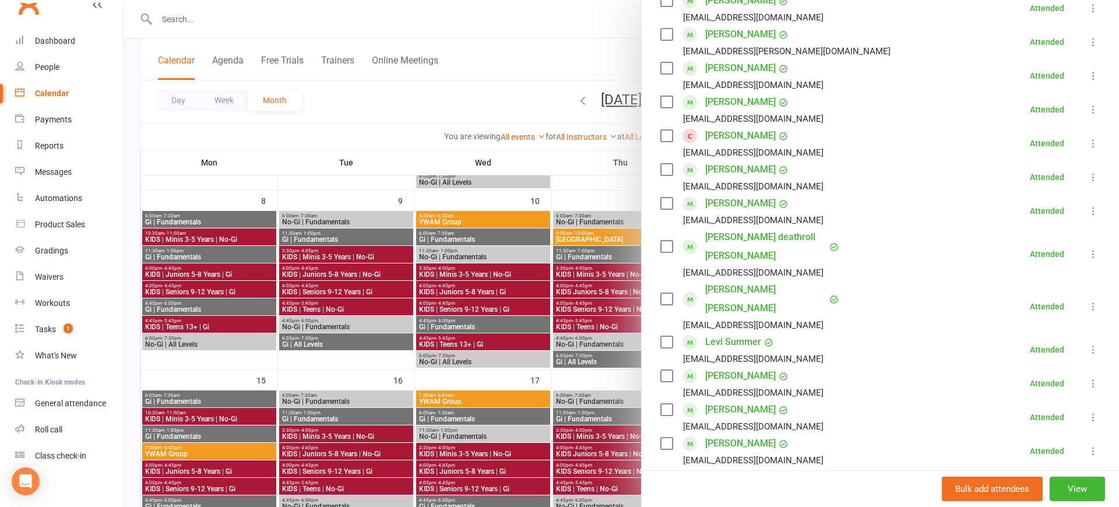
click at [716, 333] on link "Levi Summer" at bounding box center [733, 342] width 56 height 19
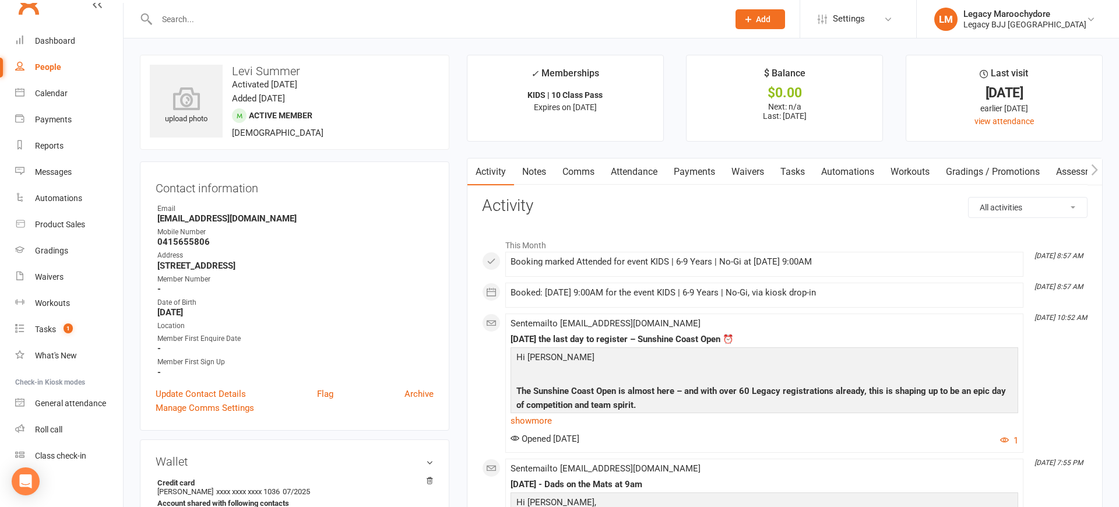
click at [643, 170] on link "Attendance" at bounding box center [634, 171] width 63 height 27
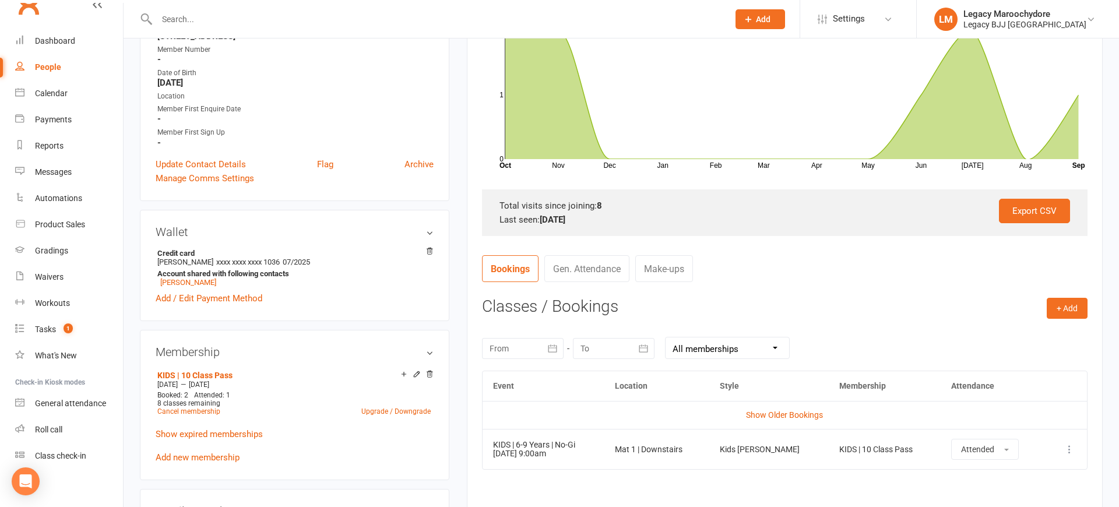
scroll to position [233, 0]
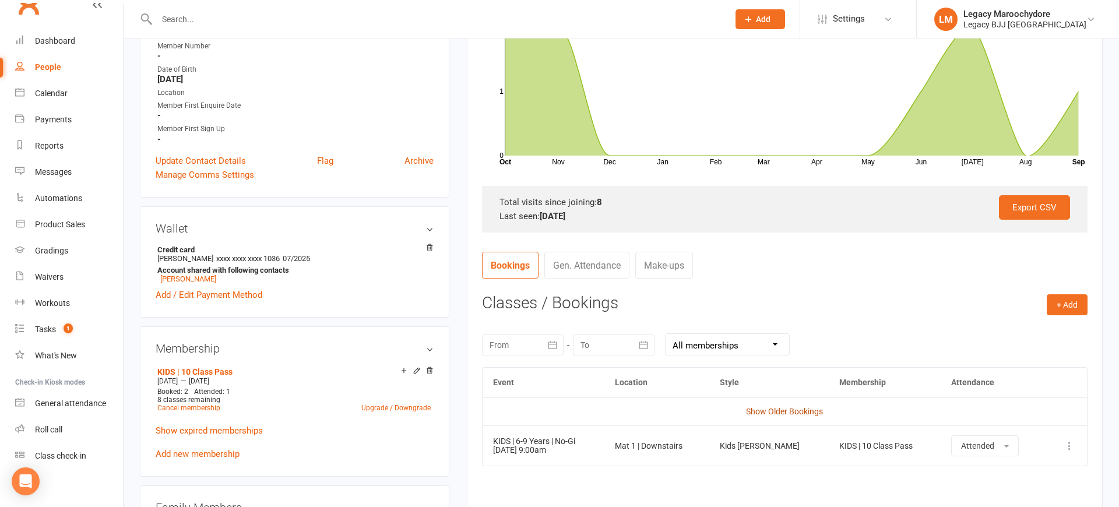
click at [778, 407] on link "Show Older Bookings" at bounding box center [784, 411] width 77 height 9
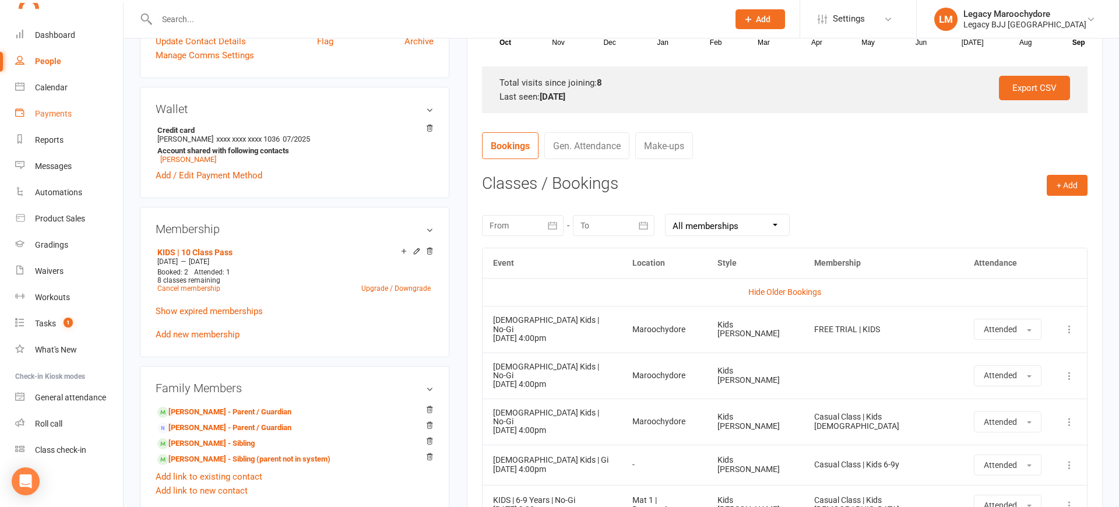
scroll to position [353, 0]
click at [57, 82] on link "Calendar" at bounding box center [69, 88] width 108 height 26
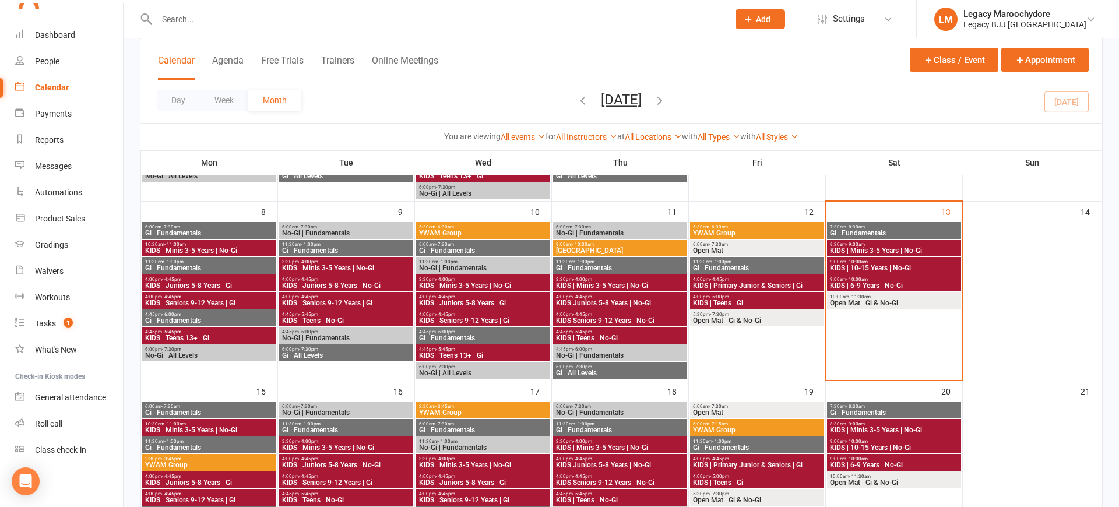
scroll to position [234, 0]
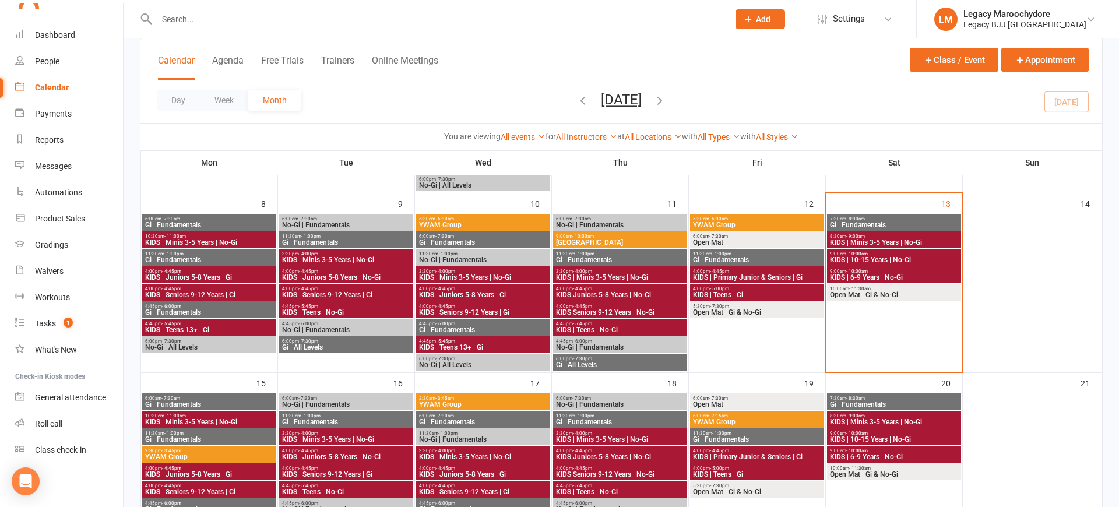
click at [886, 276] on span "KIDS | 6-9 Years | No-Gi" at bounding box center [893, 277] width 129 height 7
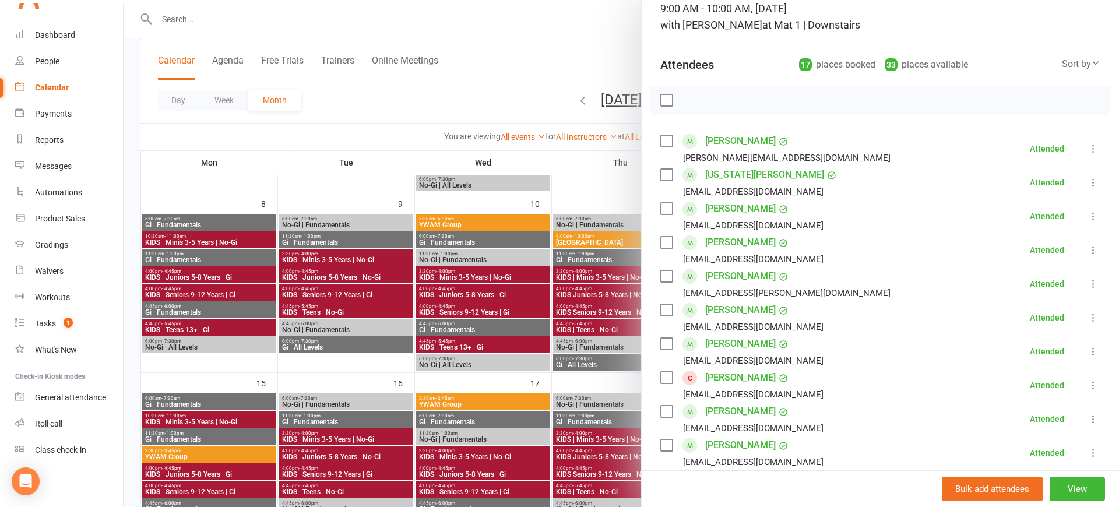
scroll to position [84, 0]
click at [732, 344] on link "[PERSON_NAME]" at bounding box center [740, 344] width 71 height 19
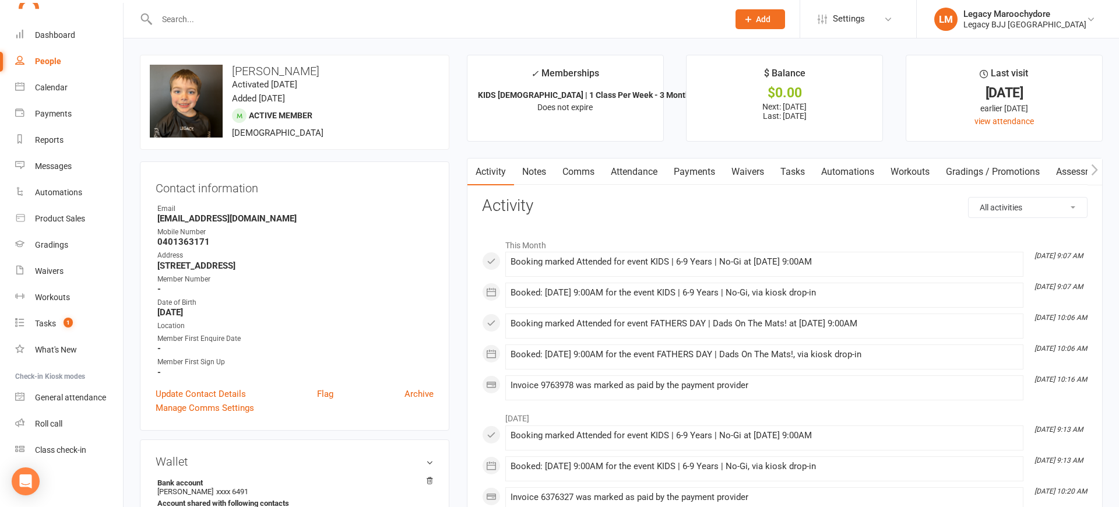
click at [628, 170] on link "Attendance" at bounding box center [634, 171] width 63 height 27
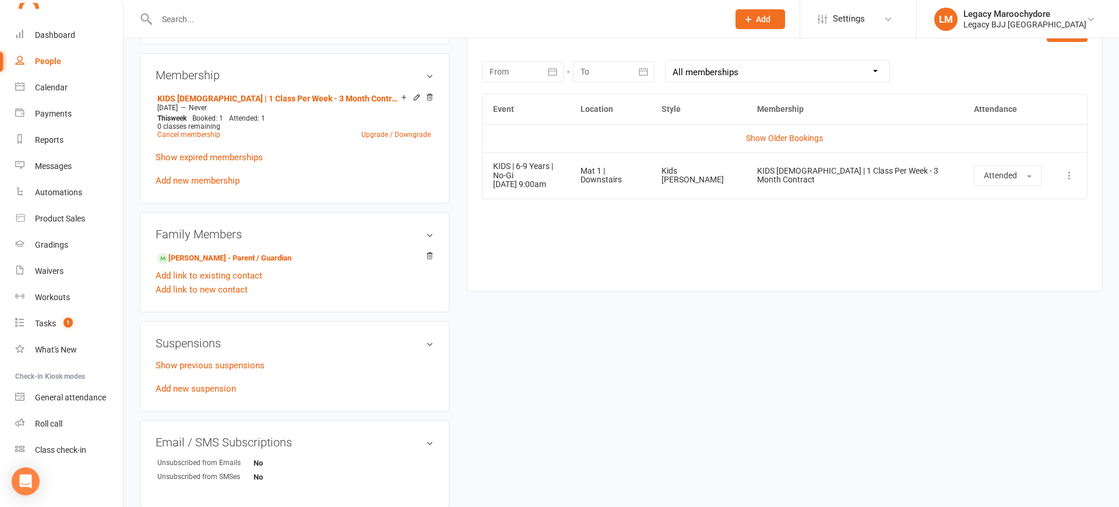
scroll to position [498, 0]
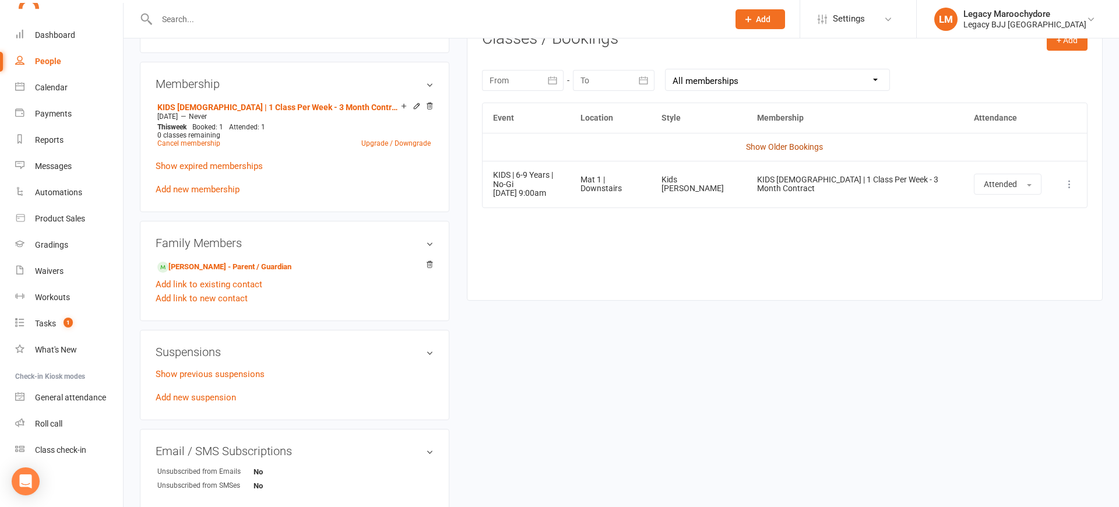
click at [798, 145] on link "Show Older Bookings" at bounding box center [784, 146] width 77 height 9
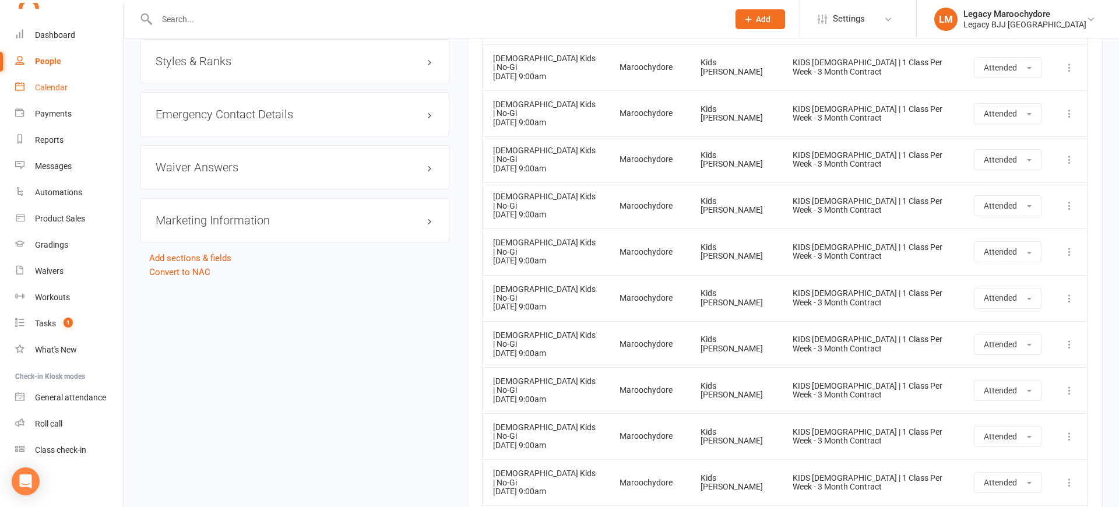
scroll to position [983, 0]
click at [55, 89] on div "Calendar" at bounding box center [51, 87] width 33 height 9
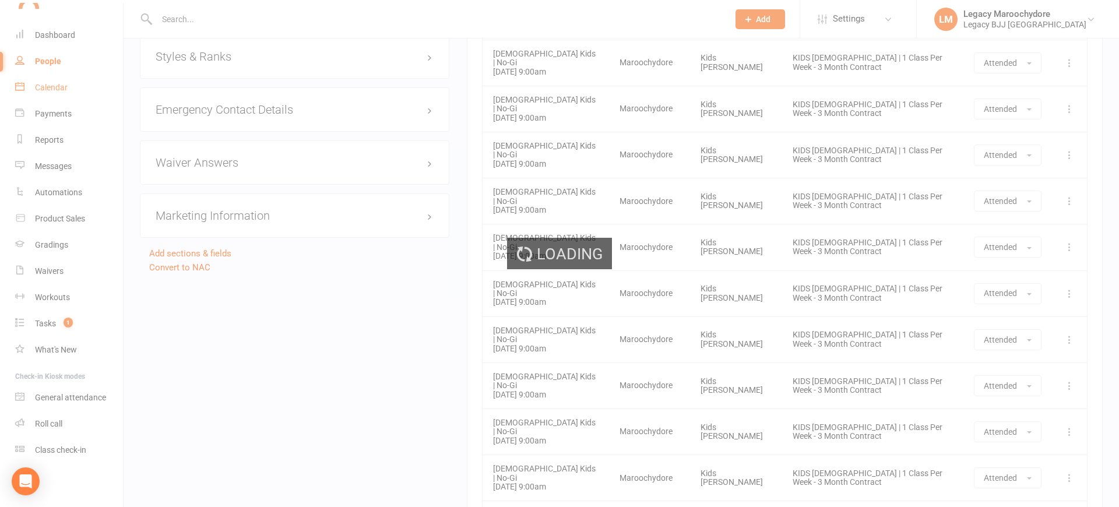
scroll to position [992, 0]
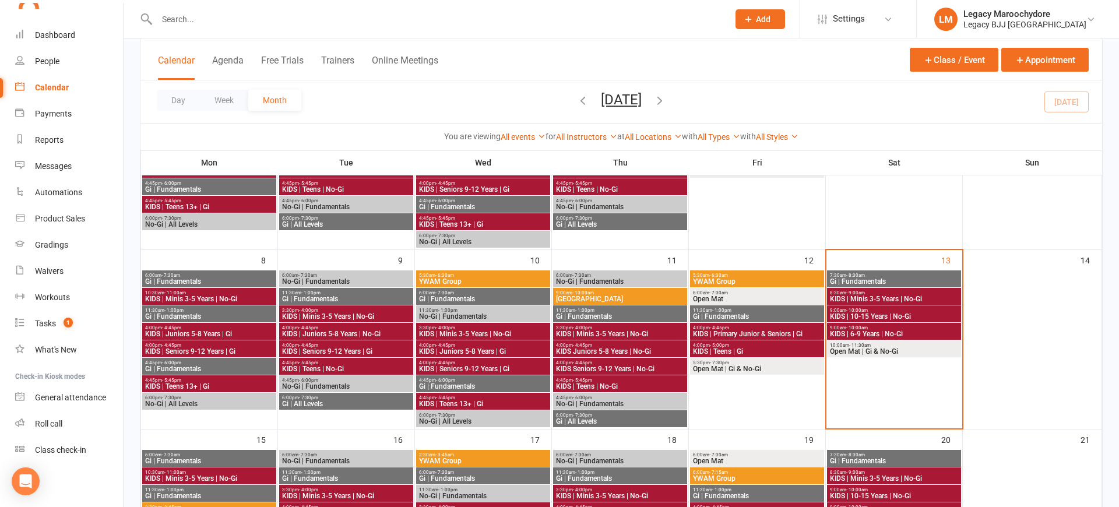
scroll to position [229, 0]
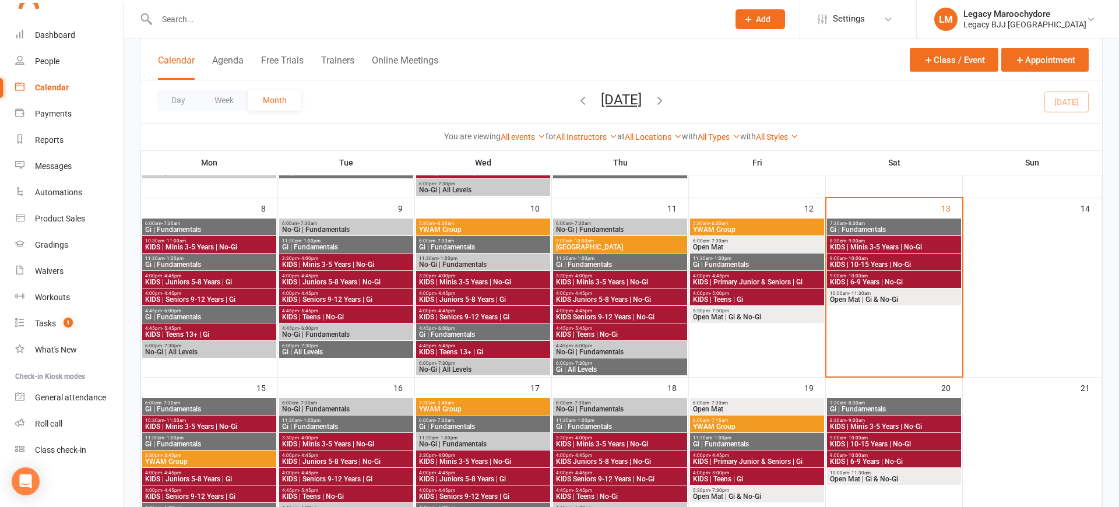
click at [862, 286] on span "KIDS | 6-9 Years | No-Gi" at bounding box center [893, 282] width 129 height 7
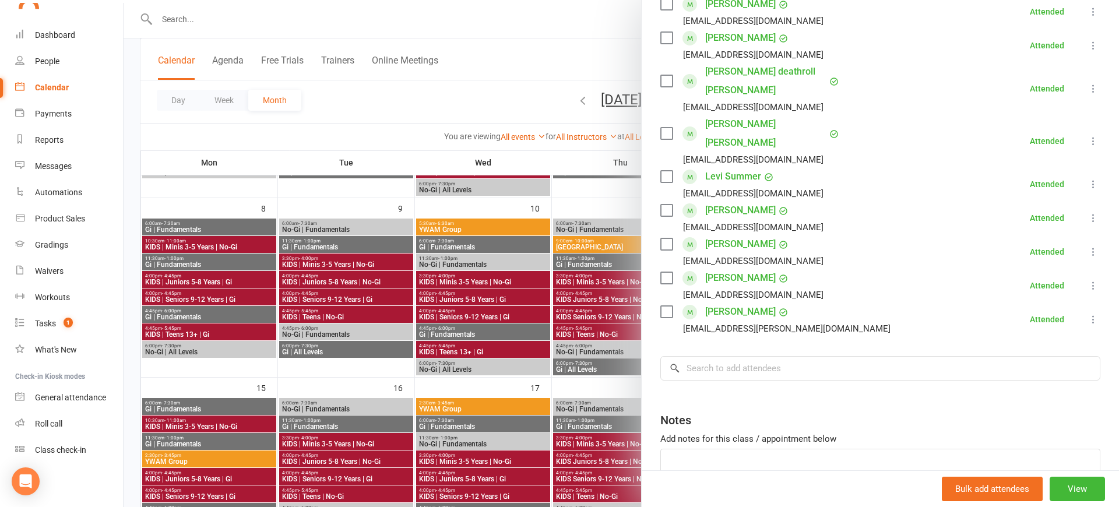
scroll to position [509, 0]
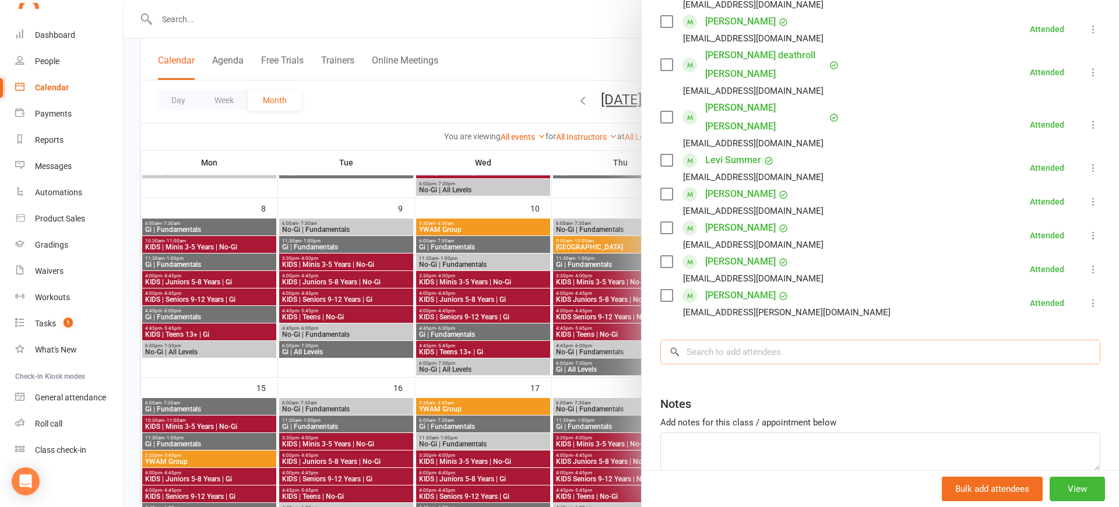
click at [725, 340] on input "search" at bounding box center [880, 352] width 440 height 24
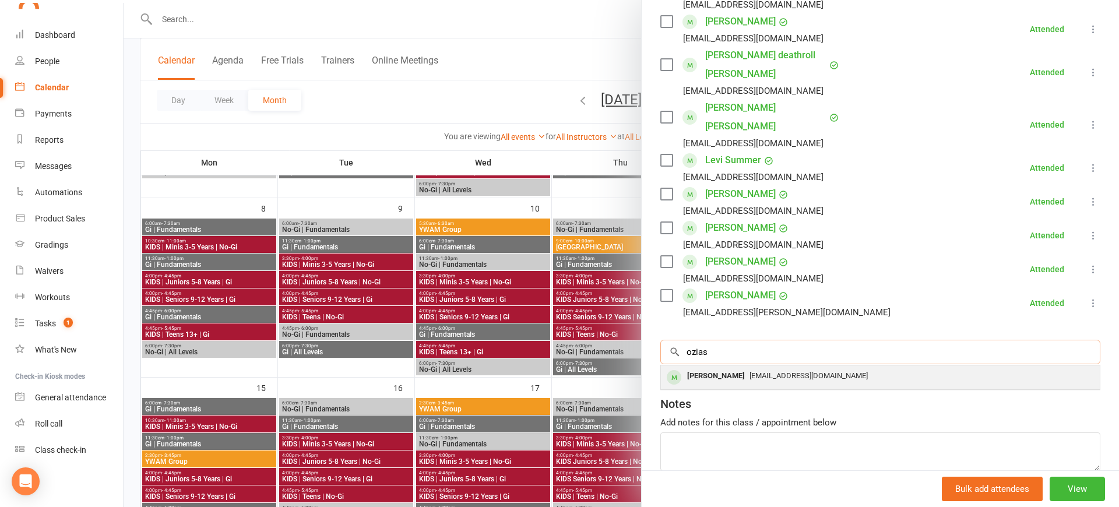
type input "ozias"
click at [781, 368] on div "[EMAIL_ADDRESS][DOMAIN_NAME]" at bounding box center [879, 376] width 429 height 17
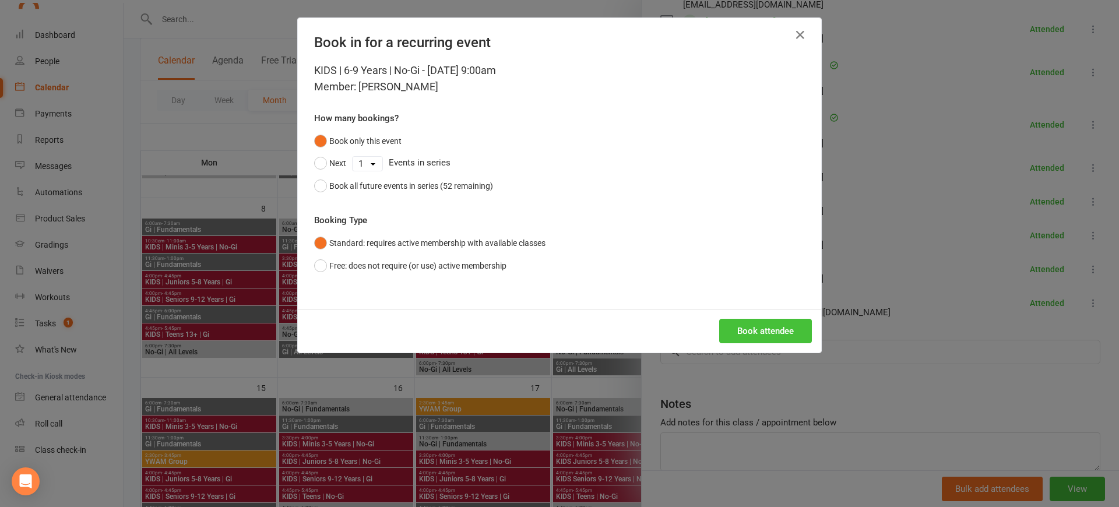
click at [764, 329] on button "Book attendee" at bounding box center [765, 331] width 93 height 24
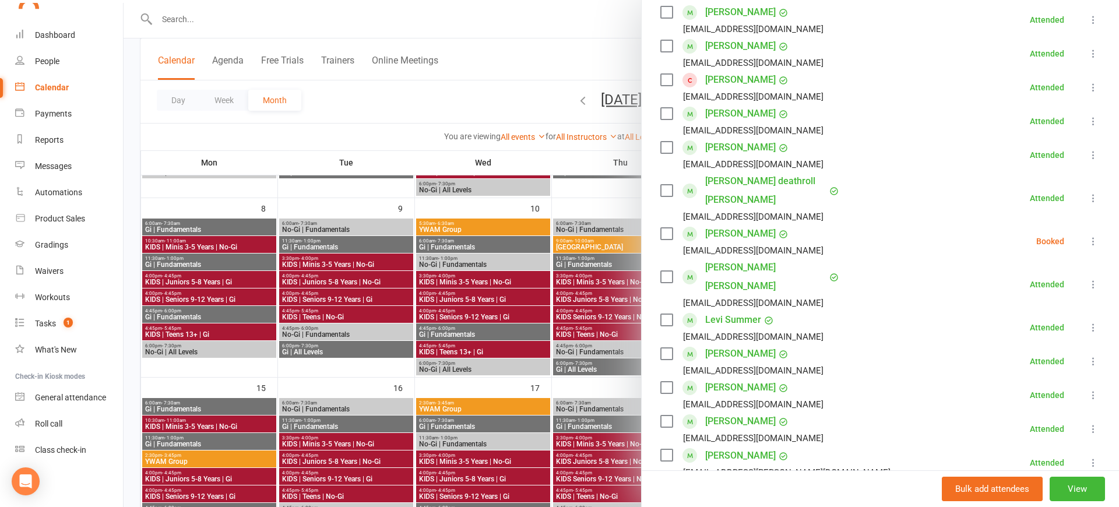
scroll to position [384, 0]
click at [1100, 233] on button at bounding box center [1093, 240] width 14 height 14
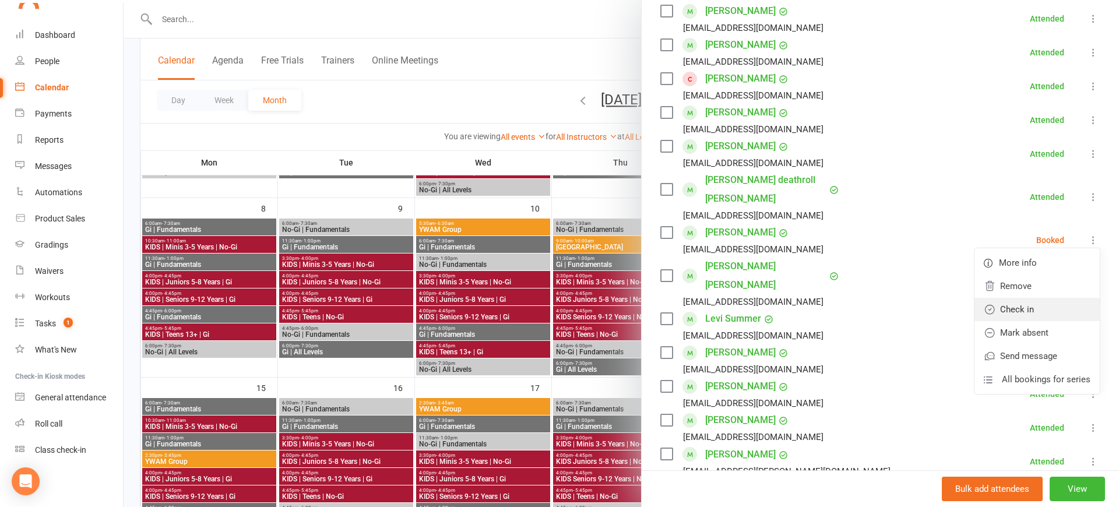
click at [1035, 298] on link "Check in" at bounding box center [1036, 309] width 125 height 23
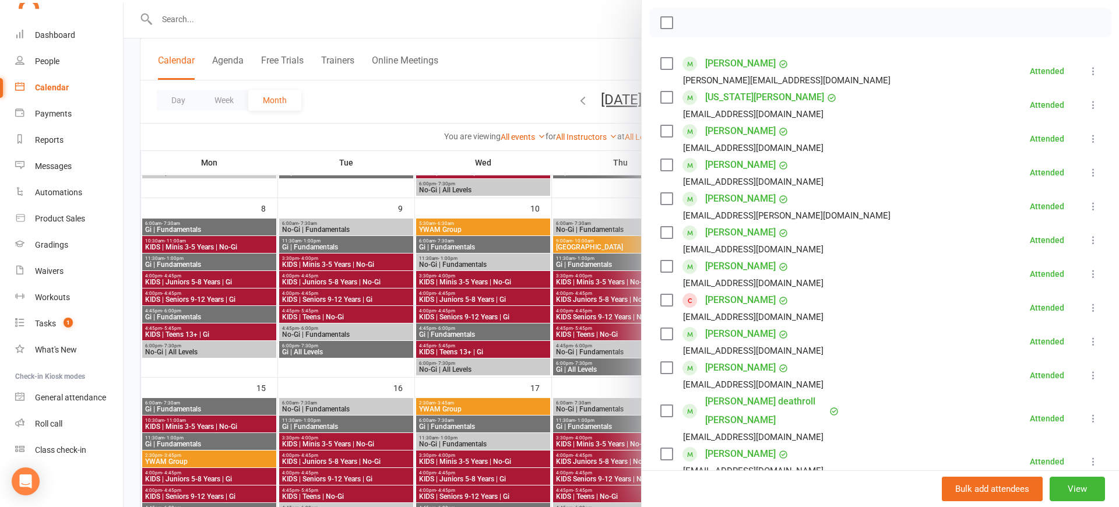
scroll to position [158, 0]
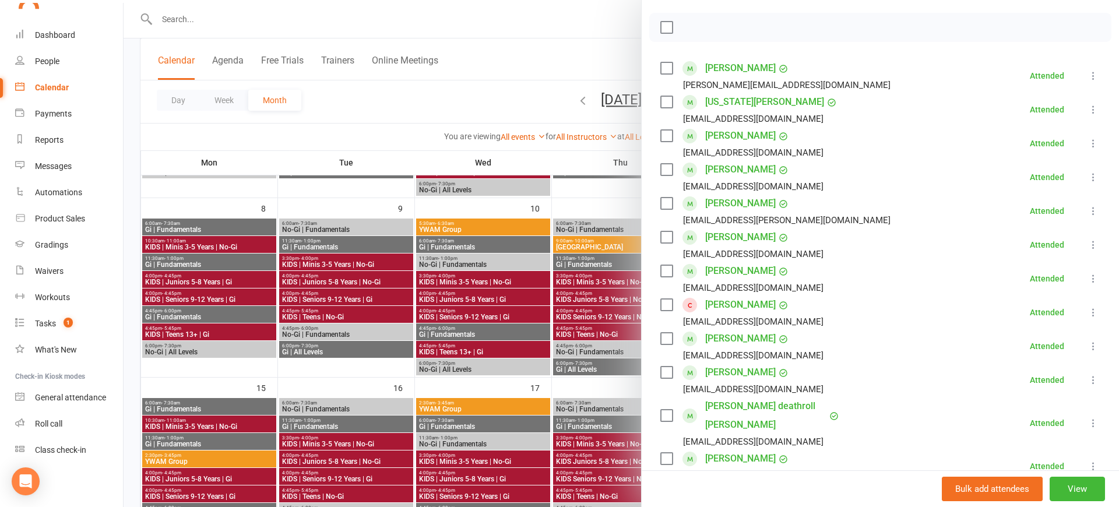
click at [505, 41] on div at bounding box center [621, 253] width 995 height 507
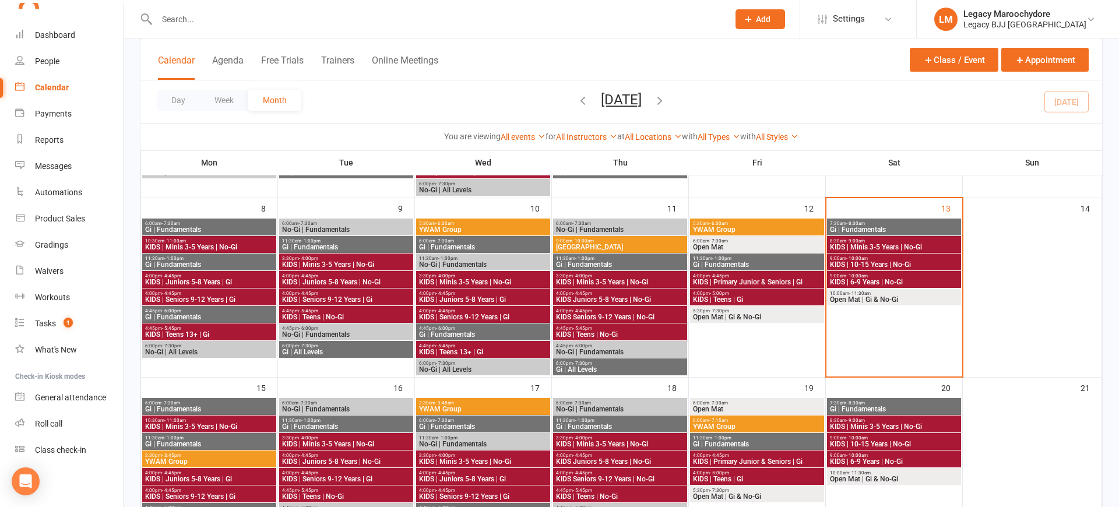
click at [894, 264] on span "KIDS | 10-15 Years | No-Gi" at bounding box center [893, 264] width 129 height 7
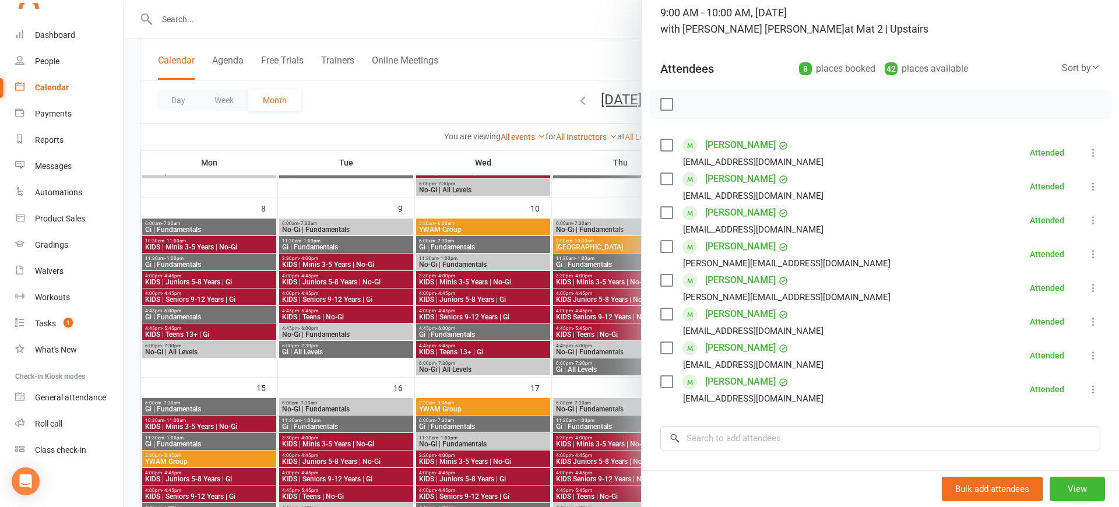
scroll to position [83, 0]
click at [522, 52] on div at bounding box center [621, 253] width 995 height 507
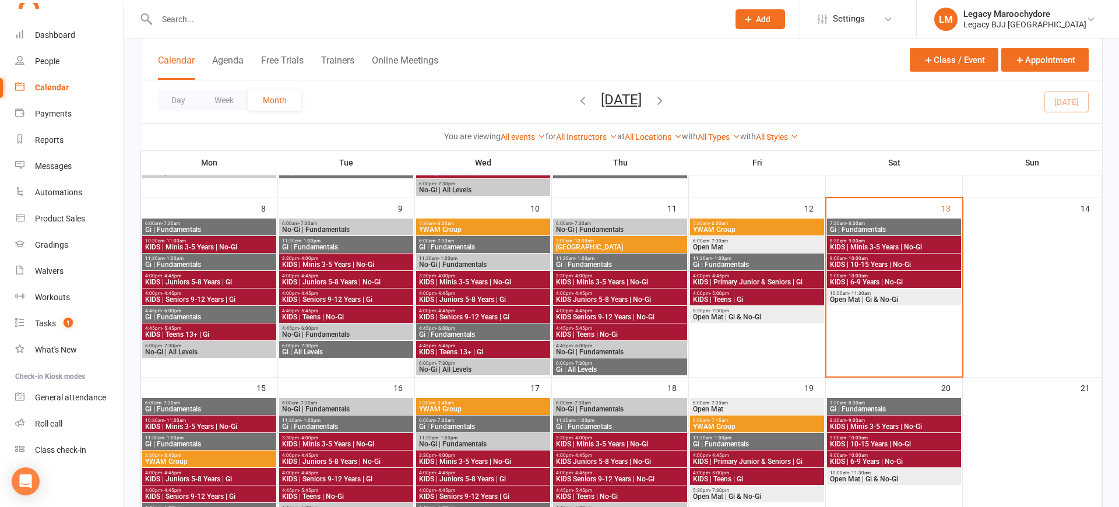
click at [256, 14] on input "text" at bounding box center [436, 19] width 567 height 16
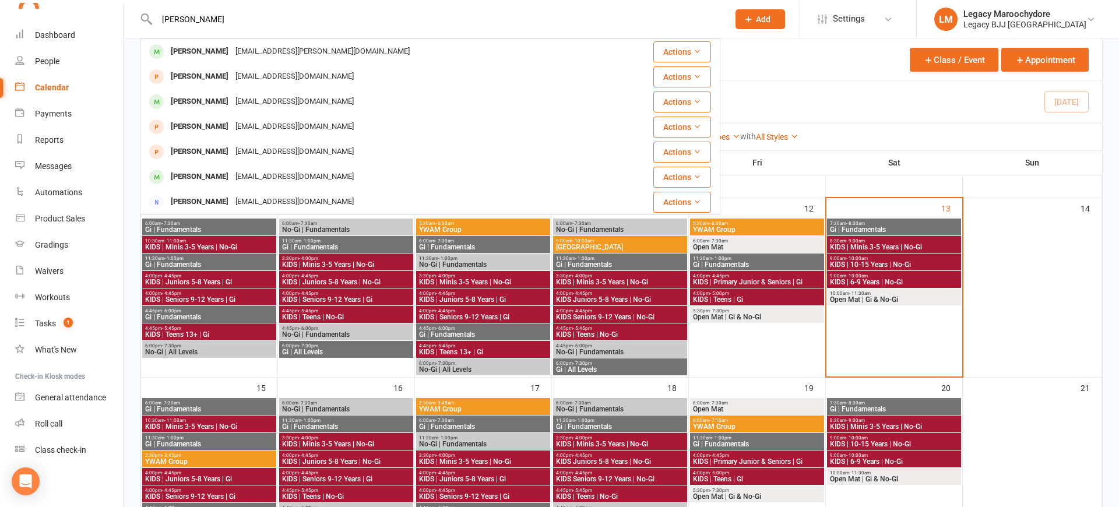
type input "[PERSON_NAME]"
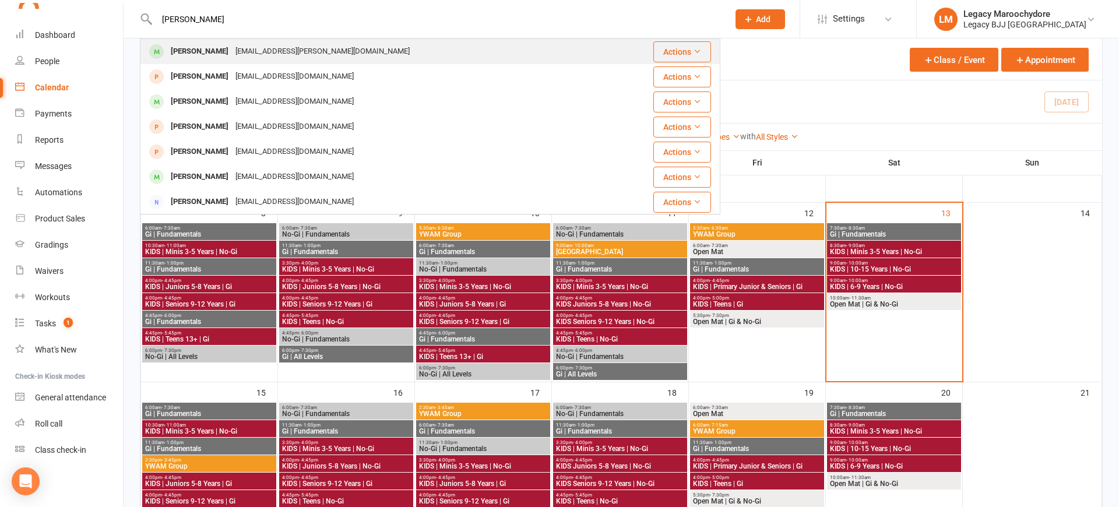
scroll to position [223, 1]
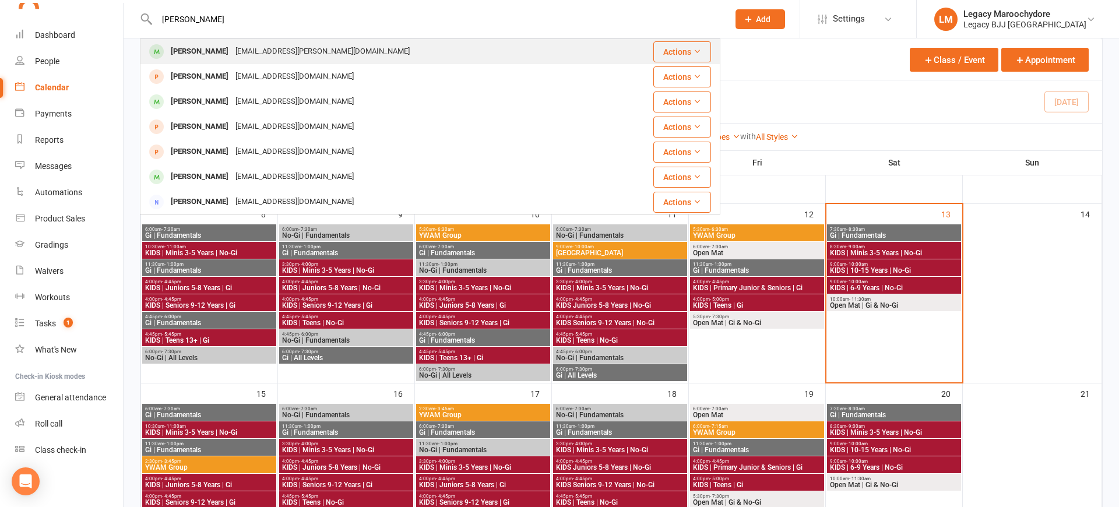
click at [206, 48] on div "[PERSON_NAME]" at bounding box center [199, 51] width 65 height 17
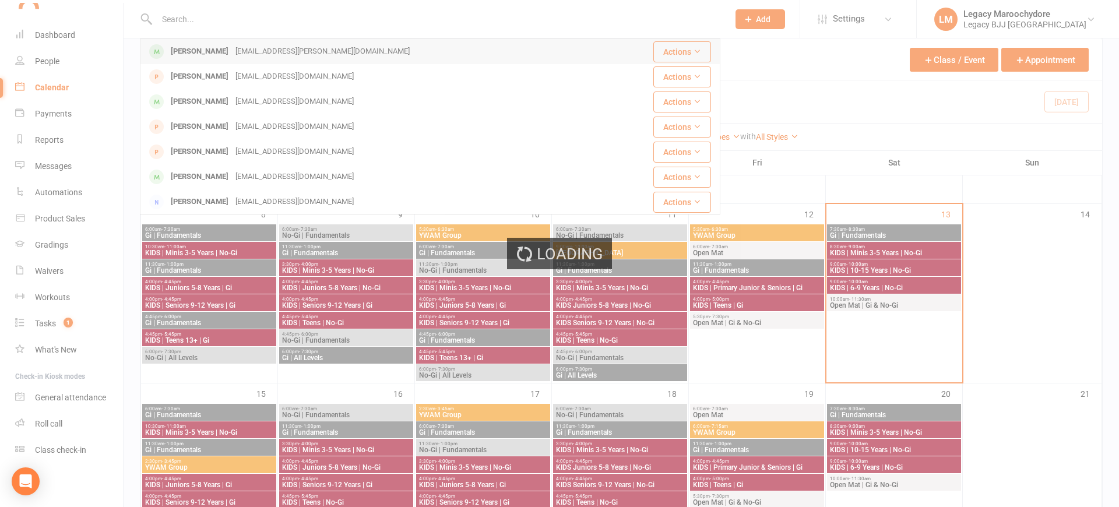
scroll to position [223, 0]
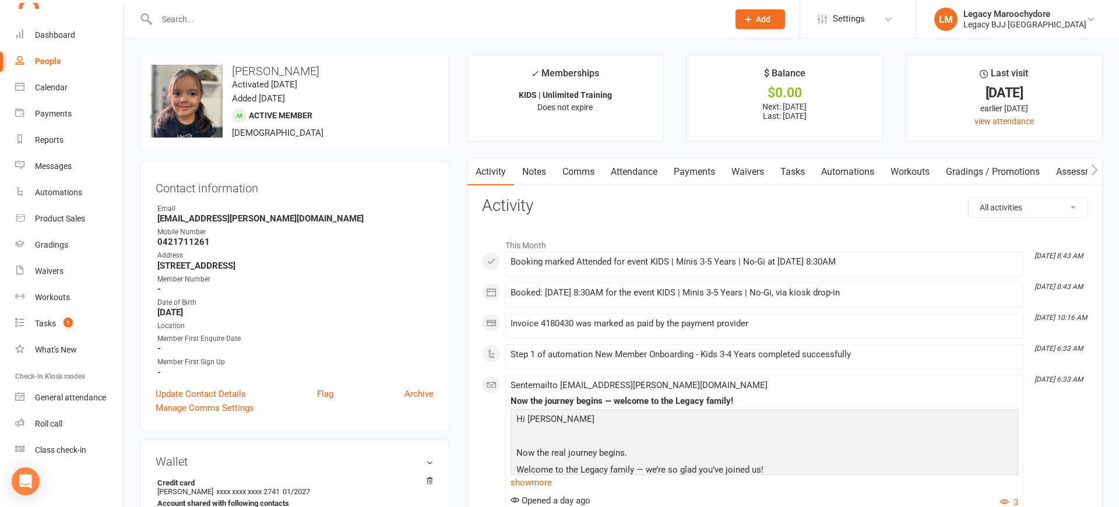
click at [623, 172] on link "Attendance" at bounding box center [634, 171] width 63 height 27
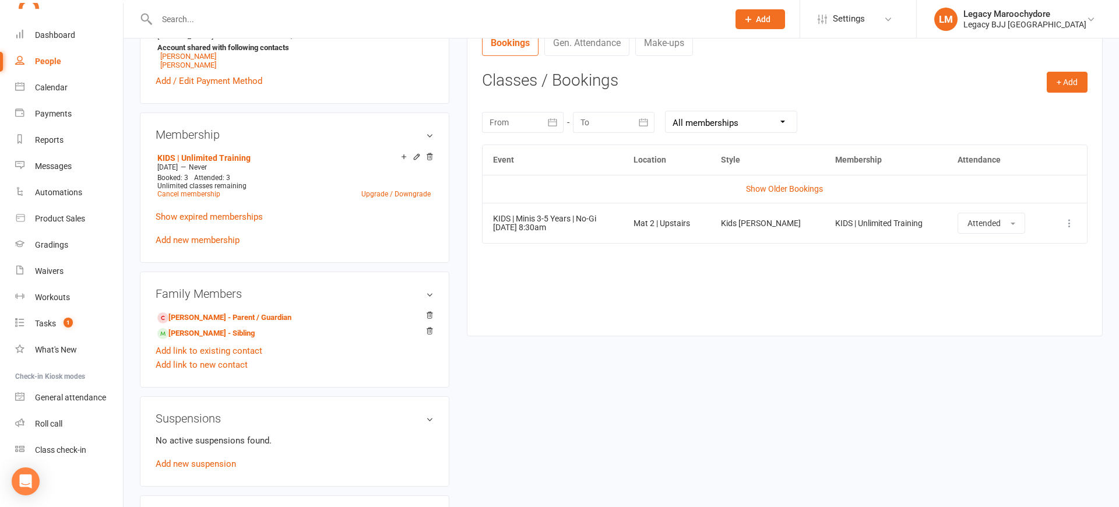
scroll to position [452, 0]
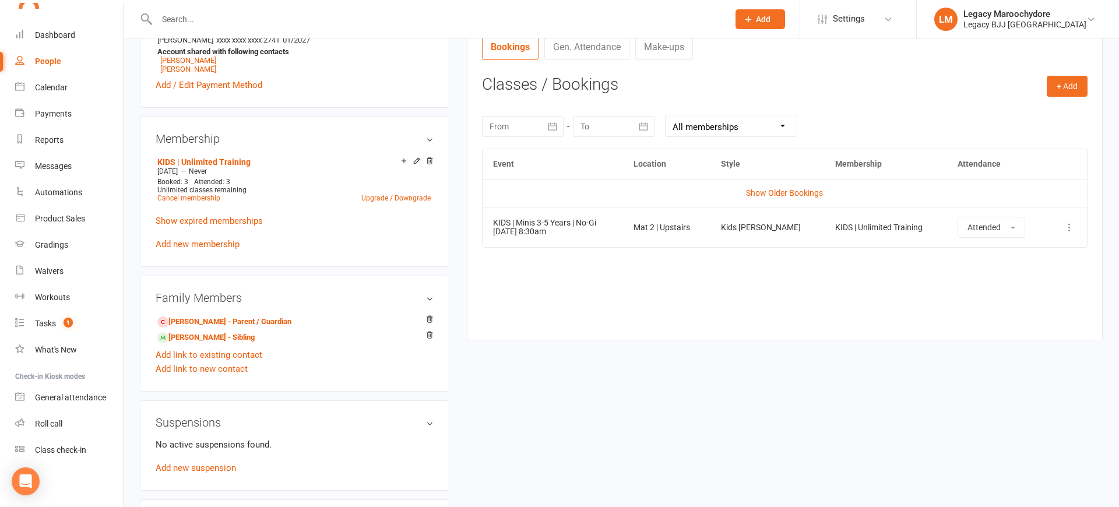
click at [191, 18] on input "text" at bounding box center [436, 19] width 567 height 16
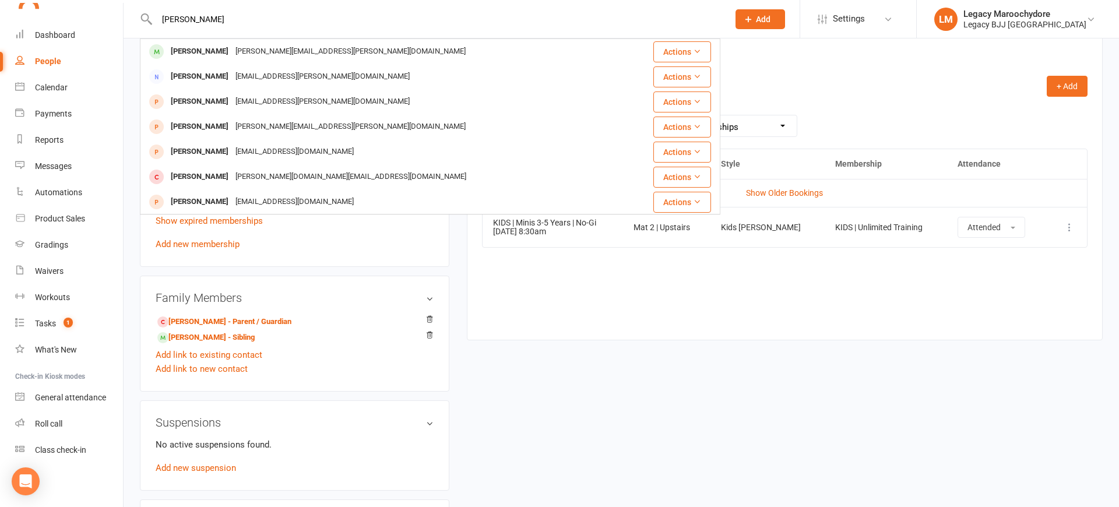
type input "[PERSON_NAME]"
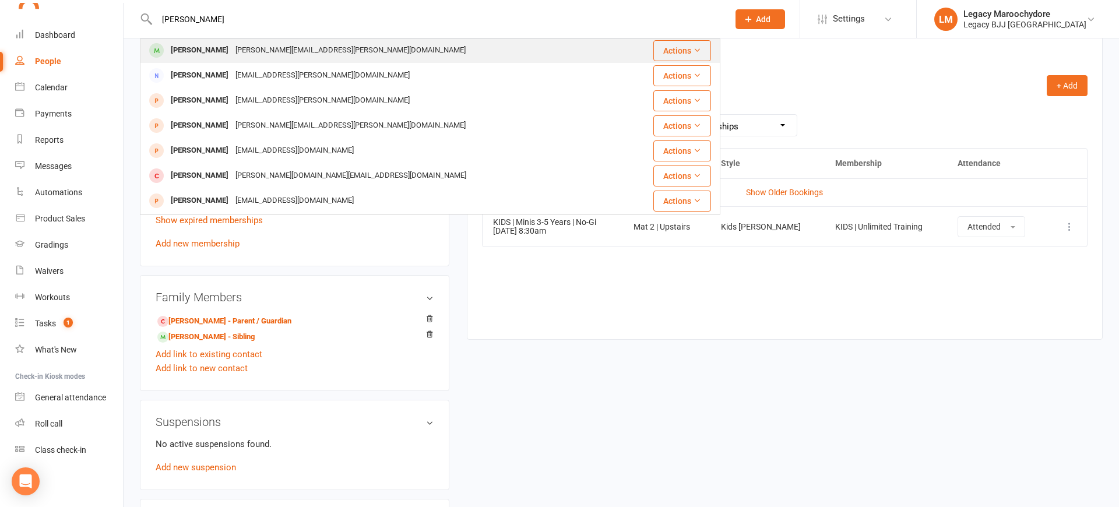
click at [184, 54] on div "[PERSON_NAME]" at bounding box center [199, 50] width 65 height 17
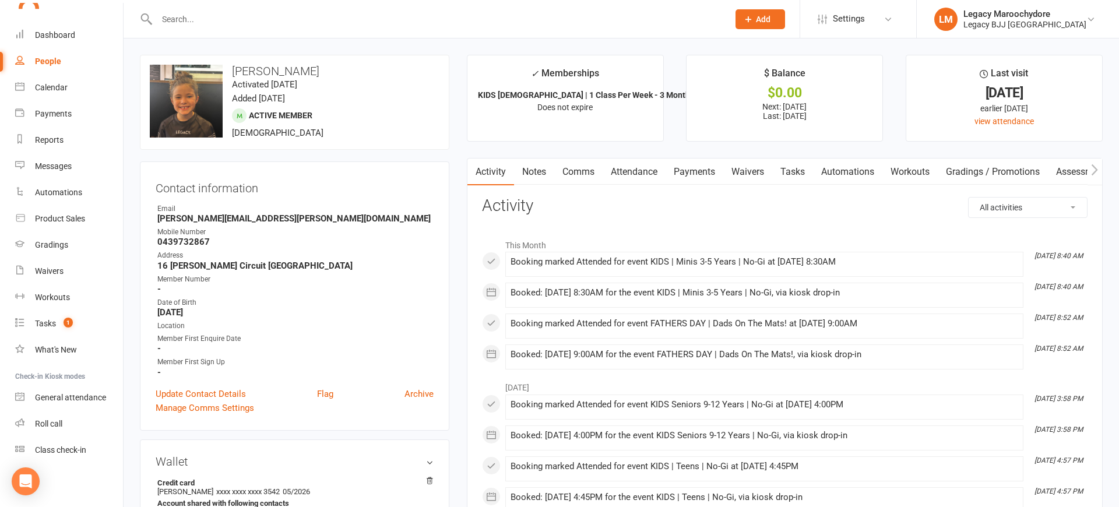
click at [633, 178] on link "Attendance" at bounding box center [634, 171] width 63 height 27
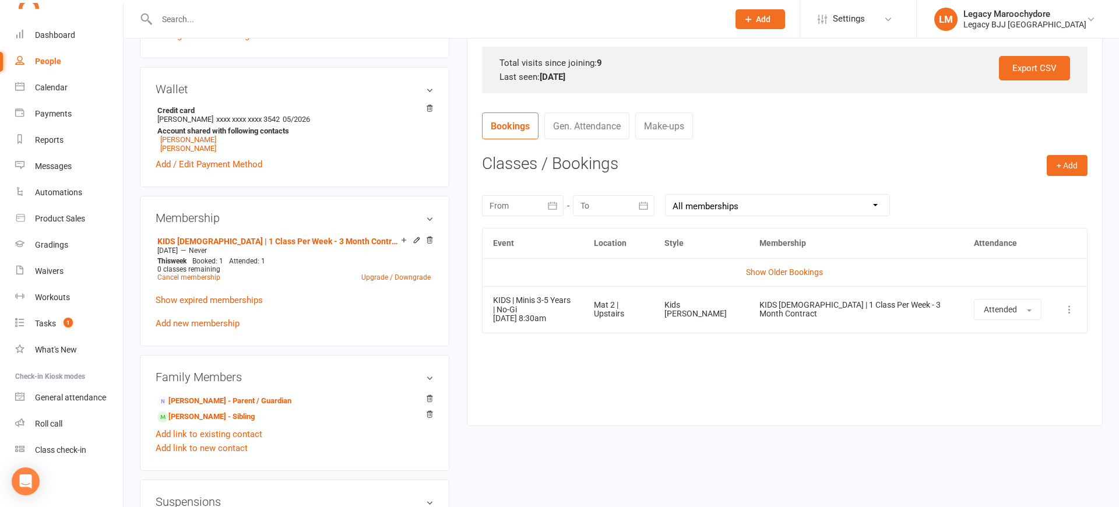
scroll to position [385, 0]
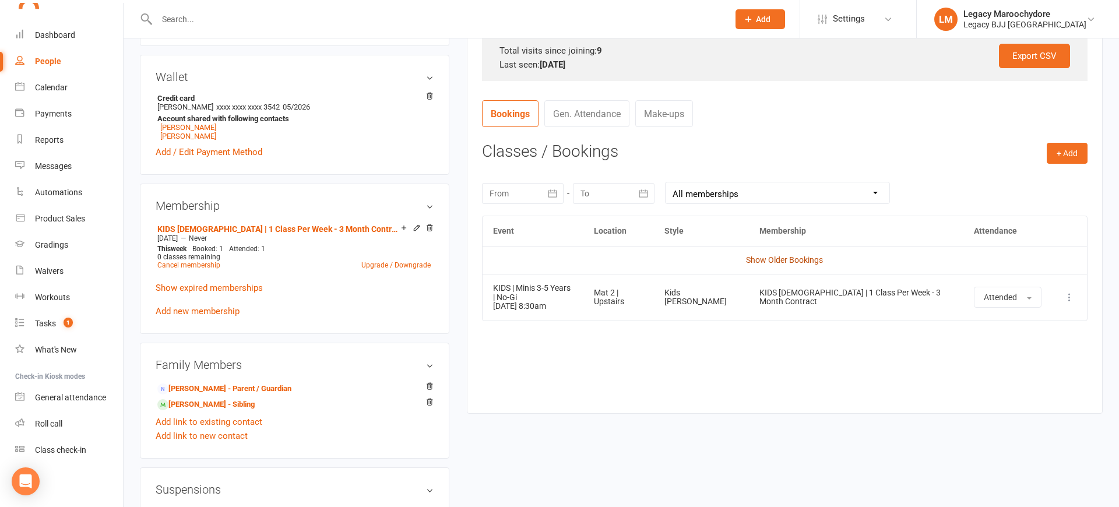
click at [798, 259] on link "Show Older Bookings" at bounding box center [784, 259] width 77 height 9
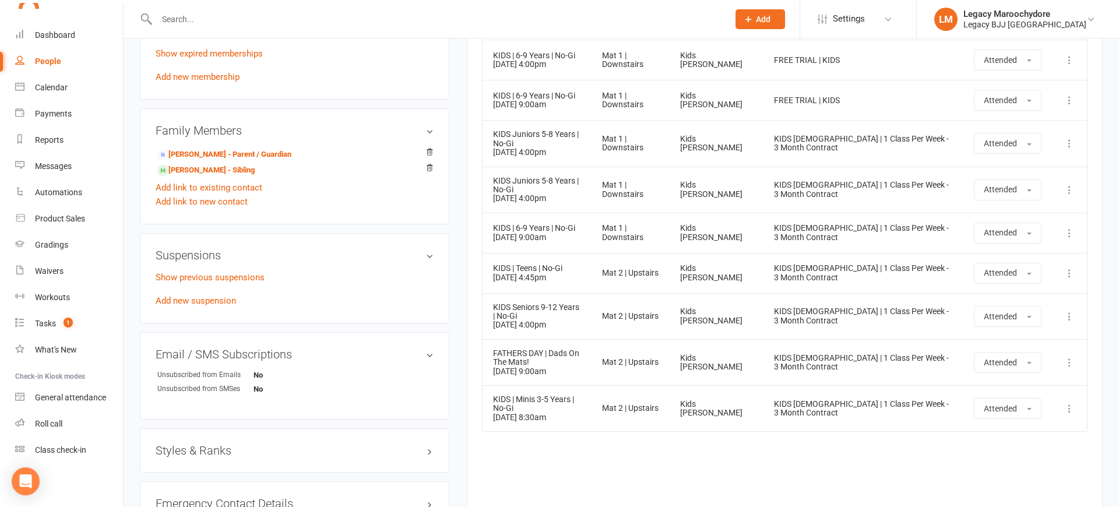
scroll to position [624, 0]
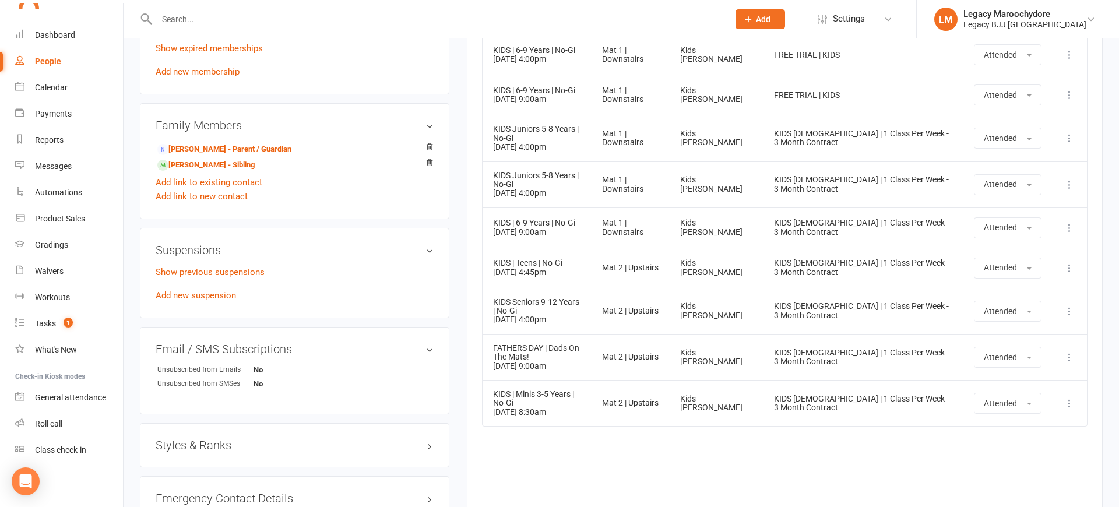
click at [361, 12] on input "text" at bounding box center [436, 19] width 567 height 16
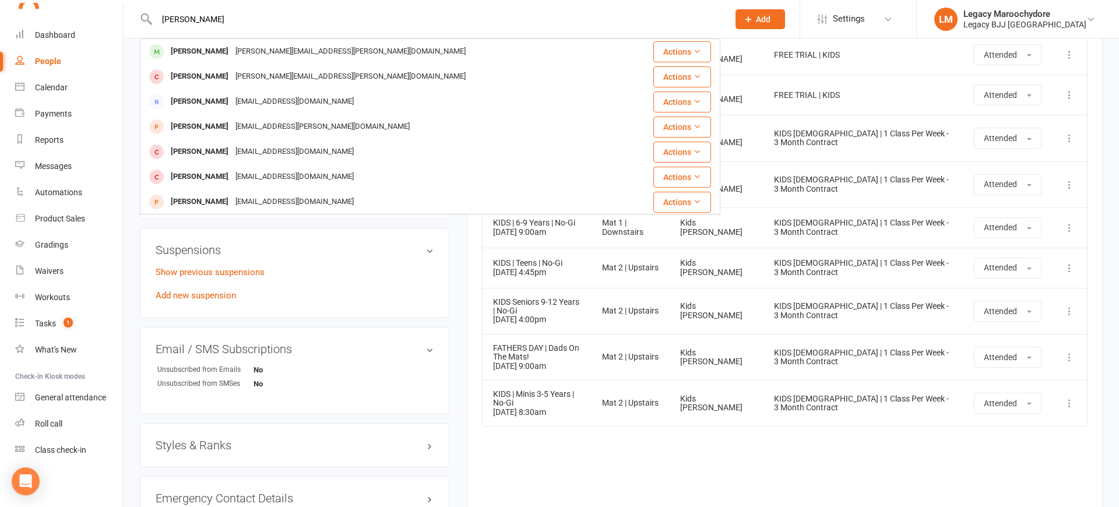
type input "[PERSON_NAME]"
drag, startPoint x: 361, startPoint y: 12, endPoint x: 209, endPoint y: 50, distance: 156.0
click at [209, 50] on div "[PERSON_NAME]" at bounding box center [199, 51] width 65 height 17
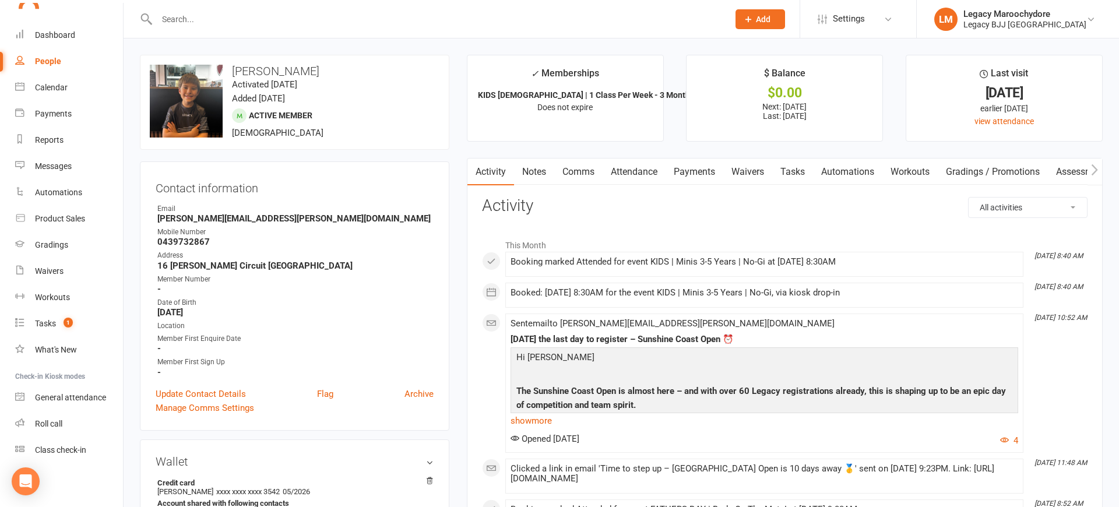
click at [637, 173] on link "Attendance" at bounding box center [634, 171] width 63 height 27
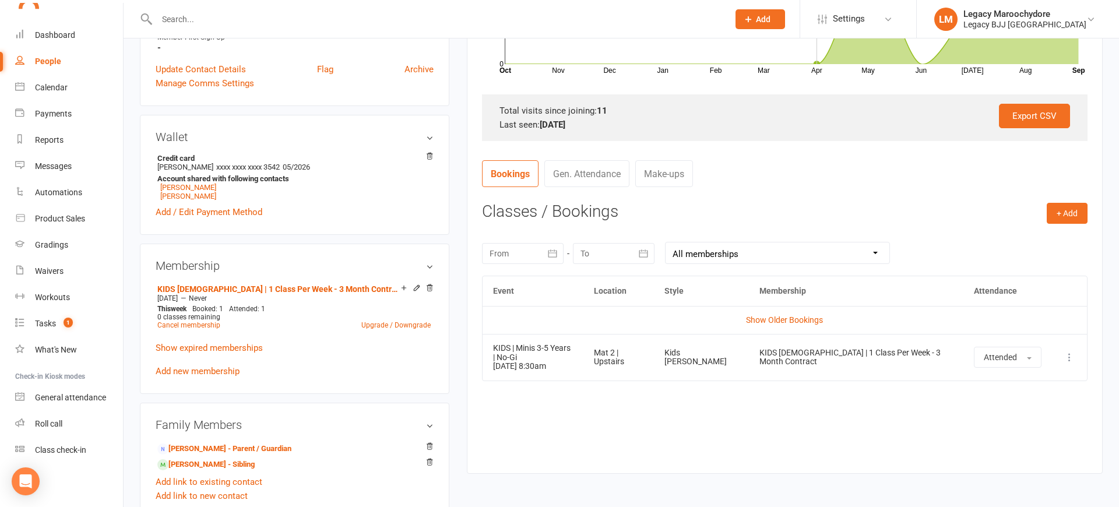
scroll to position [325, 0]
click at [248, 25] on input "text" at bounding box center [436, 19] width 567 height 16
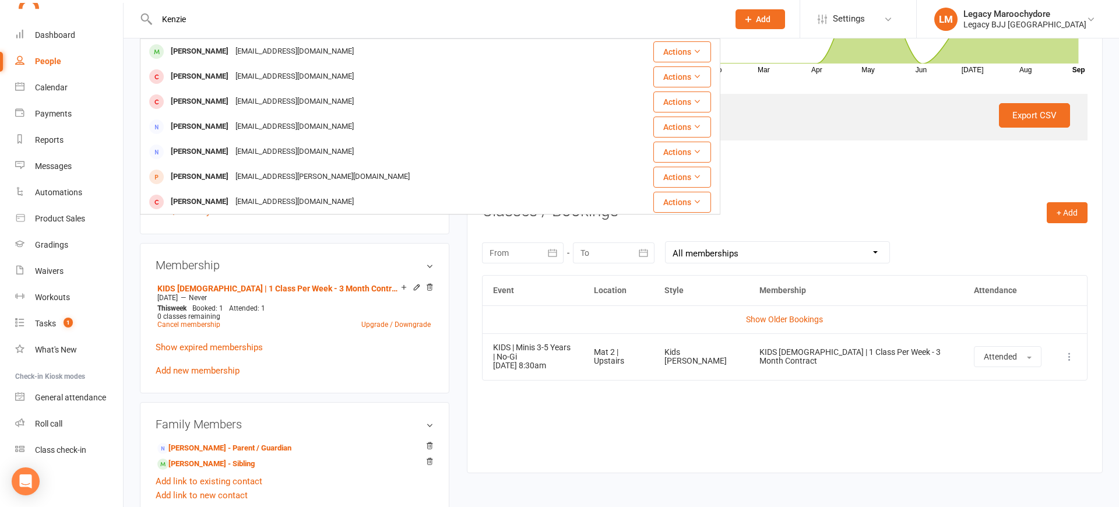
type input "Kenzie"
drag, startPoint x: 248, startPoint y: 25, endPoint x: 203, endPoint y: 50, distance: 51.1
click at [203, 50] on div "[PERSON_NAME]" at bounding box center [199, 51] width 65 height 17
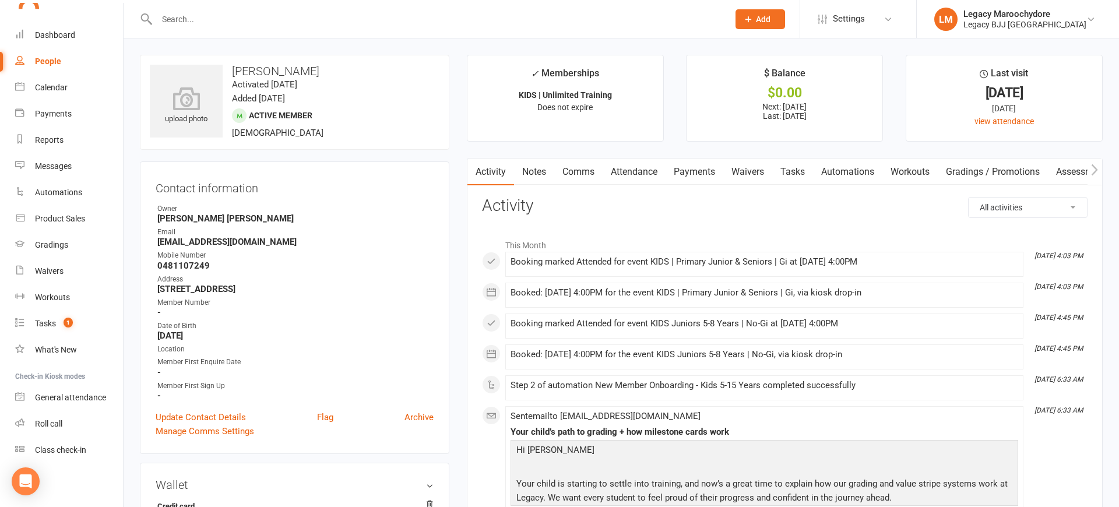
click at [628, 176] on link "Attendance" at bounding box center [634, 171] width 63 height 27
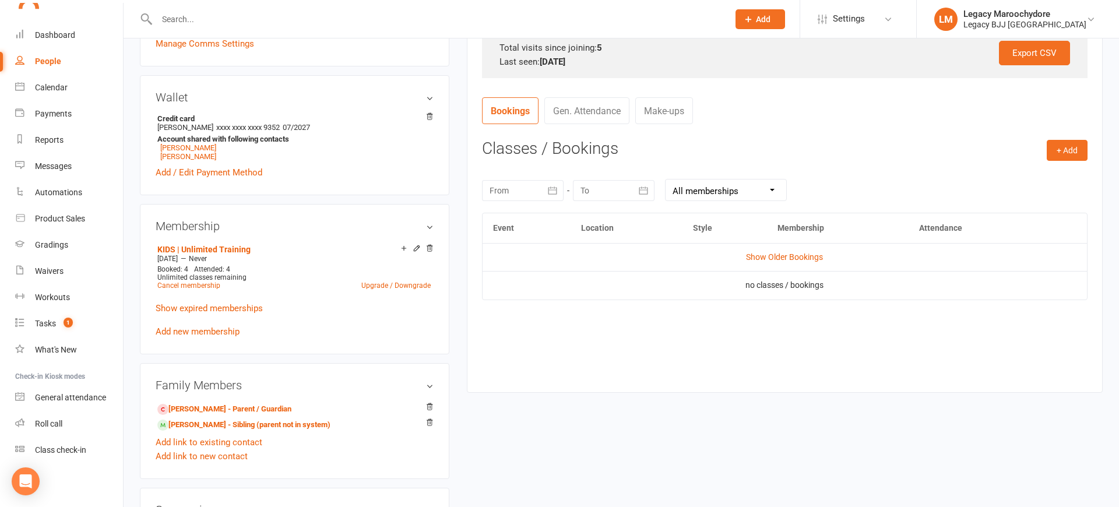
scroll to position [401, 0]
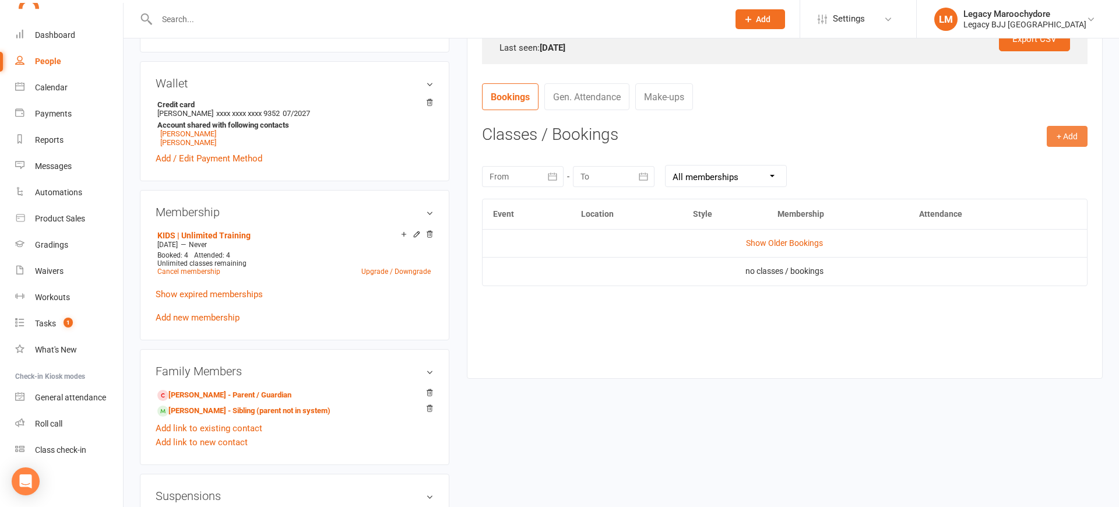
click at [1074, 140] on button "+ Add" at bounding box center [1067, 136] width 41 height 21
click at [991, 156] on link "Book Event" at bounding box center [1028, 162] width 115 height 23
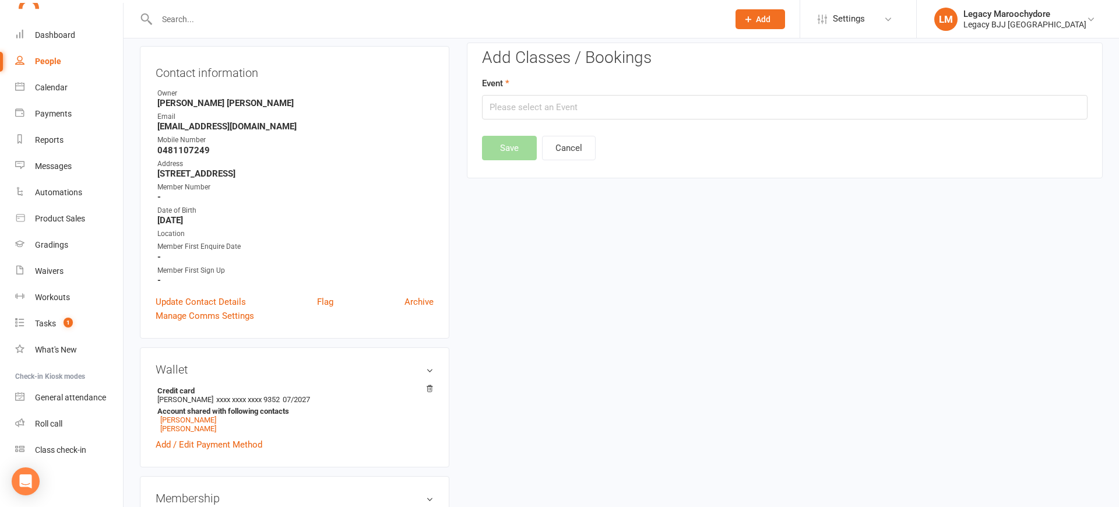
scroll to position [99, 0]
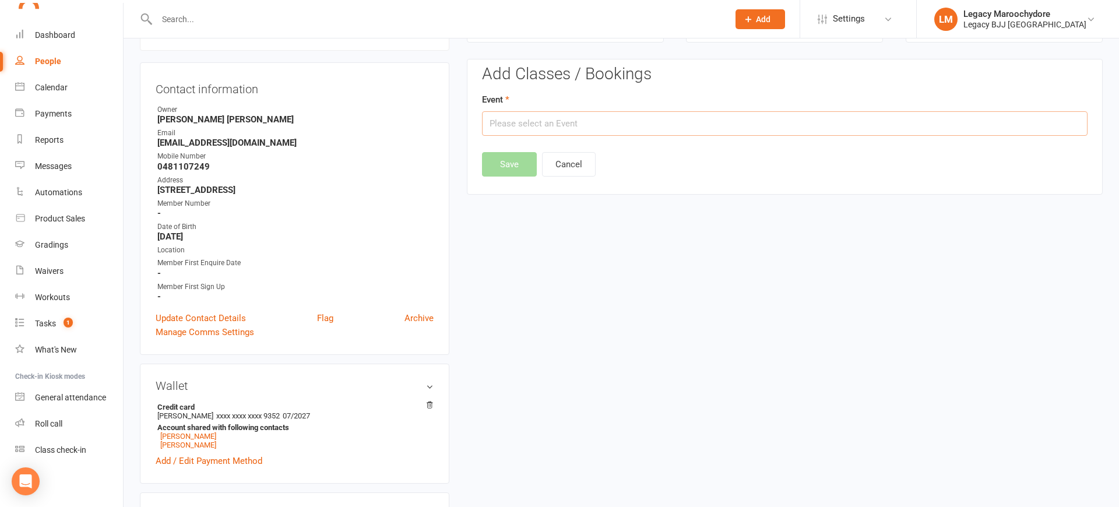
click at [559, 118] on input "text" at bounding box center [784, 123] width 605 height 24
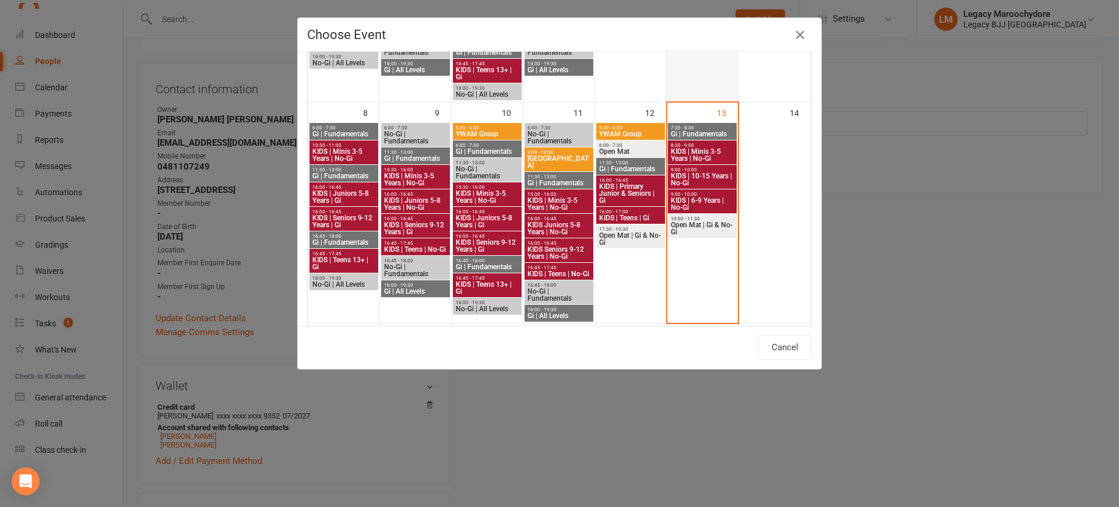
scroll to position [286, 0]
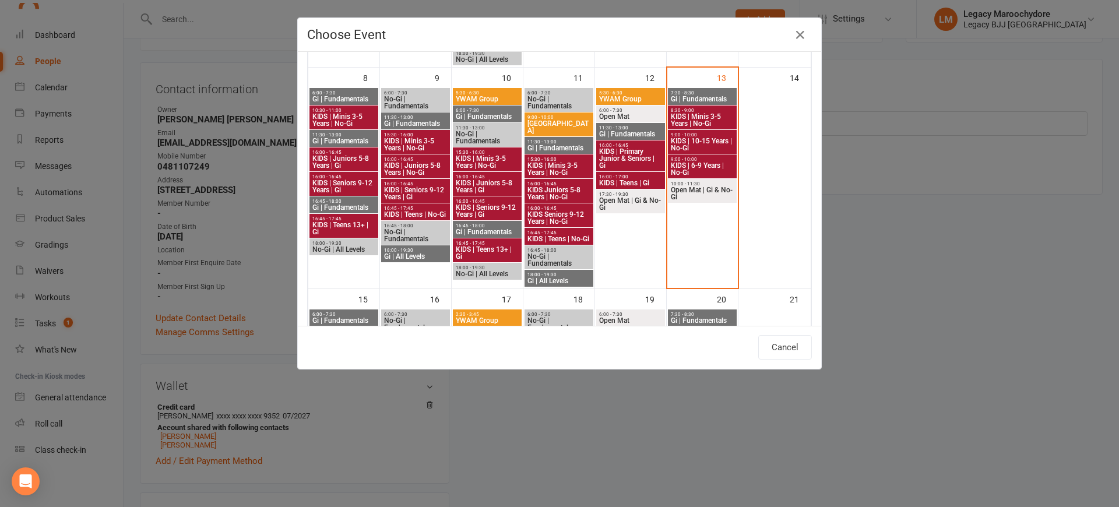
click at [679, 163] on span "KIDS | 6-9 Years | No-Gi" at bounding box center [702, 169] width 64 height 14
type input "KIDS | 6-9 Years | No-Gi - [DATE] 9:00:00 AM"
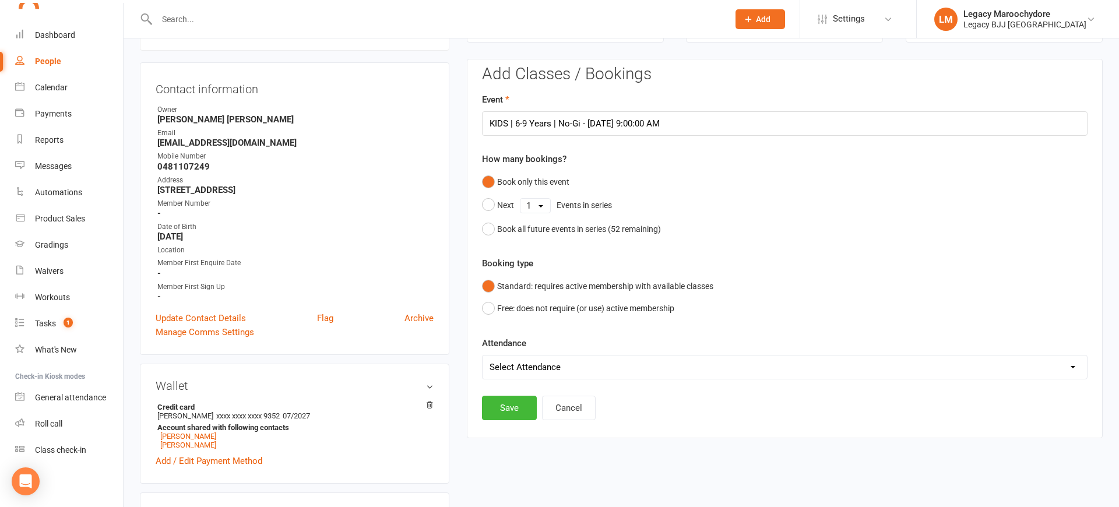
select select "0"
click at [521, 401] on button "Save" at bounding box center [509, 408] width 55 height 24
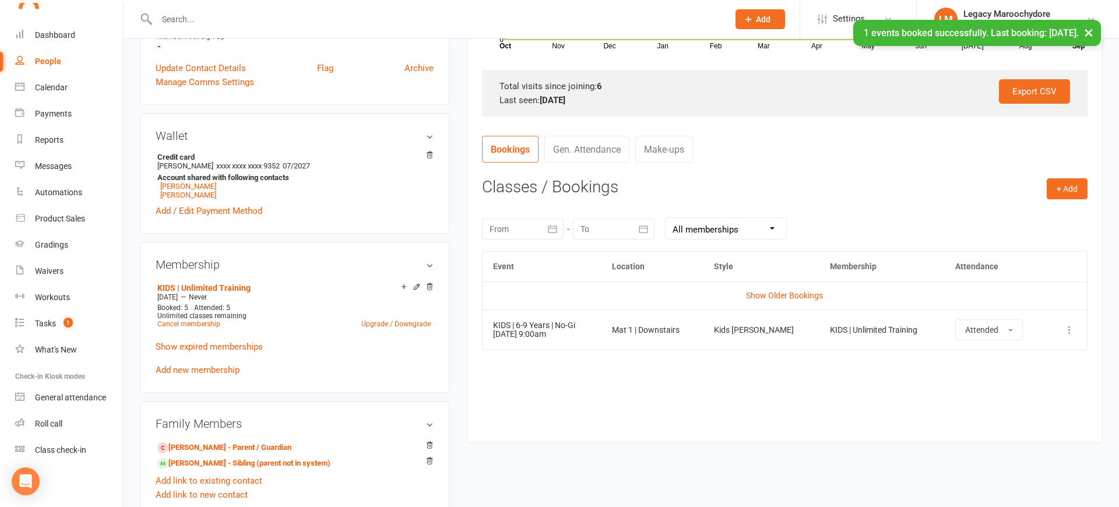
scroll to position [351, 0]
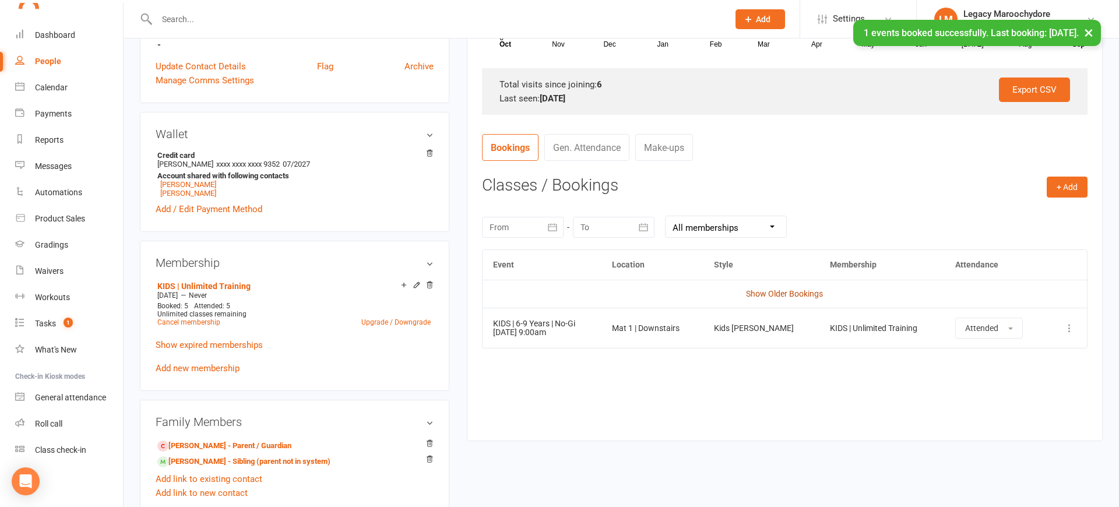
click at [785, 290] on link "Show Older Bookings" at bounding box center [784, 293] width 77 height 9
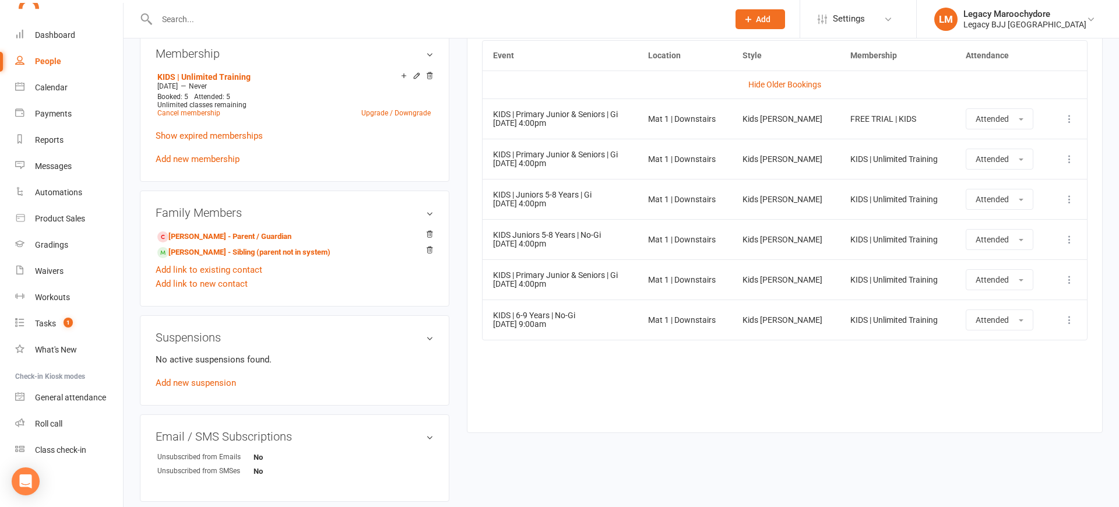
scroll to position [559, 0]
click at [202, 23] on input "text" at bounding box center [436, 19] width 567 height 16
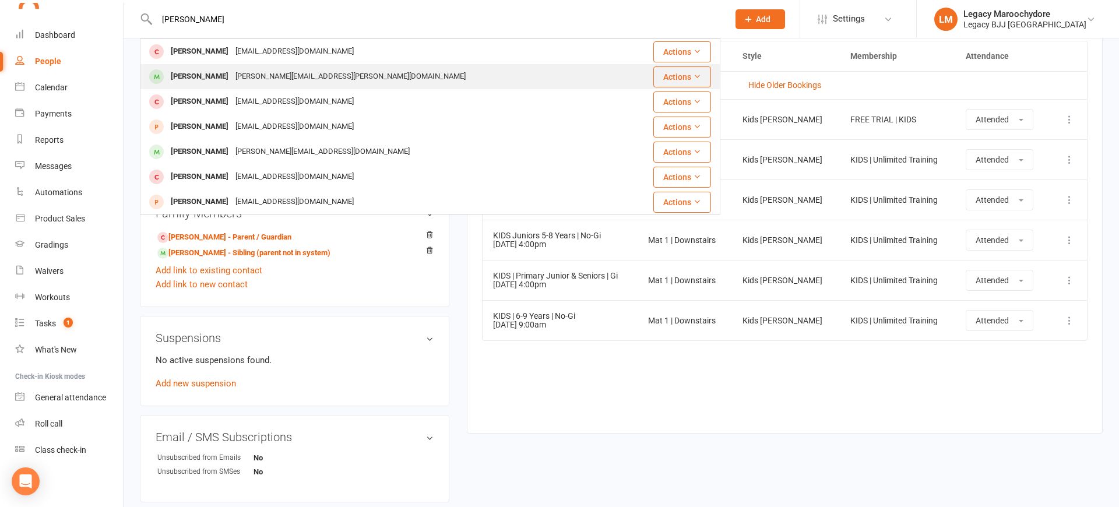
type input "[PERSON_NAME]"
click at [195, 80] on div "[PERSON_NAME]" at bounding box center [199, 76] width 65 height 17
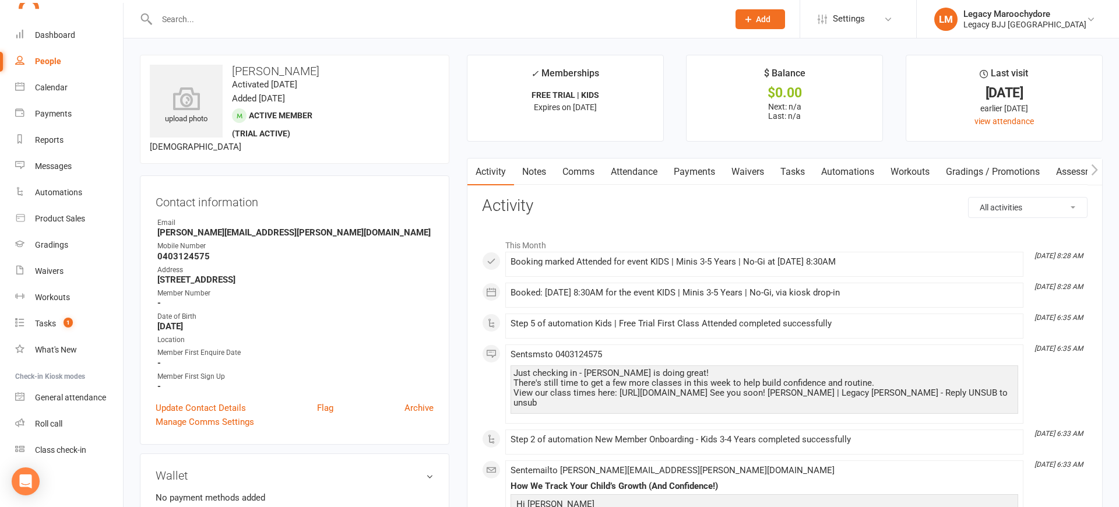
click at [624, 175] on link "Attendance" at bounding box center [634, 171] width 63 height 27
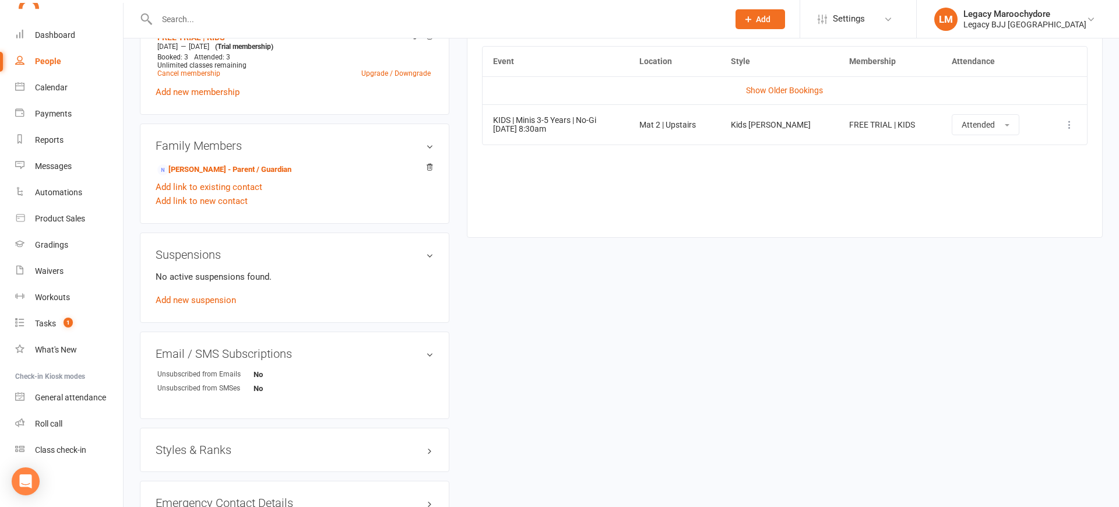
scroll to position [554, 0]
click at [762, 86] on link "Show Older Bookings" at bounding box center [784, 90] width 77 height 9
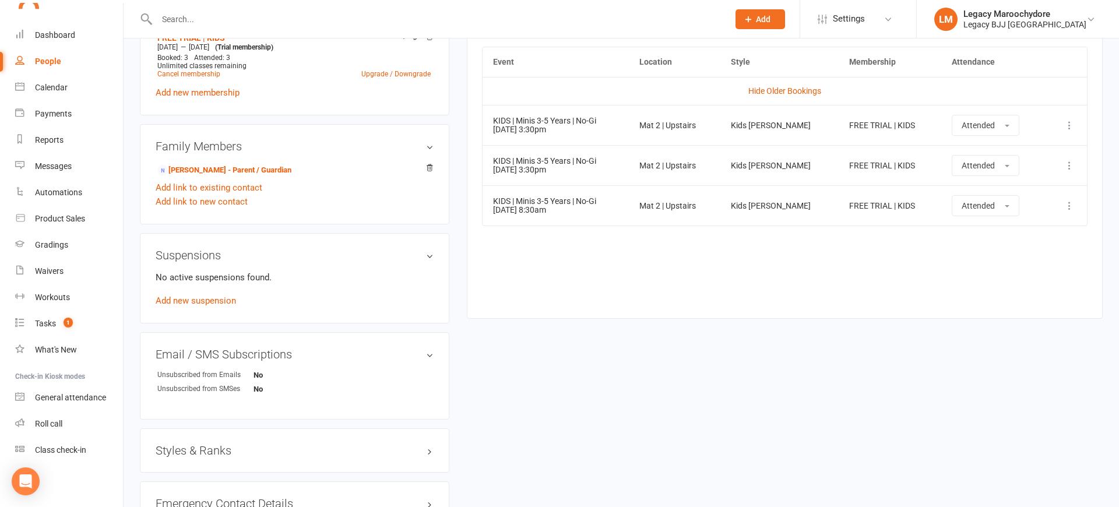
click at [259, 9] on div at bounding box center [430, 19] width 580 height 38
click at [253, 22] on input "text" at bounding box center [436, 19] width 567 height 16
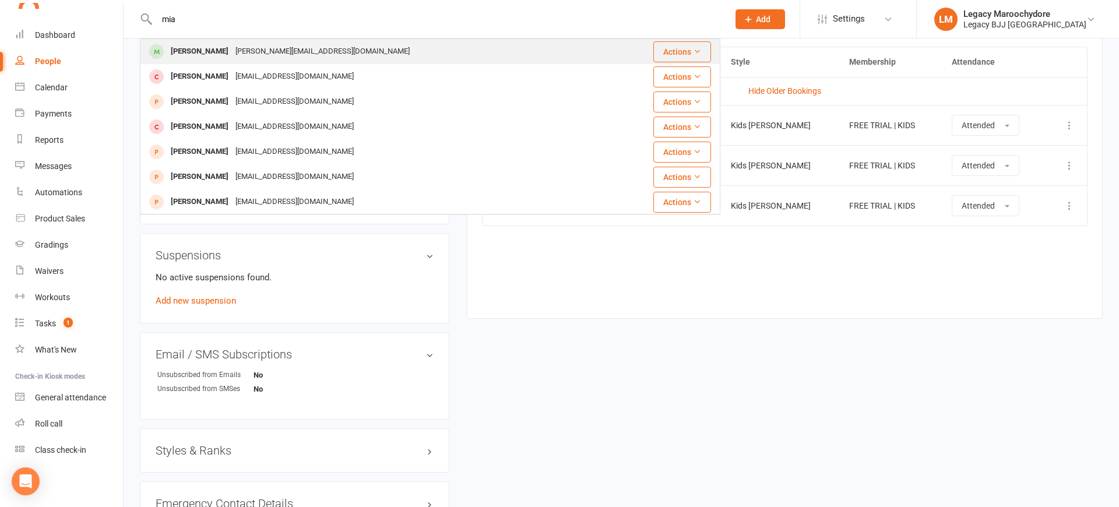
type input "mia"
click at [232, 48] on div "[PERSON_NAME][EMAIL_ADDRESS][DOMAIN_NAME]" at bounding box center [322, 51] width 181 height 17
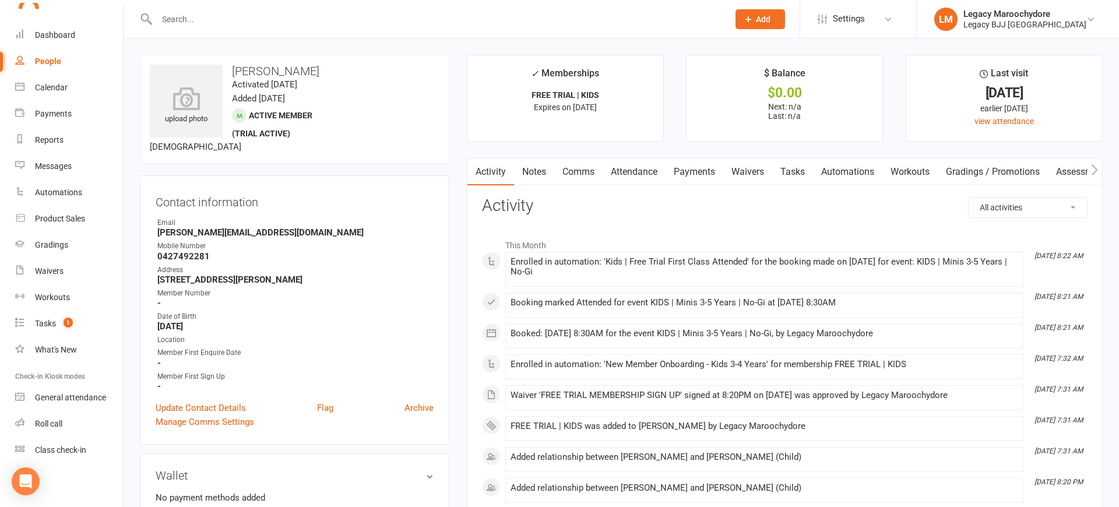
click at [631, 174] on link "Attendance" at bounding box center [634, 171] width 63 height 27
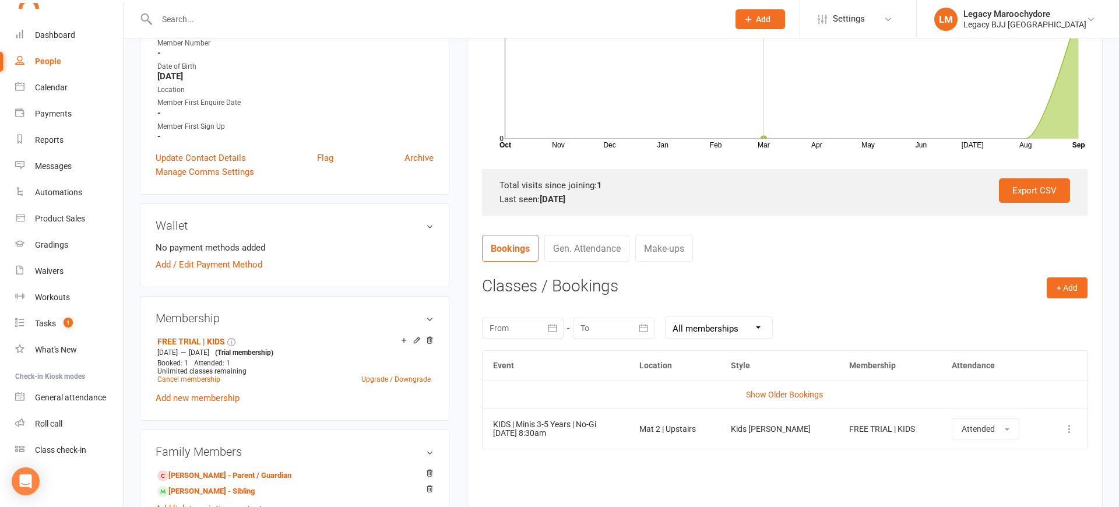
scroll to position [254, 0]
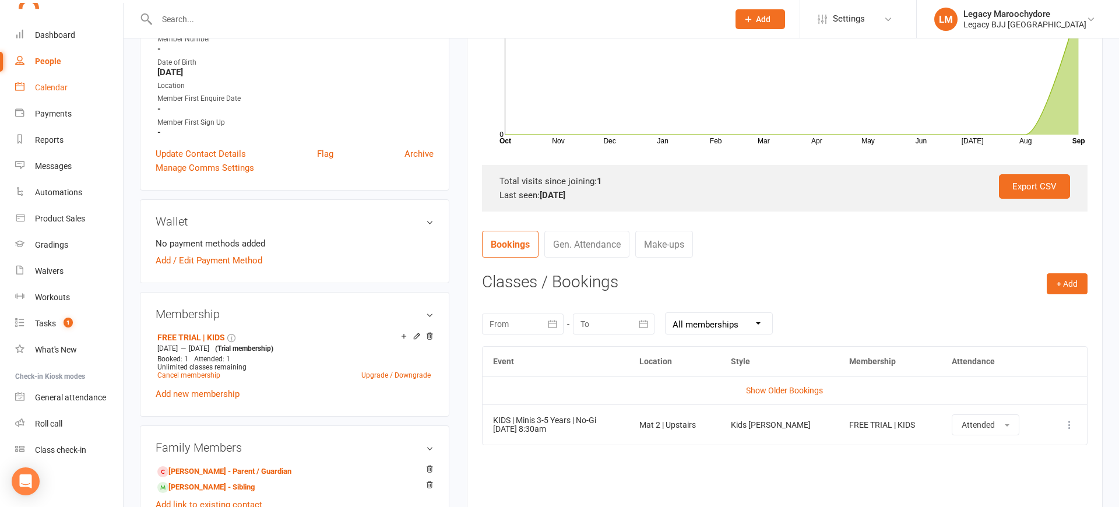
click at [56, 96] on link "Calendar" at bounding box center [69, 88] width 108 height 26
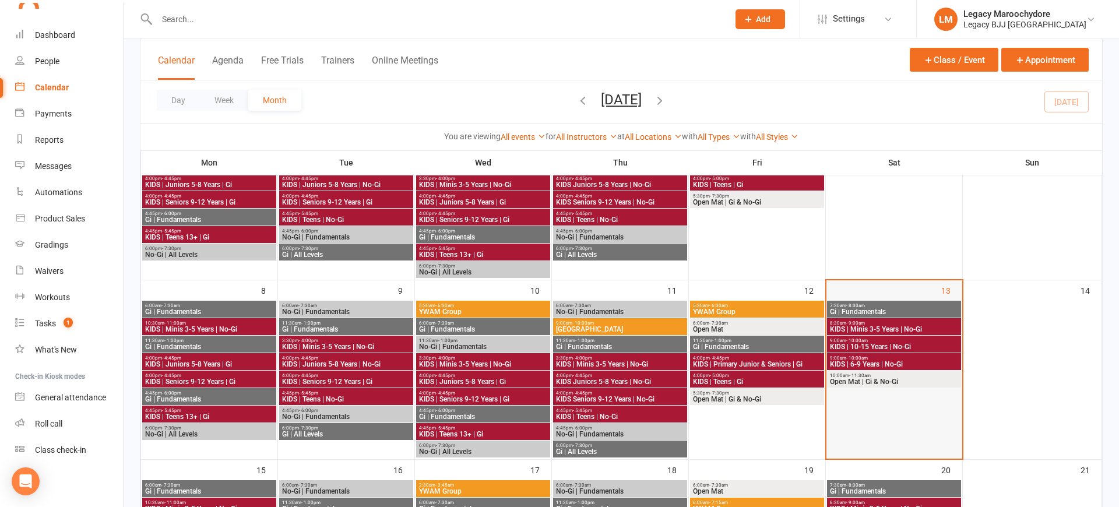
scroll to position [149, 0]
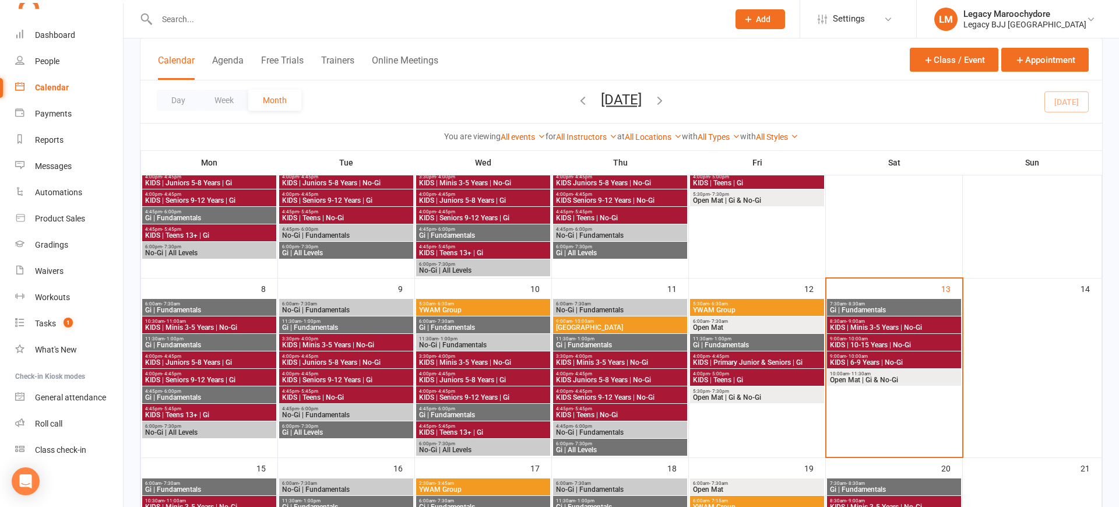
click at [900, 329] on span "KIDS | Minis 3-5 Years | No-Gi" at bounding box center [893, 327] width 129 height 7
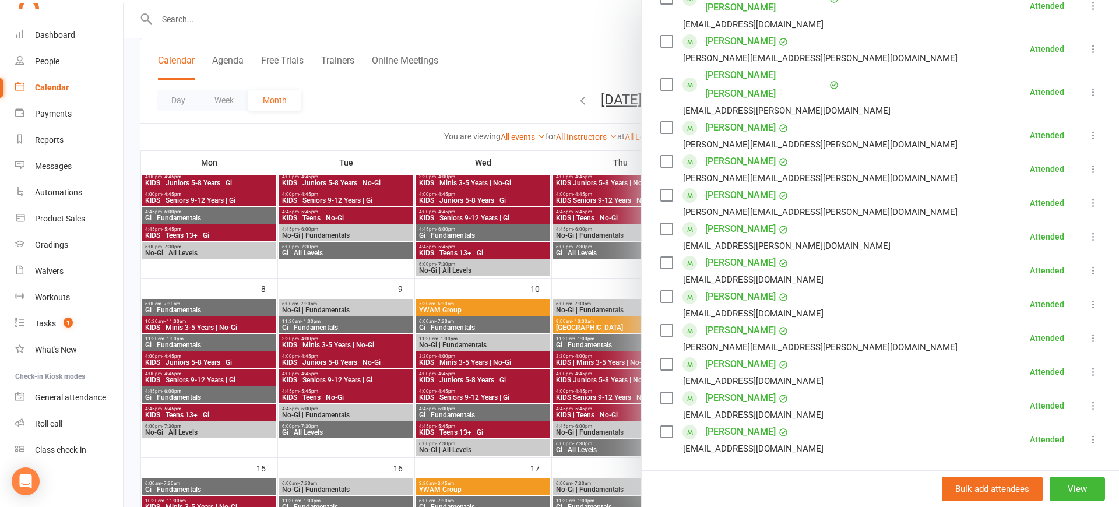
scroll to position [313, 0]
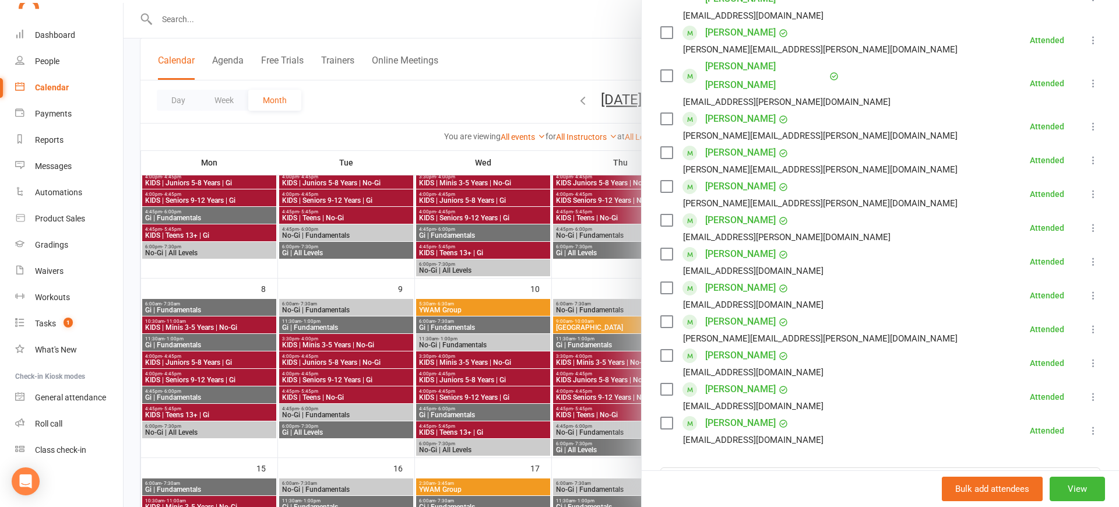
click at [759, 414] on link "[PERSON_NAME]" at bounding box center [740, 423] width 71 height 19
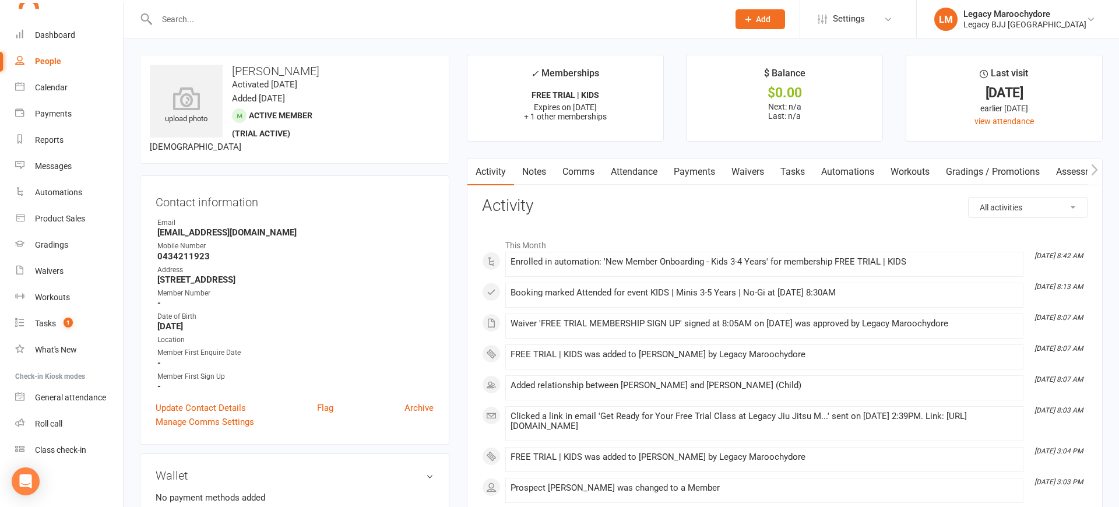
click at [632, 175] on link "Attendance" at bounding box center [634, 171] width 63 height 27
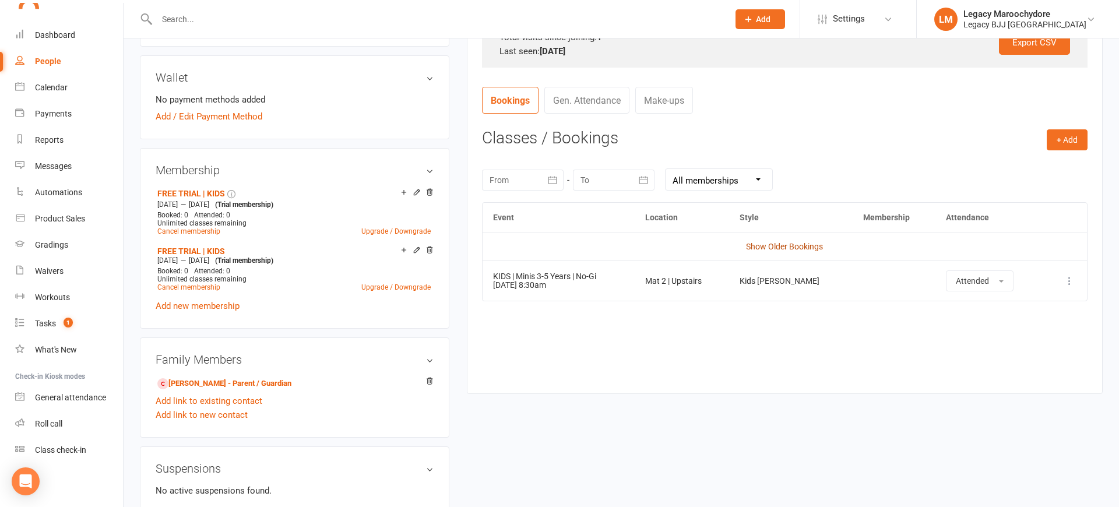
click at [781, 244] on link "Show Older Bookings" at bounding box center [784, 246] width 77 height 9
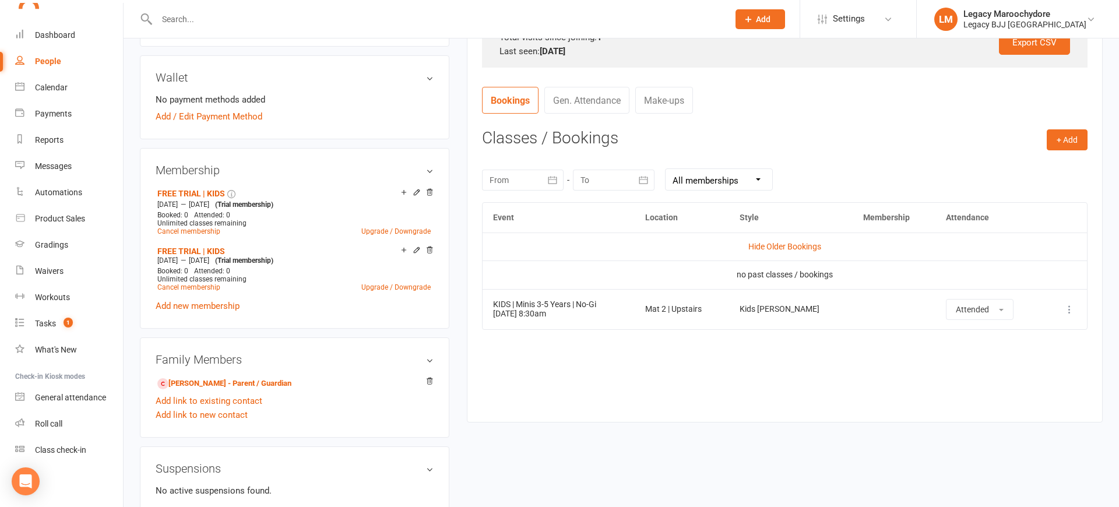
scroll to position [399, 0]
click at [48, 88] on div "Calendar" at bounding box center [51, 87] width 33 height 9
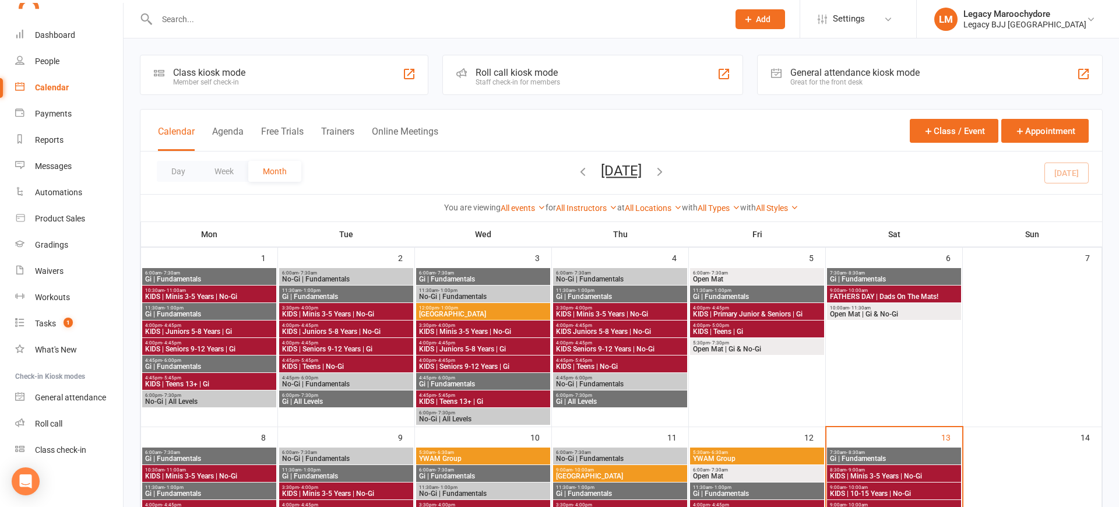
scroll to position [30, 0]
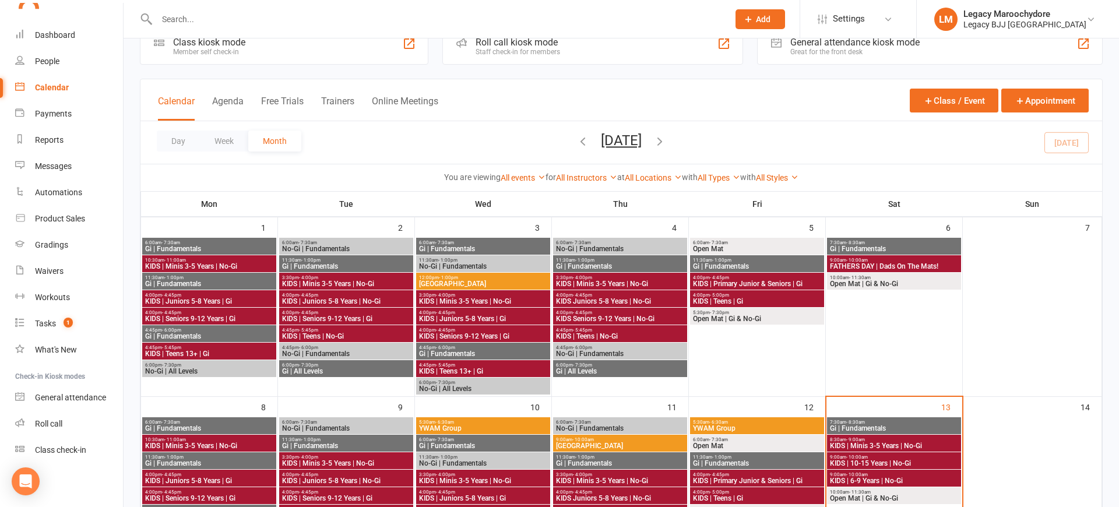
click at [903, 442] on span "KIDS | Minis 3-5 Years | No-Gi" at bounding box center [893, 445] width 129 height 7
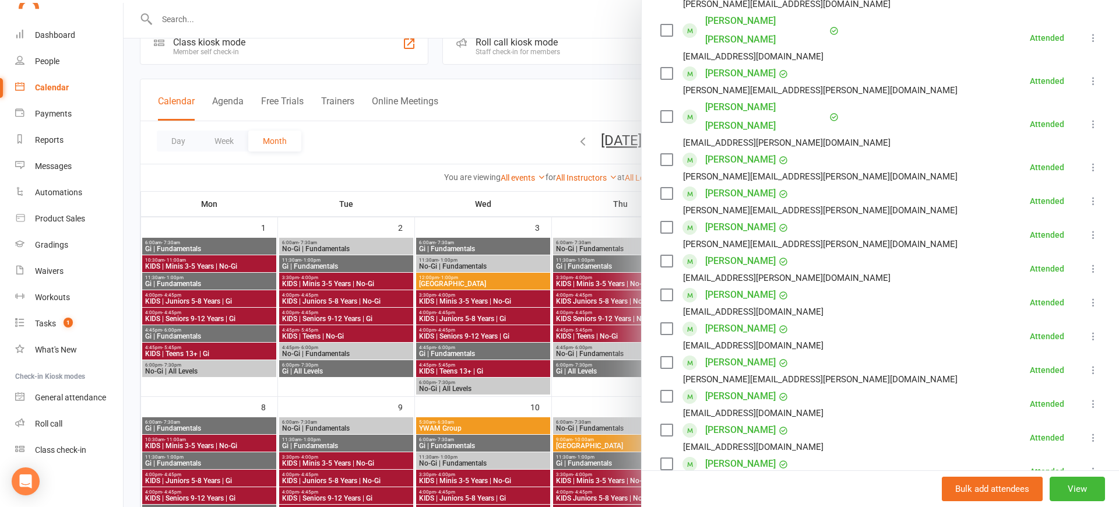
scroll to position [270, 0]
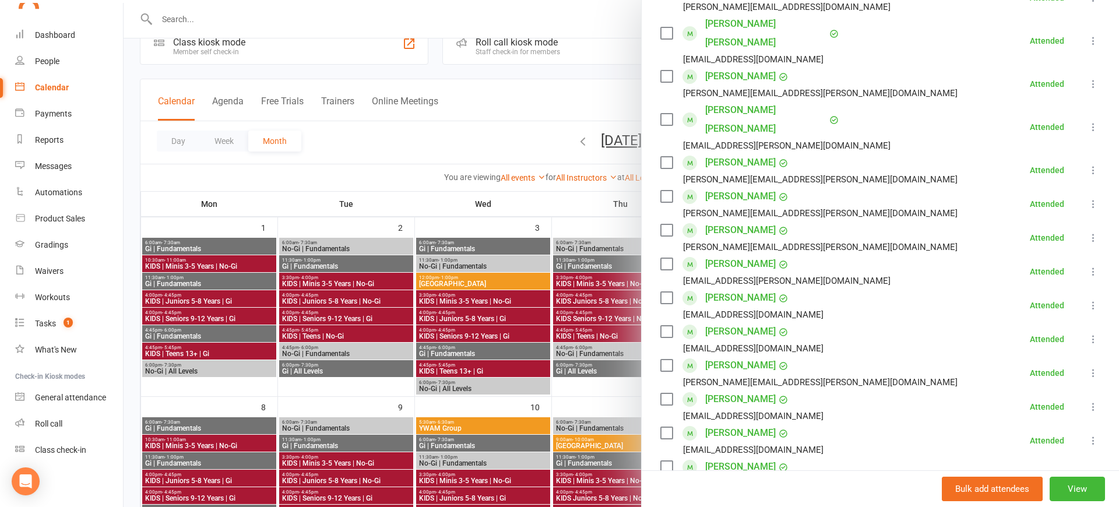
click at [721, 288] on link "[PERSON_NAME]" at bounding box center [740, 297] width 71 height 19
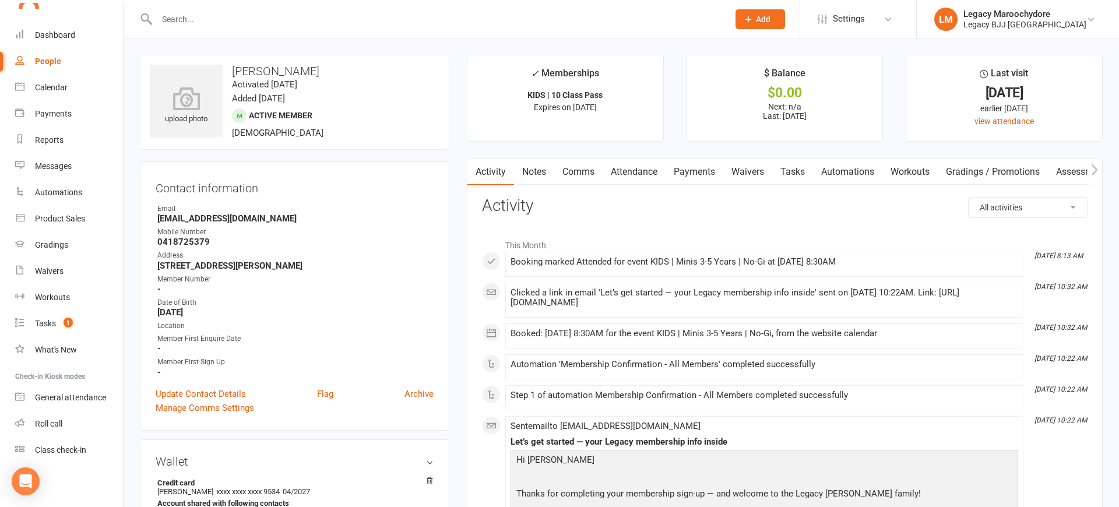
click at [640, 167] on link "Attendance" at bounding box center [634, 171] width 63 height 27
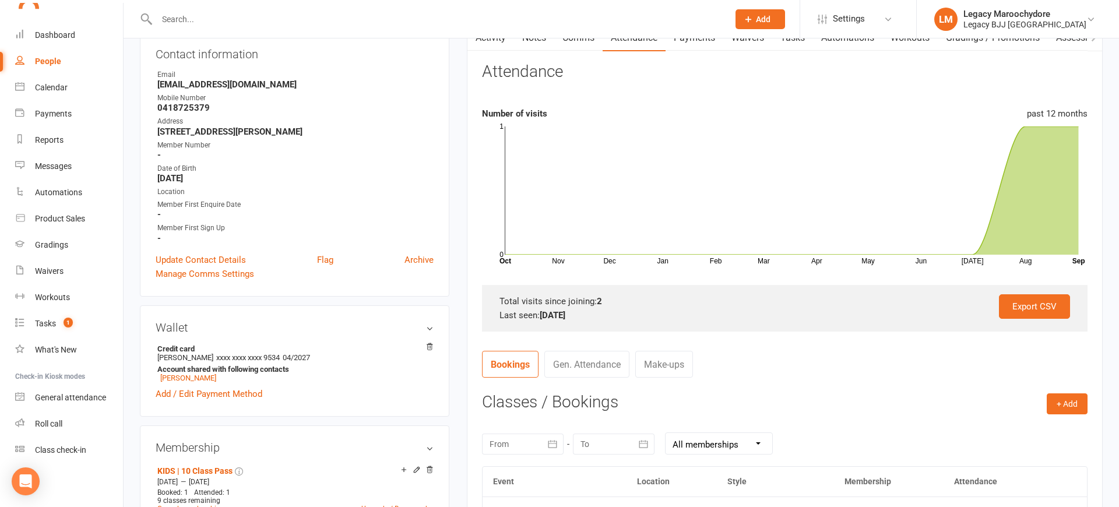
scroll to position [103, 0]
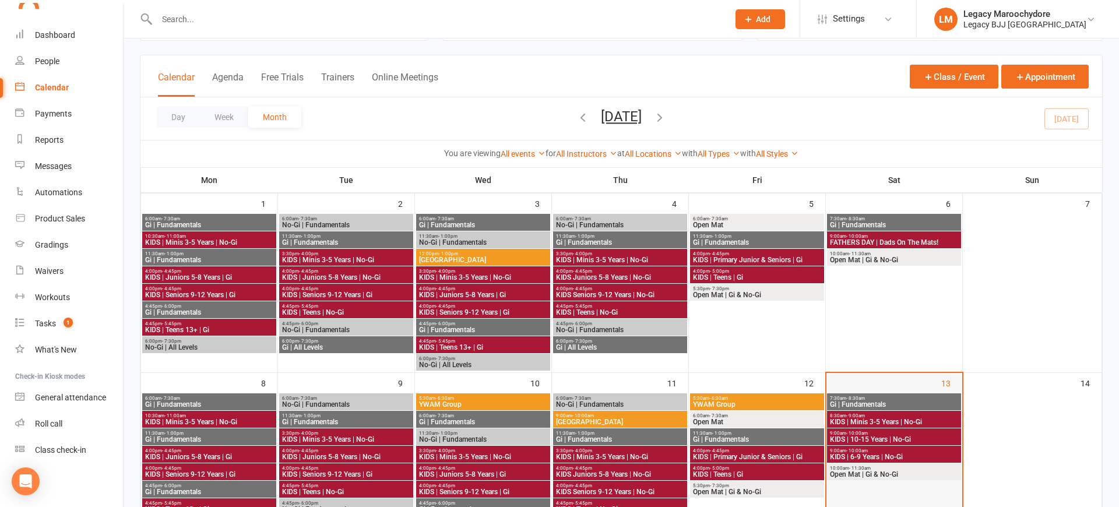
scroll to position [56, 0]
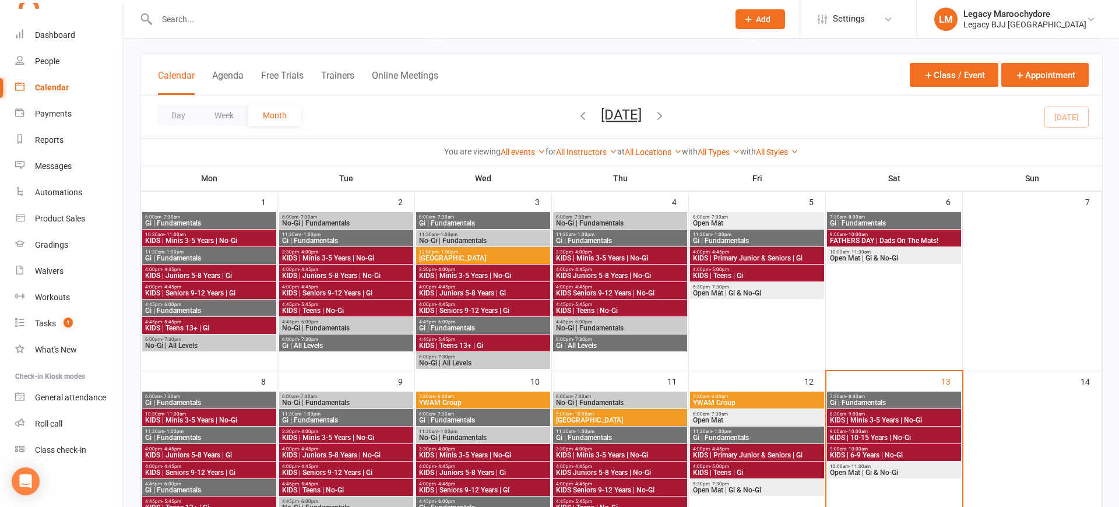
click at [921, 417] on span "KIDS | Minis 3-5 Years | No-Gi" at bounding box center [893, 420] width 129 height 7
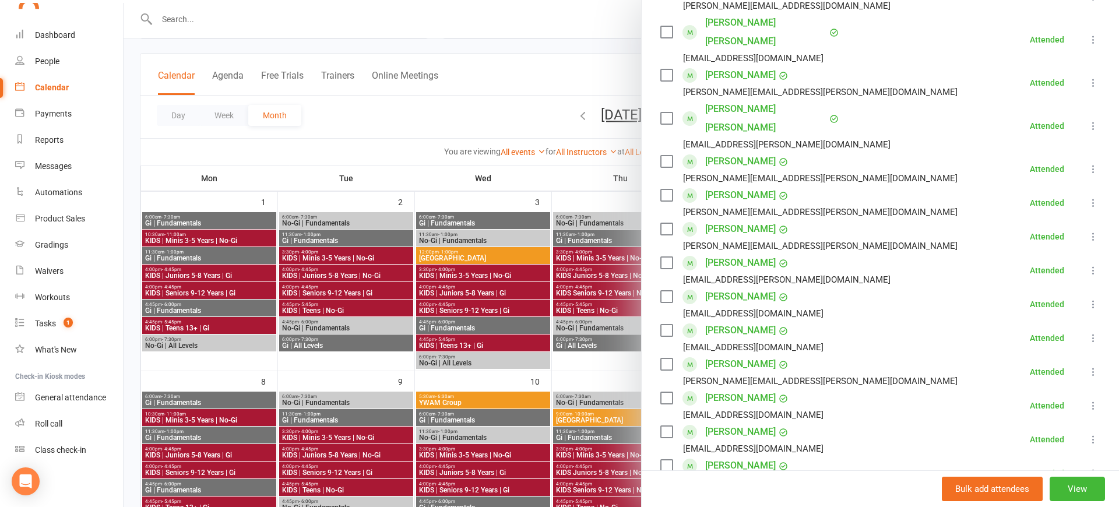
scroll to position [279, 0]
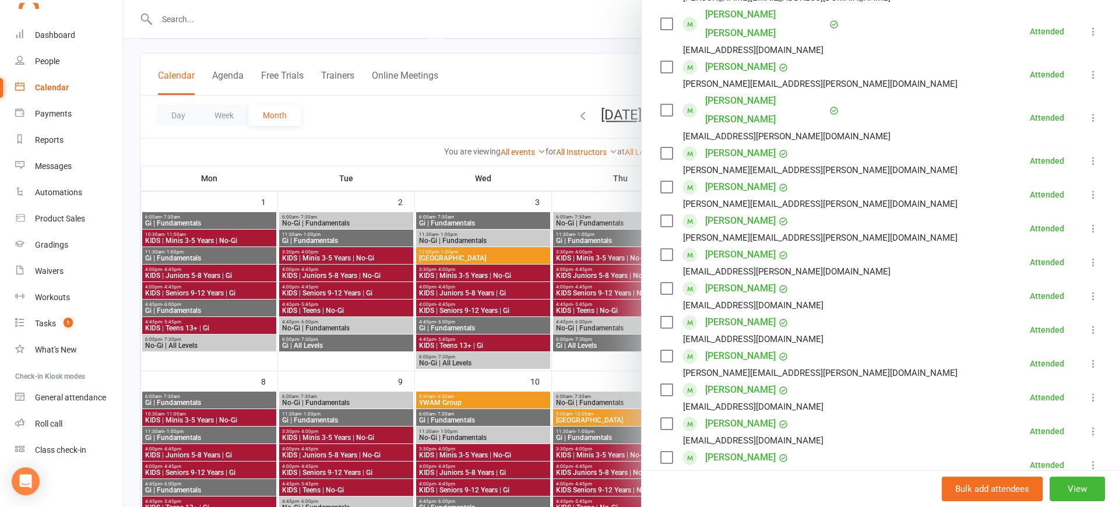
click at [420, 18] on div at bounding box center [621, 253] width 995 height 507
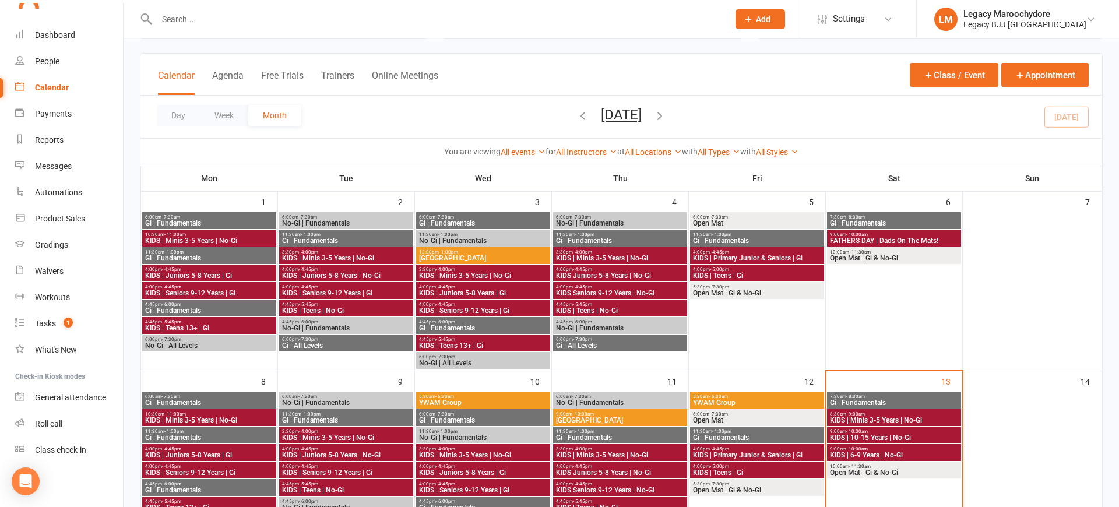
click at [311, 16] on input "text" at bounding box center [436, 19] width 567 height 16
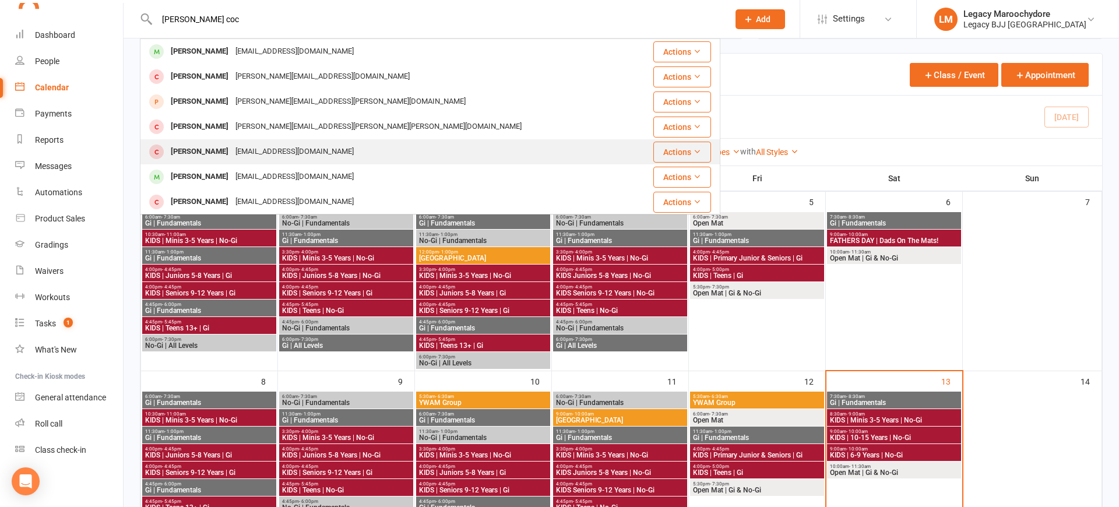
type input "[PERSON_NAME] coc"
click at [211, 153] on div "[PERSON_NAME]" at bounding box center [199, 151] width 65 height 17
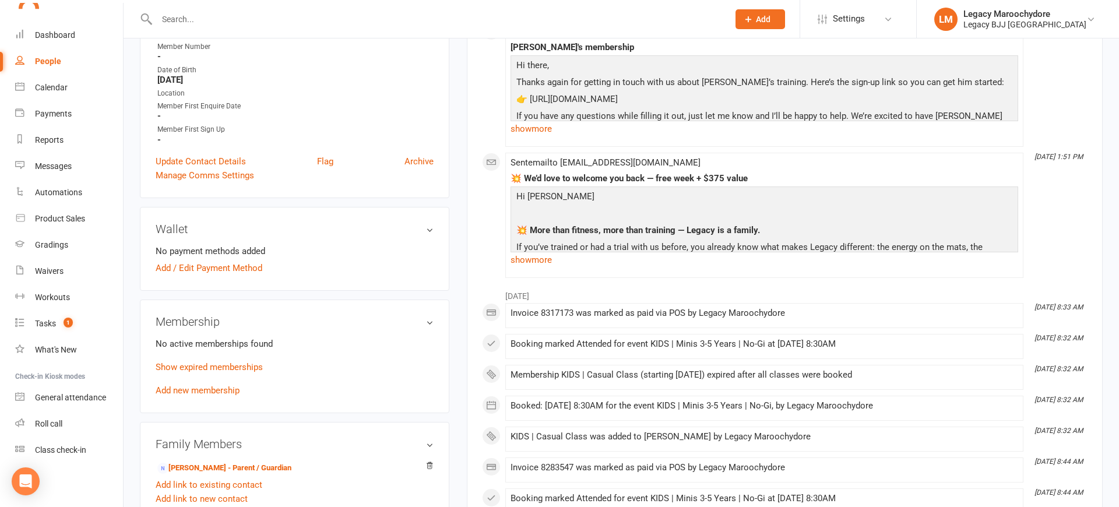
scroll to position [233, 0]
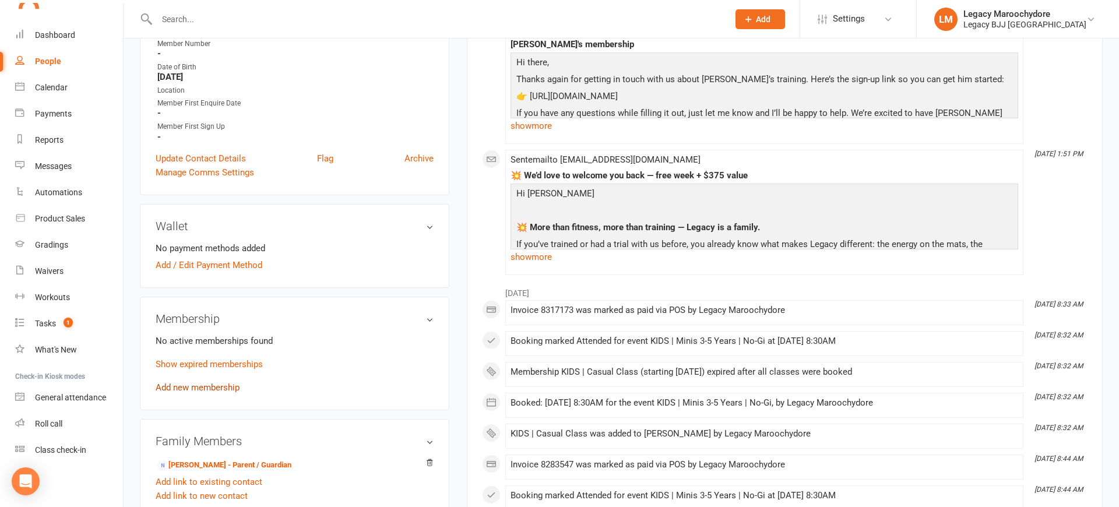
click at [197, 386] on link "Add new membership" at bounding box center [198, 387] width 84 height 10
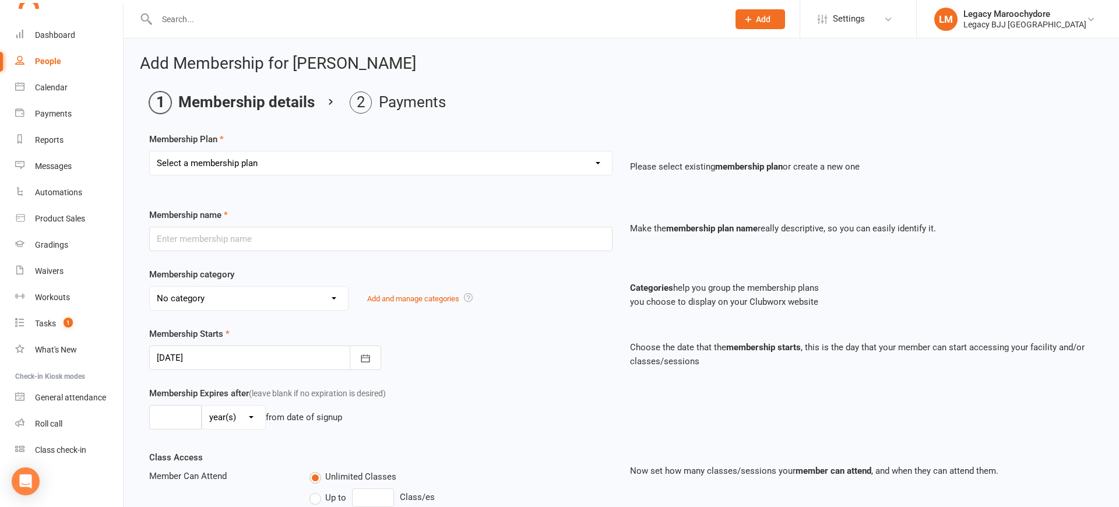
select select "12"
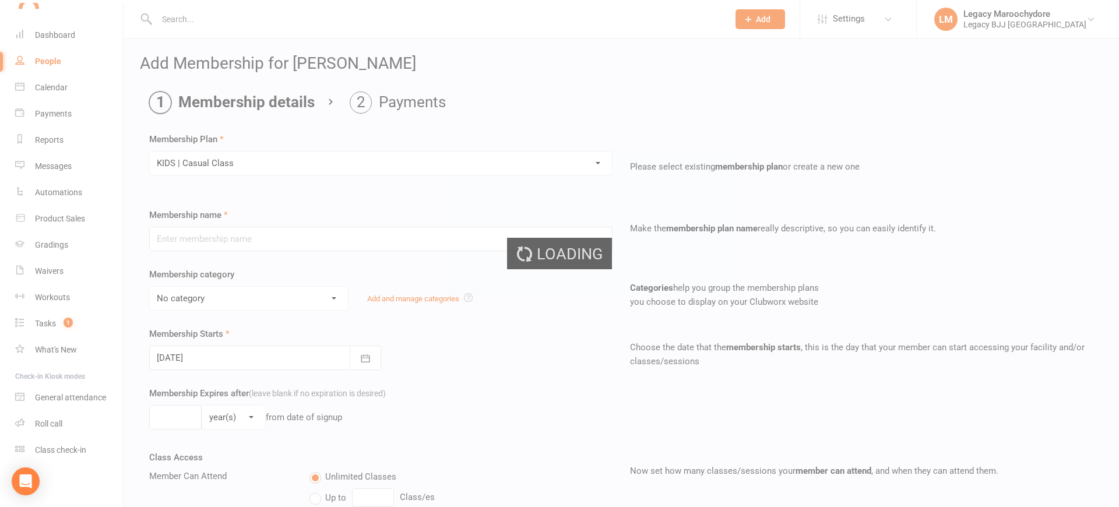
type input "KIDS | Casual Class"
select select "10"
type input "0"
type input "1"
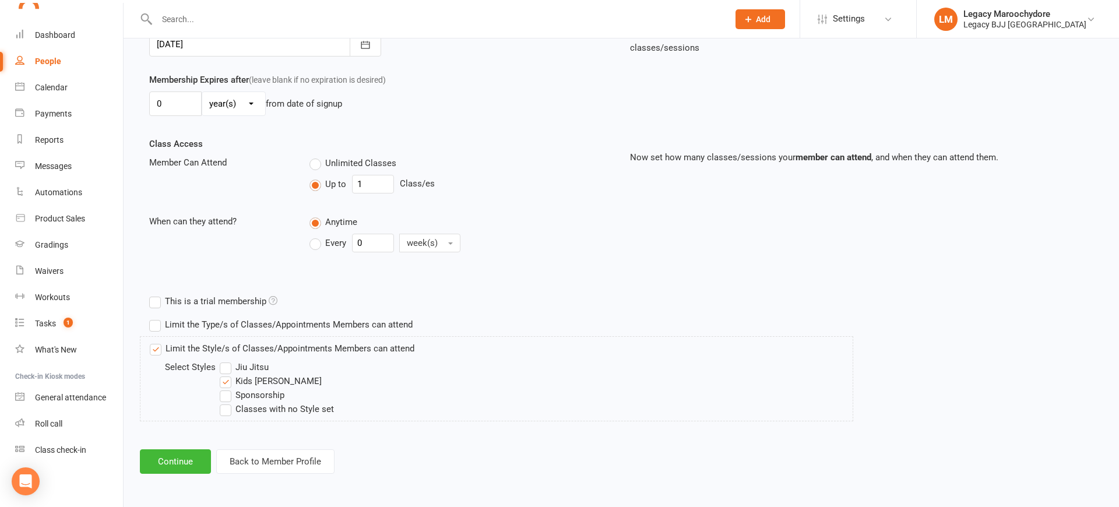
scroll to position [313, 0]
click at [196, 460] on button "Continue" at bounding box center [175, 462] width 71 height 24
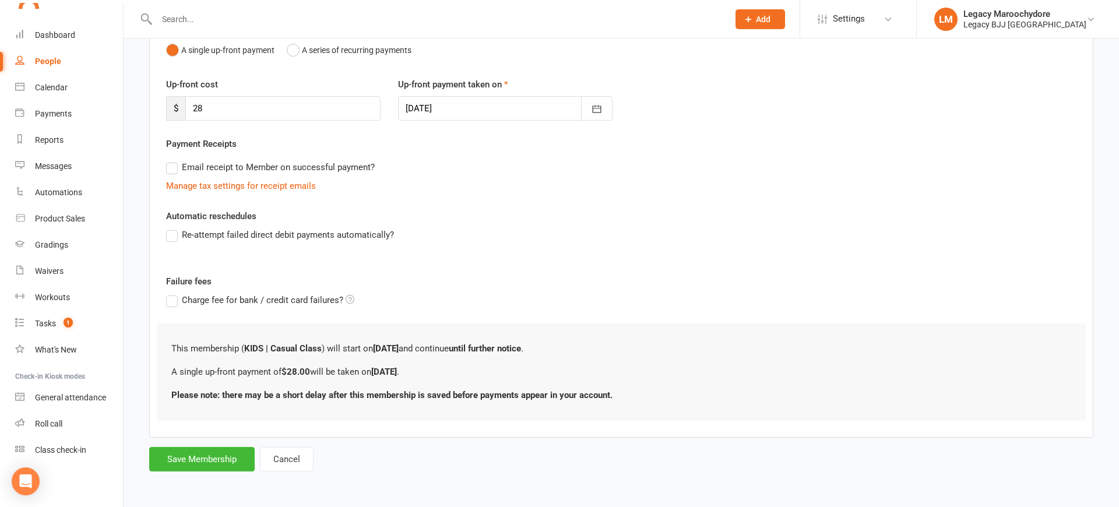
scroll to position [127, 0]
click at [217, 468] on button "Save Membership" at bounding box center [201, 460] width 105 height 24
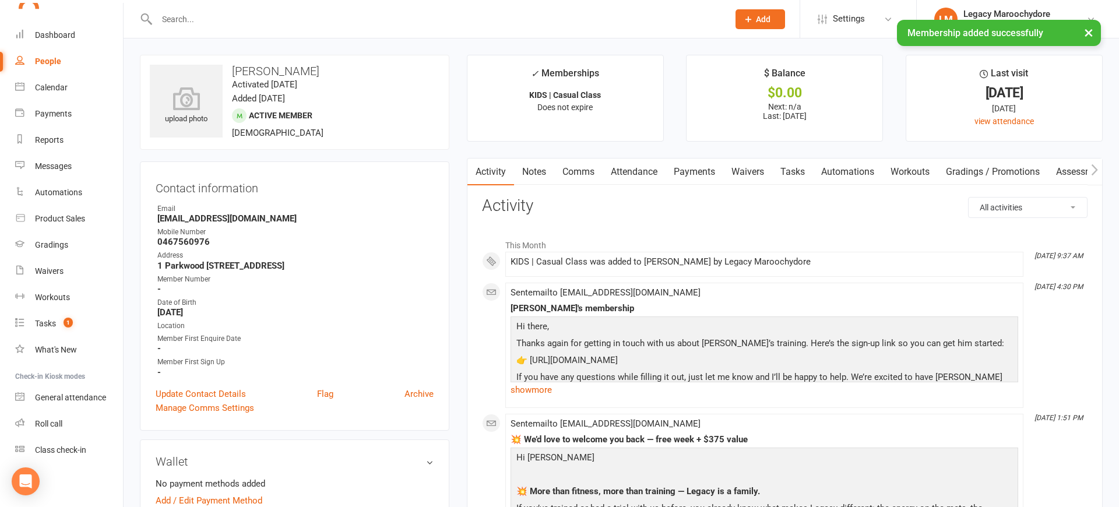
click at [642, 177] on link "Attendance" at bounding box center [634, 171] width 63 height 27
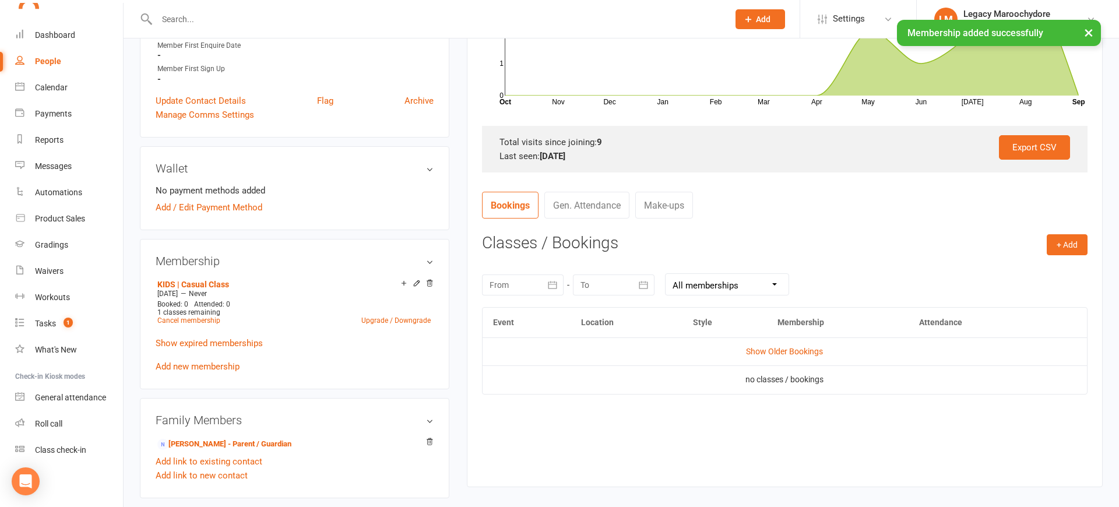
scroll to position [312, 0]
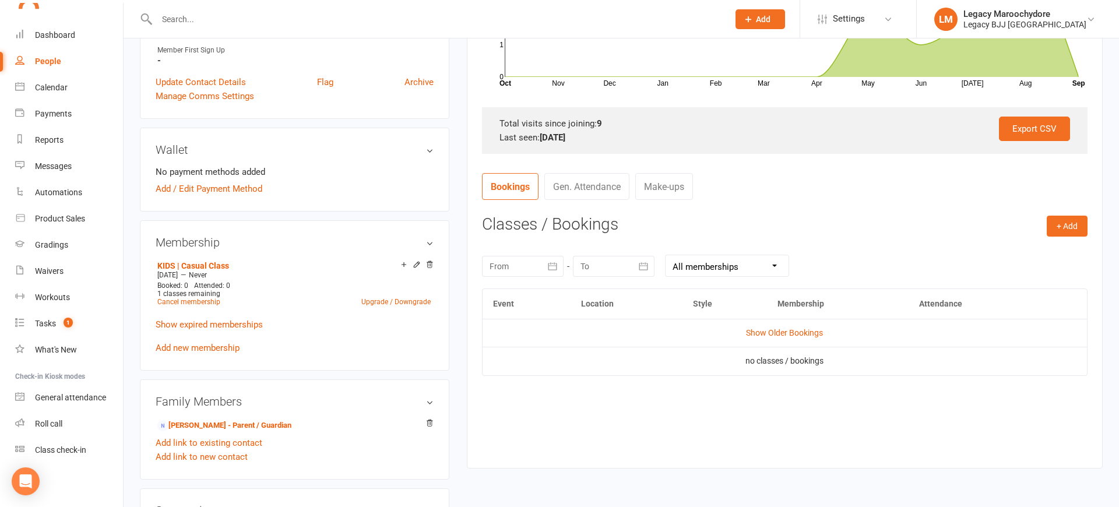
click at [1044, 232] on div "+ Add Book Event Add Appointment Book a Friend Classes / Bookings [DATE] Sun Mo…" at bounding box center [784, 333] width 605 height 235
click at [1062, 223] on button "+ Add" at bounding box center [1067, 226] width 41 height 21
click at [981, 248] on link "Book Event" at bounding box center [1028, 252] width 115 height 23
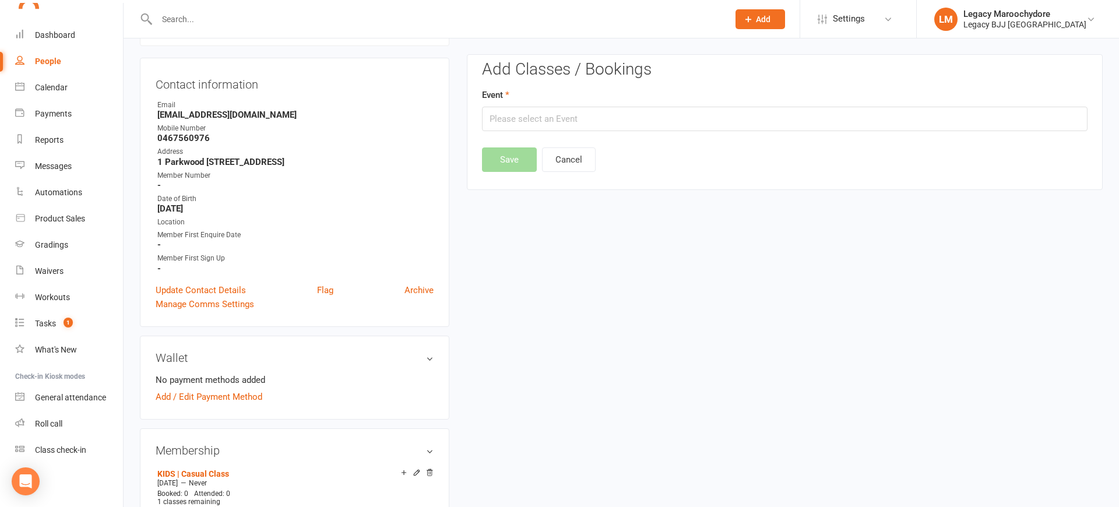
scroll to position [99, 0]
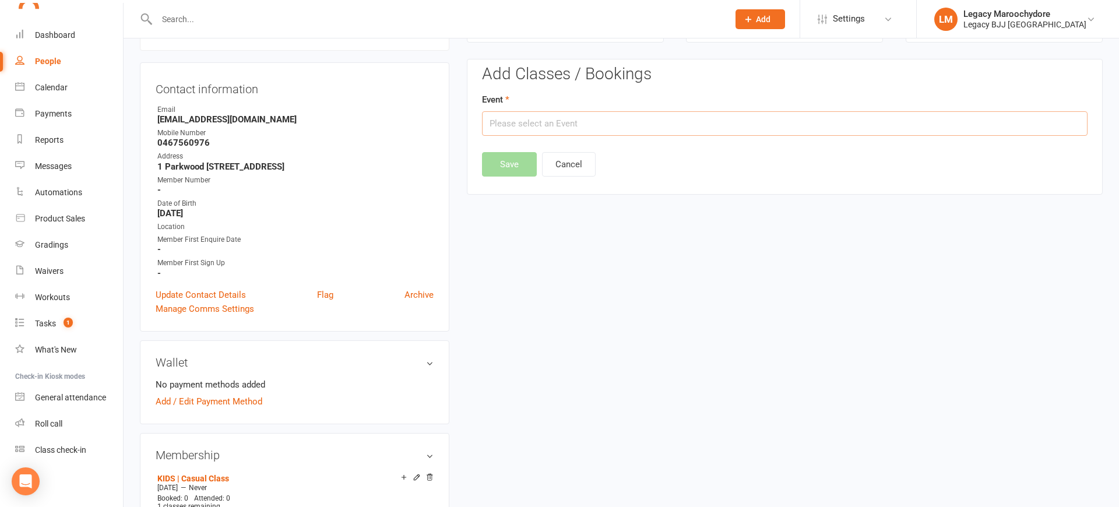
click at [549, 124] on input "text" at bounding box center [784, 123] width 605 height 24
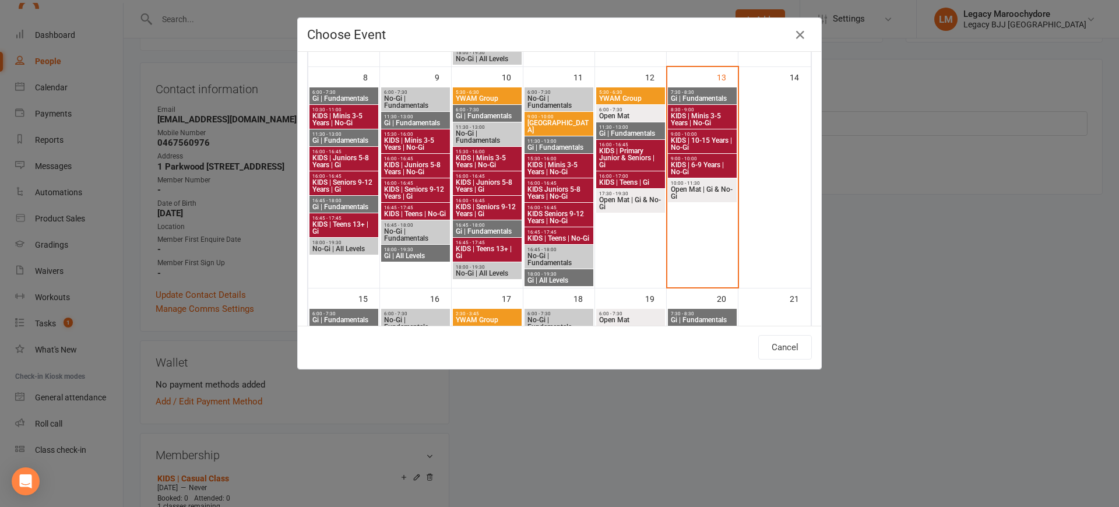
scroll to position [287, 0]
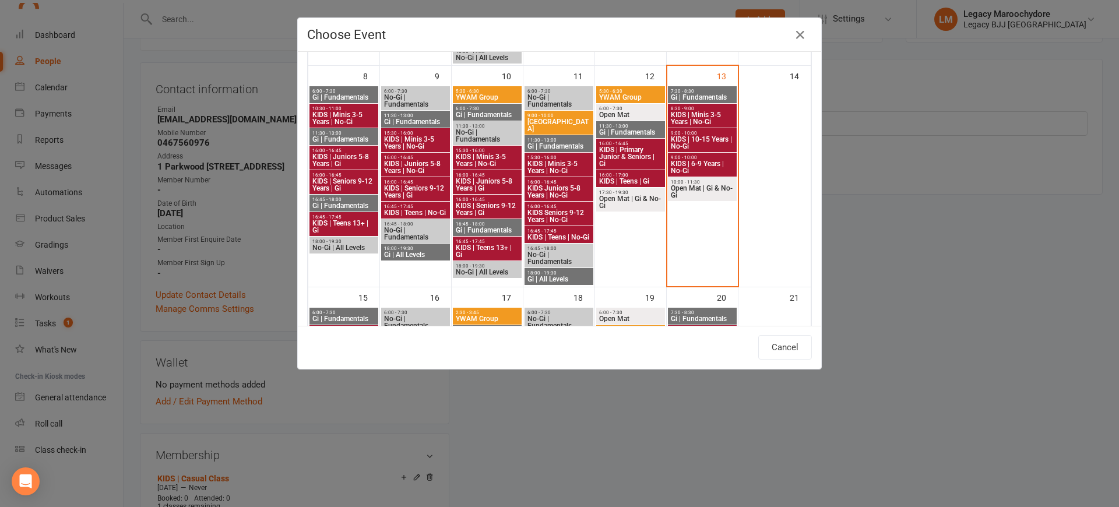
click at [718, 115] on span "KIDS | Minis 3-5 Years | No-Gi" at bounding box center [702, 118] width 64 height 14
type input "KIDS | Minis 3-5 Years | No-Gi - [DATE] 8:30:00 AM"
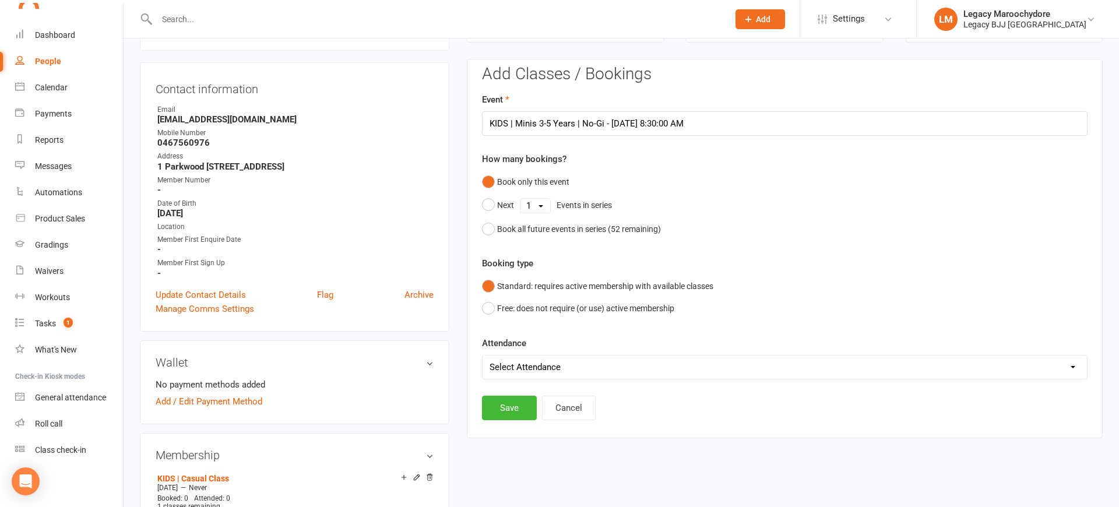
select select "0"
click at [522, 407] on button "Save" at bounding box center [509, 408] width 55 height 24
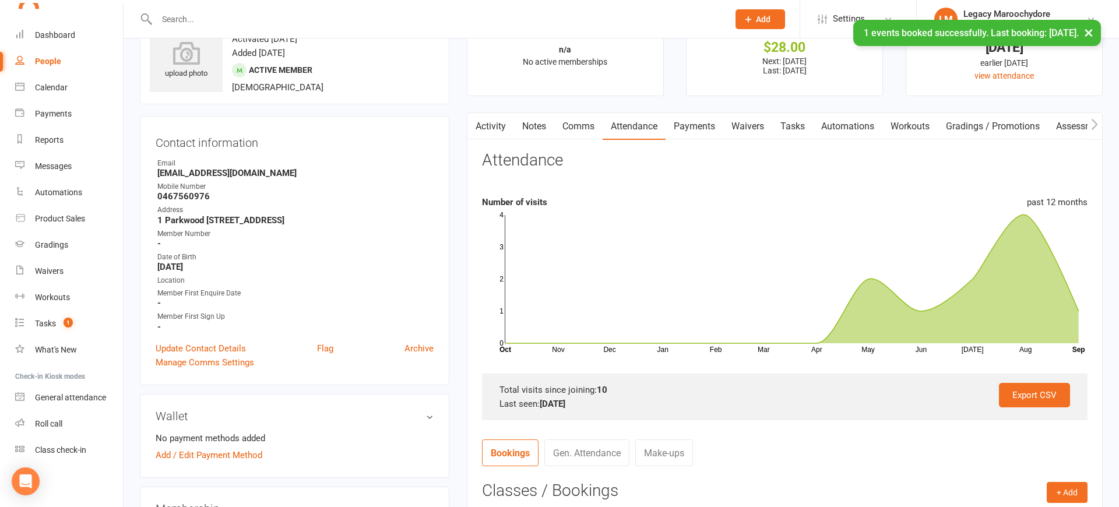
scroll to position [45, 0]
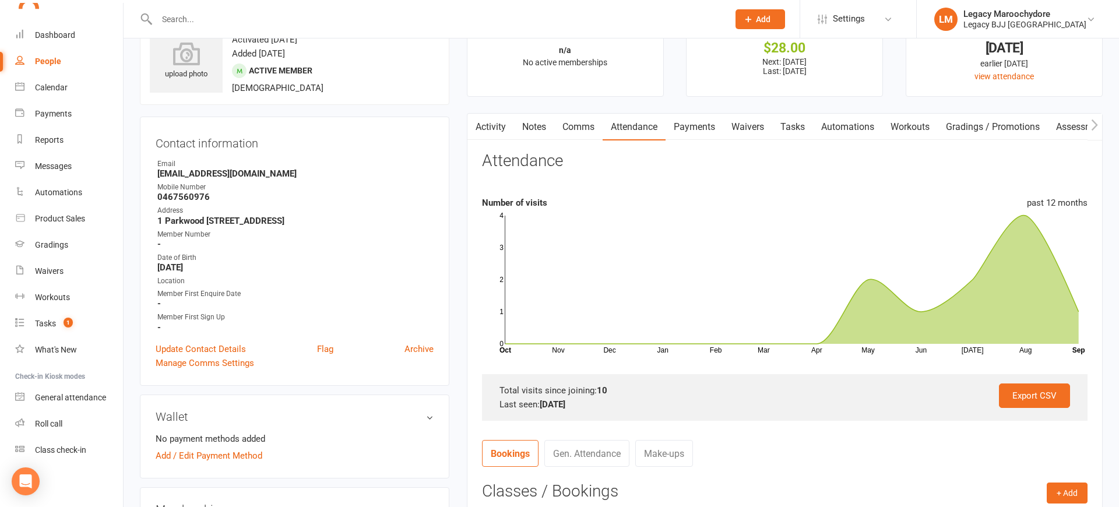
click at [709, 131] on link "Payments" at bounding box center [694, 127] width 58 height 27
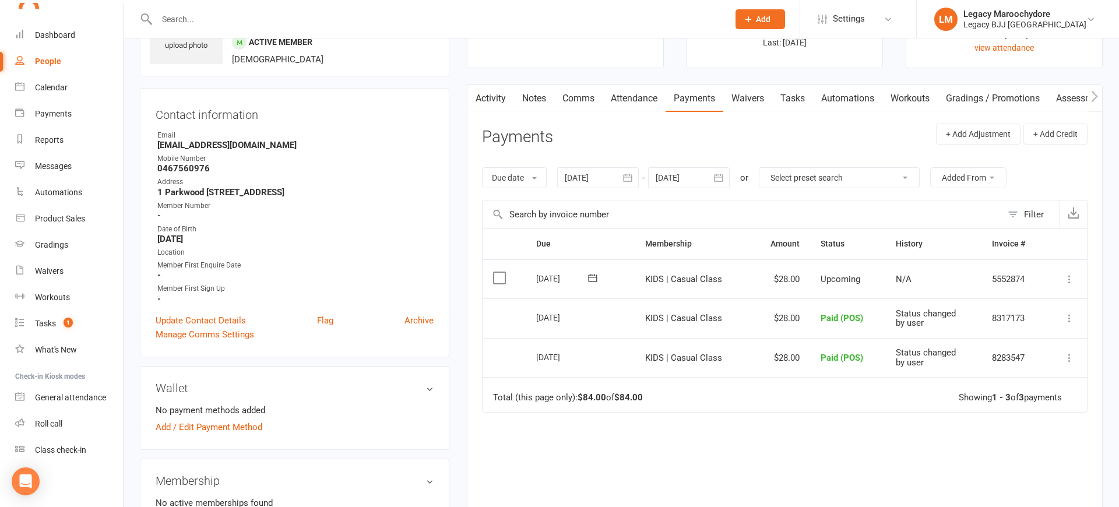
scroll to position [75, 0]
click at [1077, 273] on td "Mark as Paid (Cash) [PERSON_NAME] as Paid (POS) Mark as Paid (Other) Skip Apply…" at bounding box center [1065, 278] width 41 height 40
click at [1066, 275] on icon at bounding box center [1069, 278] width 12 height 12
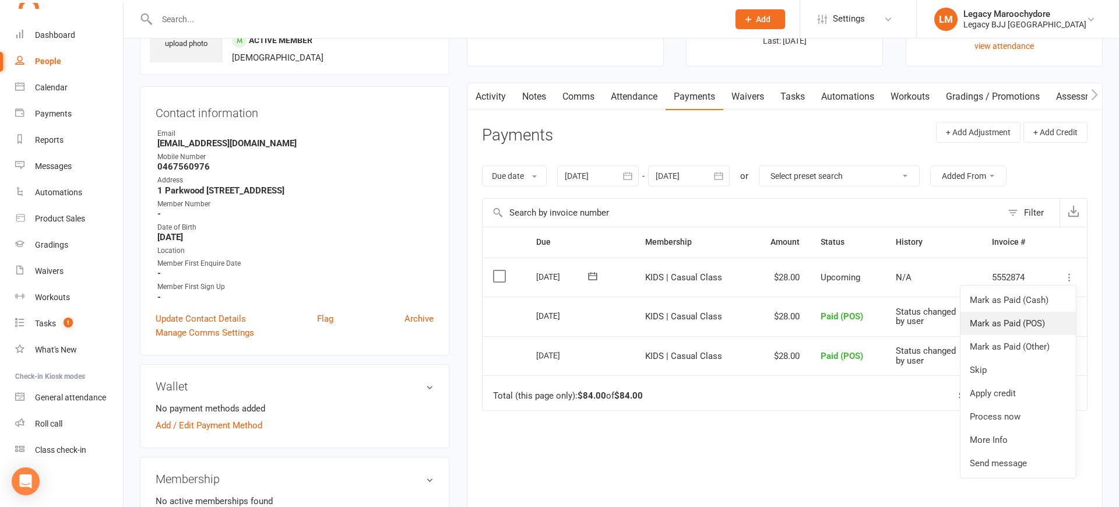
click at [1036, 327] on link "Mark as Paid (POS)" at bounding box center [1017, 323] width 115 height 23
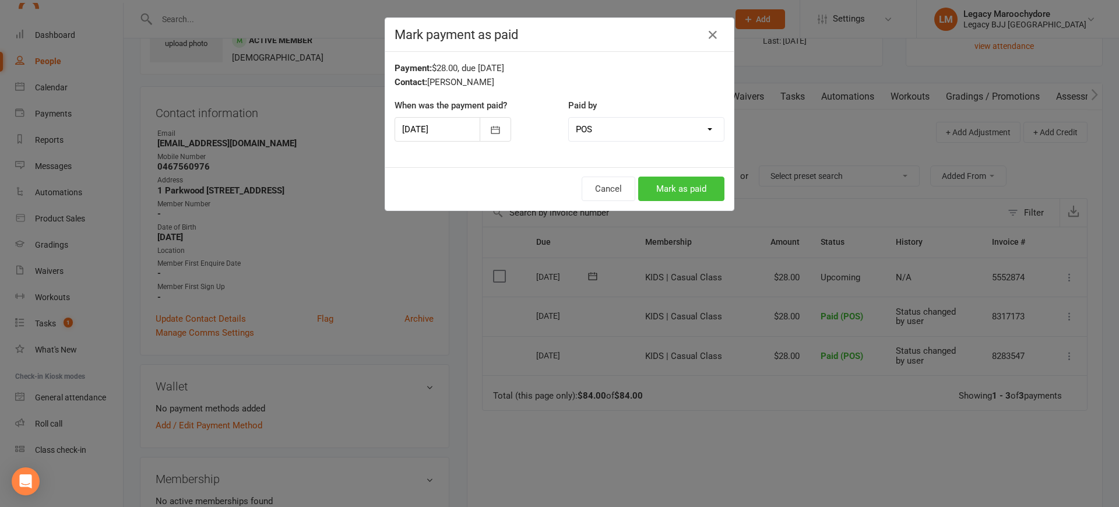
click at [685, 195] on button "Mark as paid" at bounding box center [681, 189] width 86 height 24
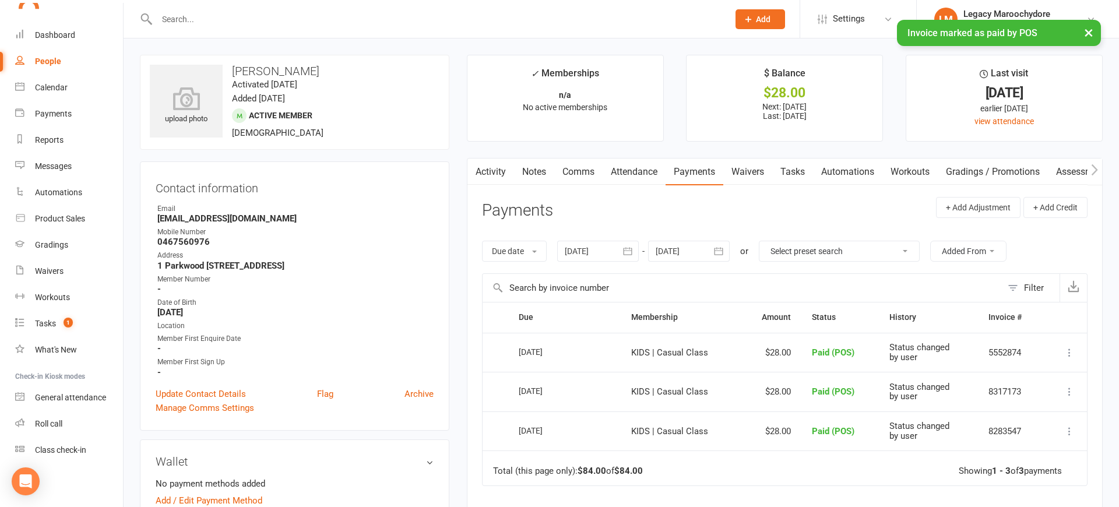
scroll to position [0, 0]
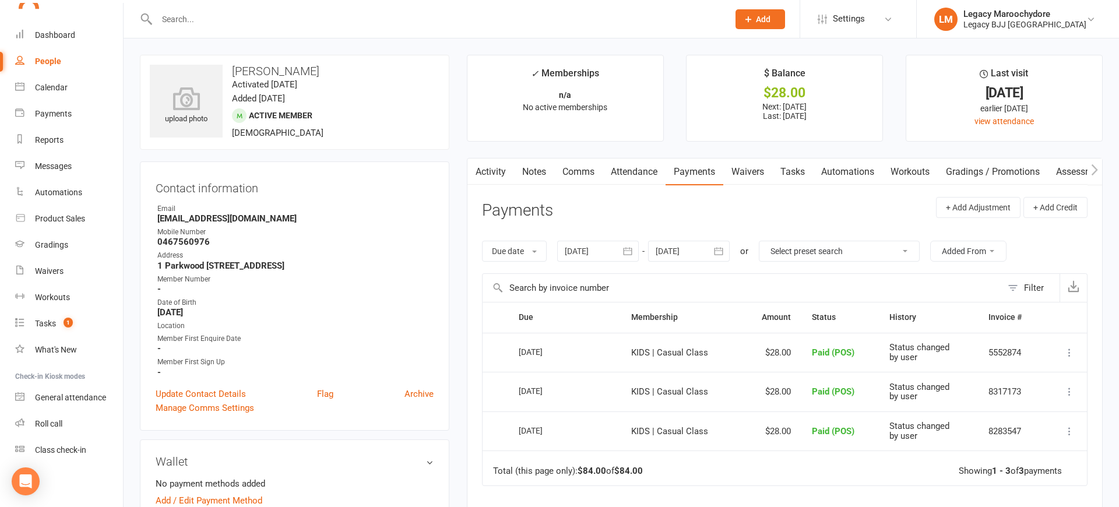
click at [65, 36] on div "Dashboard" at bounding box center [55, 34] width 40 height 9
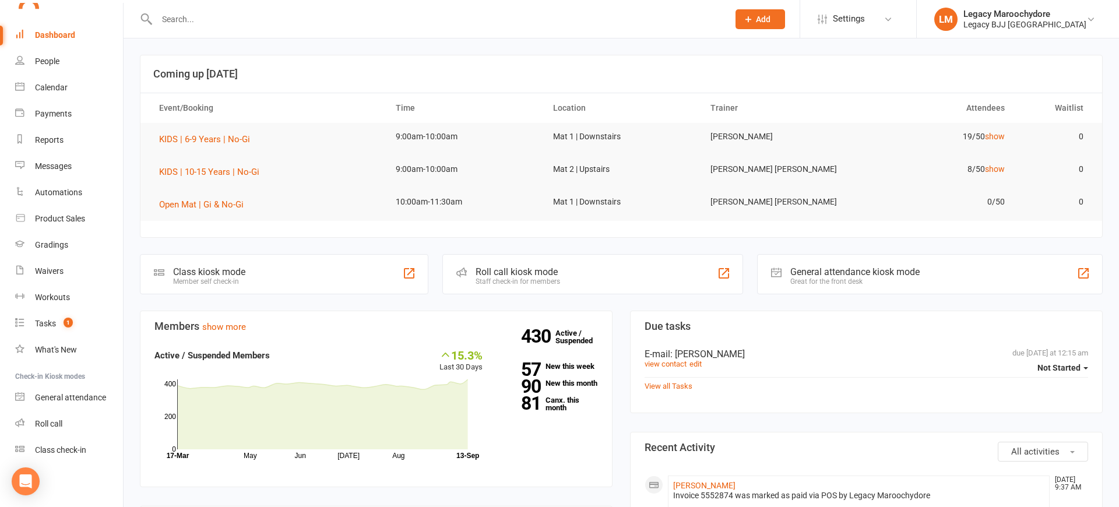
click at [207, 17] on input "text" at bounding box center [436, 19] width 567 height 16
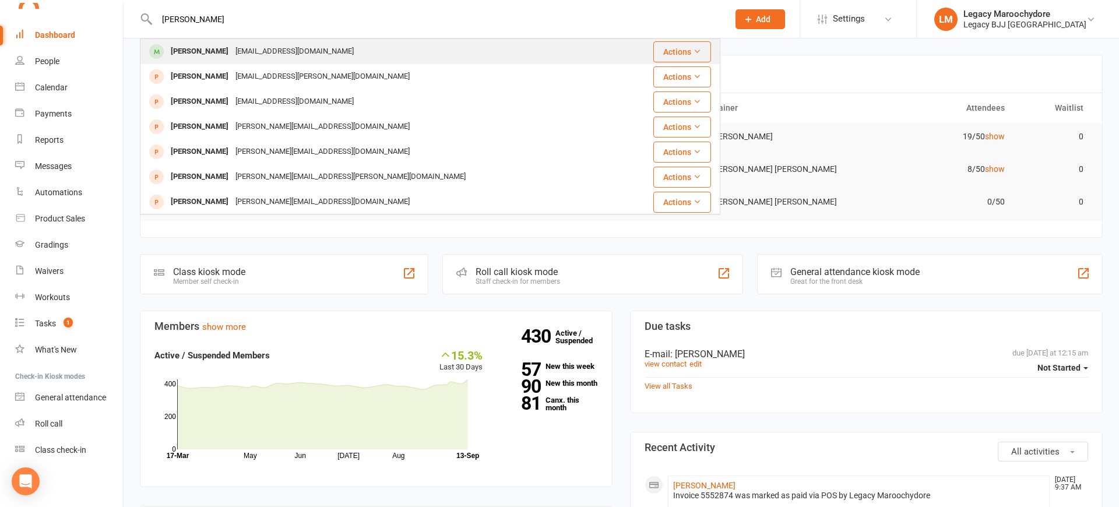
type input "[PERSON_NAME]"
click at [210, 55] on div "[PERSON_NAME]" at bounding box center [199, 51] width 65 height 17
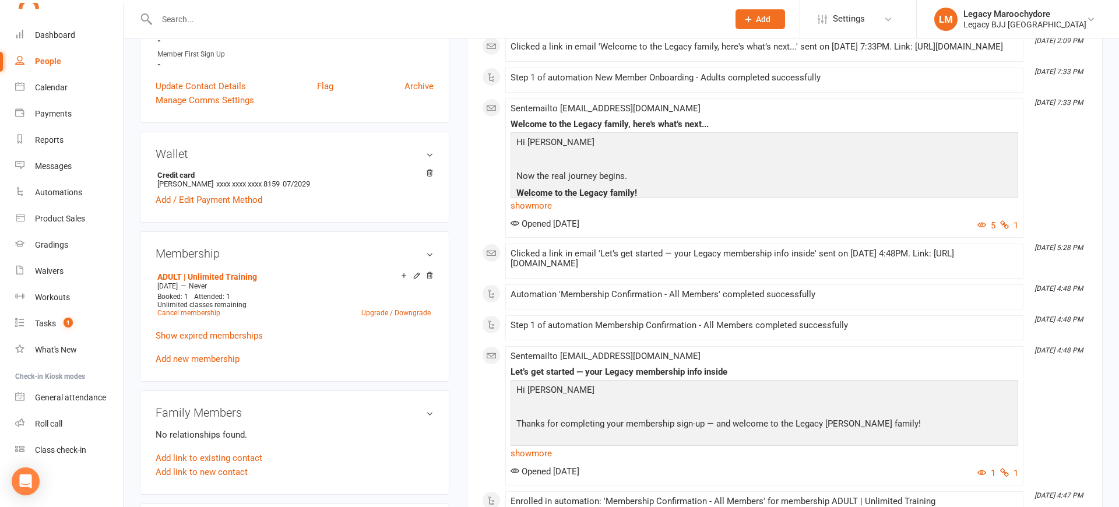
scroll to position [316, 0]
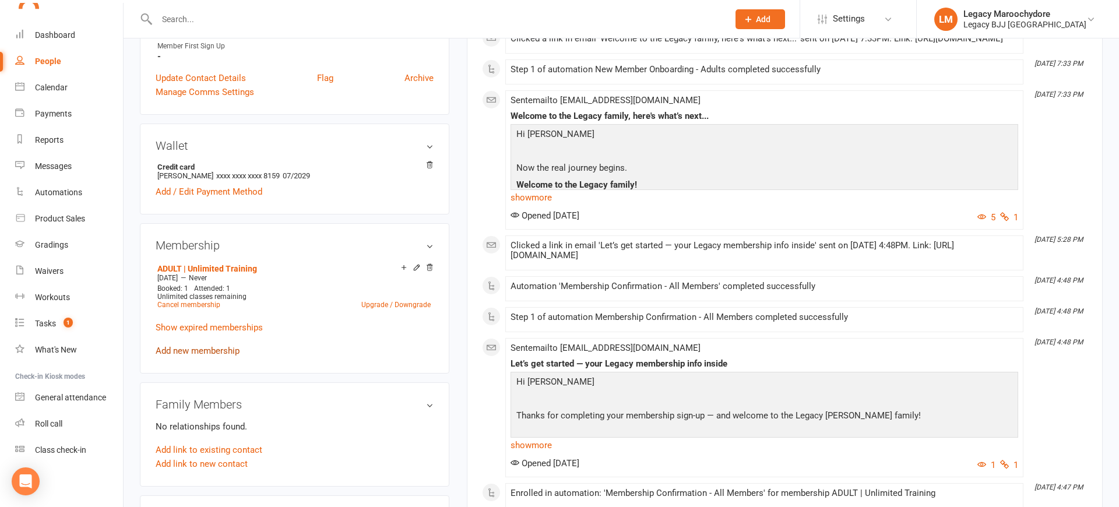
click at [198, 350] on link "Add new membership" at bounding box center [198, 351] width 84 height 10
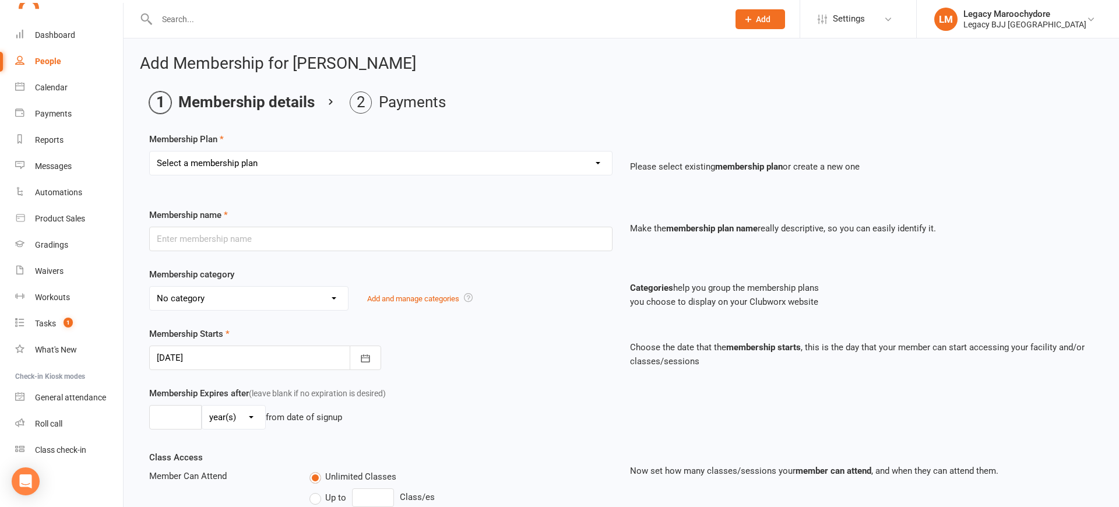
select select "23"
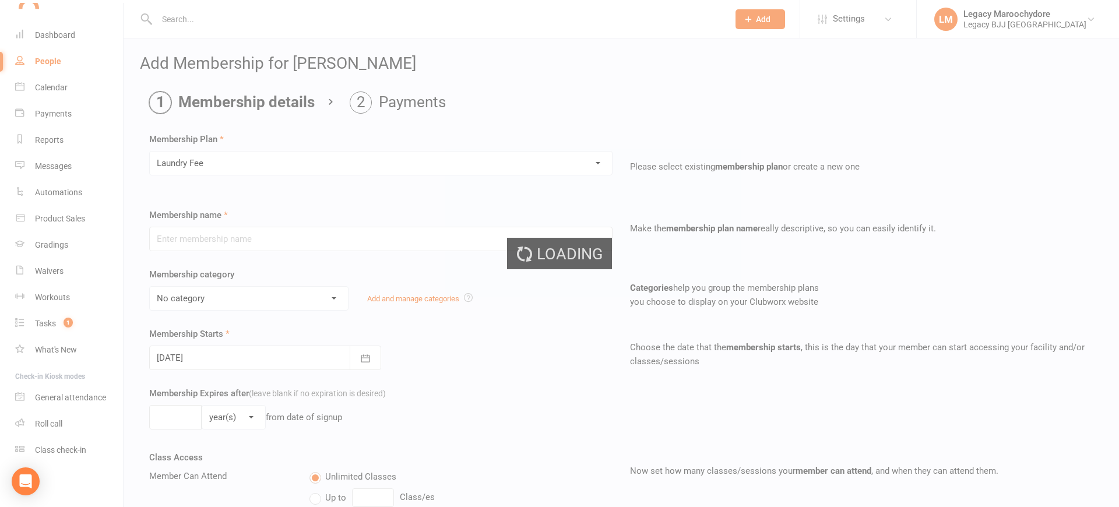
type input "Laundry Fee"
type input "1"
select select "0"
type input "0"
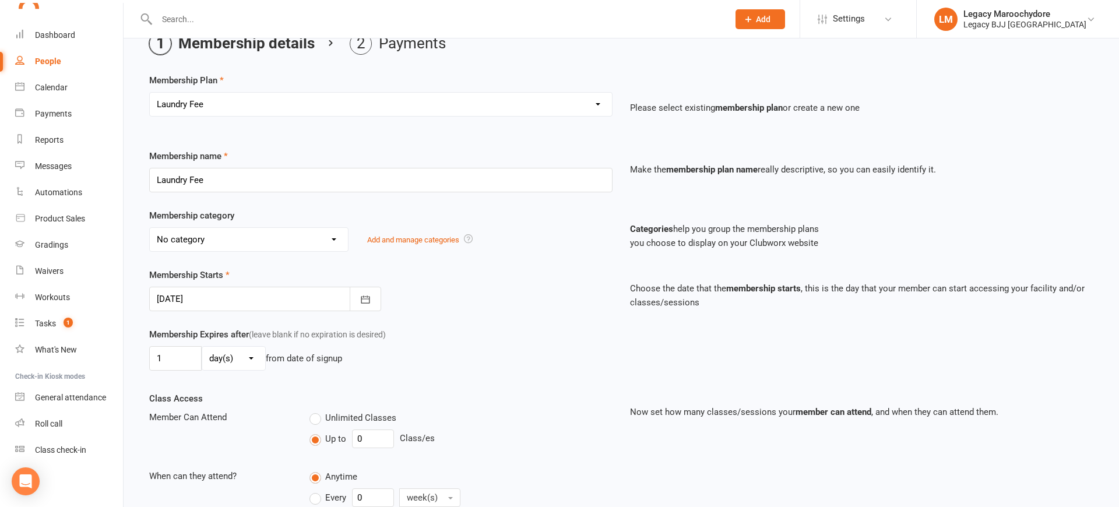
scroll to position [66, 0]
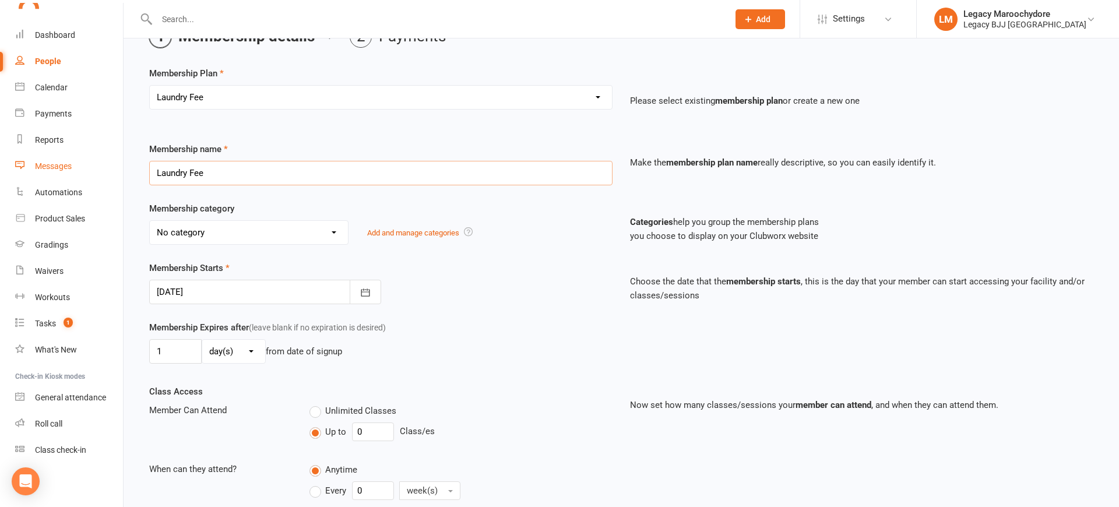
drag, startPoint x: 235, startPoint y: 175, endPoint x: 115, endPoint y: 166, distance: 120.4
click at [115, 166] on ui-view "Prospect Member Non-attending contact Class / event Appointment Grading event T…" at bounding box center [559, 302] width 1119 height 730
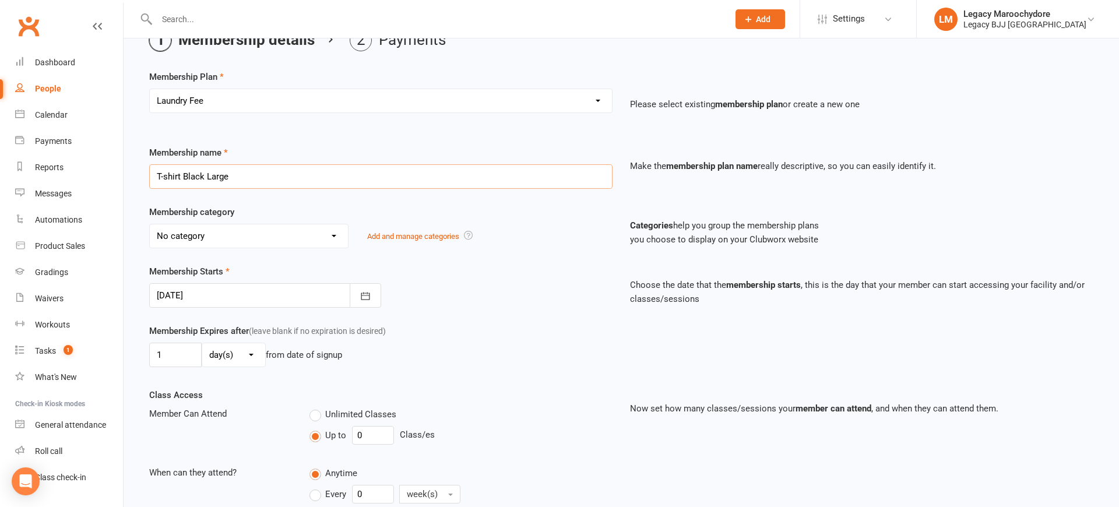
scroll to position [62, 1]
click at [154, 175] on input "T-shirt Black Large" at bounding box center [380, 176] width 463 height 24
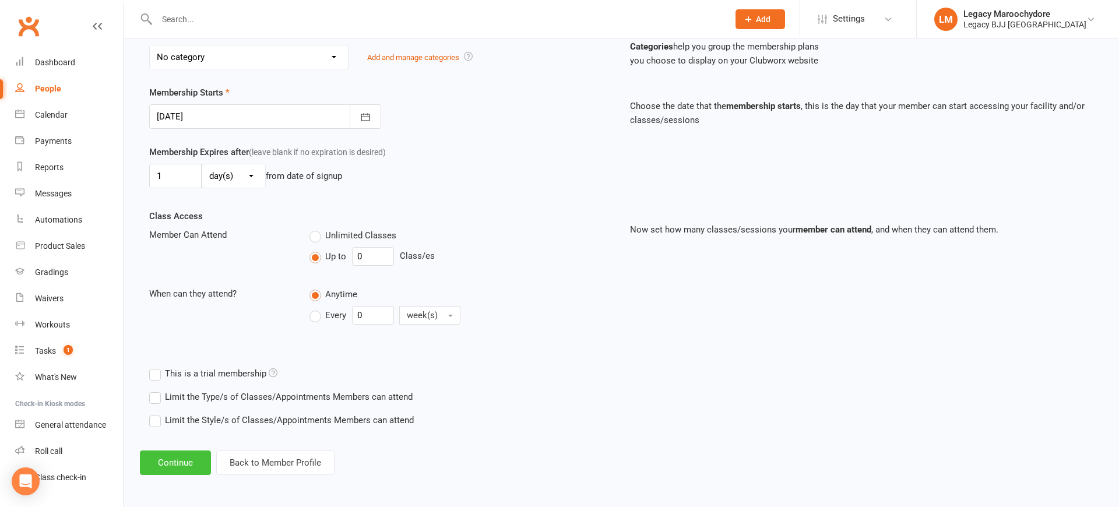
scroll to position [242, 0]
type input "Legacy T-shirt Black Large"
click at [179, 468] on button "Continue" at bounding box center [175, 461] width 71 height 24
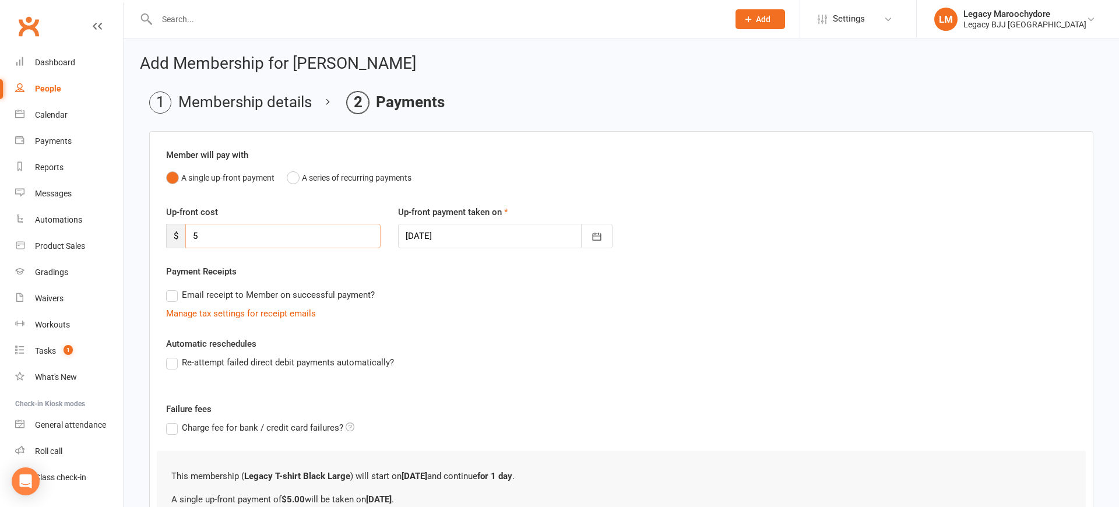
scroll to position [0, 0]
click at [269, 240] on input "5" at bounding box center [282, 236] width 195 height 24
type input "0"
type input "30"
click at [522, 274] on div "Payment Receipts Email receipt to Member on successful payment? Manage tax sett…" at bounding box center [621, 293] width 910 height 56
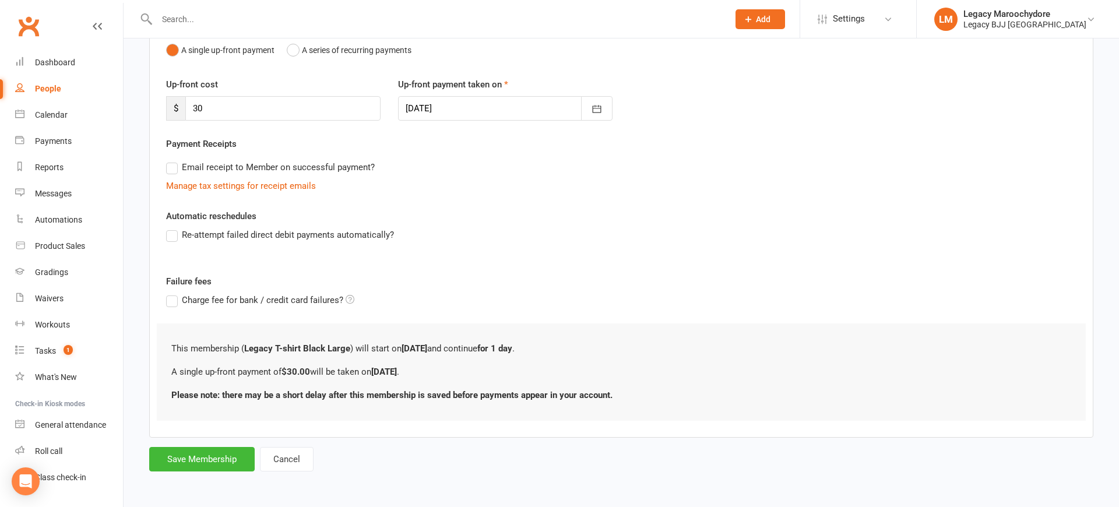
scroll to position [127, 0]
click at [216, 464] on button "Save Membership" at bounding box center [201, 460] width 105 height 24
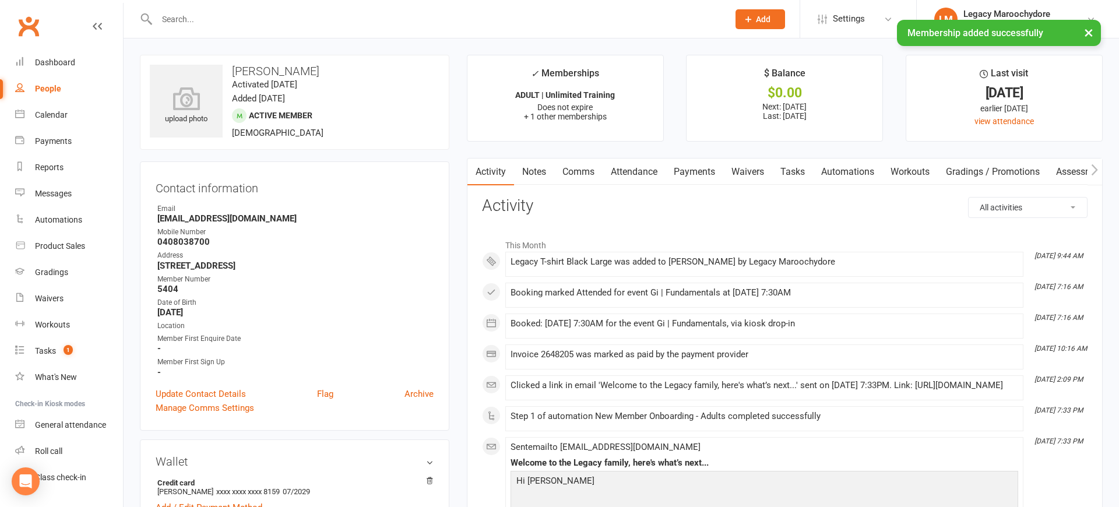
click at [681, 170] on link "Payments" at bounding box center [694, 171] width 58 height 27
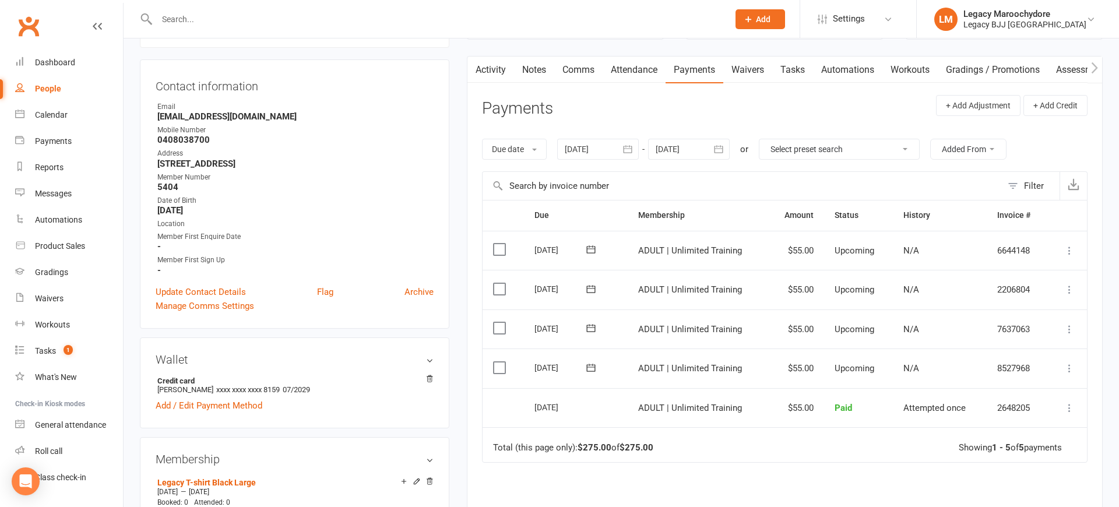
scroll to position [102, 1]
click at [53, 57] on link "Dashboard" at bounding box center [69, 63] width 108 height 26
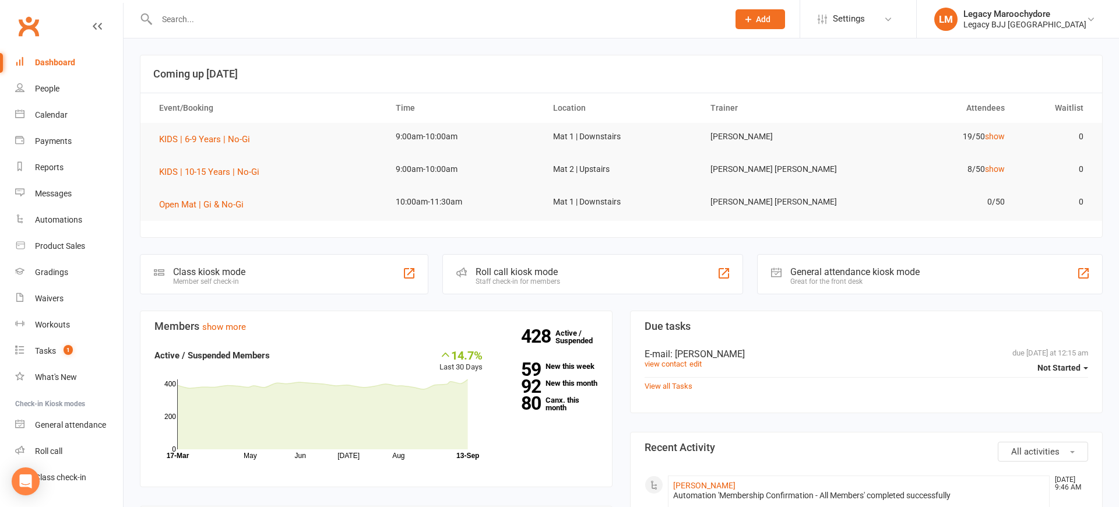
click at [301, 23] on input "text" at bounding box center [436, 19] width 567 height 16
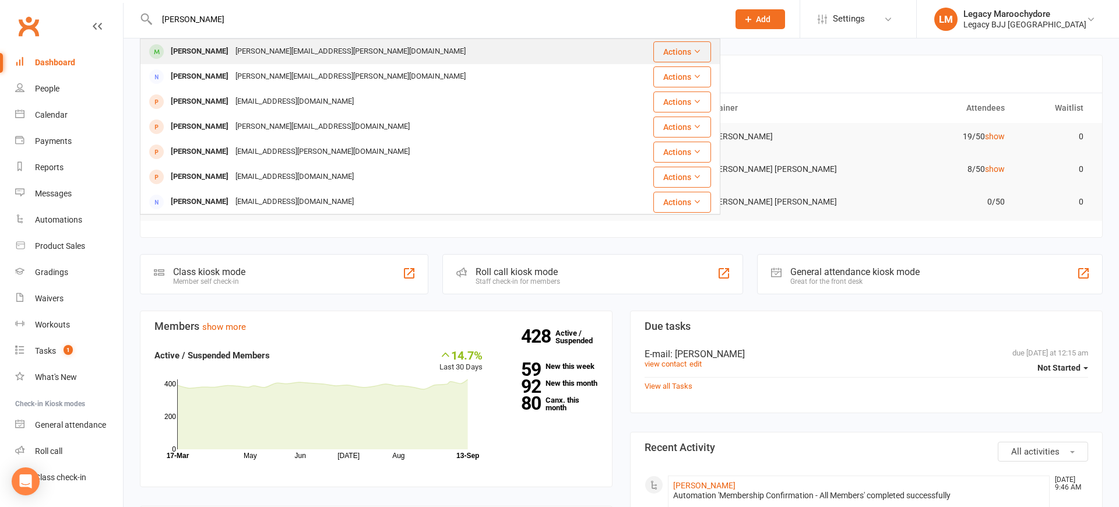
type input "[PERSON_NAME]"
click at [184, 54] on div "[PERSON_NAME]" at bounding box center [199, 51] width 65 height 17
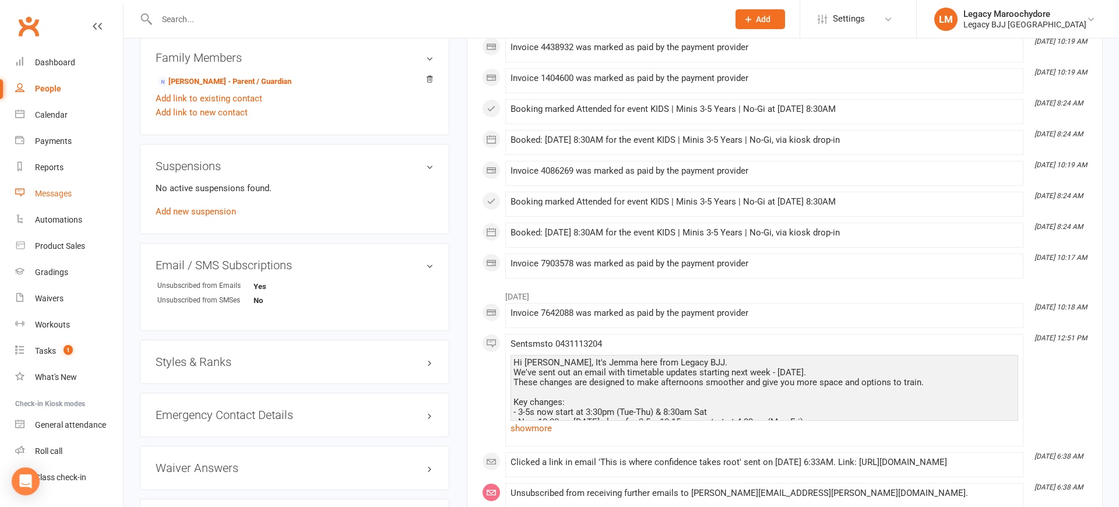
scroll to position [682, 0]
click at [53, 124] on link "Calendar" at bounding box center [69, 115] width 108 height 26
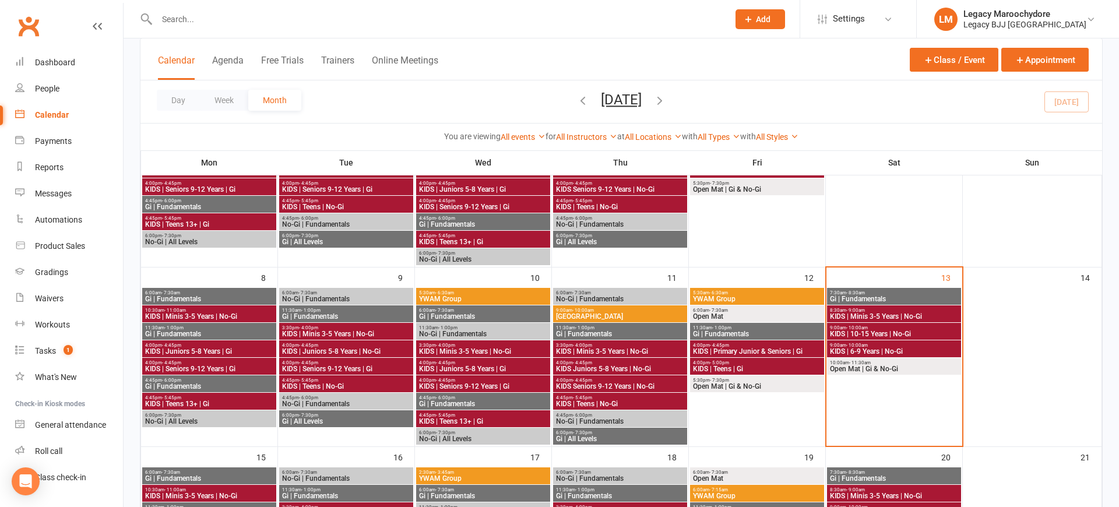
scroll to position [161, 0]
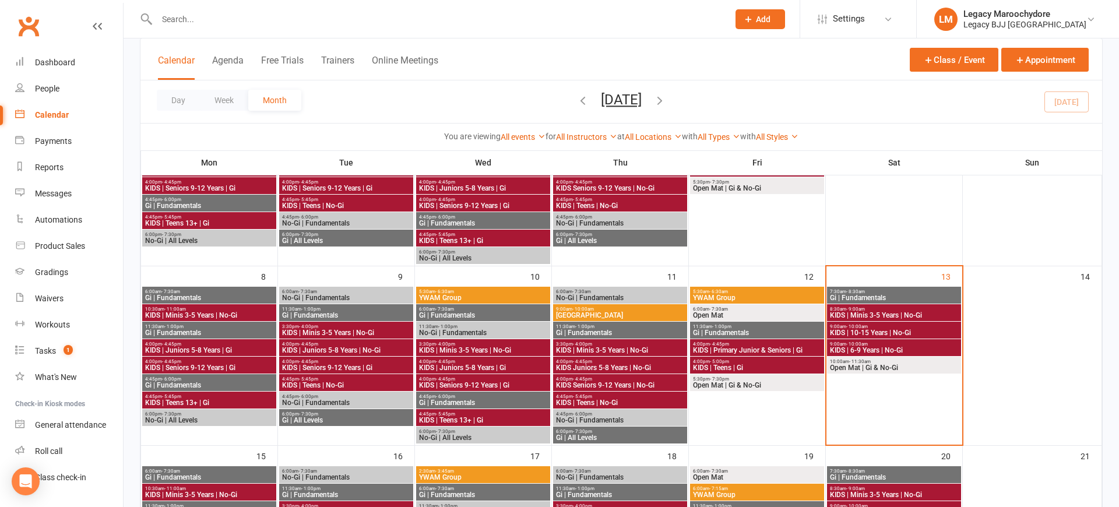
click at [891, 350] on span "KIDS | 6-9 Years | No-Gi" at bounding box center [893, 350] width 129 height 7
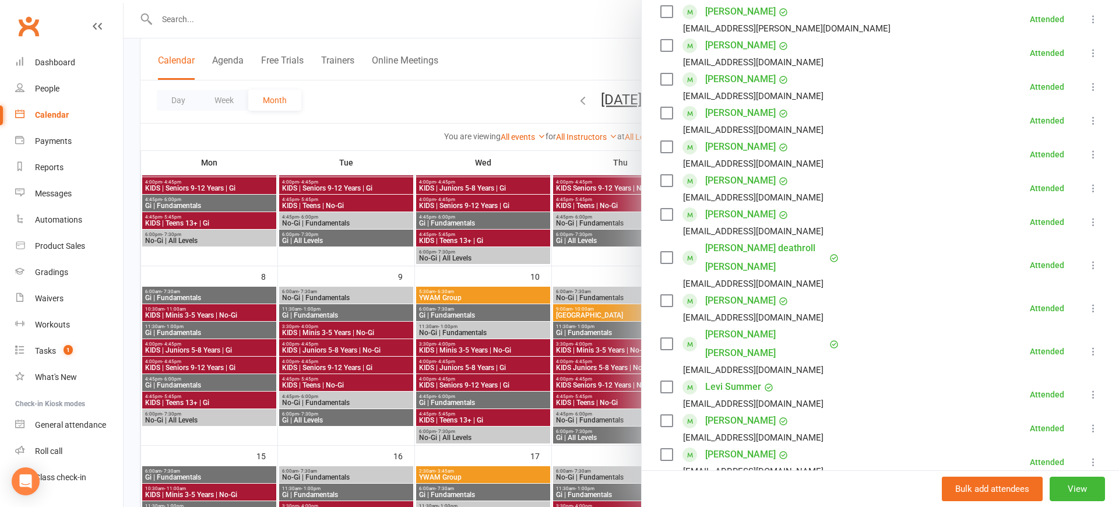
scroll to position [329, 0]
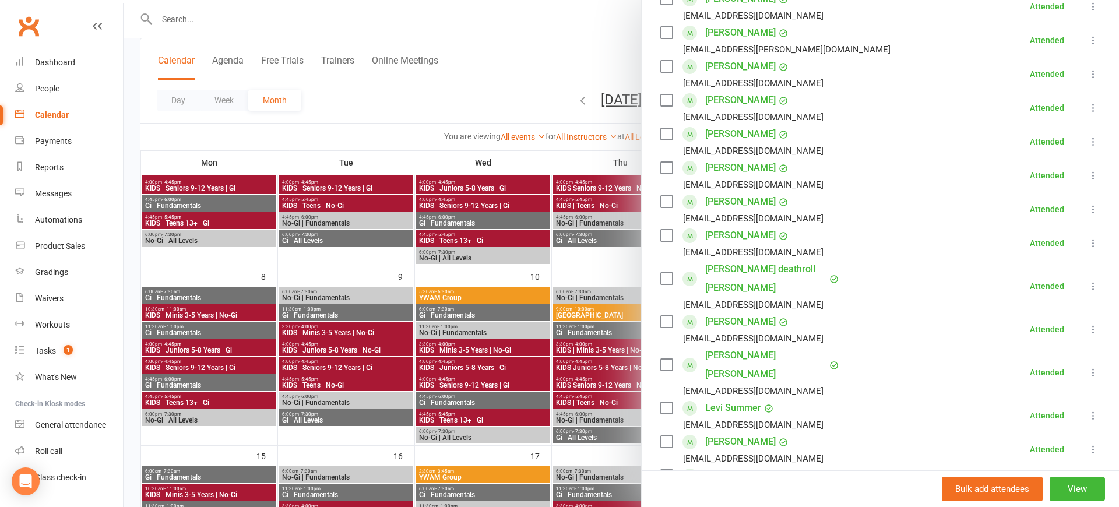
click at [554, 38] on div at bounding box center [621, 253] width 995 height 507
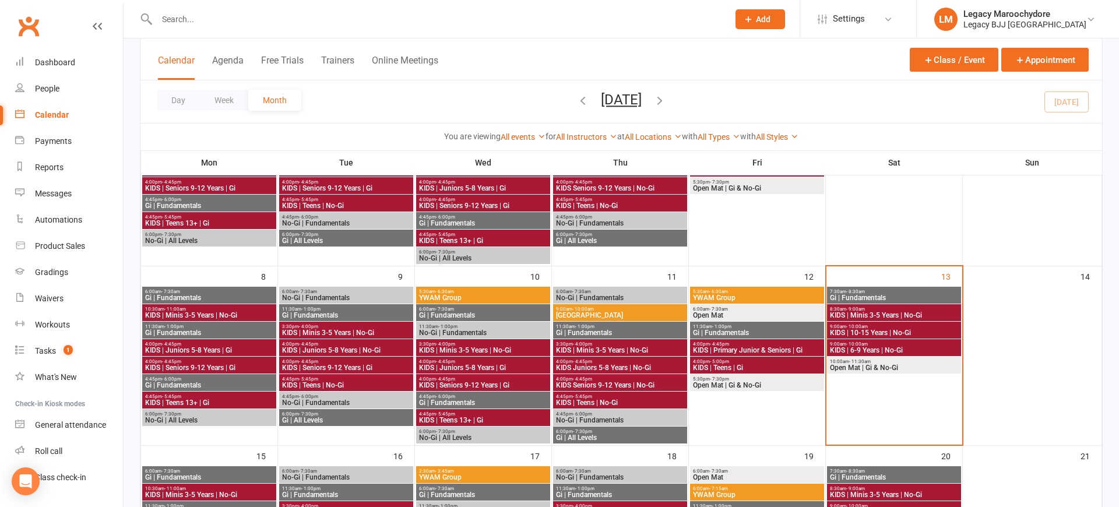
click at [877, 335] on span "KIDS | 10-15 Years | No-Gi" at bounding box center [893, 332] width 129 height 7
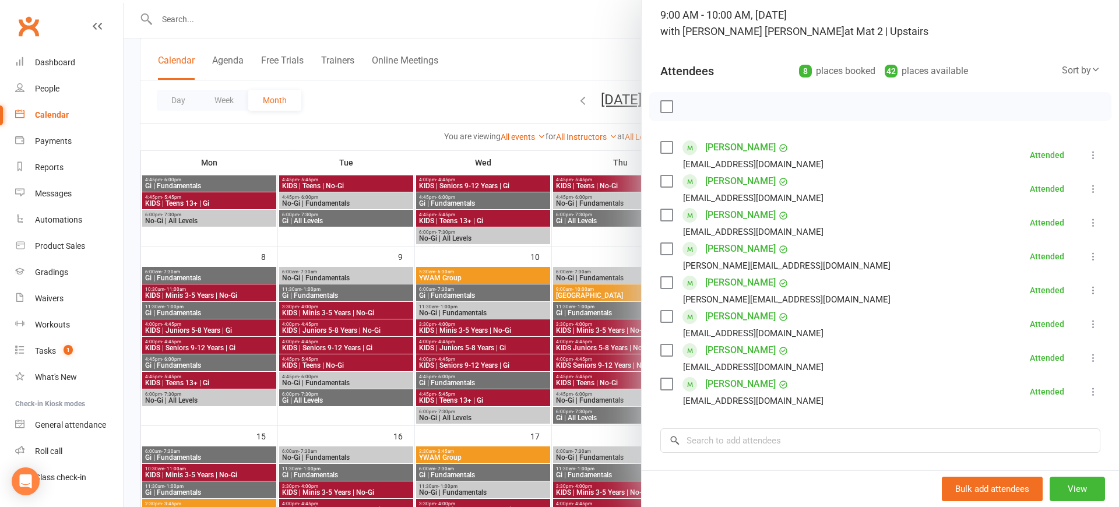
scroll to position [181, 0]
click at [756, 219] on link "[PERSON_NAME]" at bounding box center [740, 215] width 71 height 19
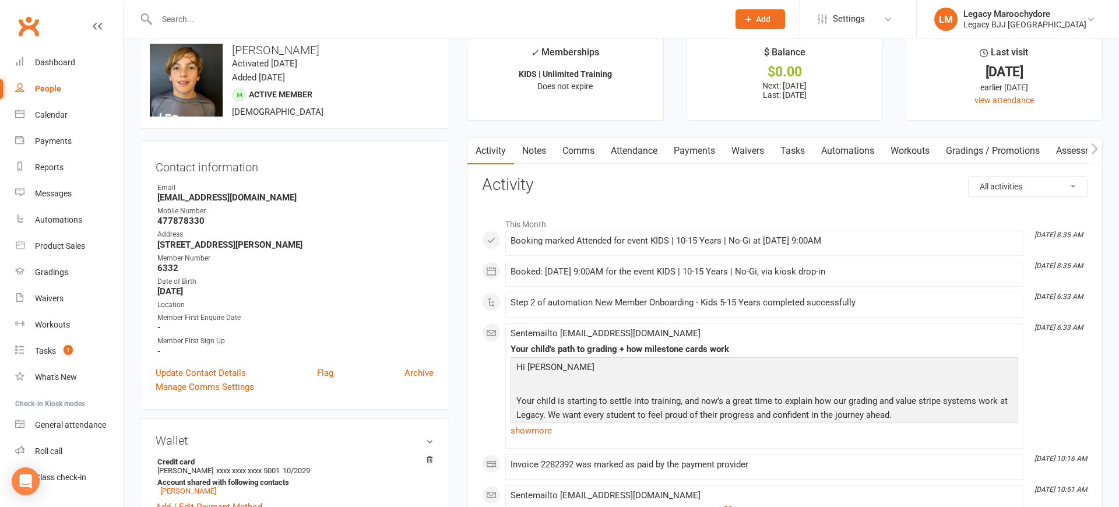
scroll to position [21, 0]
click at [61, 142] on div "Payments" at bounding box center [53, 140] width 37 height 9
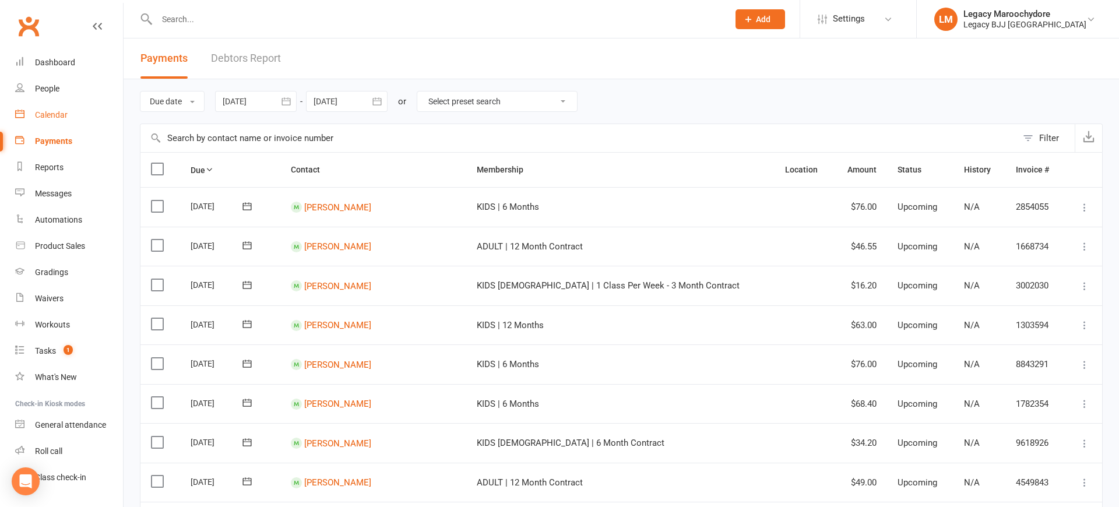
click at [60, 114] on div "Calendar" at bounding box center [51, 114] width 33 height 9
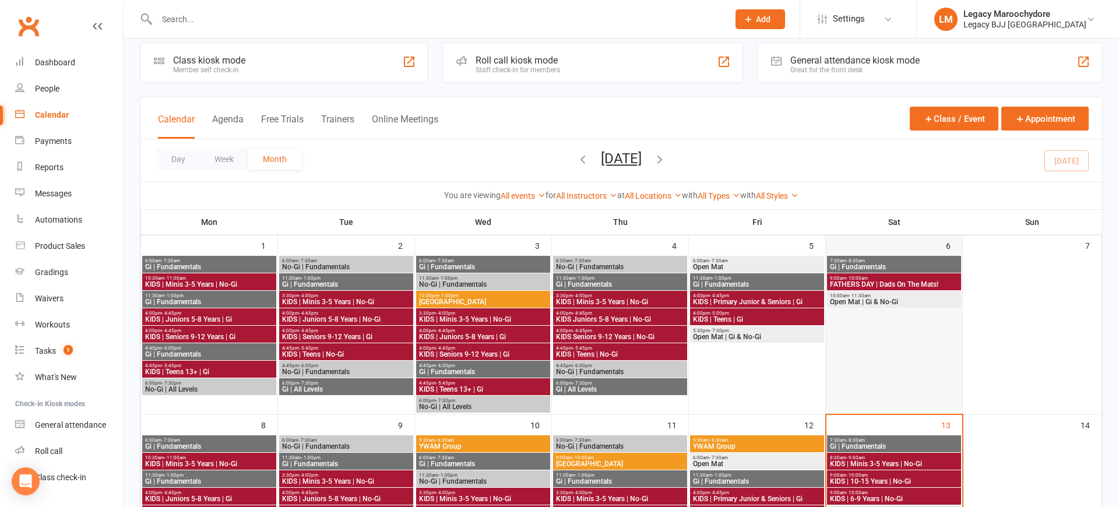
scroll to position [57, 0]
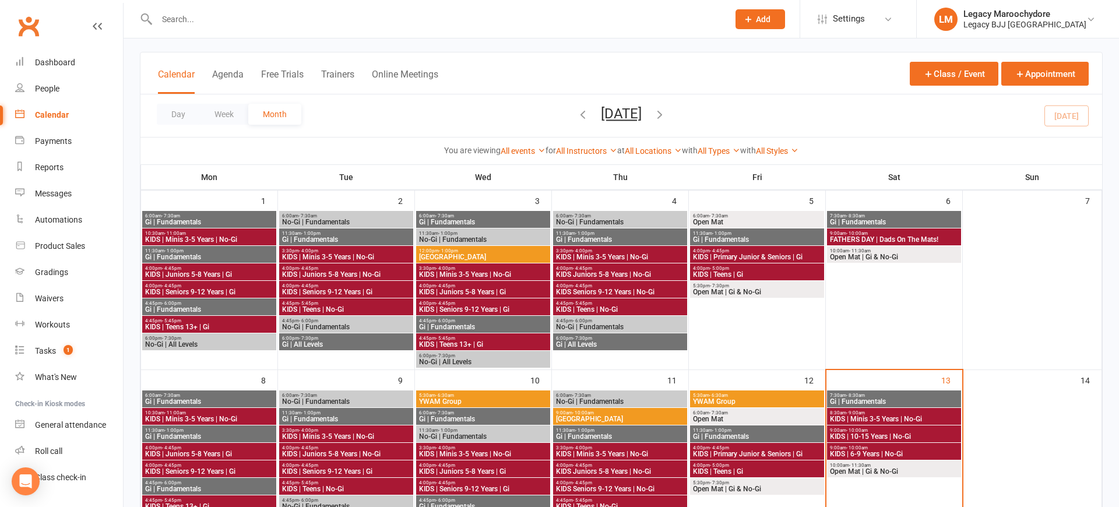
click at [899, 438] on span "KIDS | 10-15 Years | No-Gi" at bounding box center [893, 436] width 129 height 7
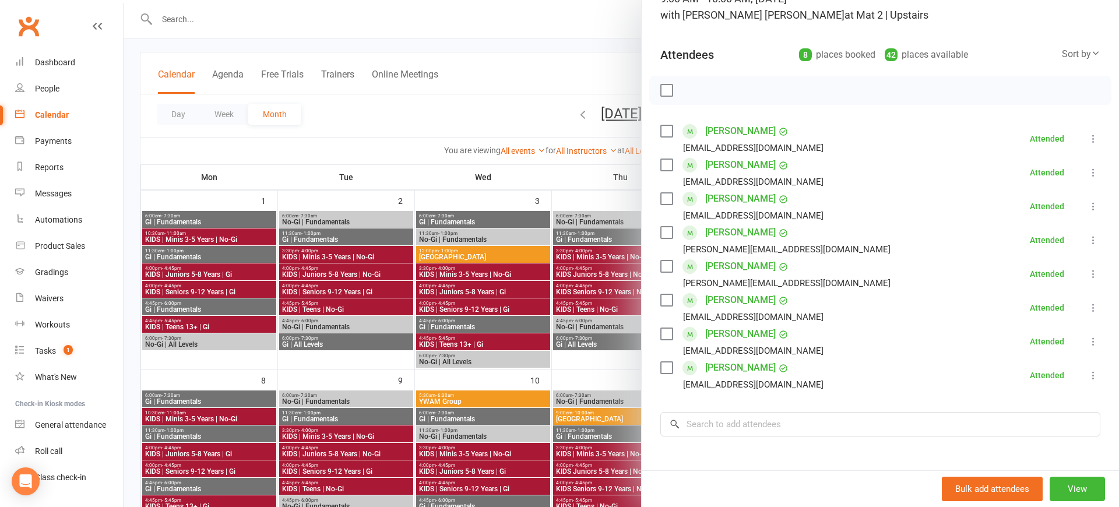
scroll to position [96, 0]
drag, startPoint x: 553, startPoint y: 58, endPoint x: 545, endPoint y: 71, distance: 14.4
click at [553, 58] on div at bounding box center [621, 253] width 995 height 507
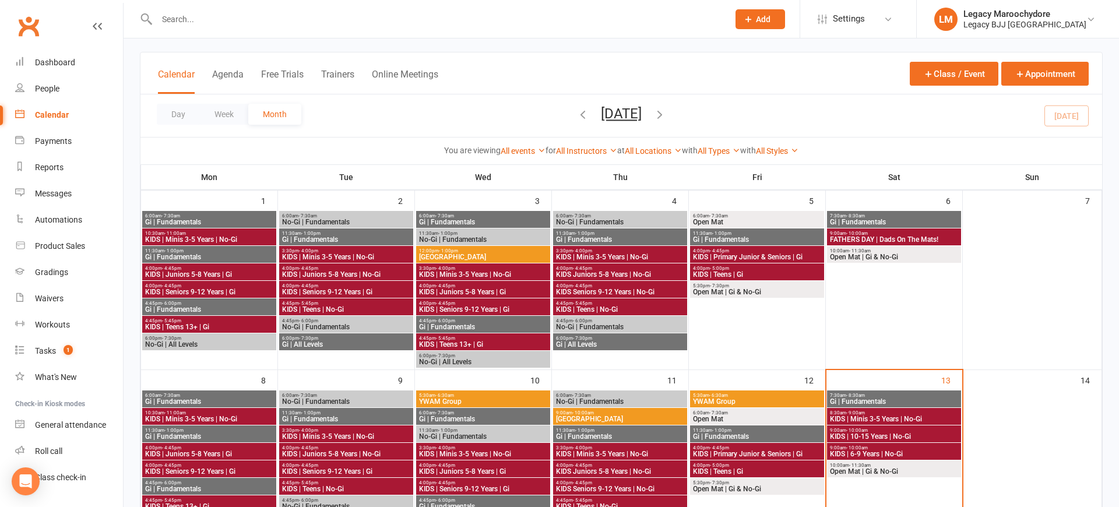
click at [885, 453] on span "KIDS | 6-9 Years | No-Gi" at bounding box center [893, 453] width 129 height 7
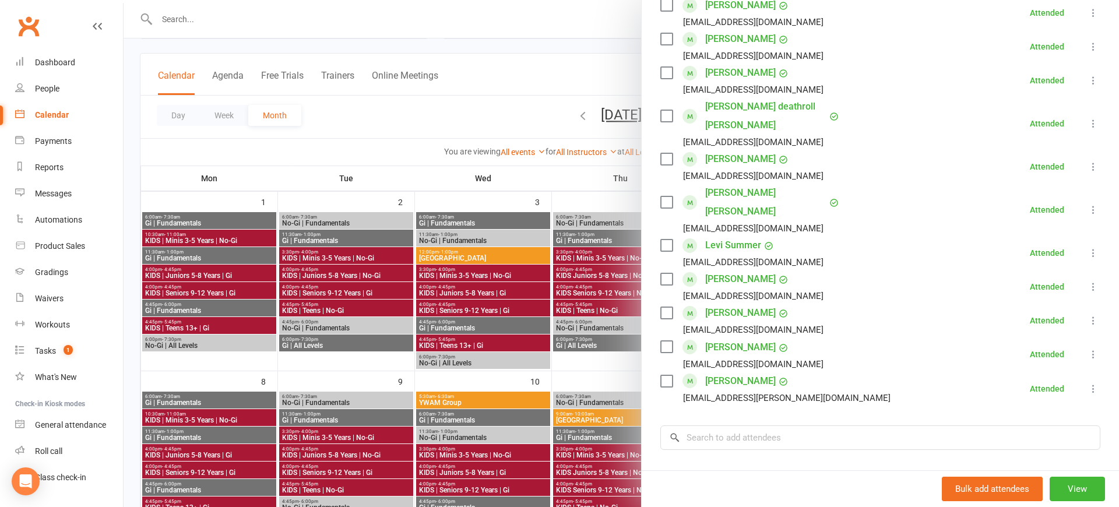
scroll to position [496, 0]
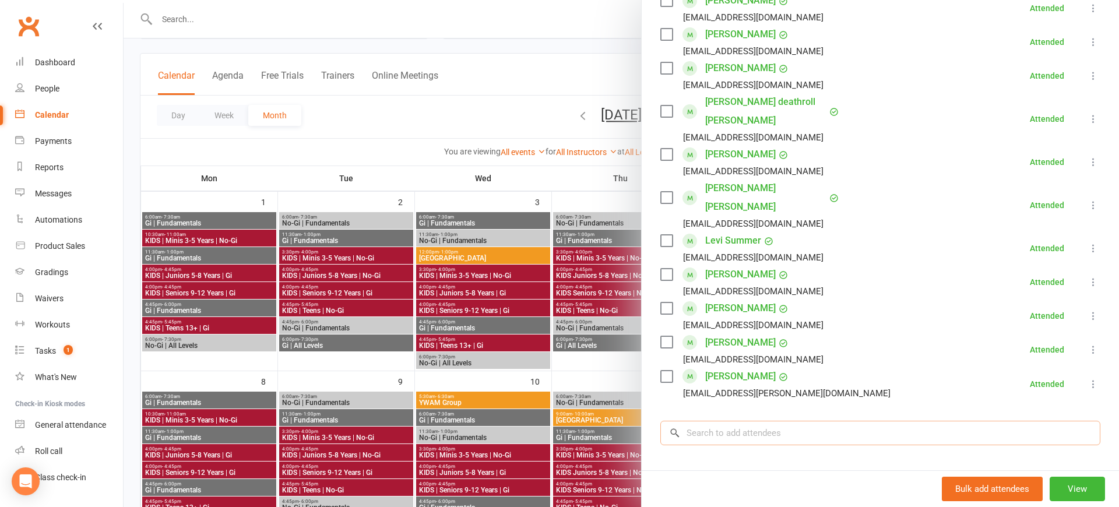
click at [736, 421] on input "search" at bounding box center [880, 433] width 440 height 24
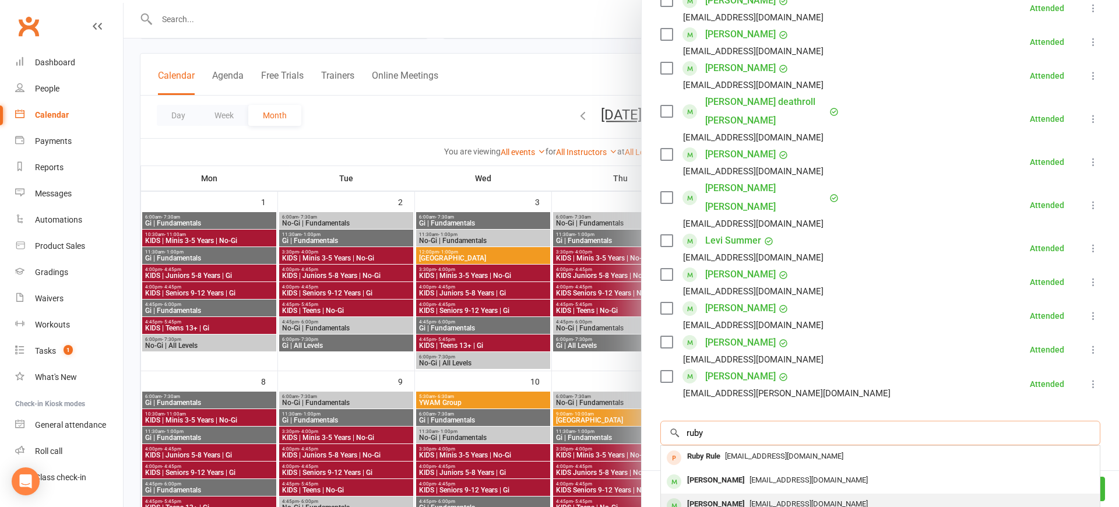
type input "ruby"
click at [718, 496] on div "[PERSON_NAME]" at bounding box center [715, 504] width 67 height 17
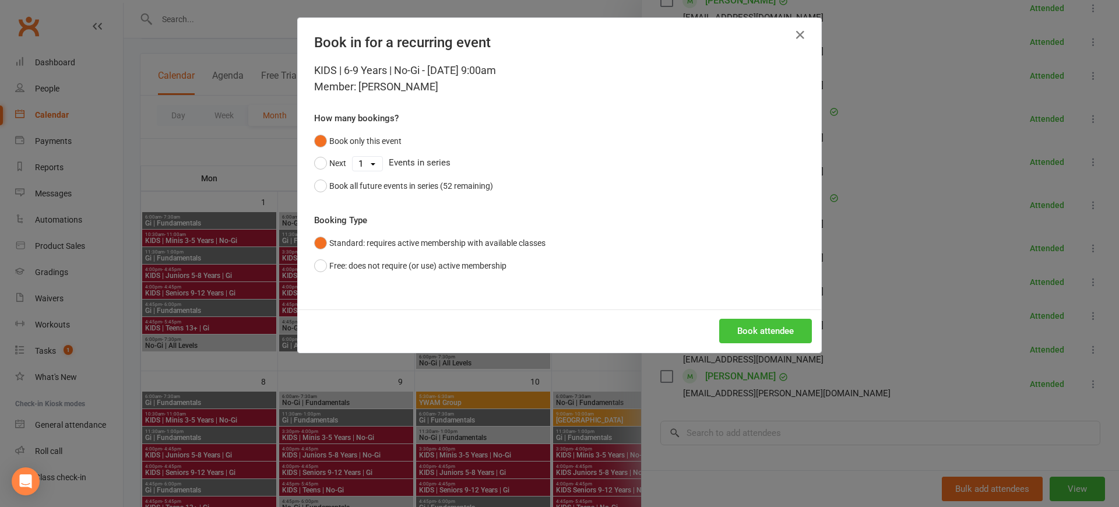
click at [790, 329] on button "Book attendee" at bounding box center [765, 331] width 93 height 24
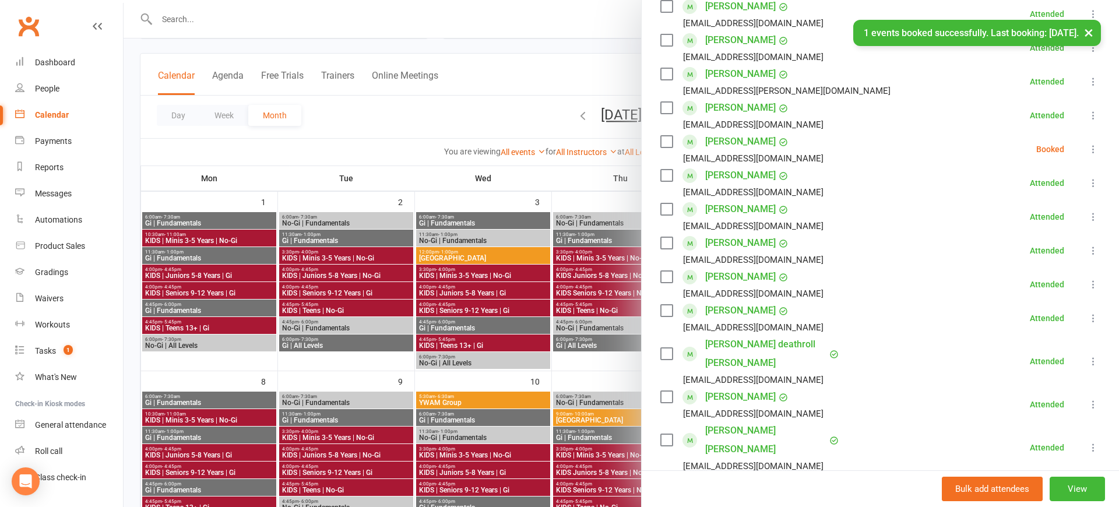
scroll to position [283, 0]
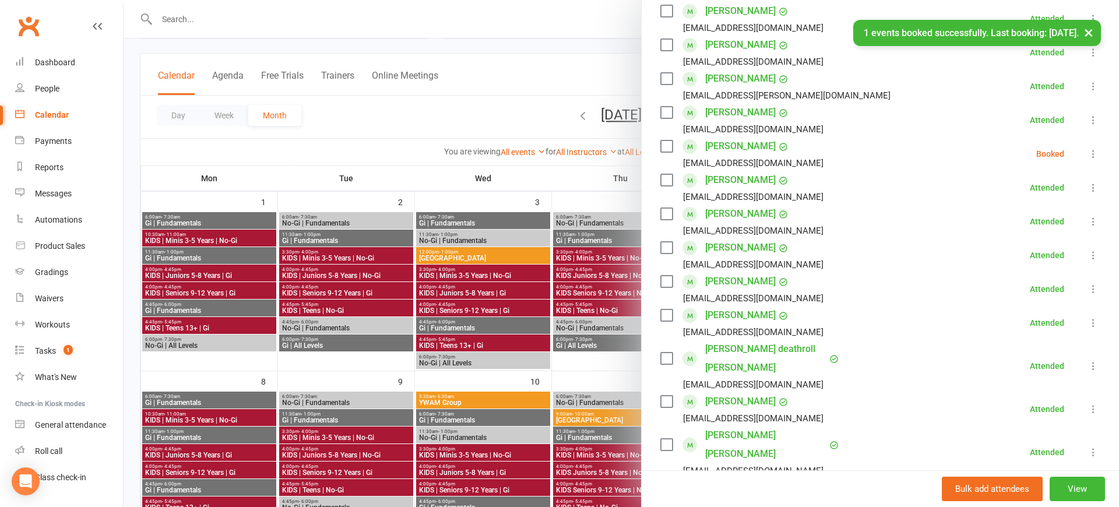
click at [1090, 154] on icon at bounding box center [1093, 154] width 12 height 12
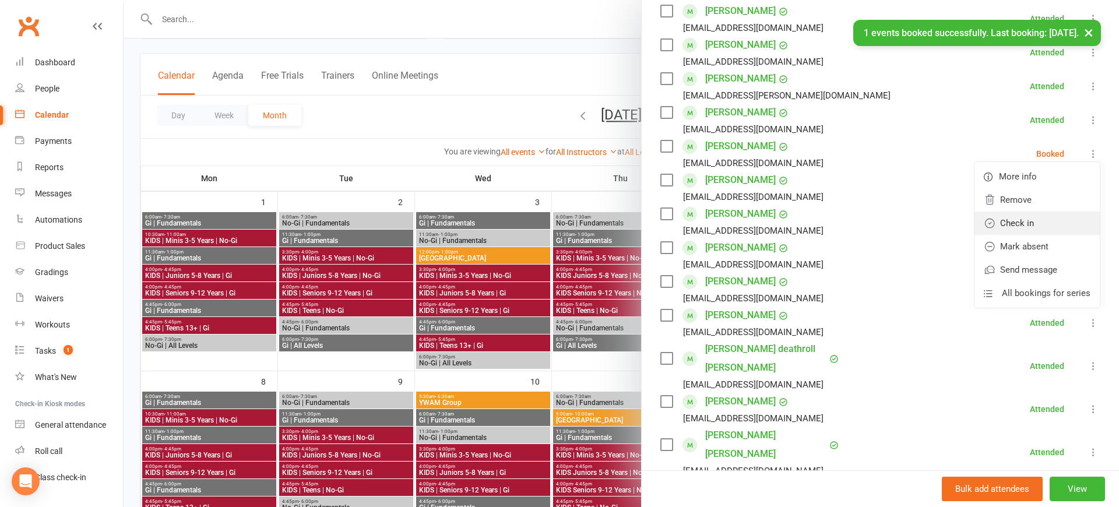
click at [1027, 227] on link "Check in" at bounding box center [1036, 223] width 125 height 23
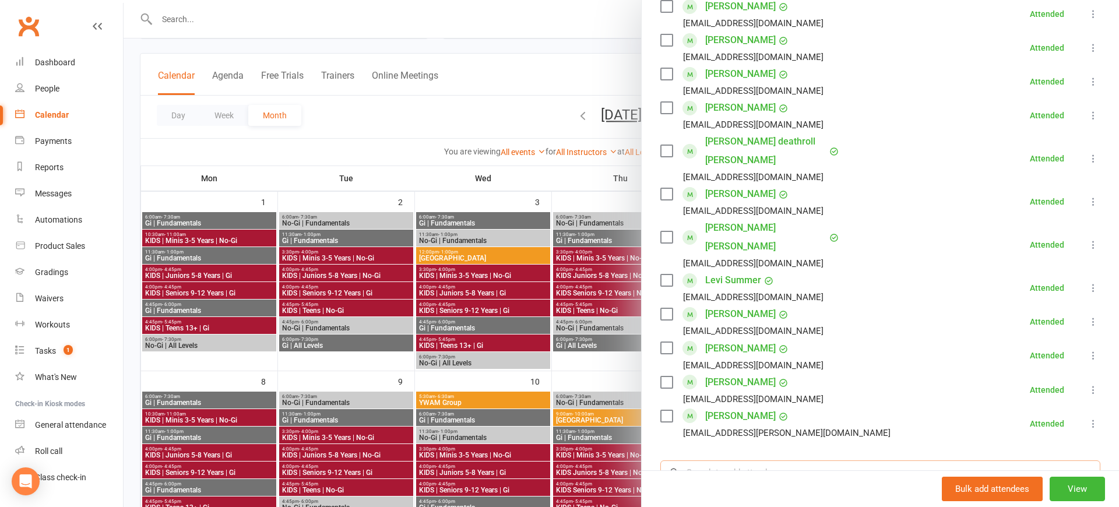
scroll to position [498, 0]
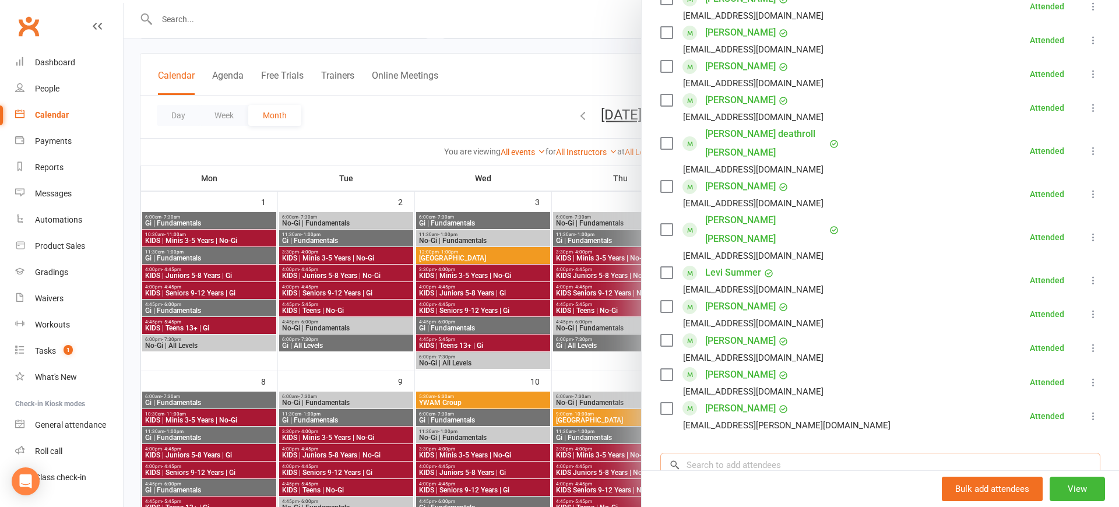
click at [763, 453] on input "search" at bounding box center [880, 465] width 440 height 24
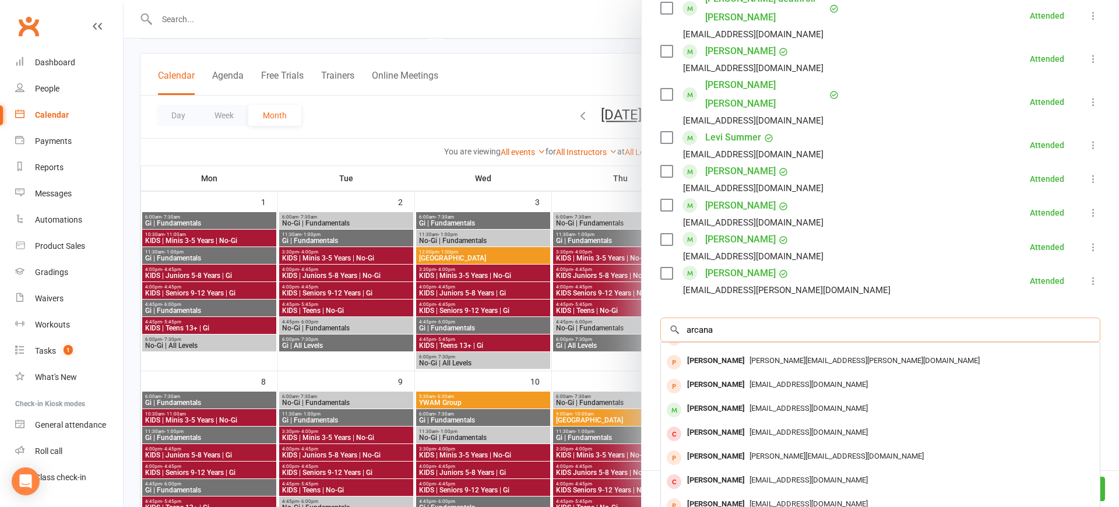
scroll to position [632, 0]
drag, startPoint x: 730, startPoint y: 298, endPoint x: 678, endPoint y: 298, distance: 51.3
click at [678, 318] on input "arcana" at bounding box center [880, 330] width 440 height 24
type input "a"
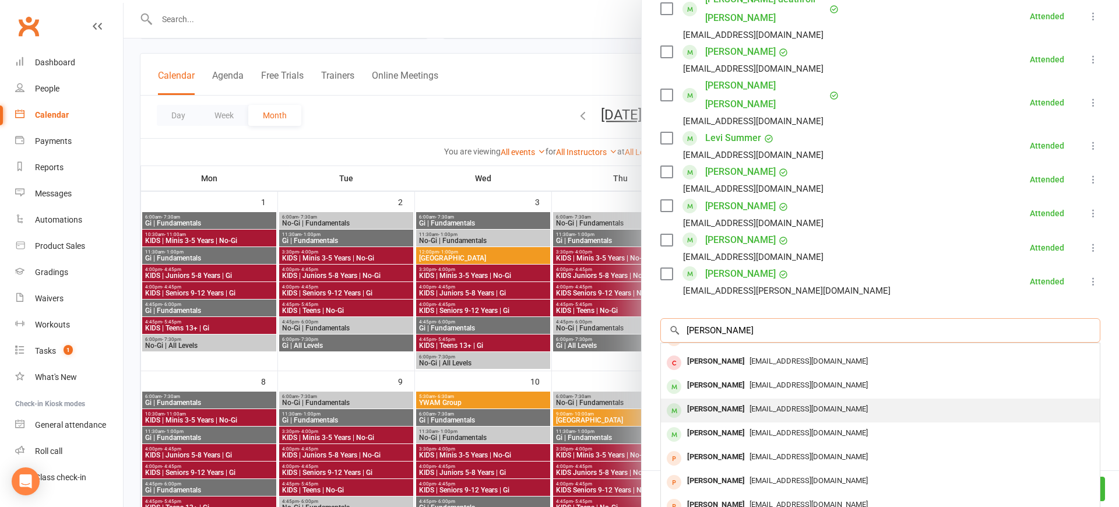
type input "[PERSON_NAME]"
click at [784, 404] on span "[EMAIL_ADDRESS][DOMAIN_NAME]" at bounding box center [808, 408] width 118 height 9
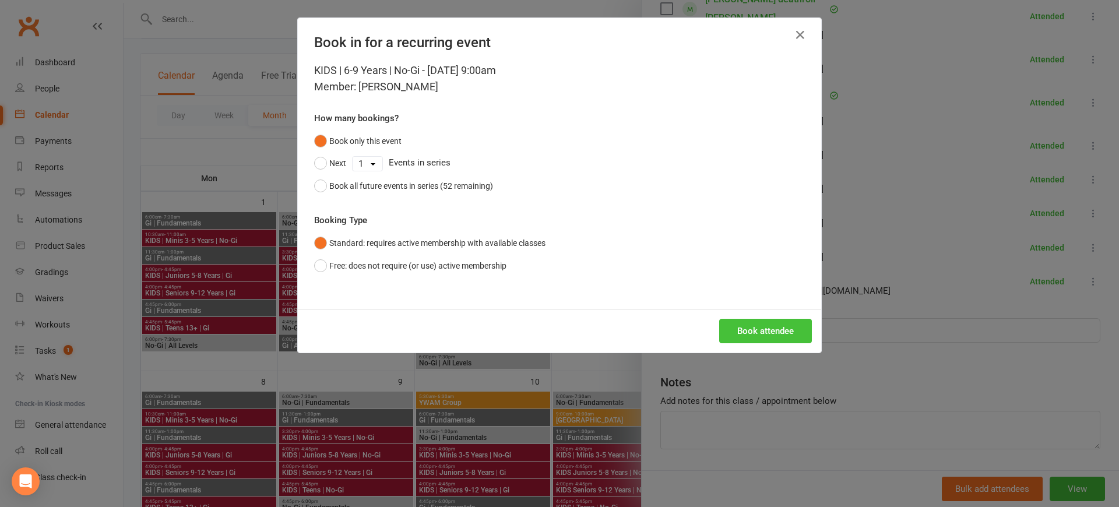
click at [796, 328] on button "Book attendee" at bounding box center [765, 331] width 93 height 24
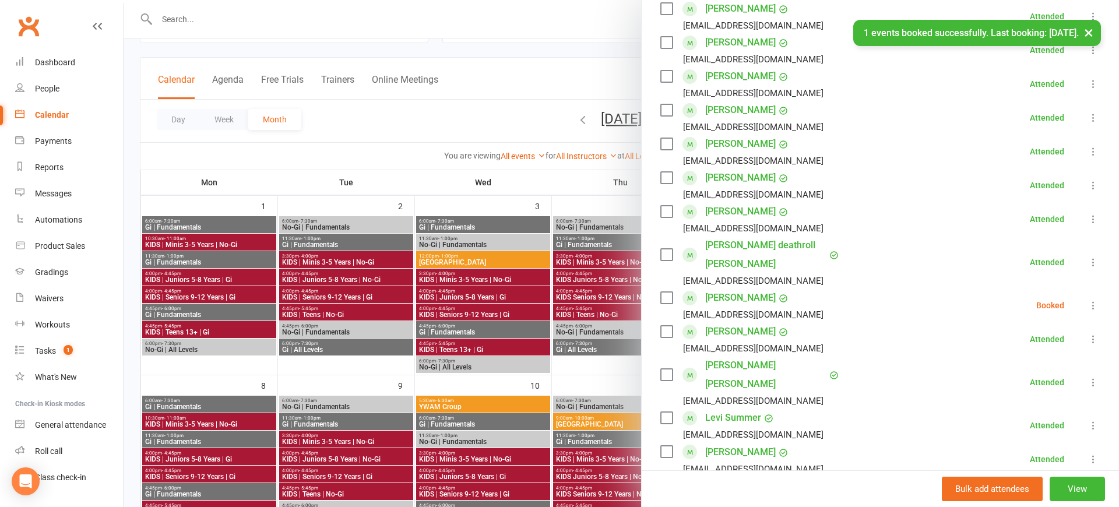
scroll to position [386, 0]
click at [1087, 300] on icon at bounding box center [1093, 306] width 12 height 12
click at [1037, 364] on link "Check in" at bounding box center [1036, 375] width 125 height 23
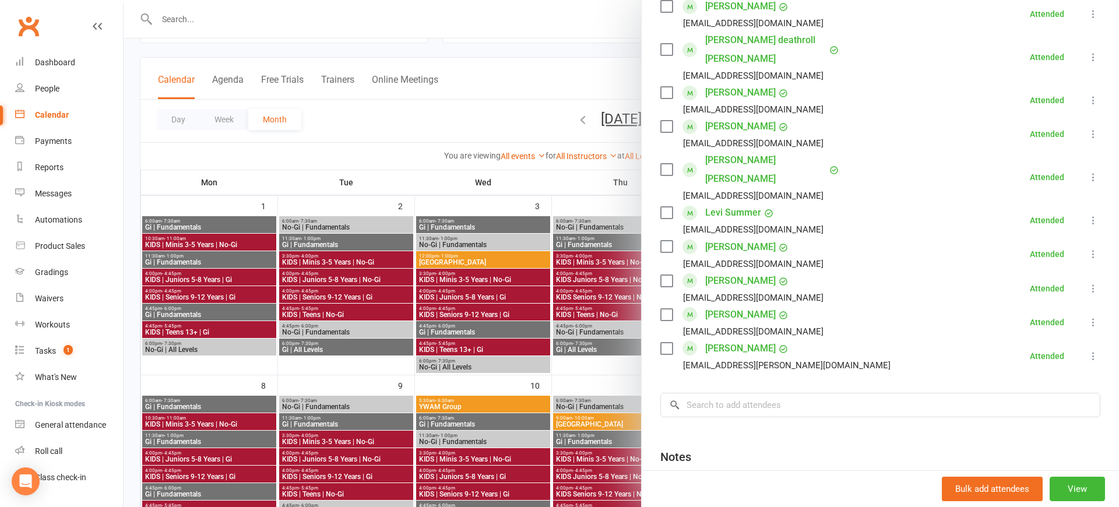
scroll to position [593, 0]
click at [784, 392] on input "search" at bounding box center [880, 404] width 440 height 24
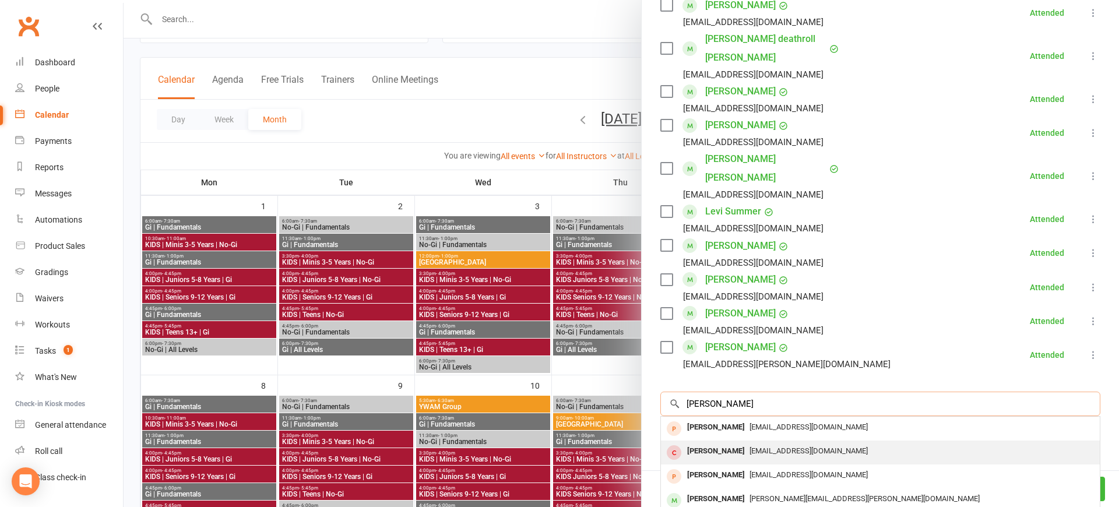
scroll to position [0, 0]
type input "[PERSON_NAME]"
click at [724, 443] on div "[PERSON_NAME]" at bounding box center [715, 451] width 67 height 17
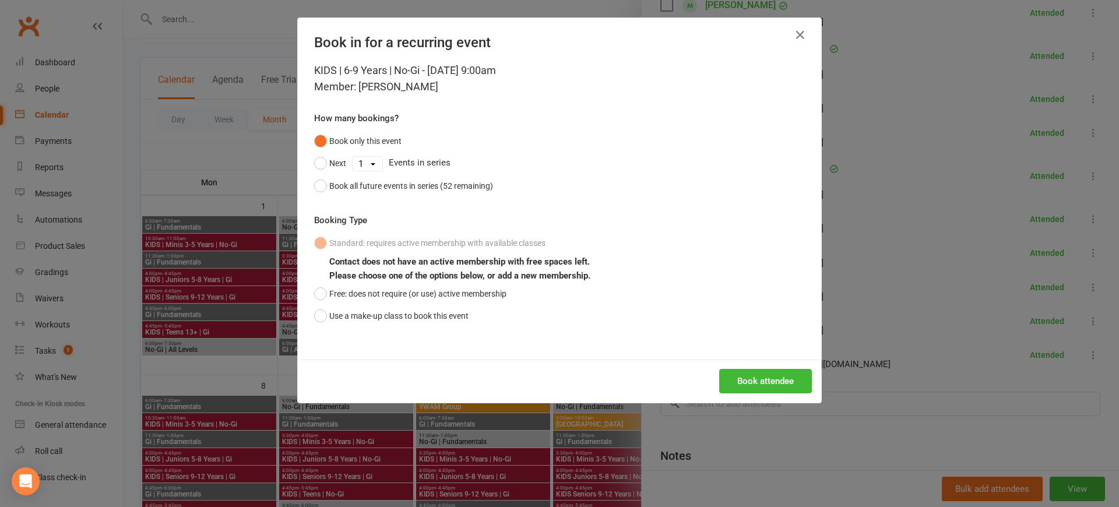
drag, startPoint x: 795, startPoint y: 28, endPoint x: 452, endPoint y: 21, distance: 342.7
click at [795, 28] on button "button" at bounding box center [800, 35] width 19 height 19
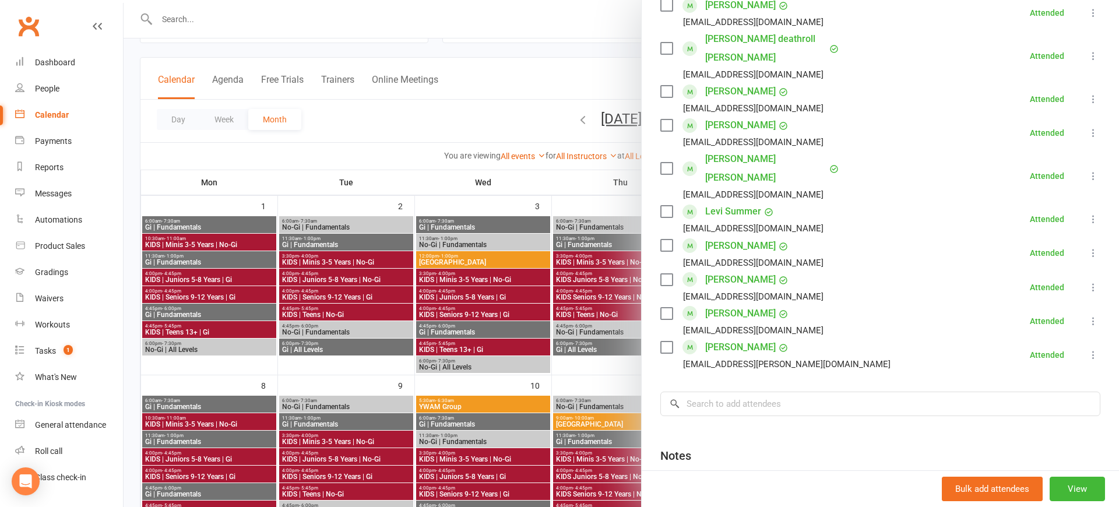
click at [228, 23] on div at bounding box center [621, 253] width 995 height 507
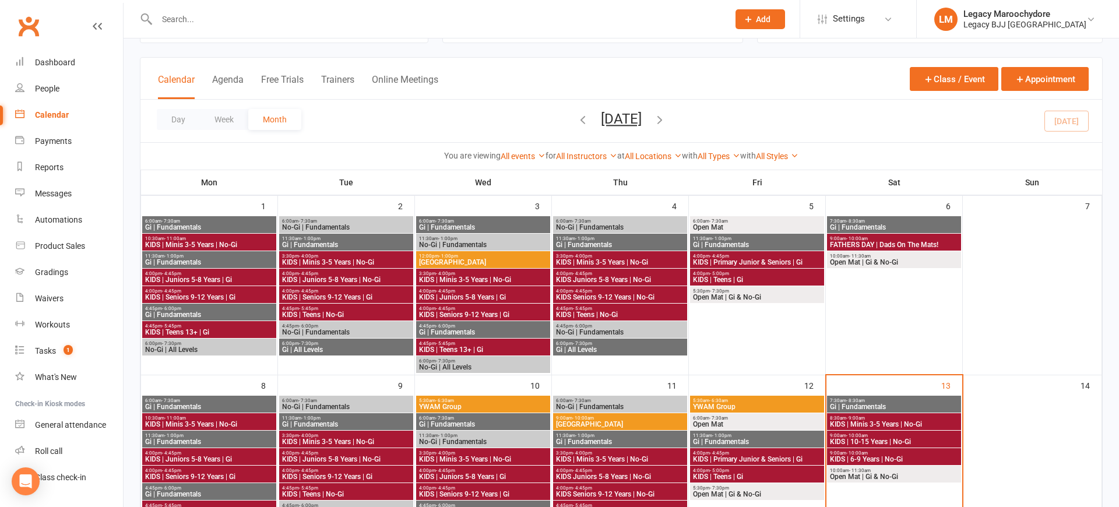
click at [182, 18] on input "text" at bounding box center [436, 19] width 567 height 16
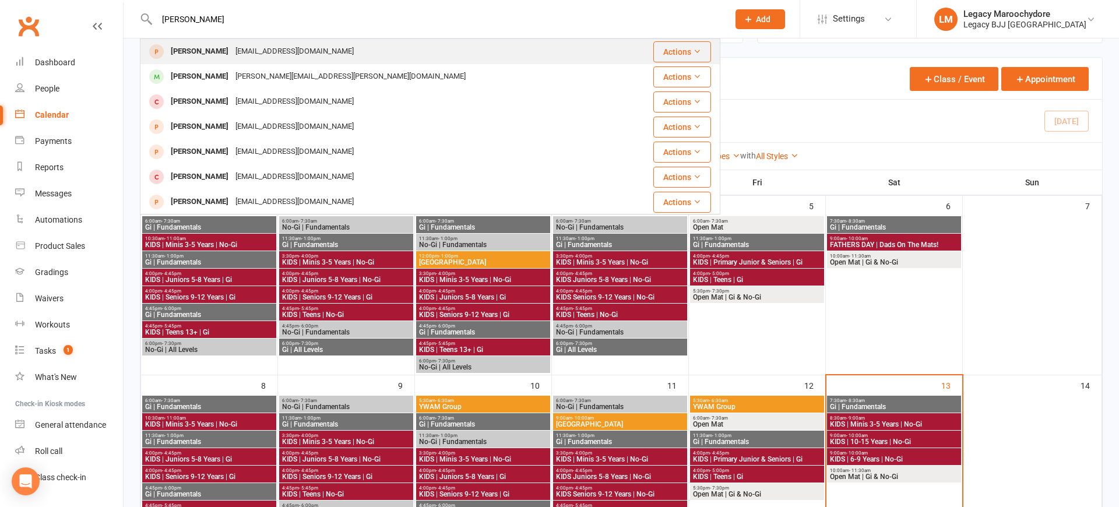
type input "[PERSON_NAME]"
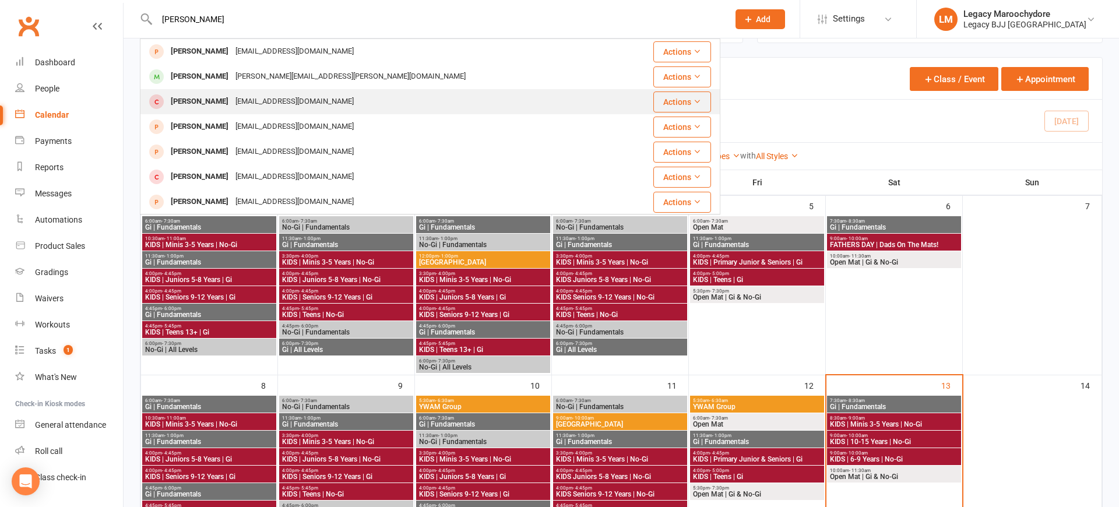
drag, startPoint x: 185, startPoint y: 40, endPoint x: 195, endPoint y: 103, distance: 64.2
click at [195, 103] on div "[PERSON_NAME]" at bounding box center [199, 101] width 65 height 17
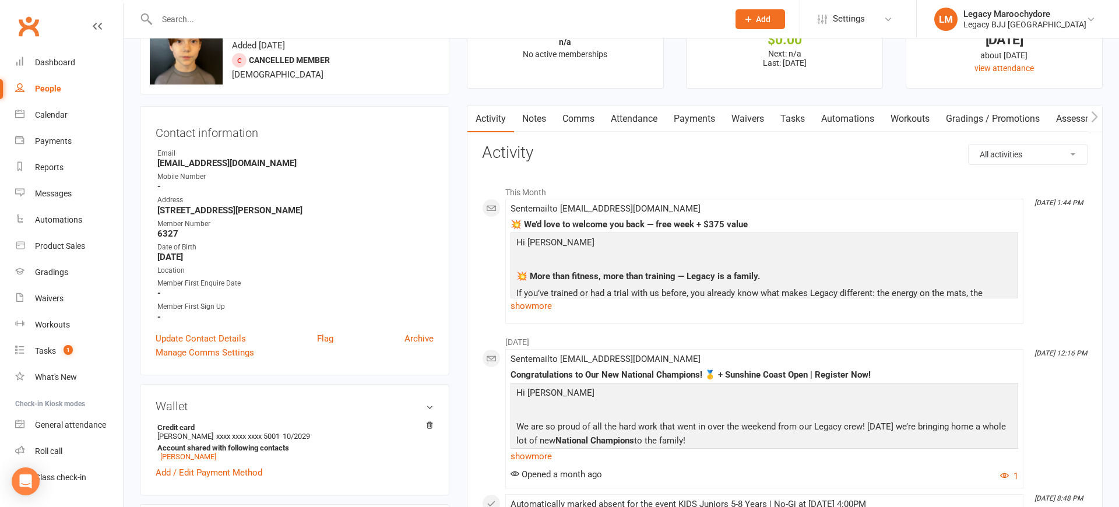
scroll to position [56, 0]
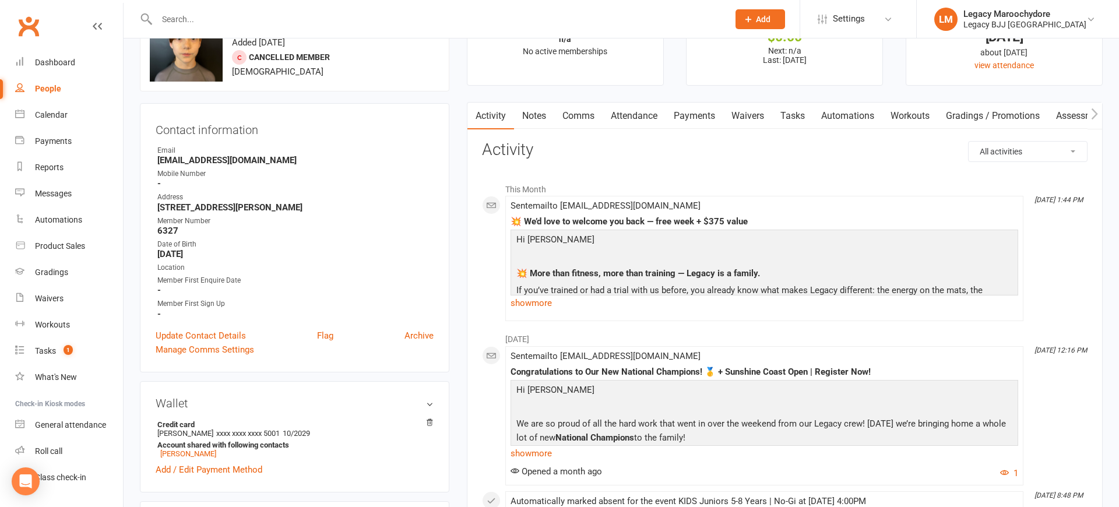
click at [187, 21] on input "text" at bounding box center [436, 19] width 567 height 16
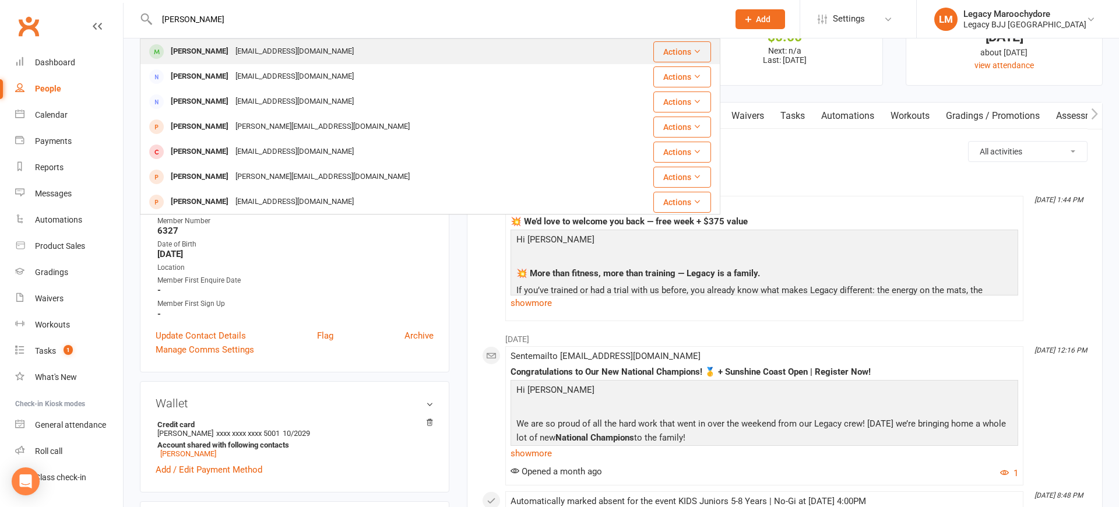
type input "[PERSON_NAME]"
click at [188, 47] on div "[PERSON_NAME]" at bounding box center [199, 51] width 65 height 17
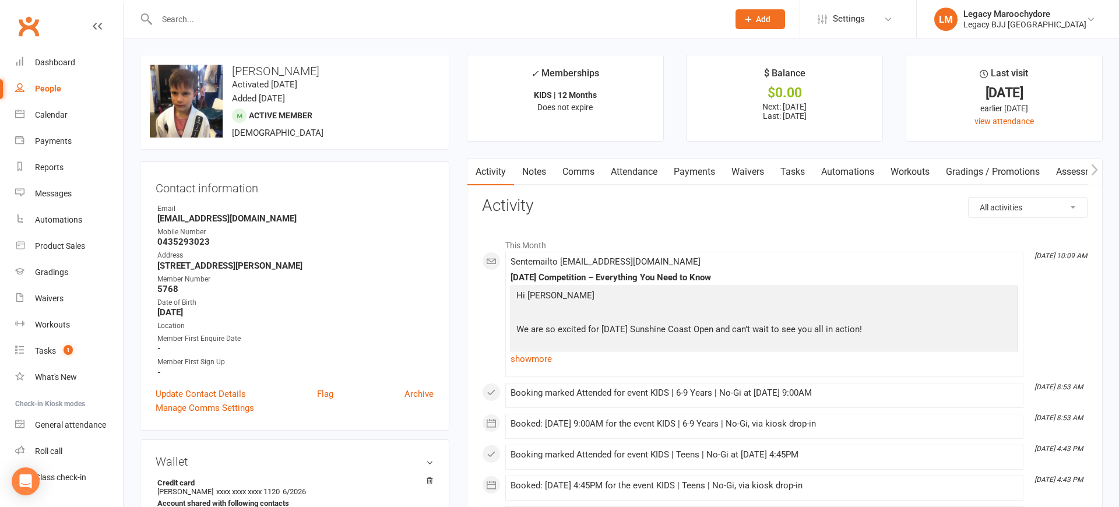
click at [647, 165] on link "Attendance" at bounding box center [634, 171] width 63 height 27
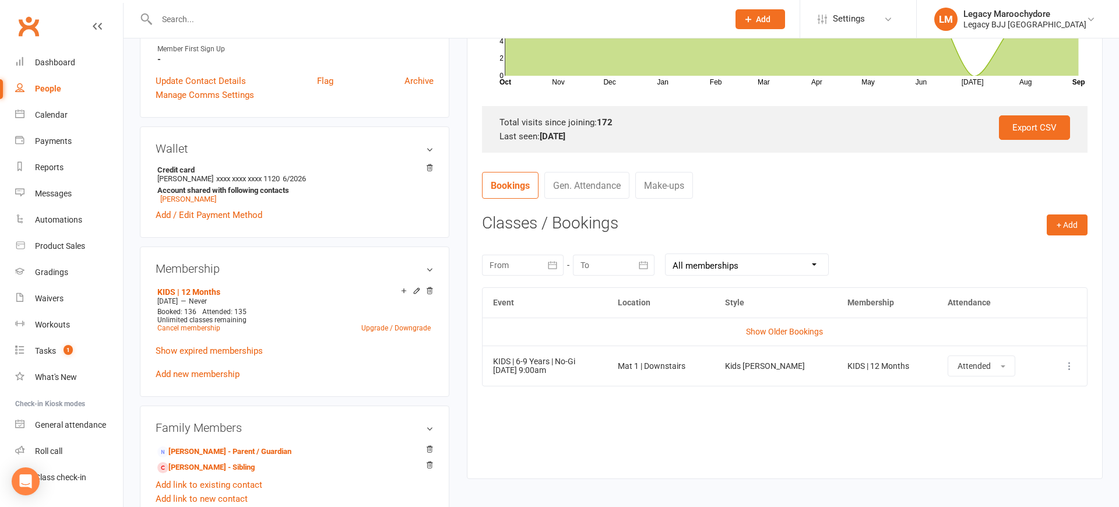
scroll to position [315, 0]
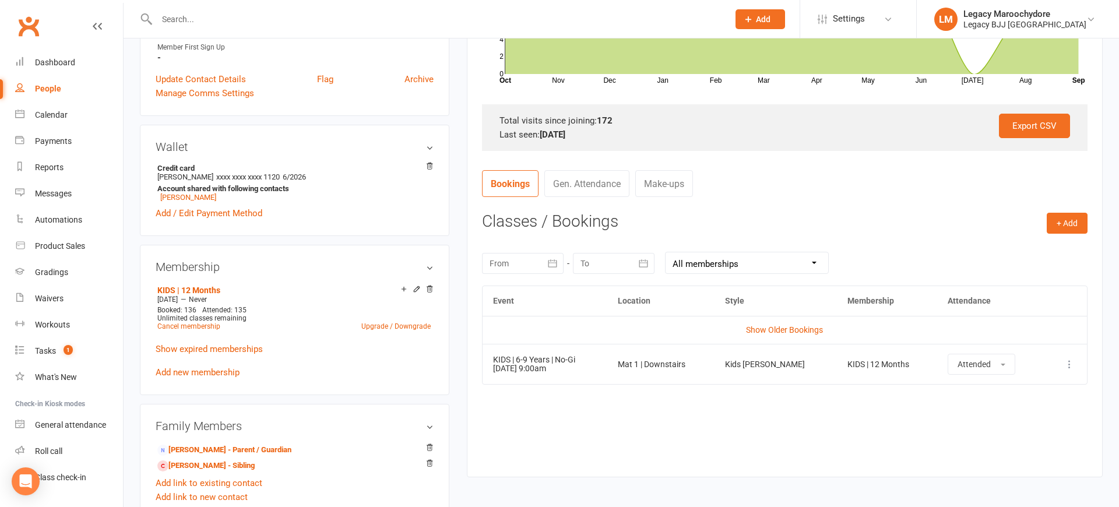
click at [216, 26] on input "text" at bounding box center [436, 19] width 567 height 16
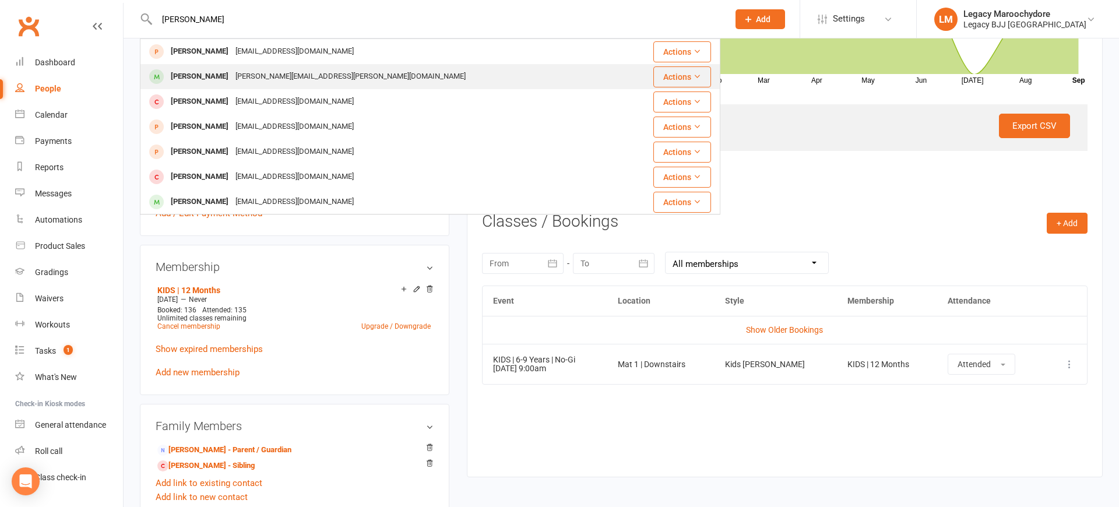
scroll to position [0, 0]
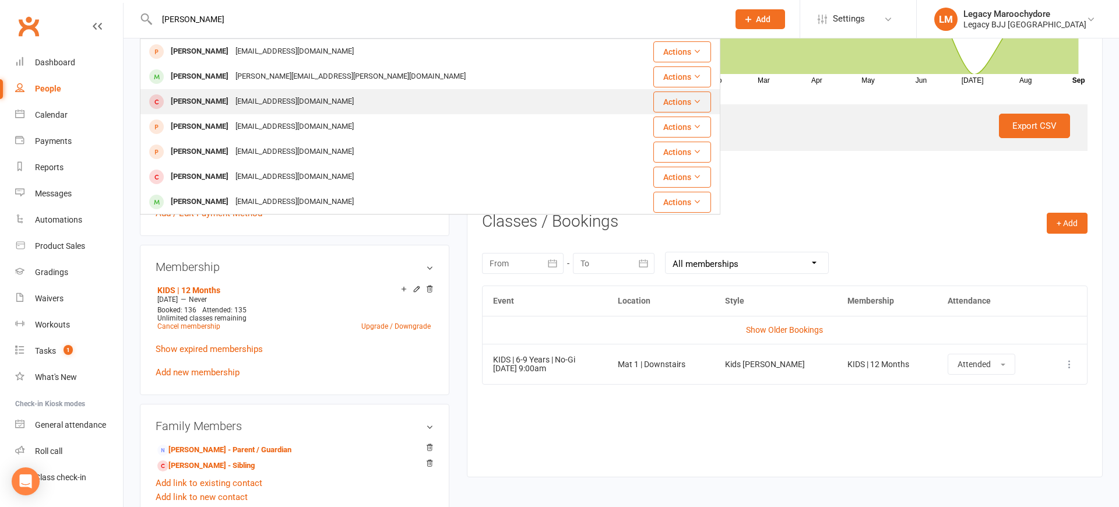
type input "[PERSON_NAME]"
click at [206, 101] on div "[PERSON_NAME]" at bounding box center [199, 101] width 65 height 17
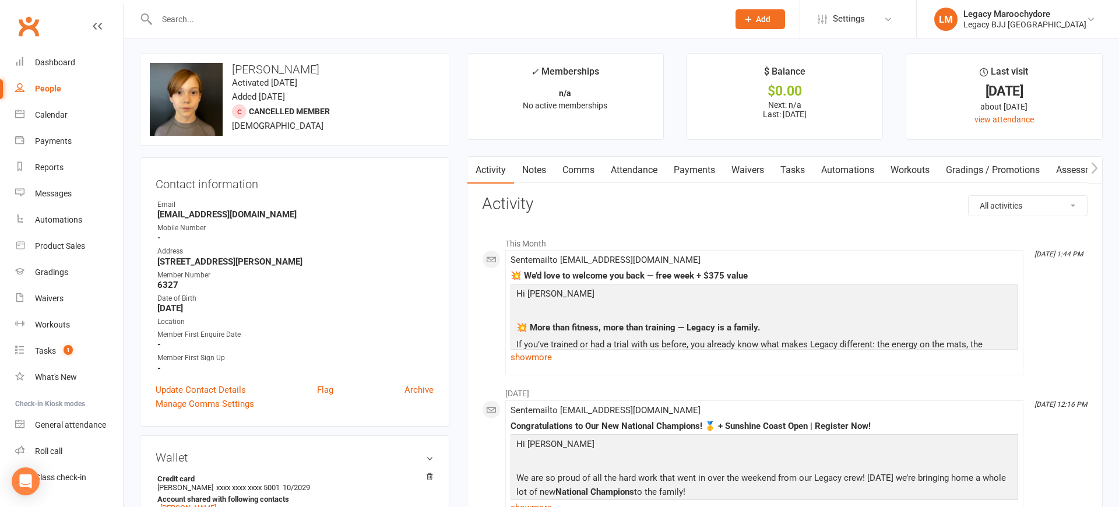
scroll to position [5, 1]
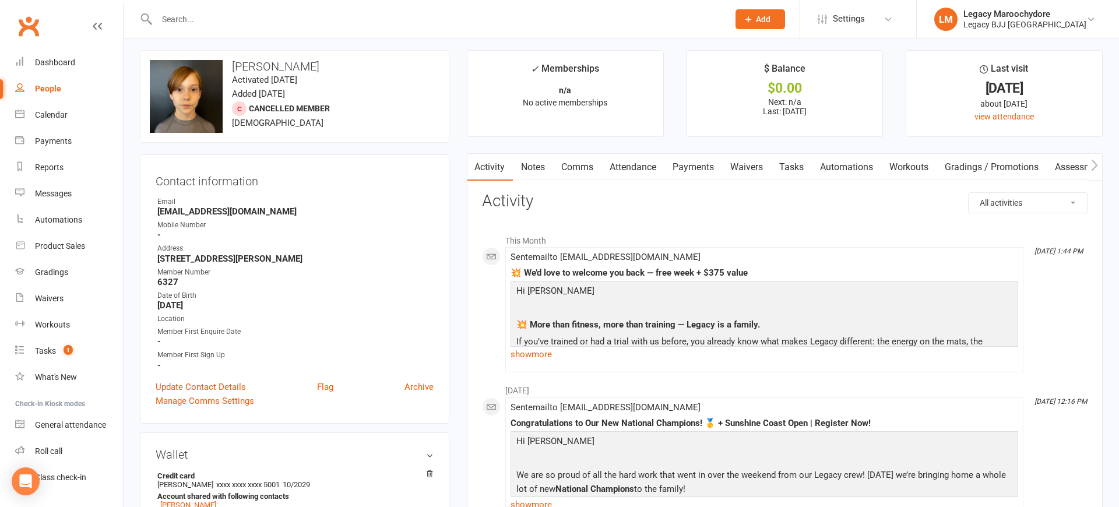
click at [653, 164] on link "Attendance" at bounding box center [632, 167] width 63 height 27
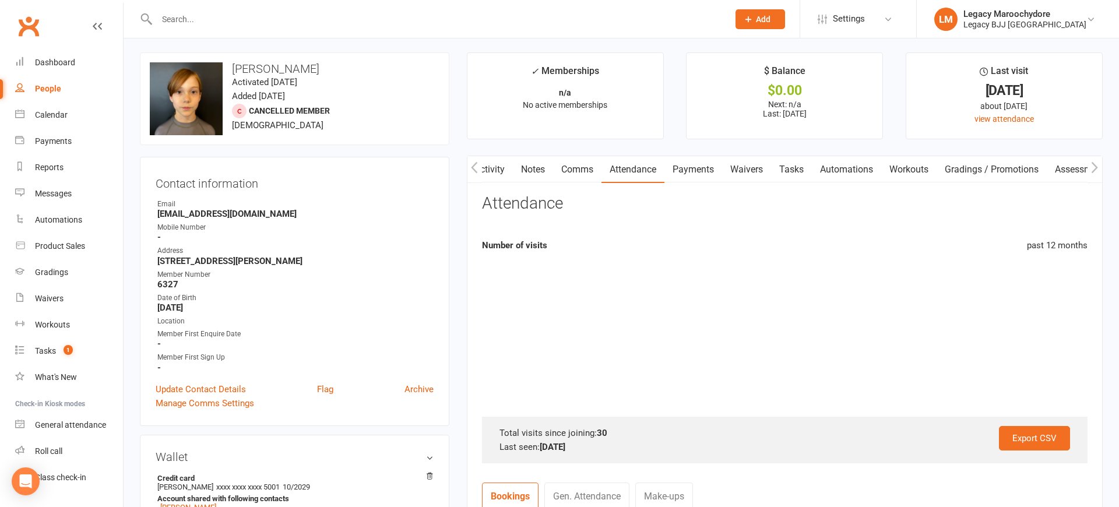
scroll to position [0, 1]
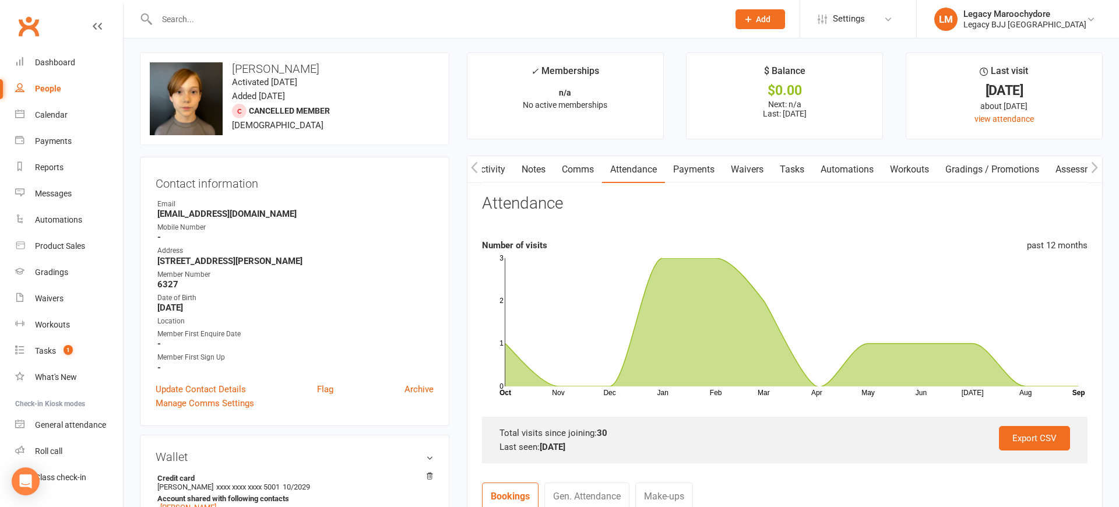
click at [574, 174] on link "Comms" at bounding box center [578, 169] width 48 height 27
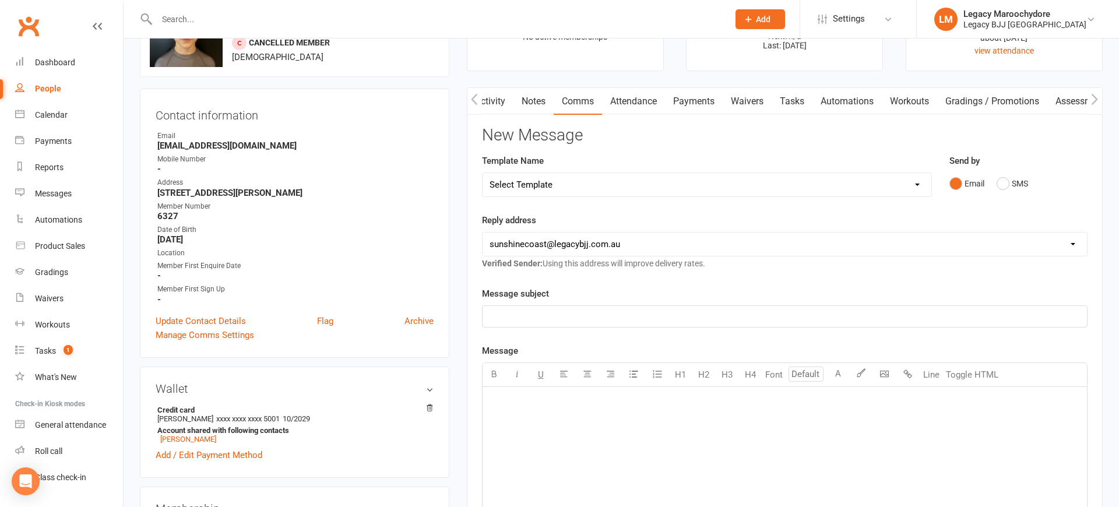
scroll to position [76, 0]
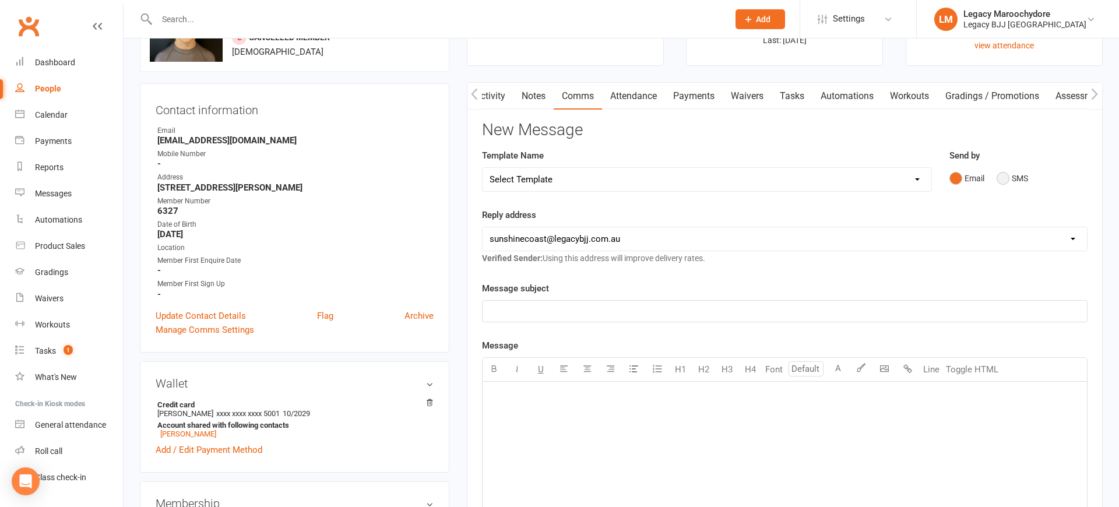
click at [1006, 178] on button "SMS" at bounding box center [1011, 178] width 31 height 22
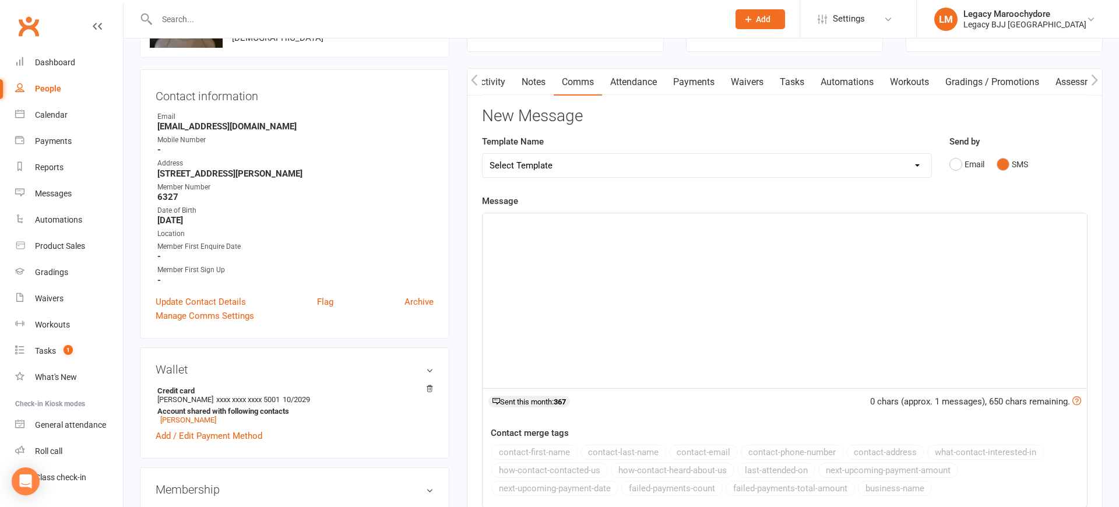
scroll to position [87, 0]
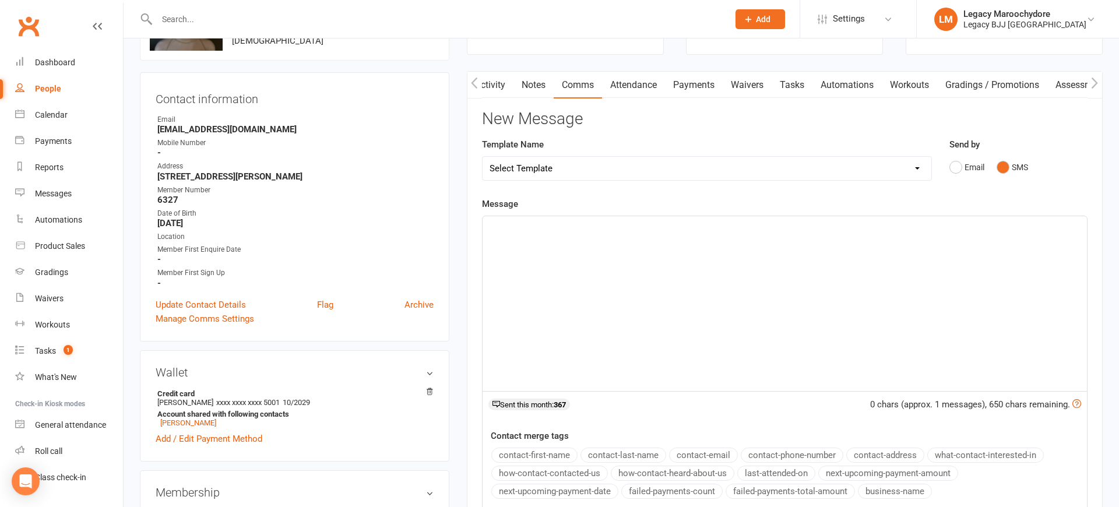
click at [548, 229] on p "﻿" at bounding box center [784, 227] width 590 height 14
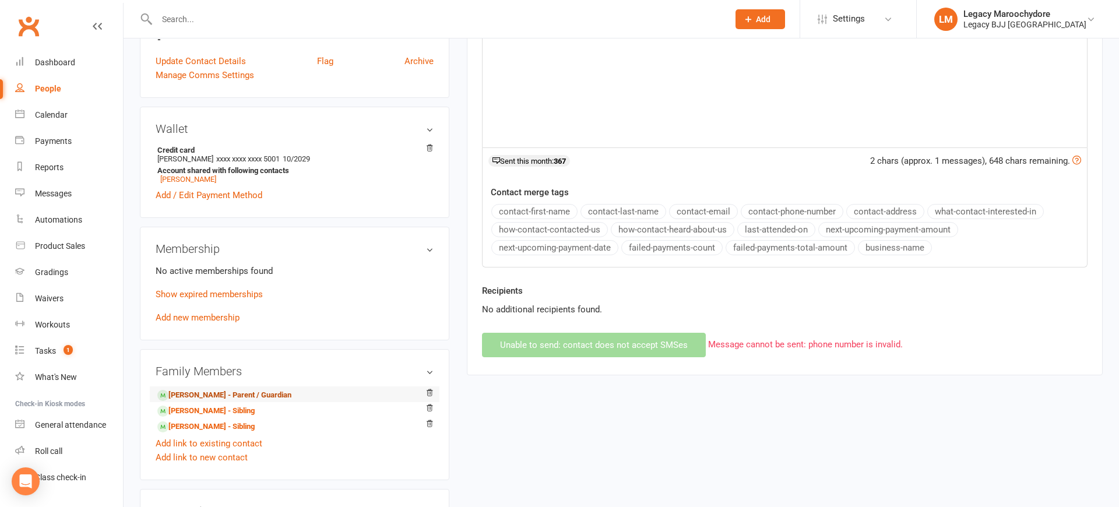
scroll to position [343, 0]
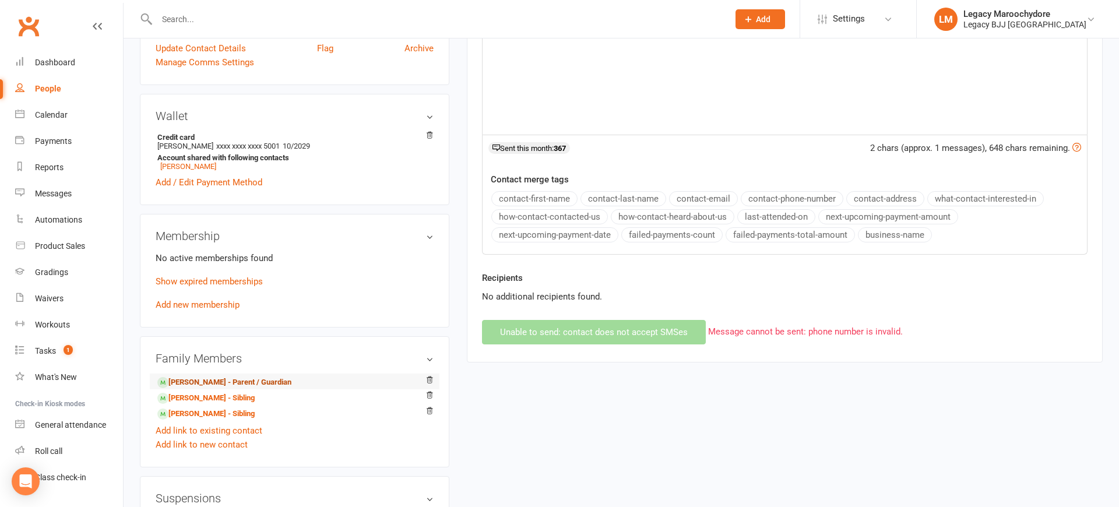
click at [208, 380] on link "[PERSON_NAME] - Parent / Guardian" at bounding box center [224, 382] width 134 height 12
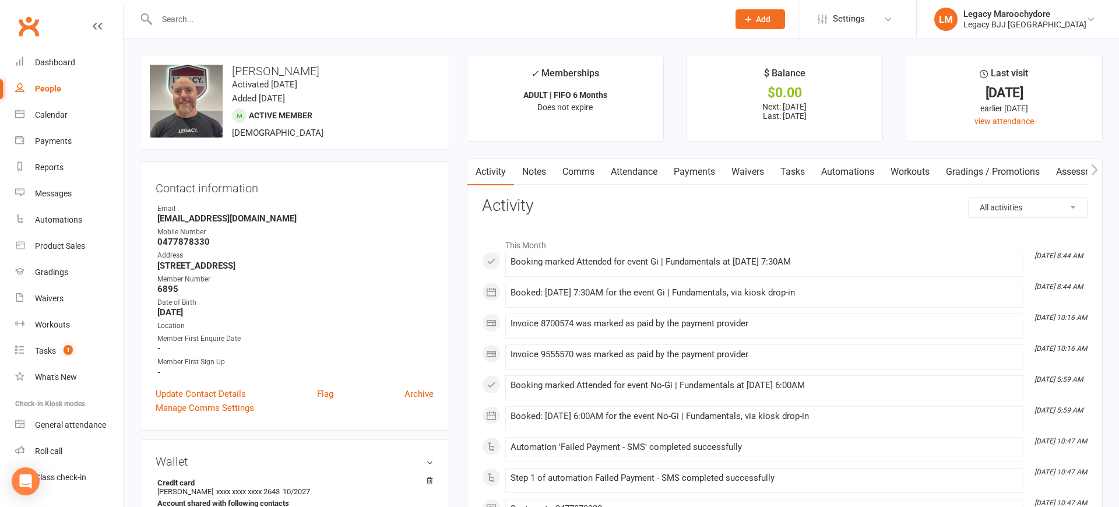
click at [575, 170] on link "Comms" at bounding box center [578, 171] width 48 height 27
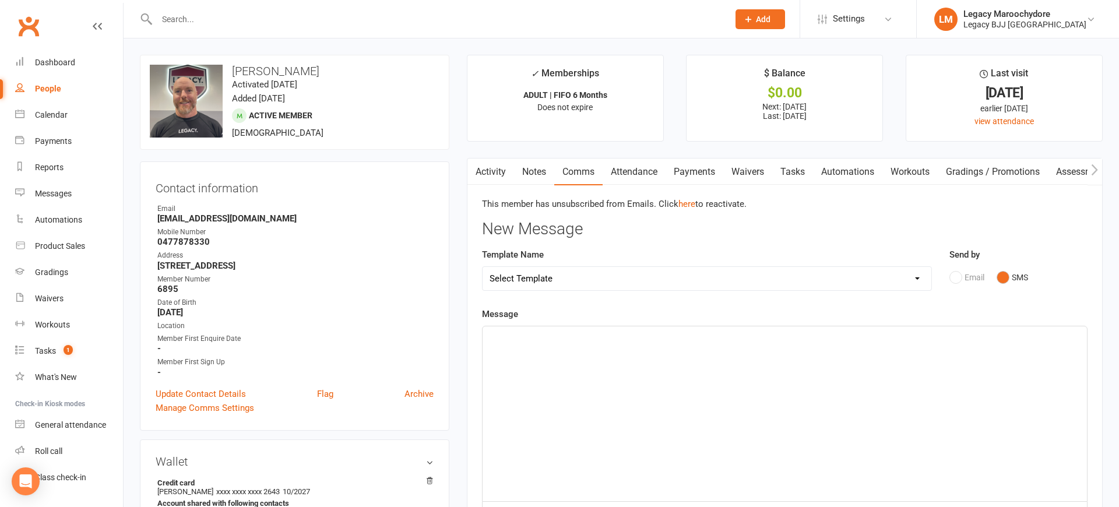
click at [539, 360] on div "﻿" at bounding box center [784, 413] width 604 height 175
click at [530, 378] on div "﻿" at bounding box center [784, 413] width 604 height 175
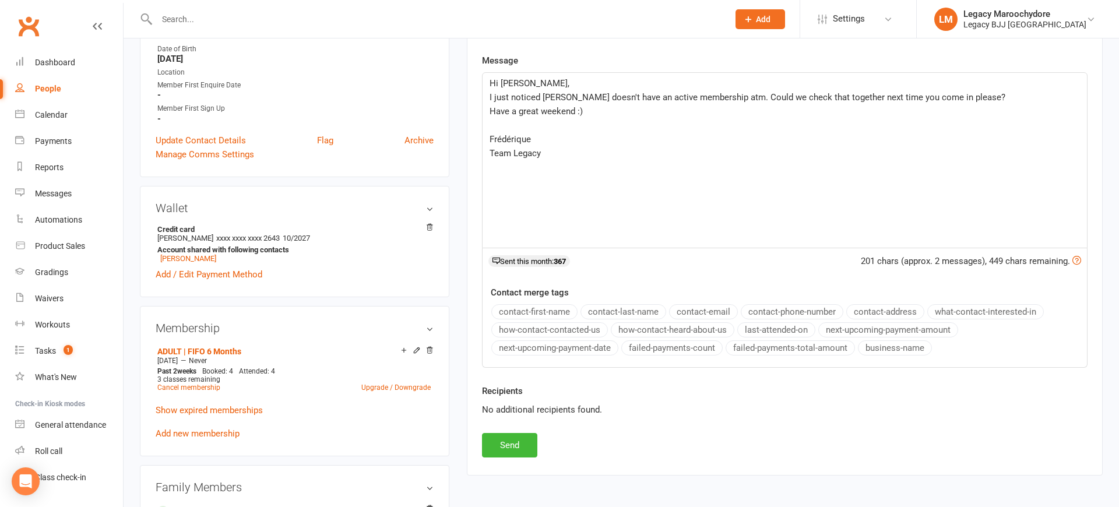
scroll to position [264, 0]
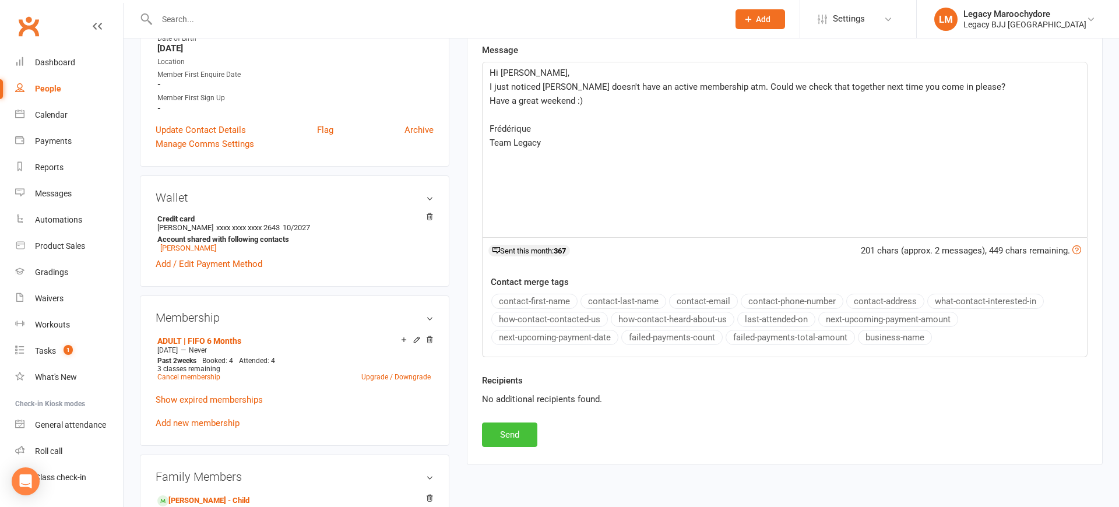
click at [523, 438] on button "Send" at bounding box center [509, 434] width 55 height 24
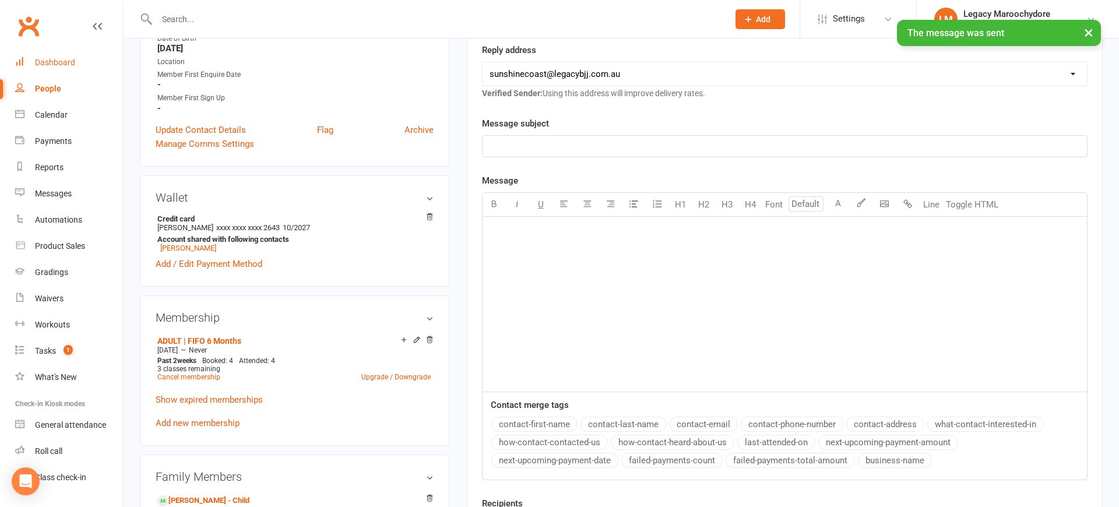
click at [58, 68] on link "Dashboard" at bounding box center [69, 63] width 108 height 26
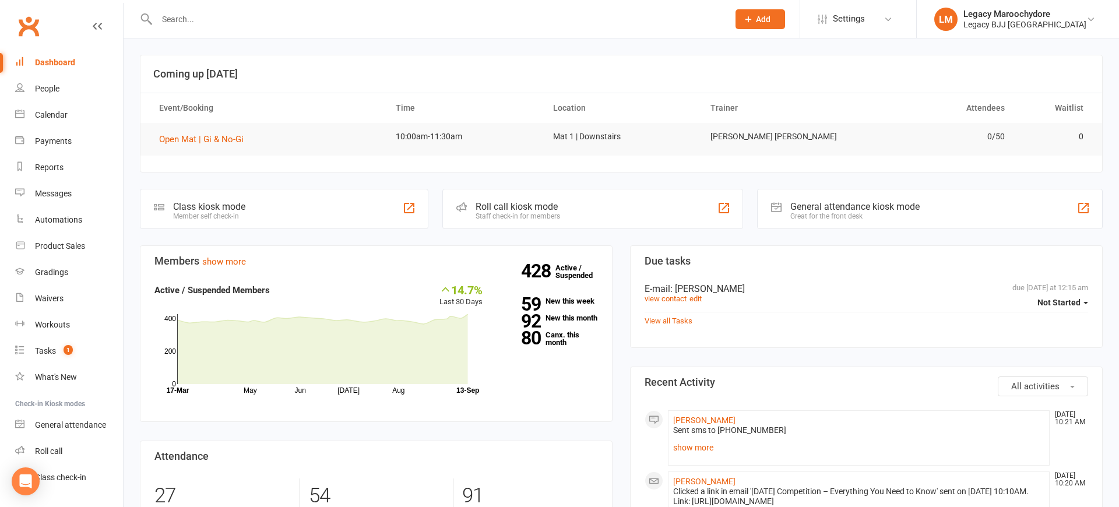
click at [219, 13] on input "text" at bounding box center [436, 19] width 567 height 16
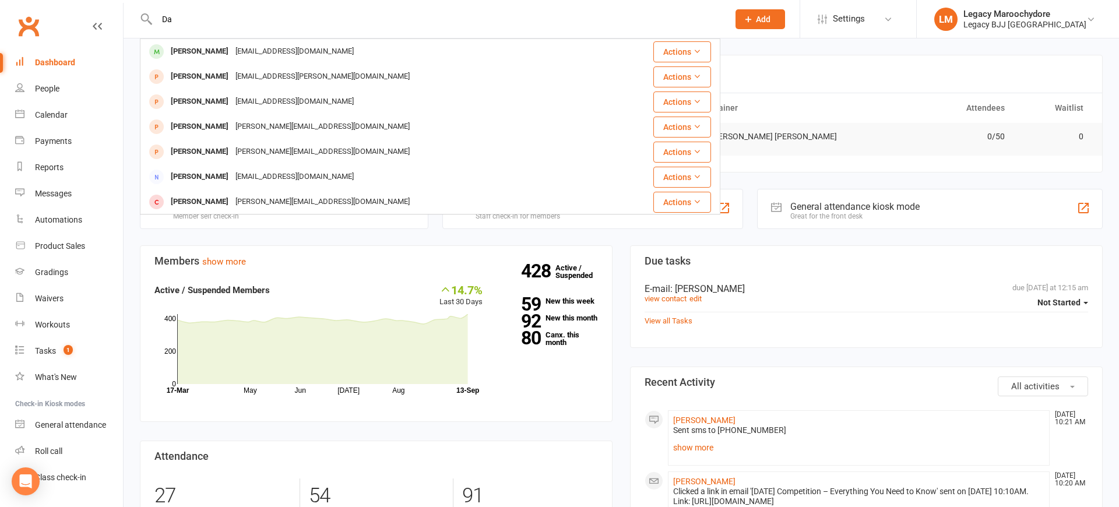
type input "D"
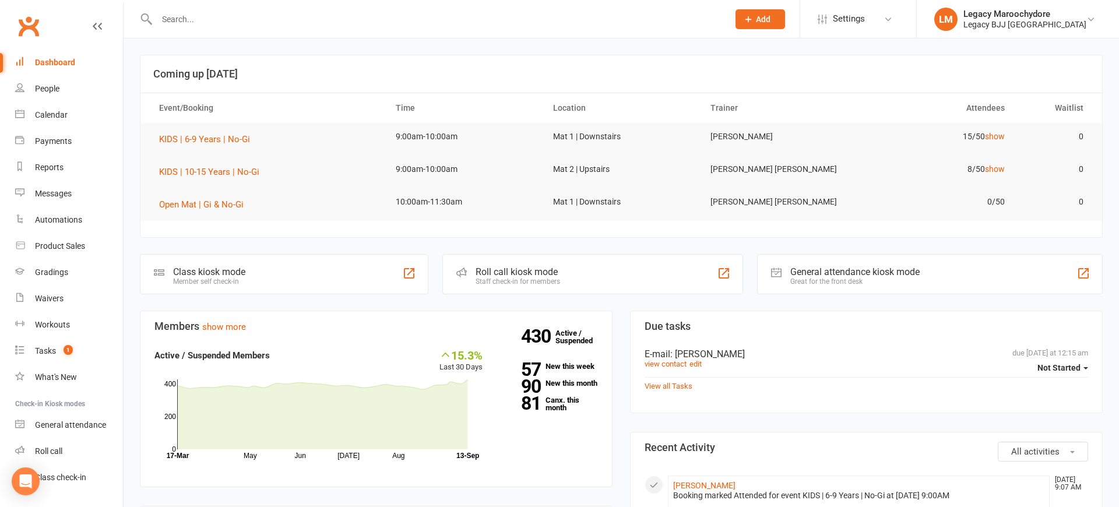
click at [169, 20] on input "text" at bounding box center [436, 19] width 567 height 16
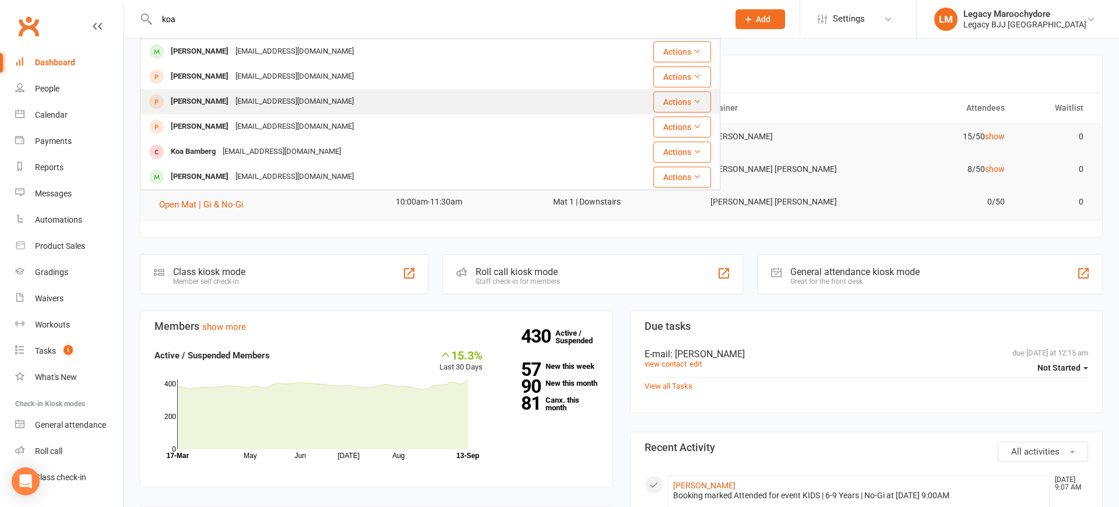
type input "koa"
click at [187, 98] on div "[PERSON_NAME]" at bounding box center [199, 101] width 65 height 17
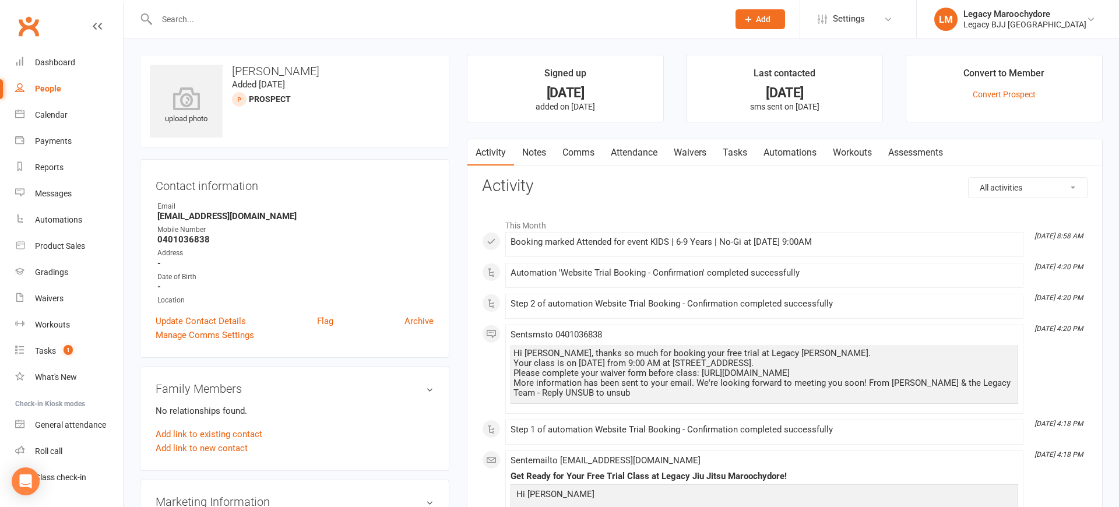
click at [234, 22] on input "text" at bounding box center [436, 19] width 567 height 16
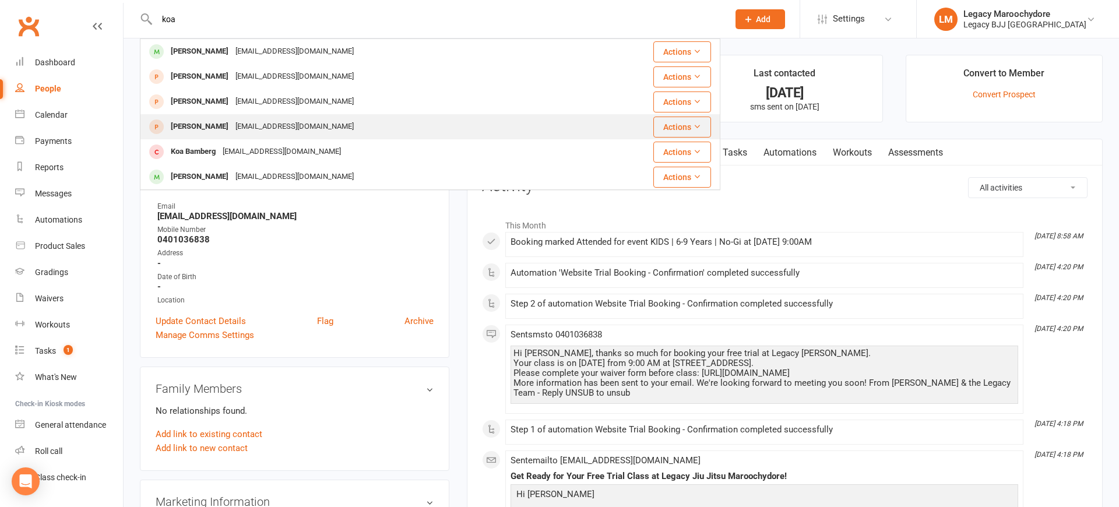
type input "koa"
click at [242, 125] on div "[EMAIL_ADDRESS][DOMAIN_NAME]" at bounding box center [294, 126] width 125 height 17
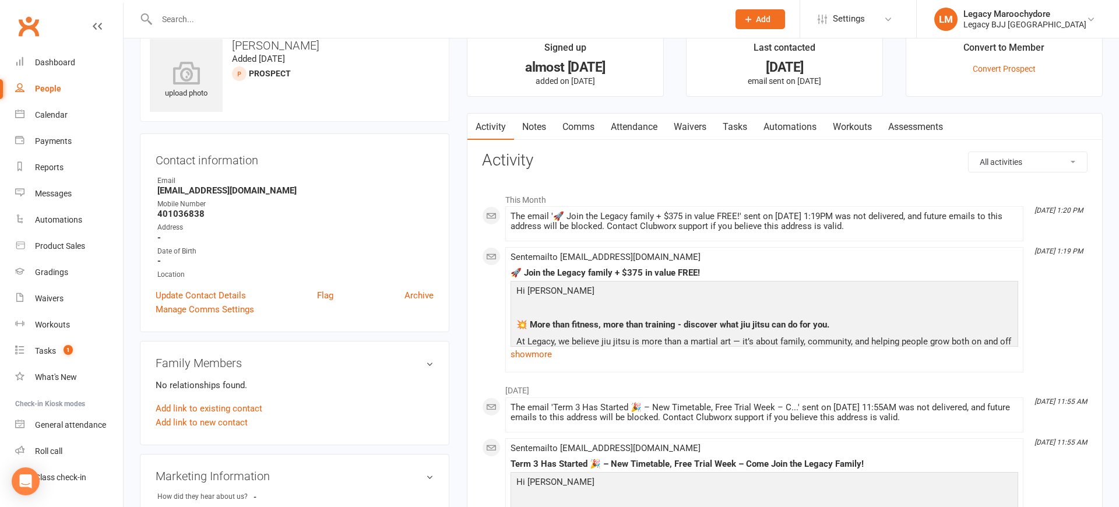
scroll to position [4, 0]
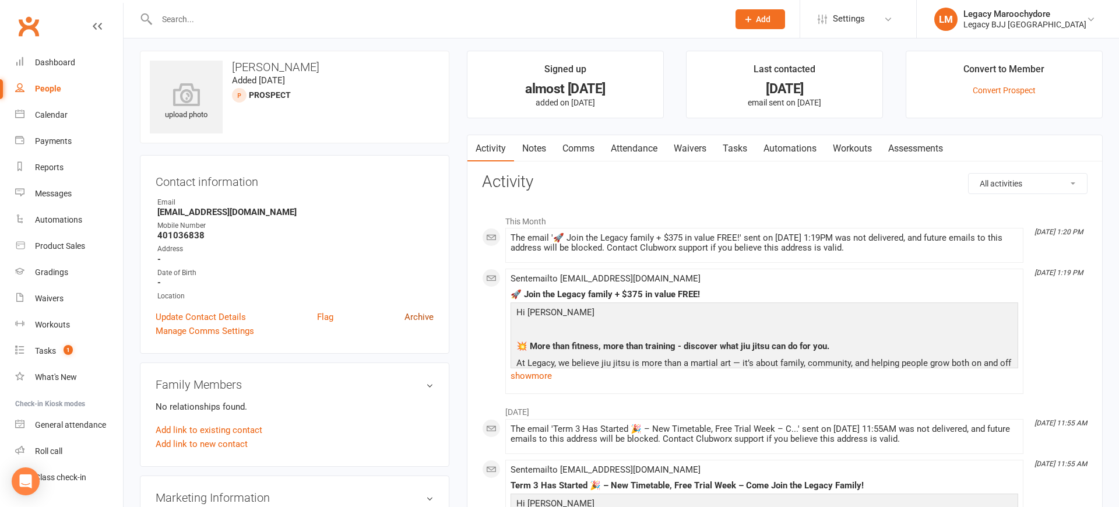
click at [418, 319] on link "Archive" at bounding box center [418, 317] width 29 height 14
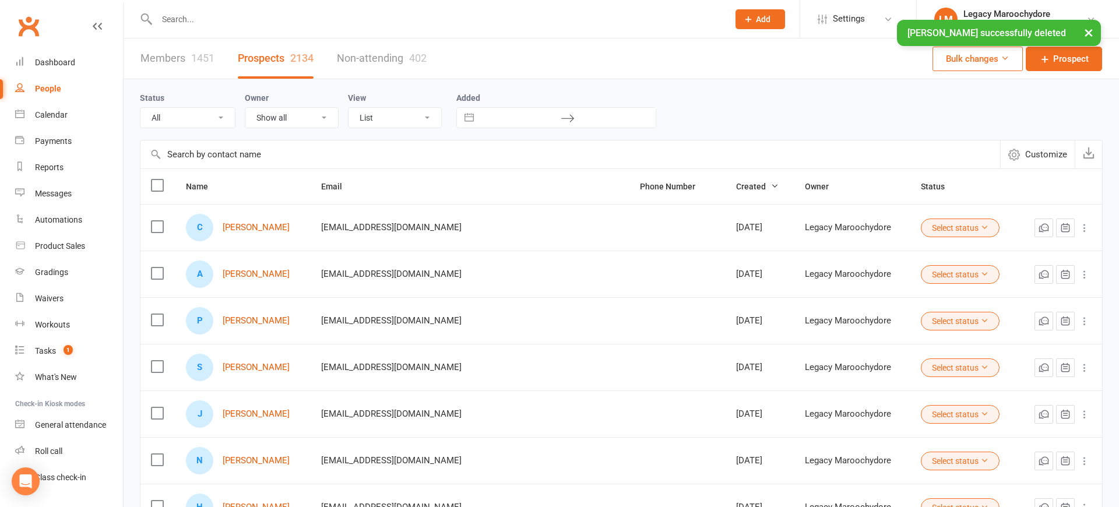
click at [198, 20] on div "× Koa Ormston successfully deleted" at bounding box center [552, 20] width 1104 height 0
click at [179, 15] on input "text" at bounding box center [436, 19] width 567 height 16
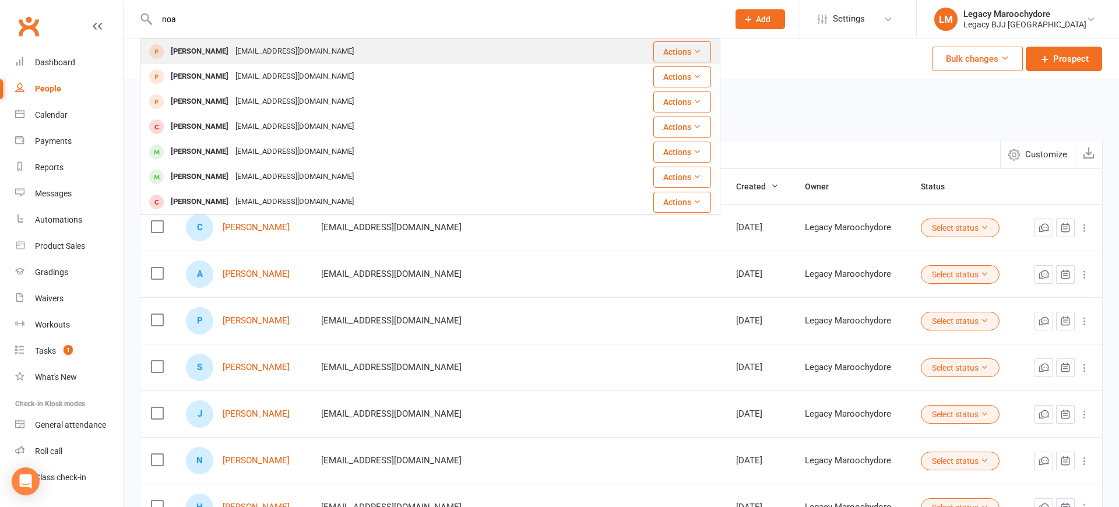
type input "noa"
click at [206, 56] on div "[PERSON_NAME]" at bounding box center [199, 51] width 65 height 17
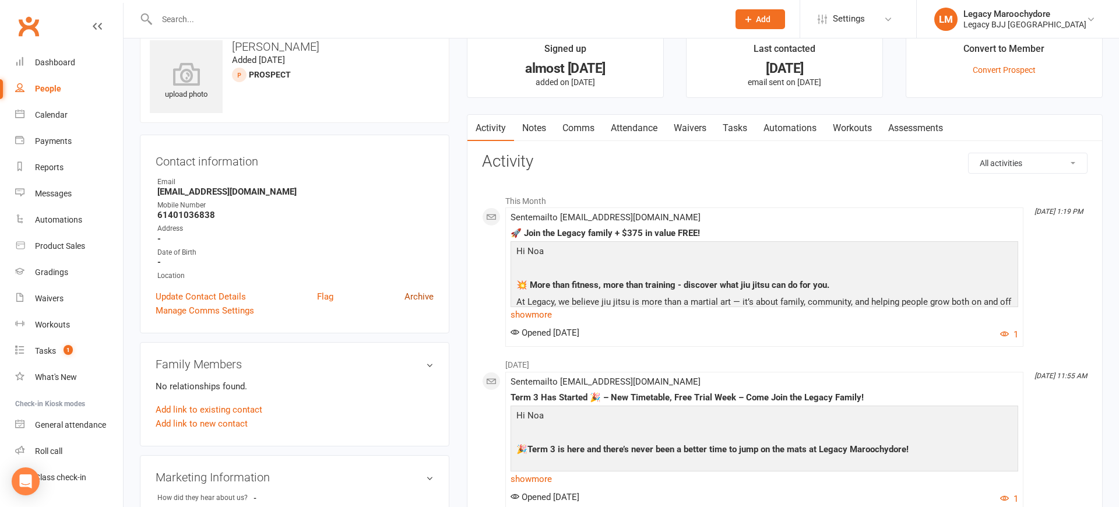
scroll to position [25, 0]
click at [423, 293] on link "Archive" at bounding box center [418, 296] width 29 height 14
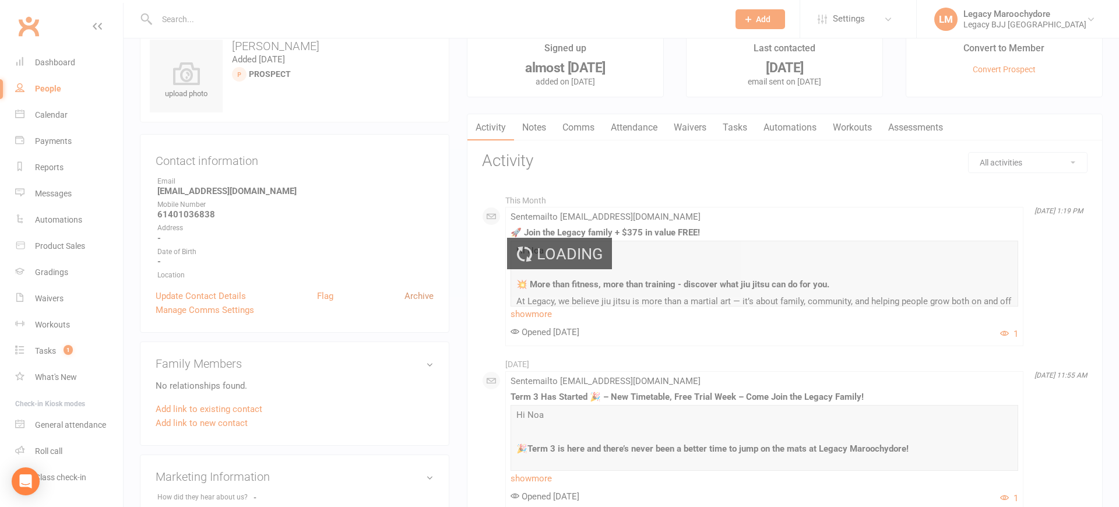
scroll to position [23, 0]
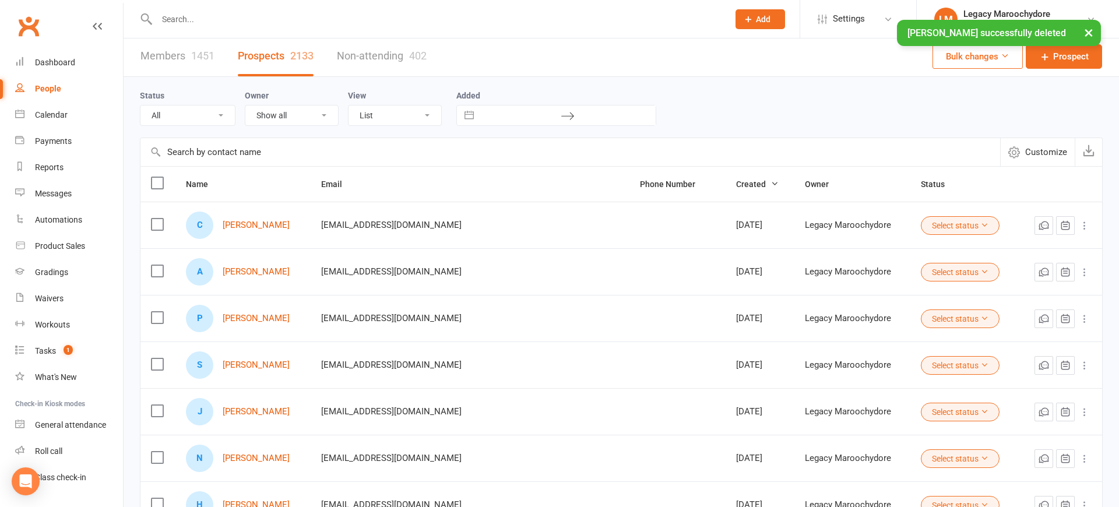
scroll to position [2, 1]
